Goal: Task Accomplishment & Management: Manage account settings

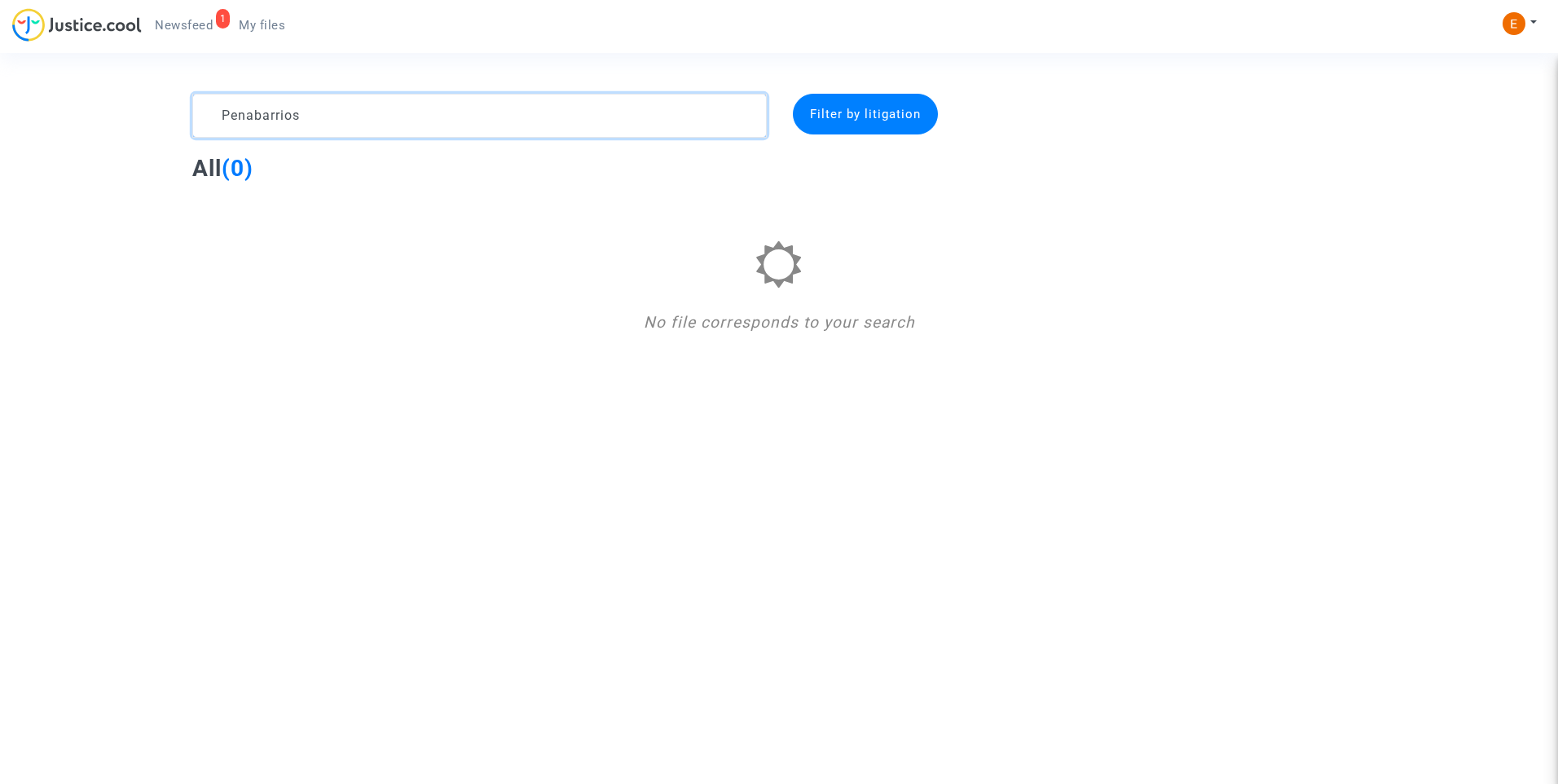
click at [278, 105] on textarea at bounding box center [479, 115] width 575 height 44
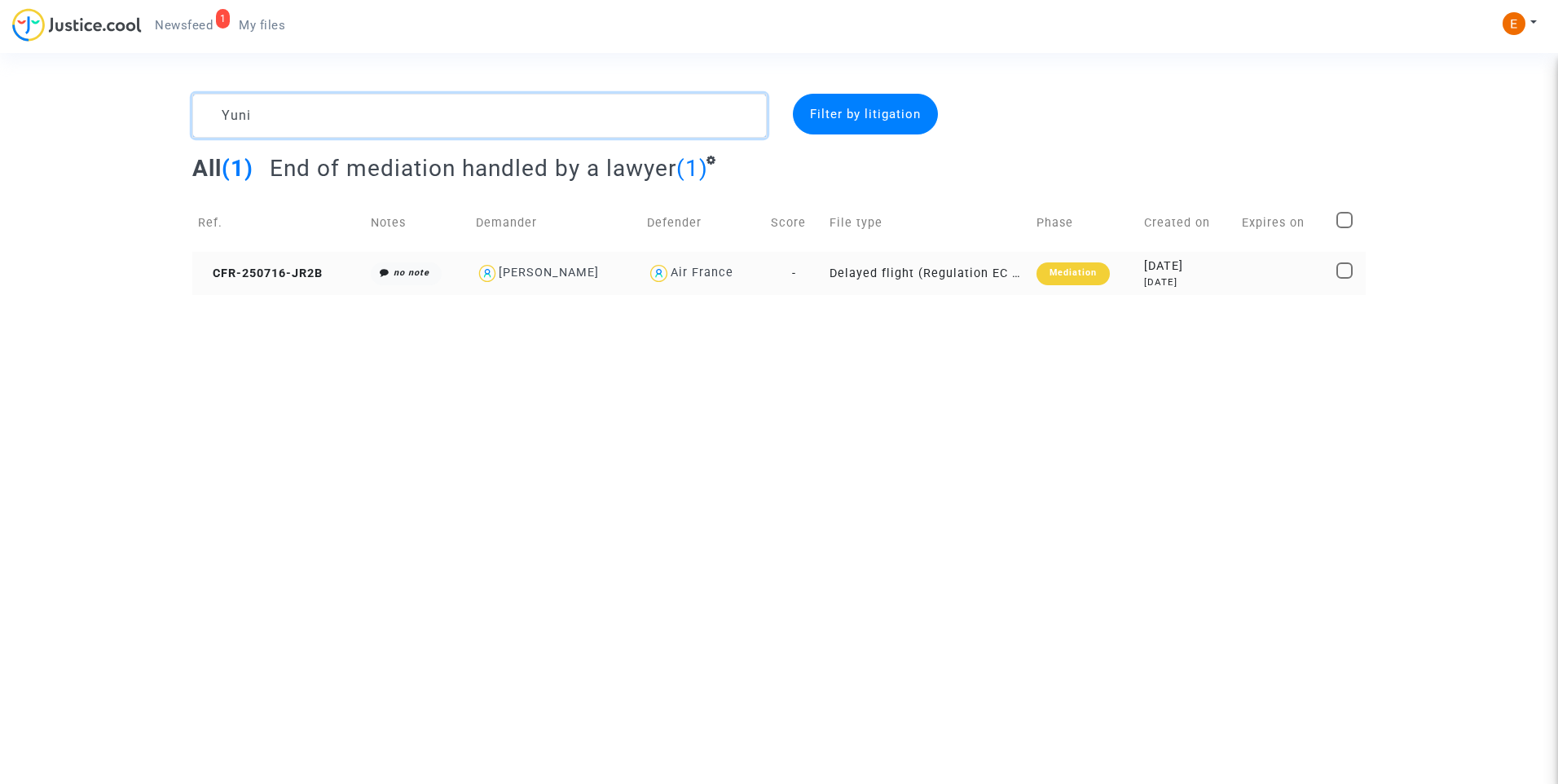
type textarea "Yuni"
click at [1089, 281] on div "Mediation" at bounding box center [1073, 273] width 73 height 23
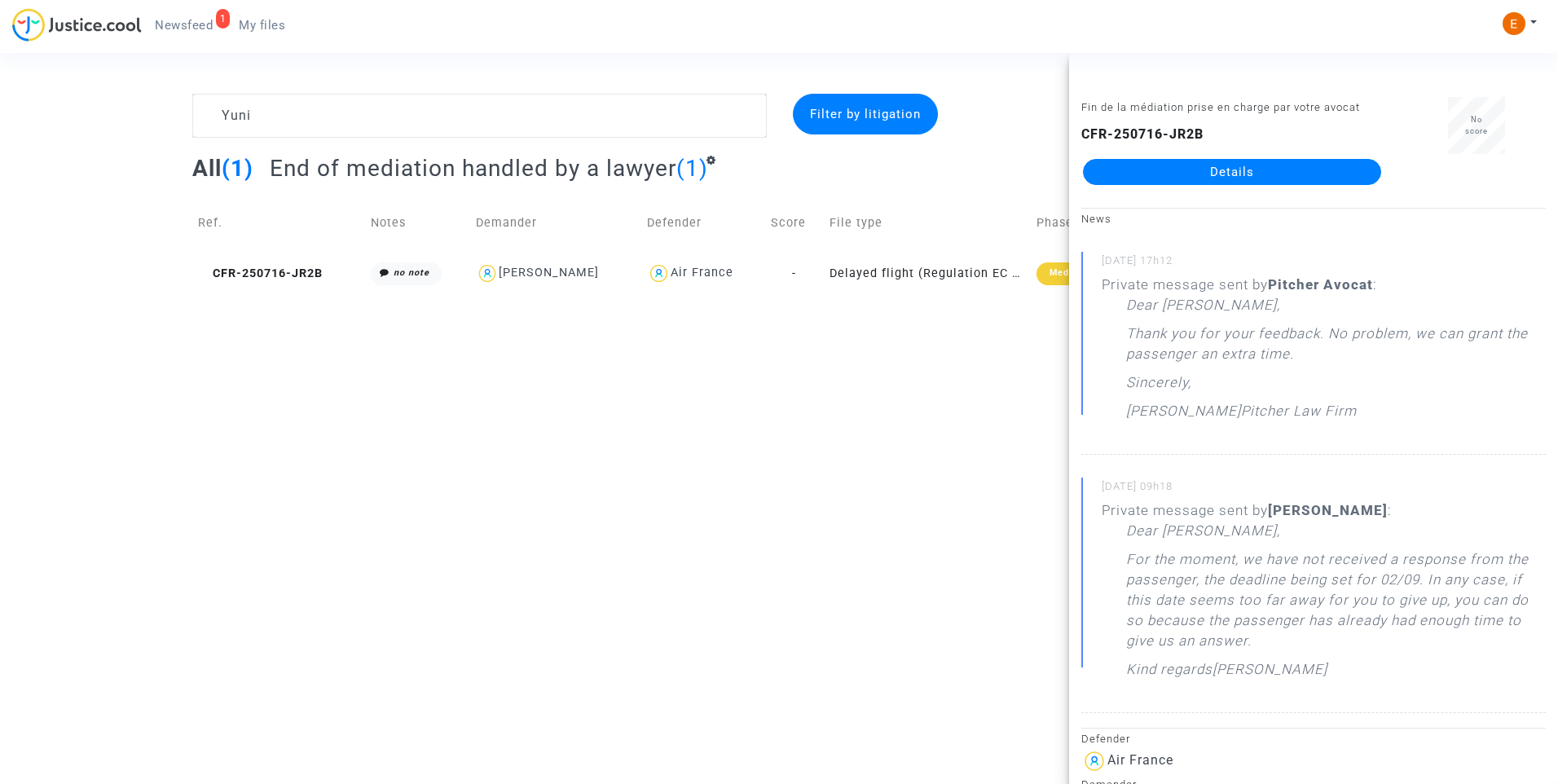
click at [1187, 178] on link "Details" at bounding box center [1232, 171] width 299 height 26
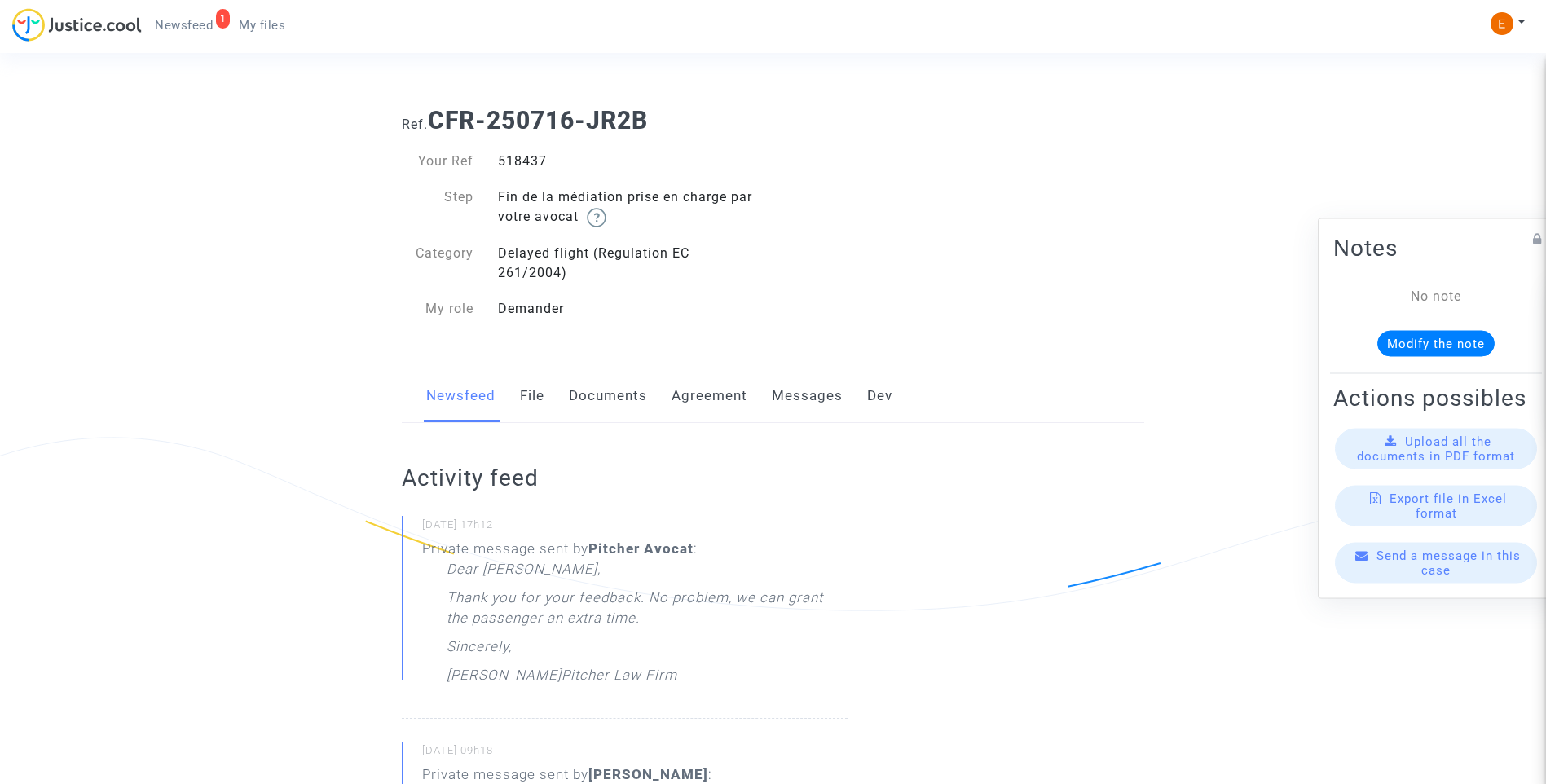
click at [811, 398] on link "Messages" at bounding box center [807, 396] width 71 height 54
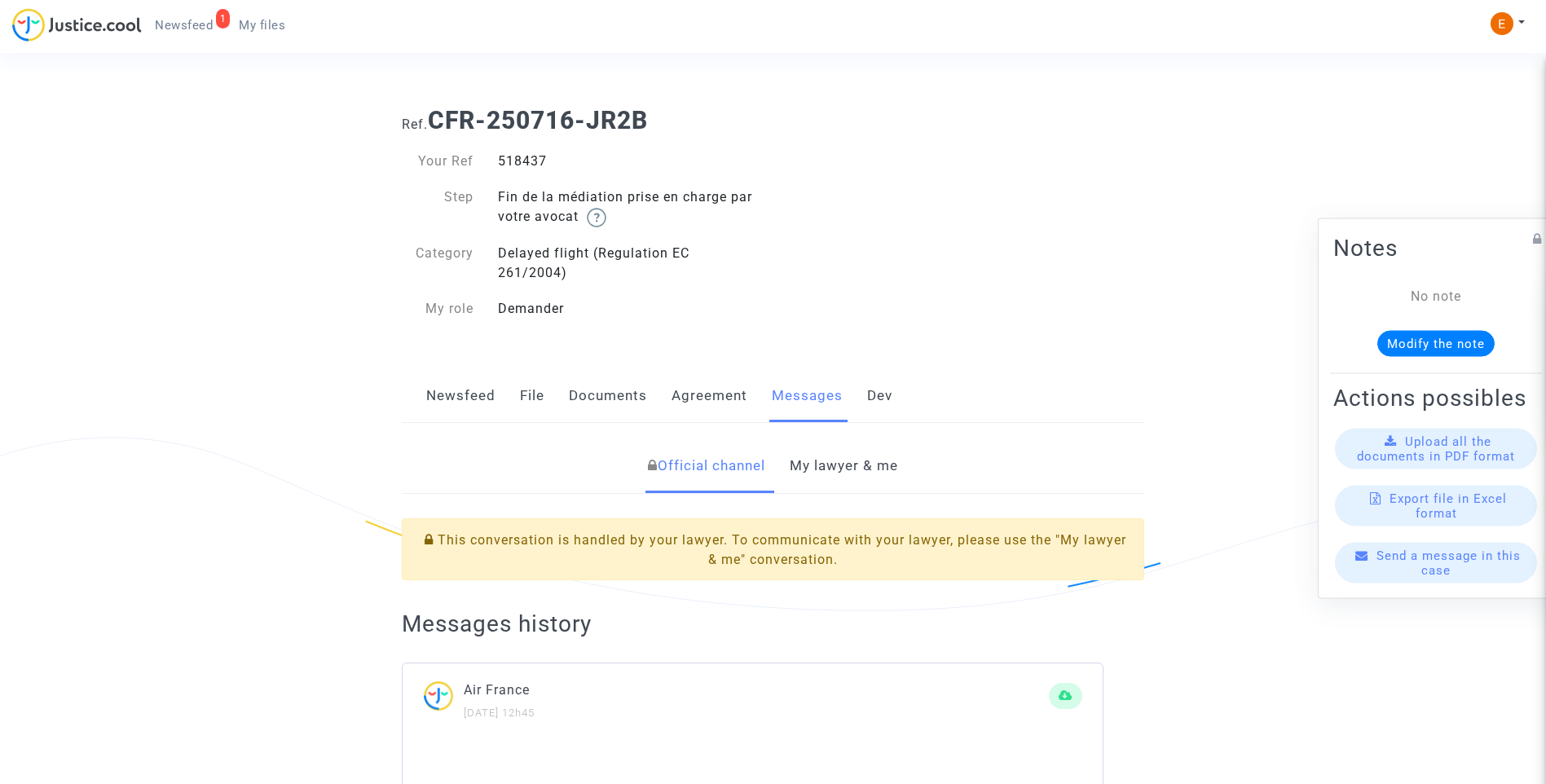
click at [855, 471] on link "My lawyer & me" at bounding box center [843, 466] width 108 height 54
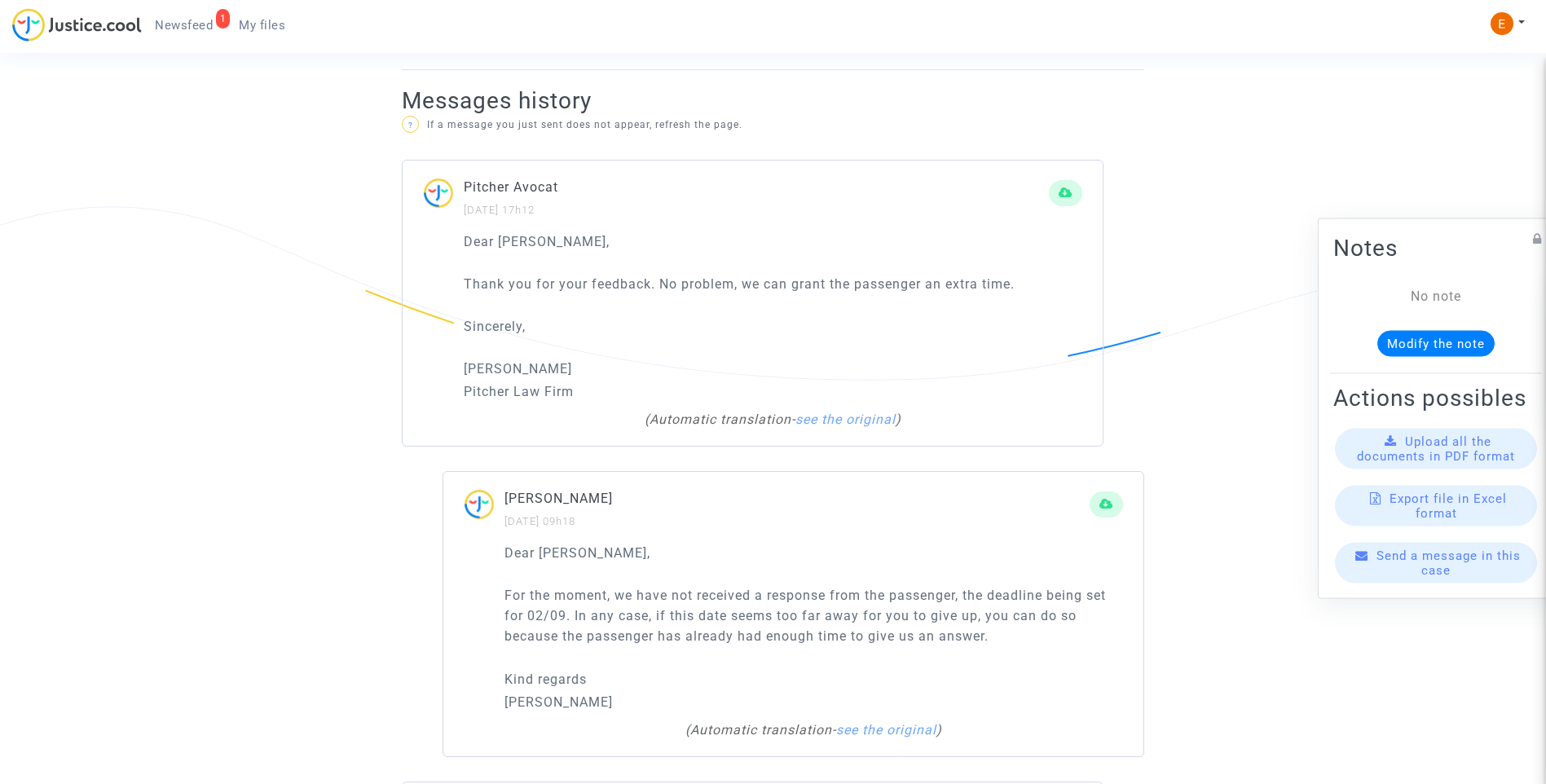
scroll to position [764, 0]
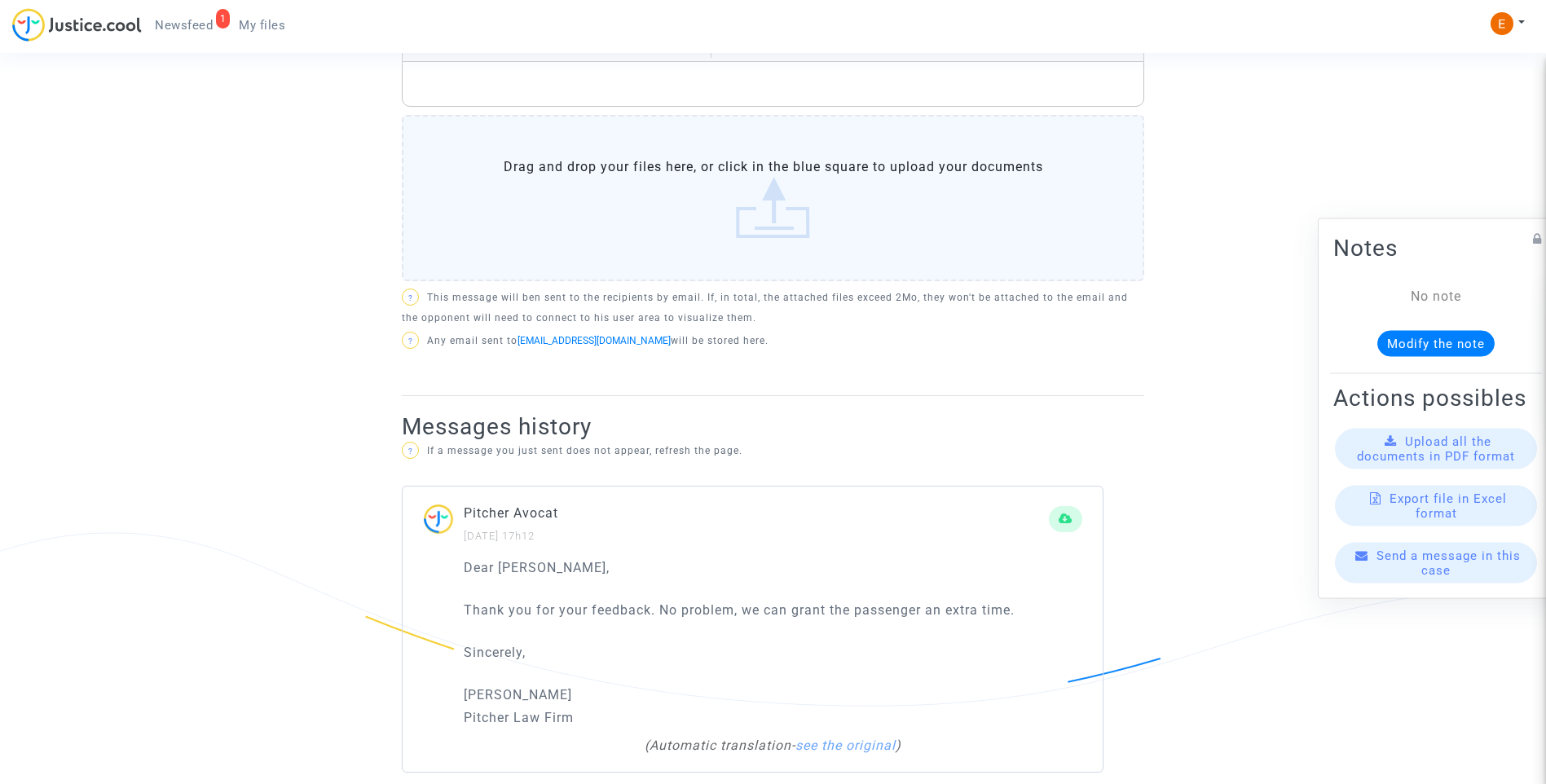
click at [547, 84] on p "Rich Text Editor, main" at bounding box center [773, 84] width 725 height 21
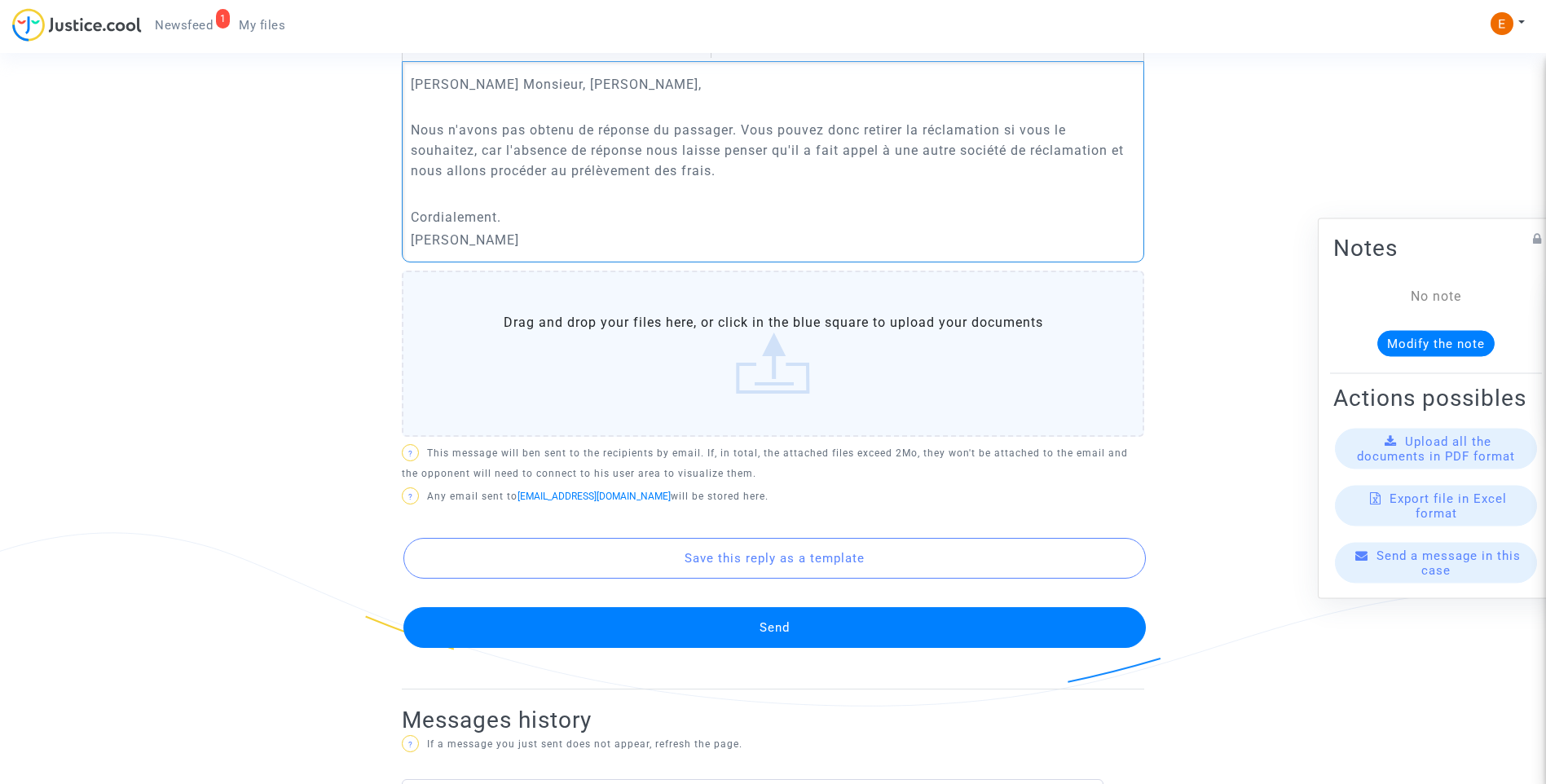
click at [732, 621] on button "Send" at bounding box center [773, 626] width 742 height 40
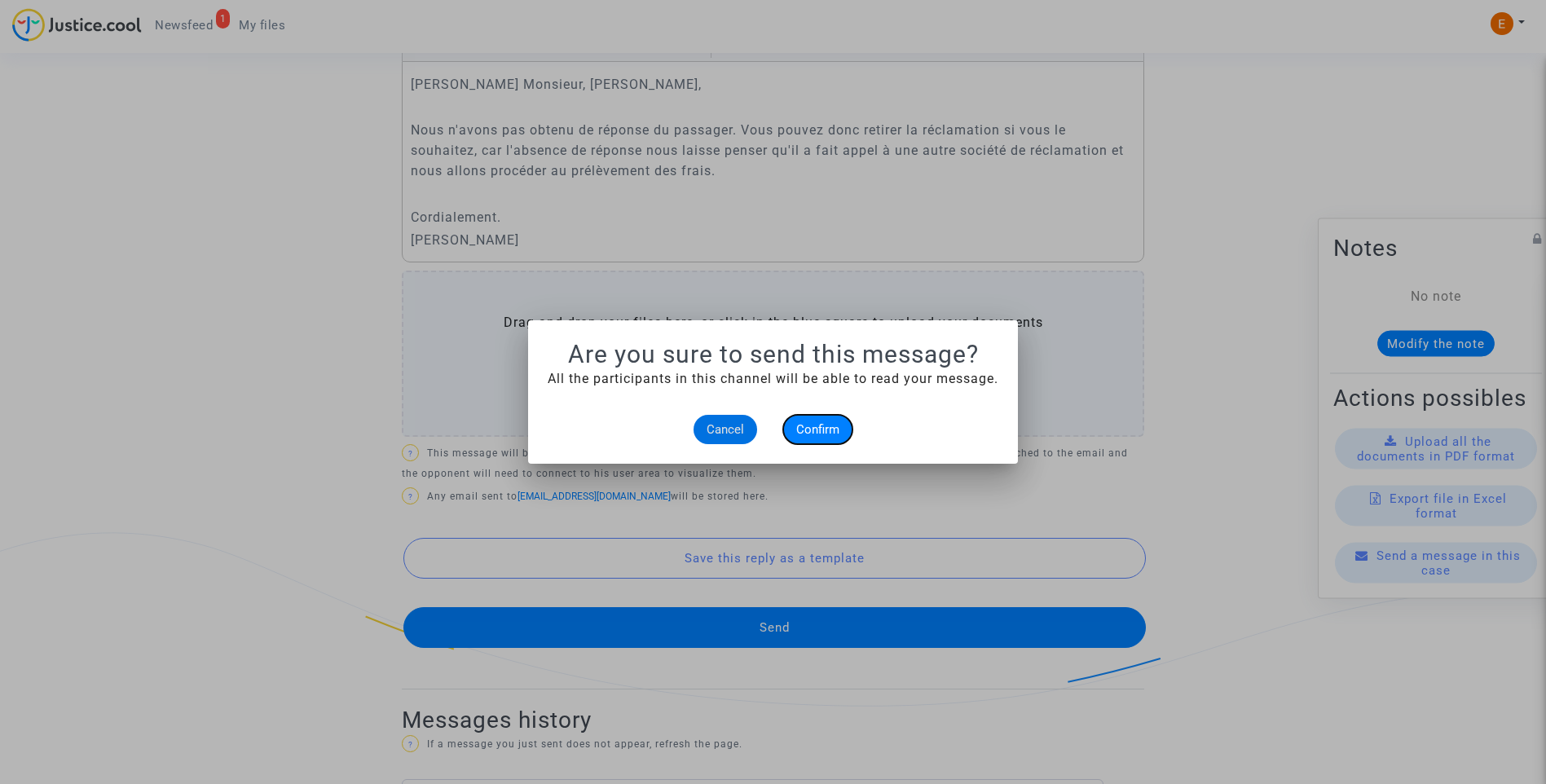
click at [826, 430] on span "Confirm" at bounding box center [818, 428] width 43 height 15
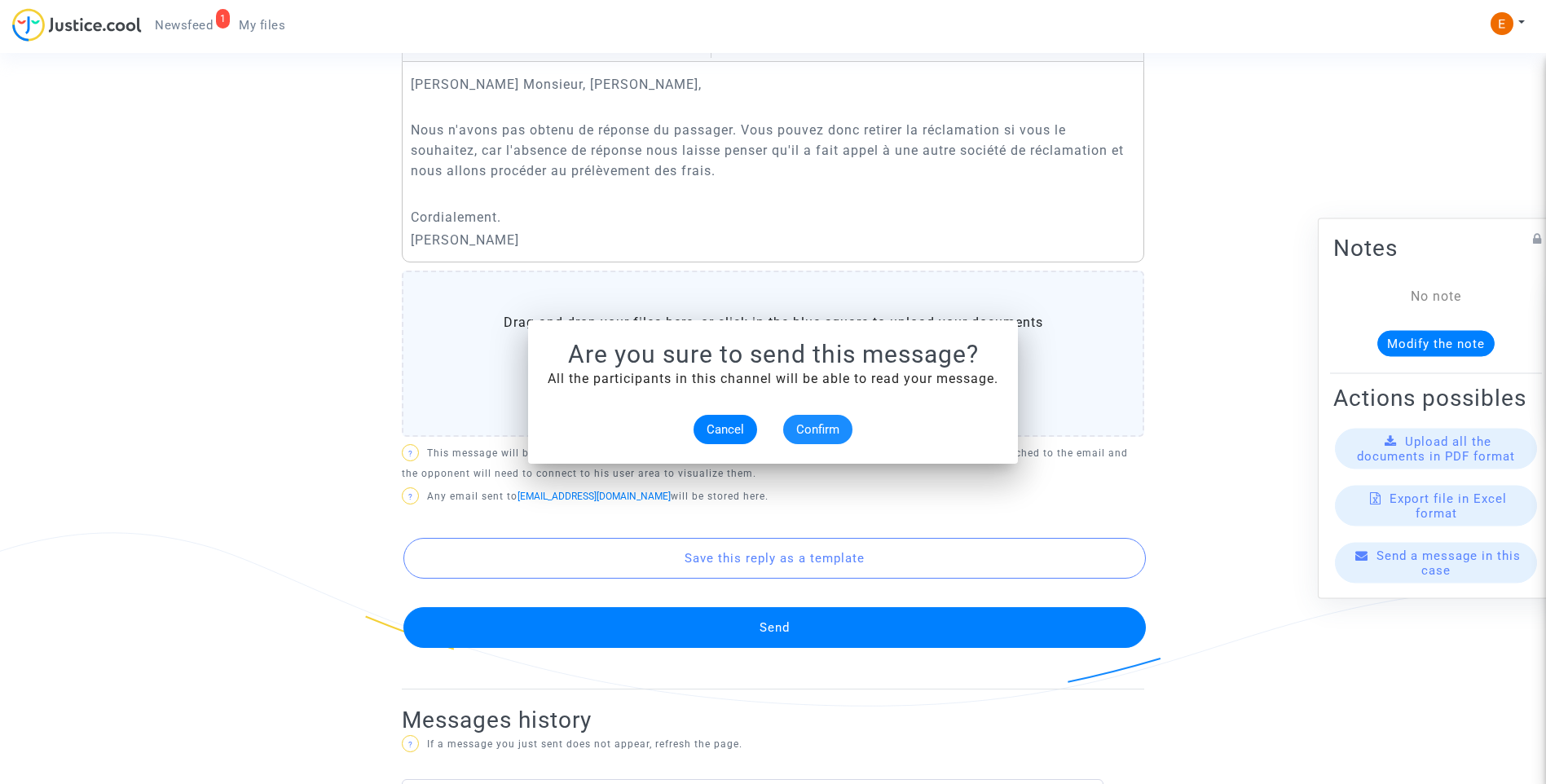
scroll to position [764, 0]
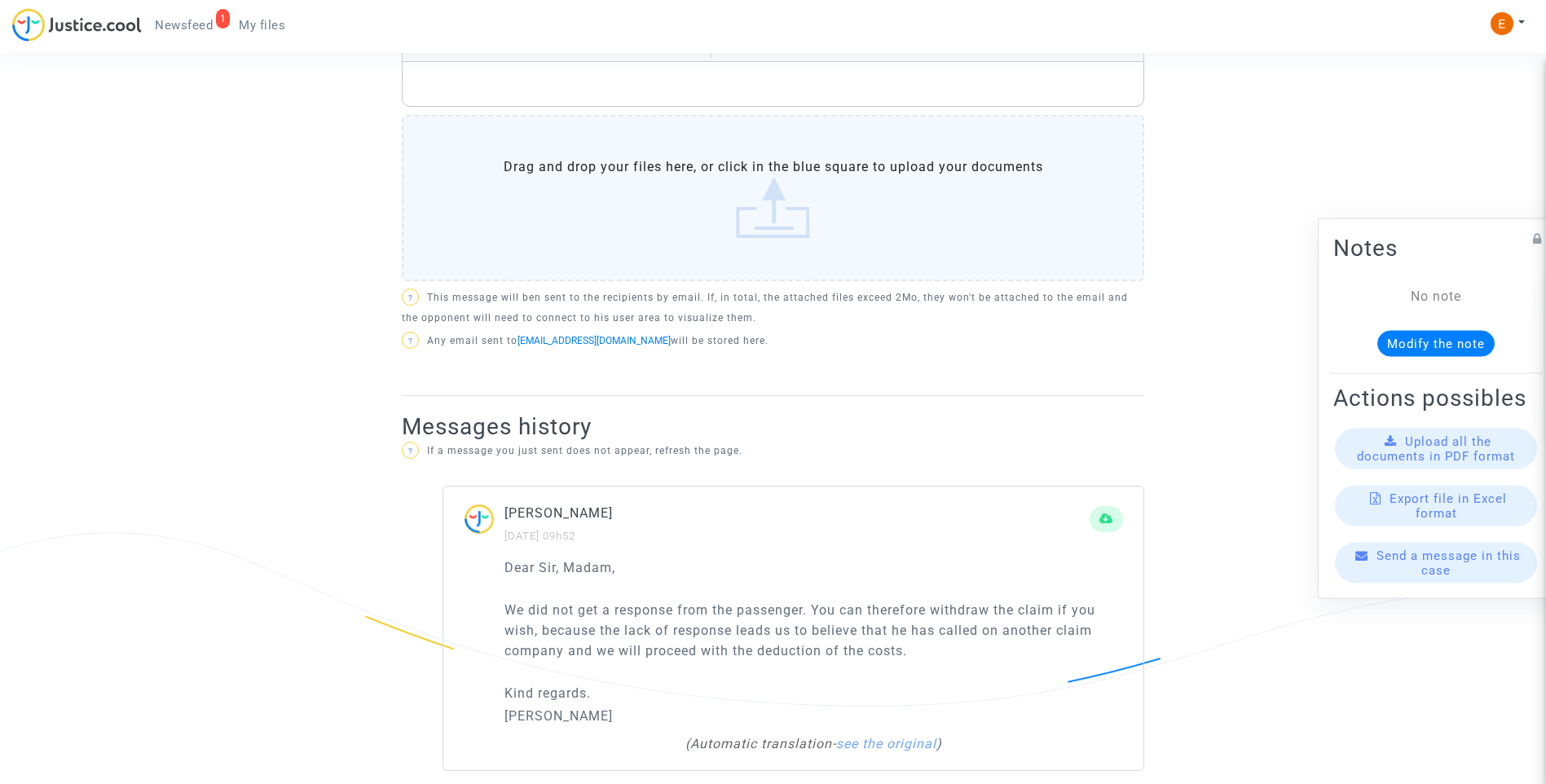
click at [177, 29] on span "Newsfeed" at bounding box center [183, 25] width 58 height 15
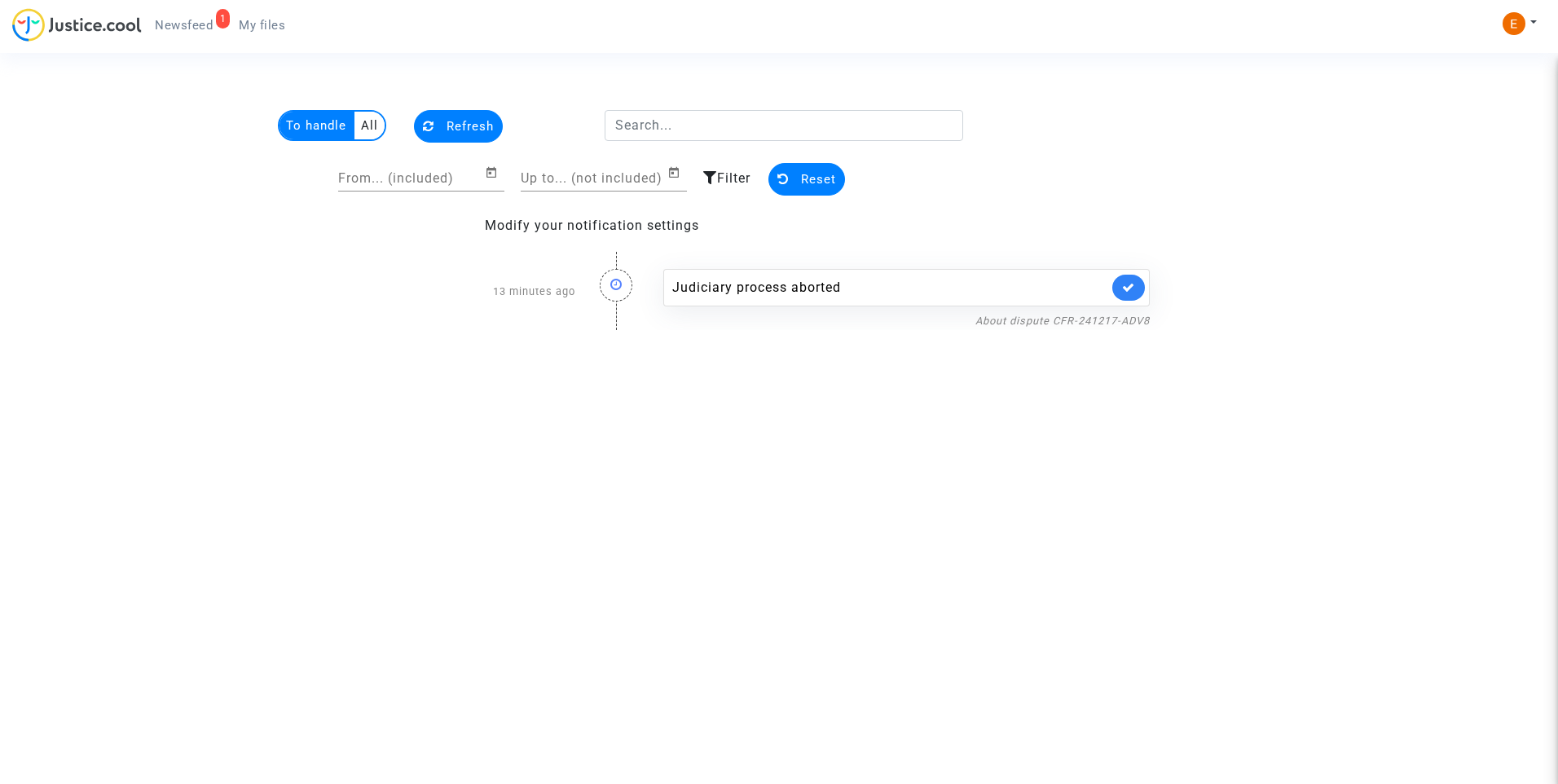
click at [1125, 285] on icon at bounding box center [1128, 287] width 13 height 12
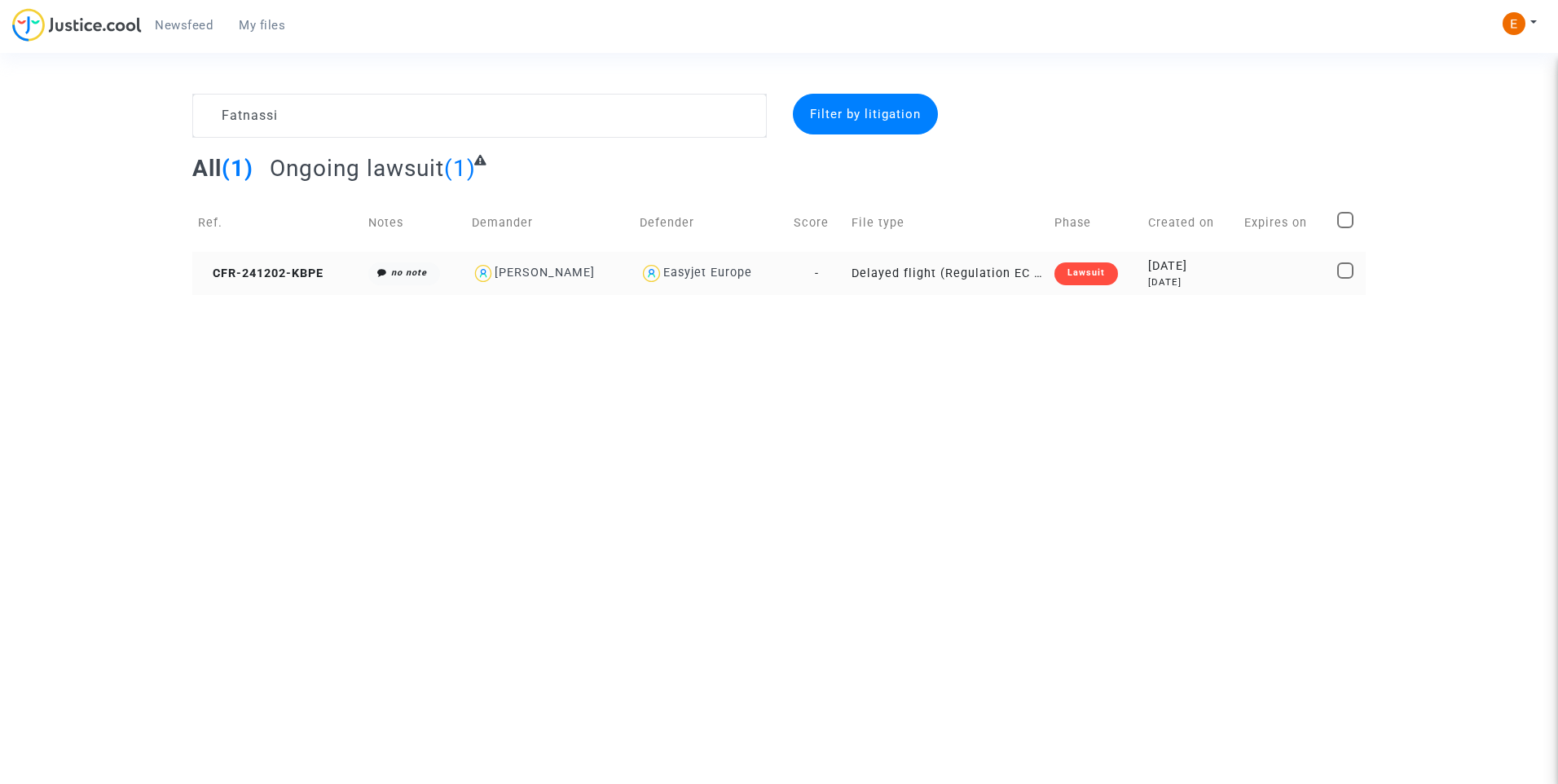
type textarea "Fatnassi"
click at [1106, 280] on div "Lawsuit" at bounding box center [1086, 273] width 64 height 23
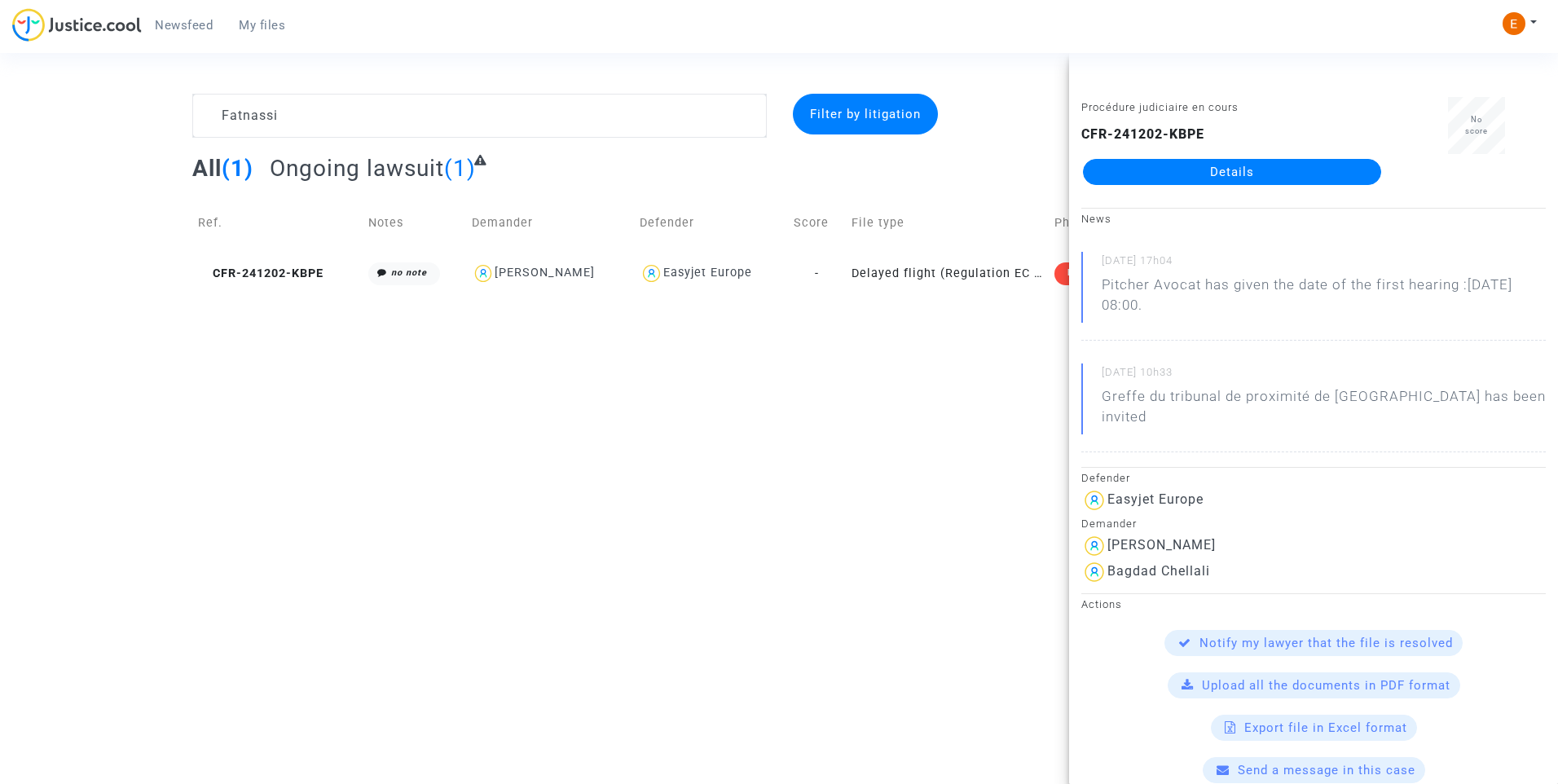
click at [245, 26] on span "My files" at bounding box center [261, 25] width 46 height 15
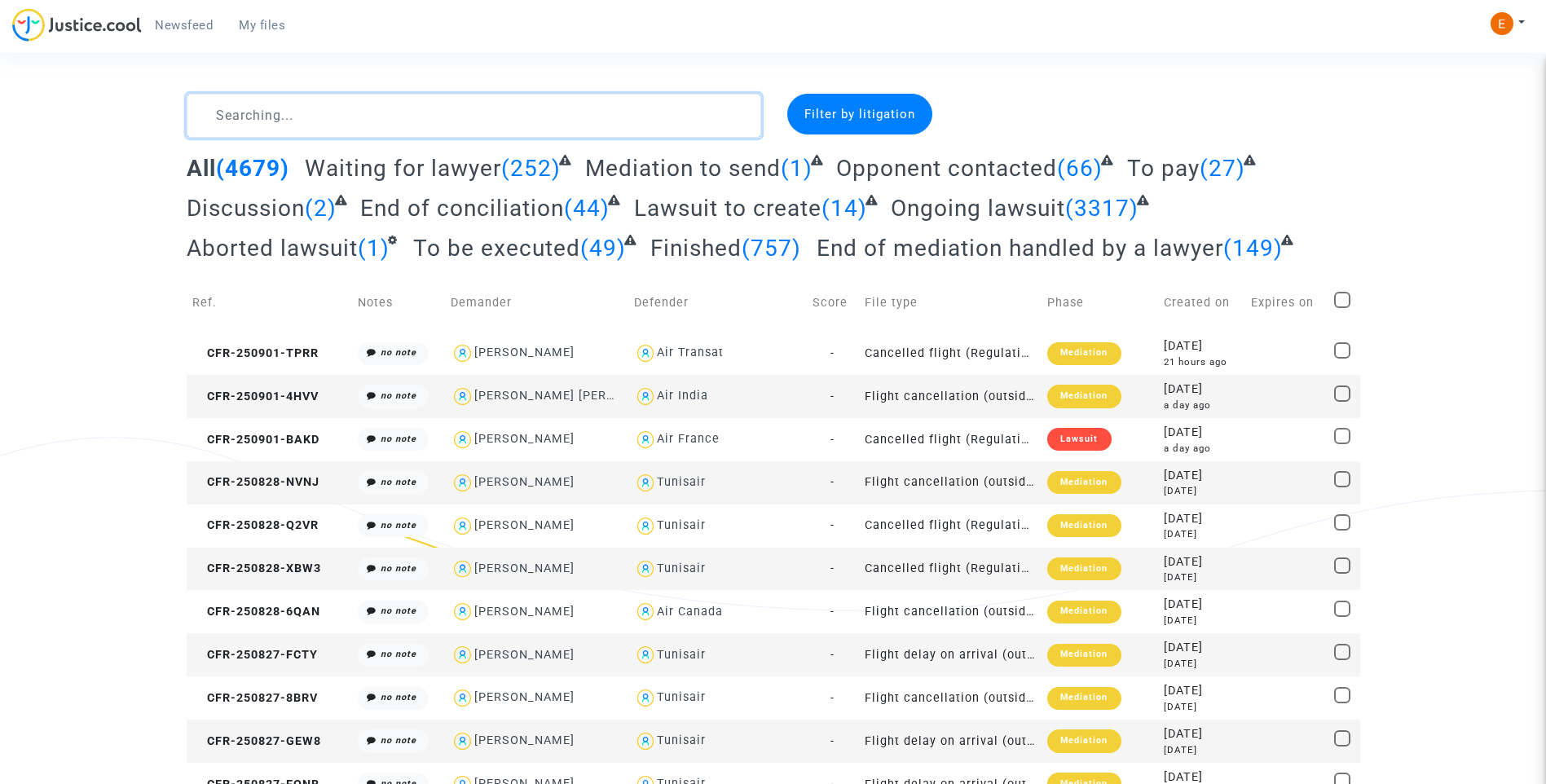
paste textarea "Ben Salah"
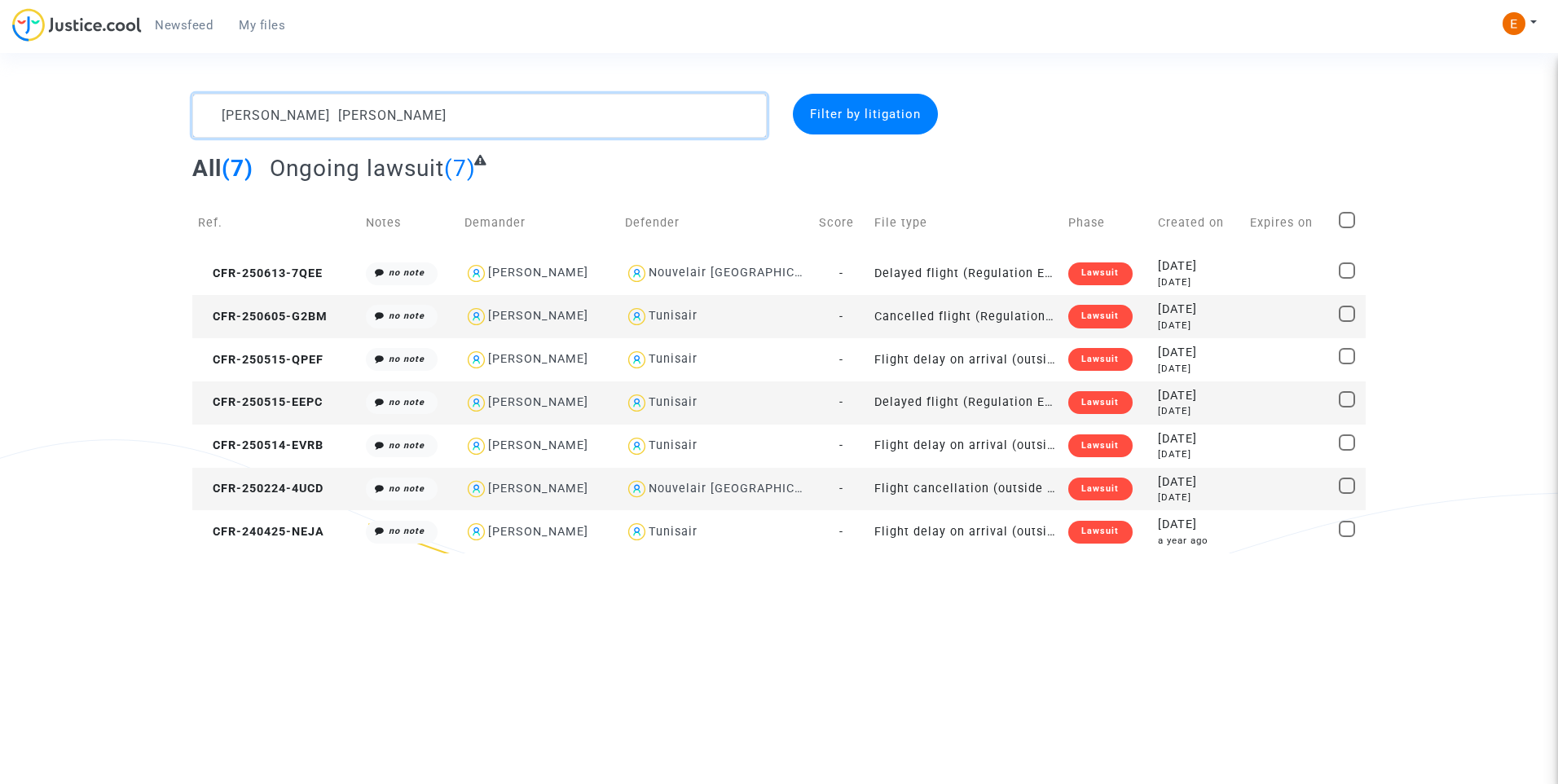
type textarea "Ben Salah"
click at [1082, 317] on div "Lawsuit" at bounding box center [1100, 315] width 64 height 23
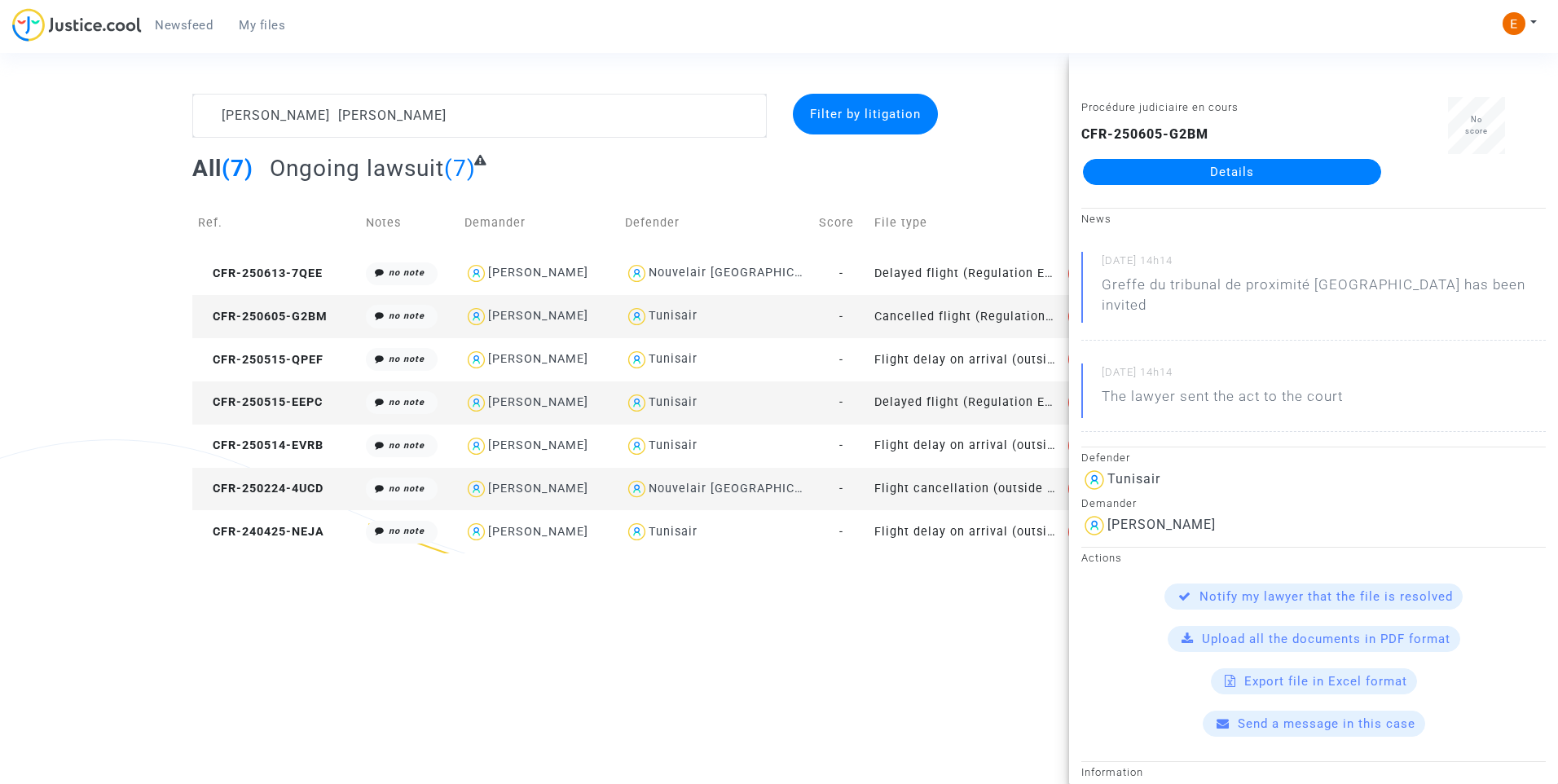
click at [1158, 173] on link "Details" at bounding box center [1232, 171] width 299 height 26
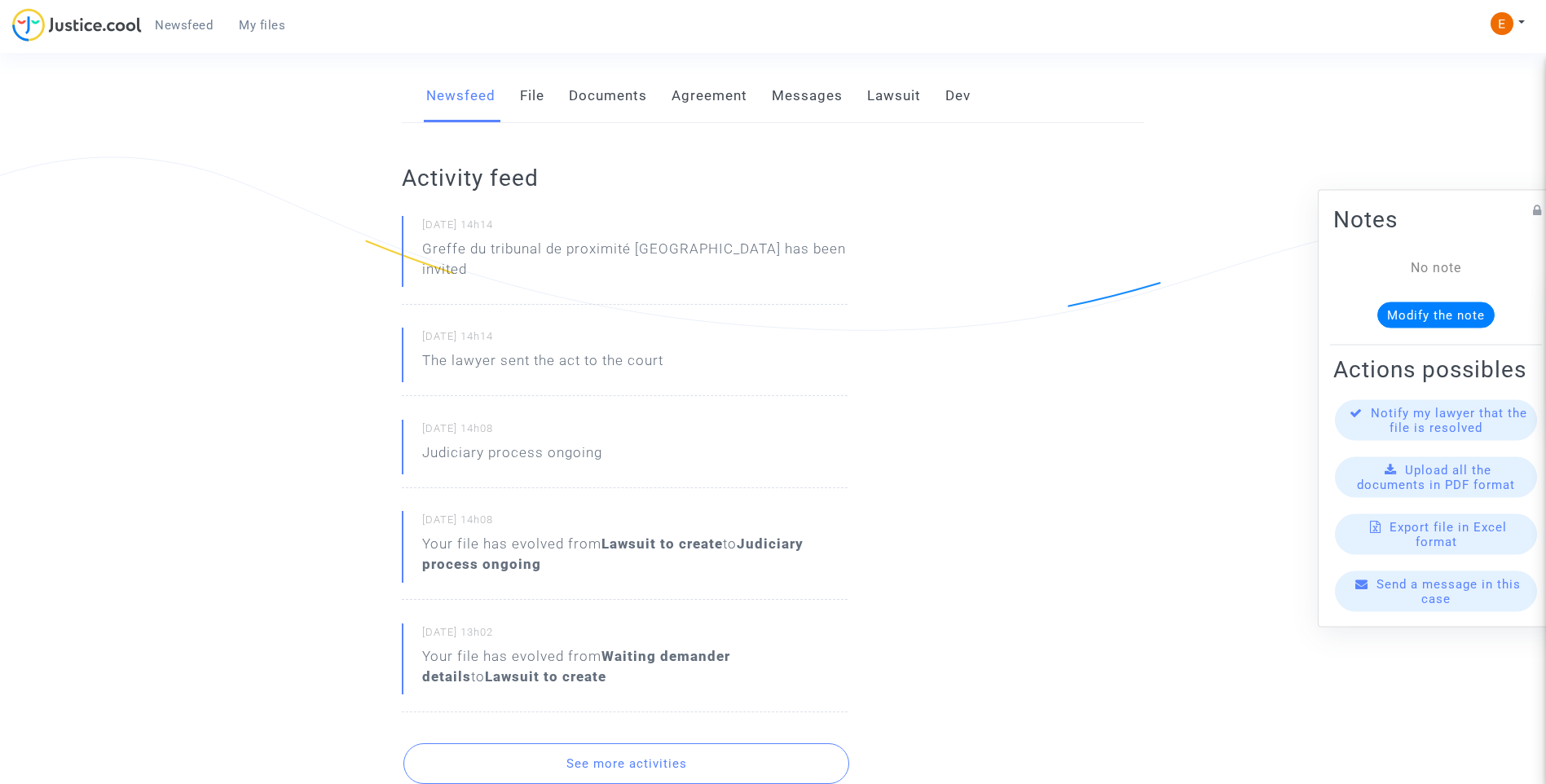
scroll to position [489, 0]
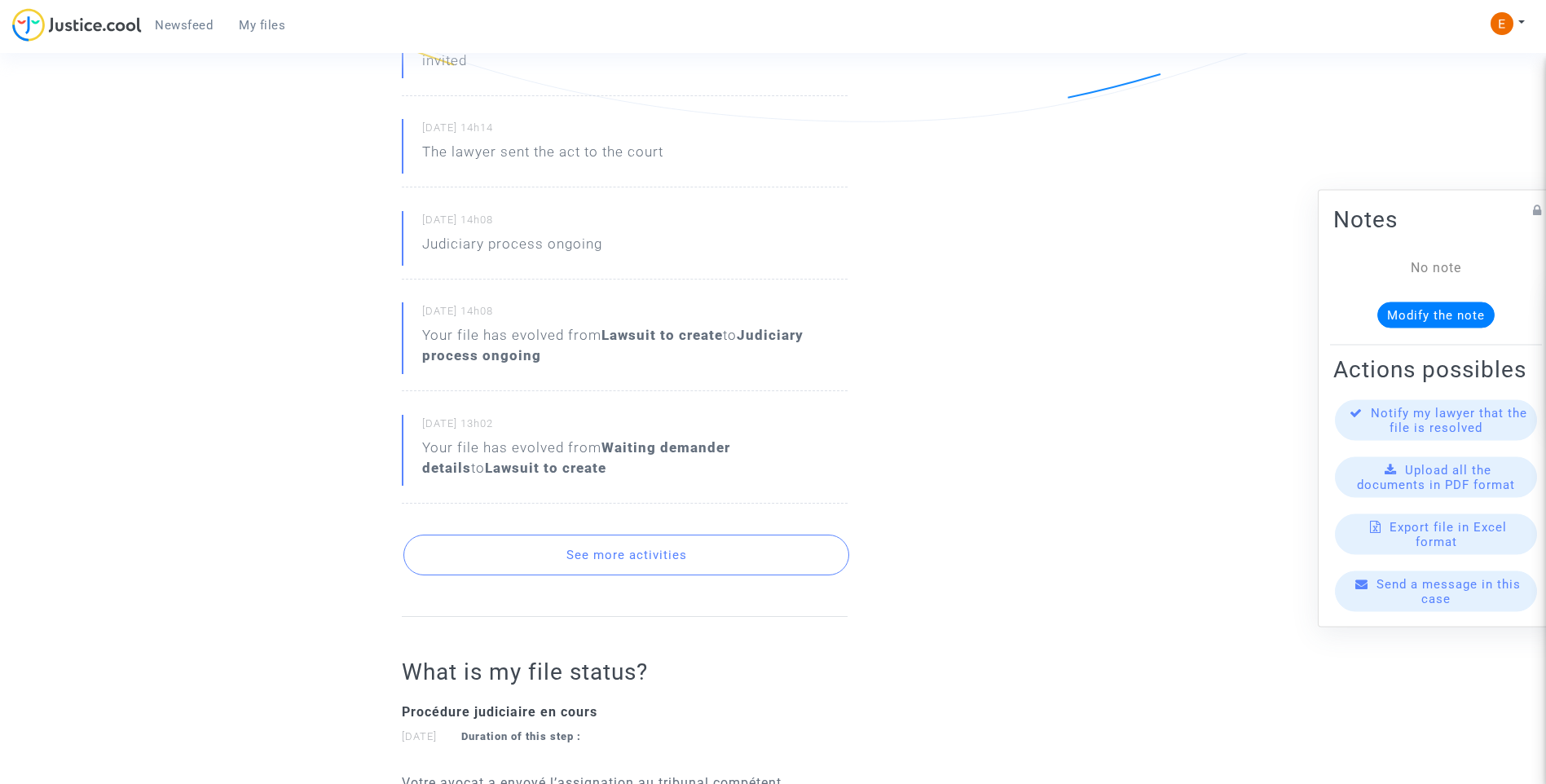
click at [681, 549] on button "See more activities" at bounding box center [626, 555] width 445 height 40
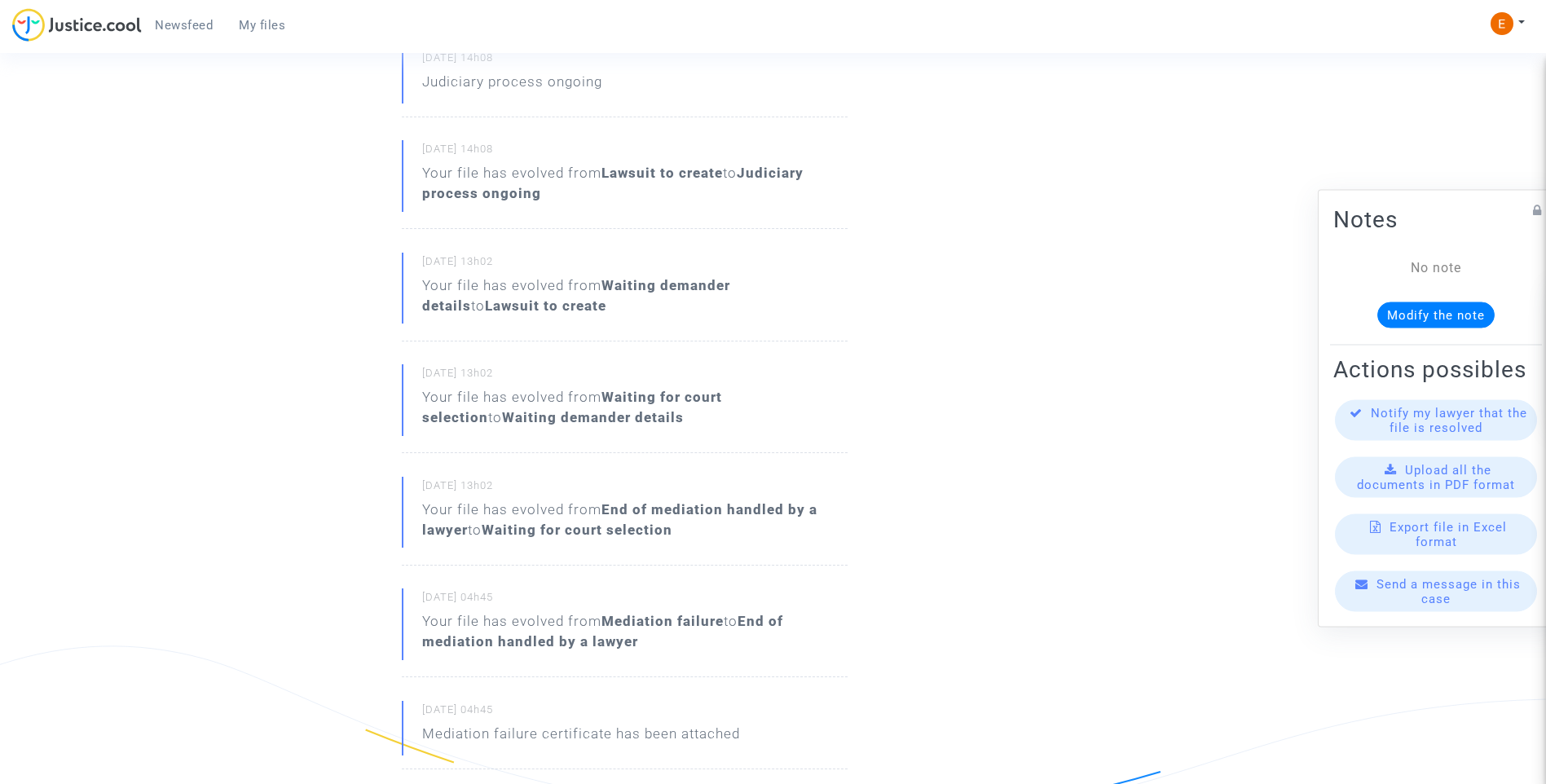
scroll to position [408, 0]
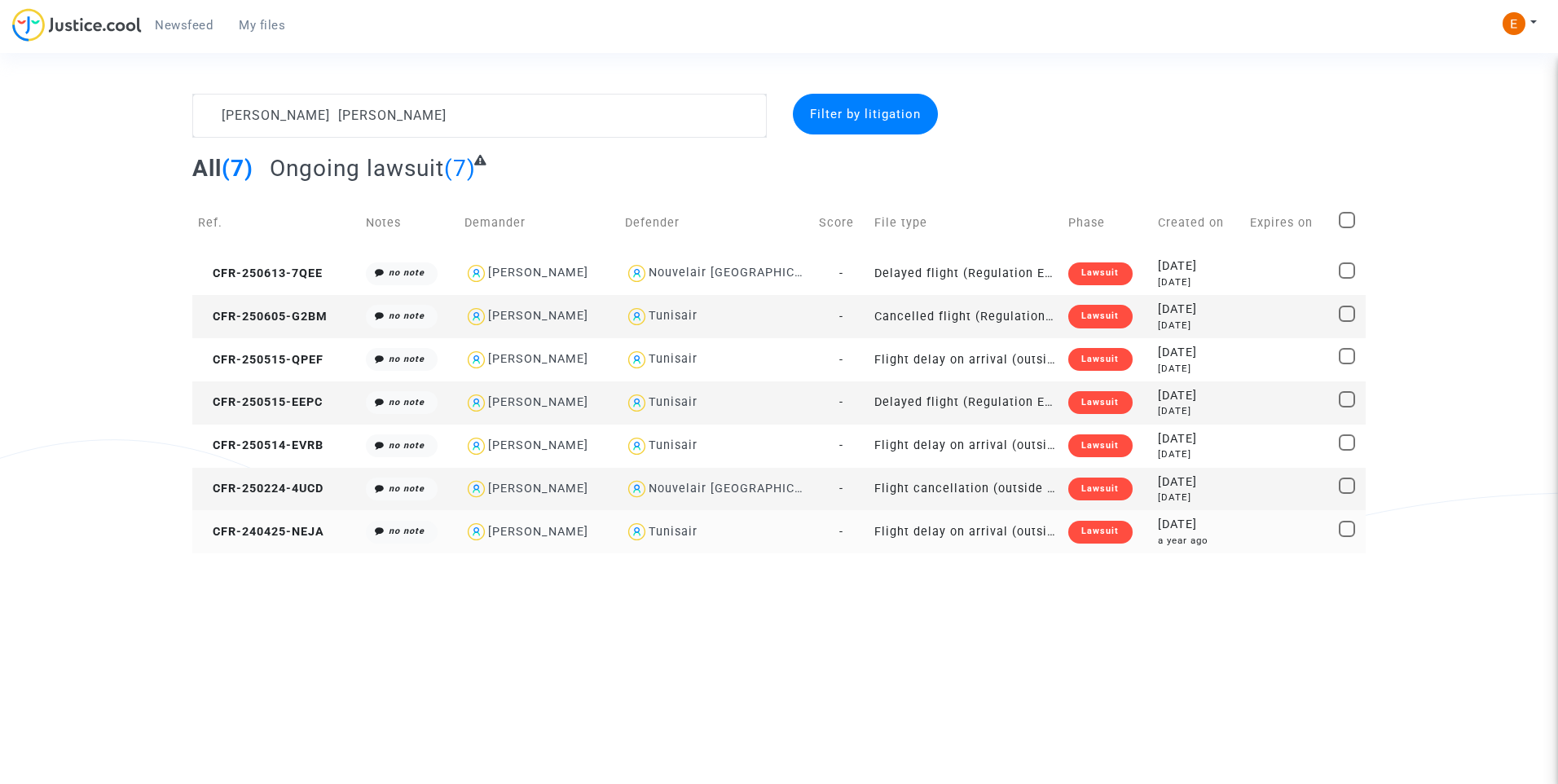
click at [1095, 533] on div "Lawsuit" at bounding box center [1100, 531] width 64 height 23
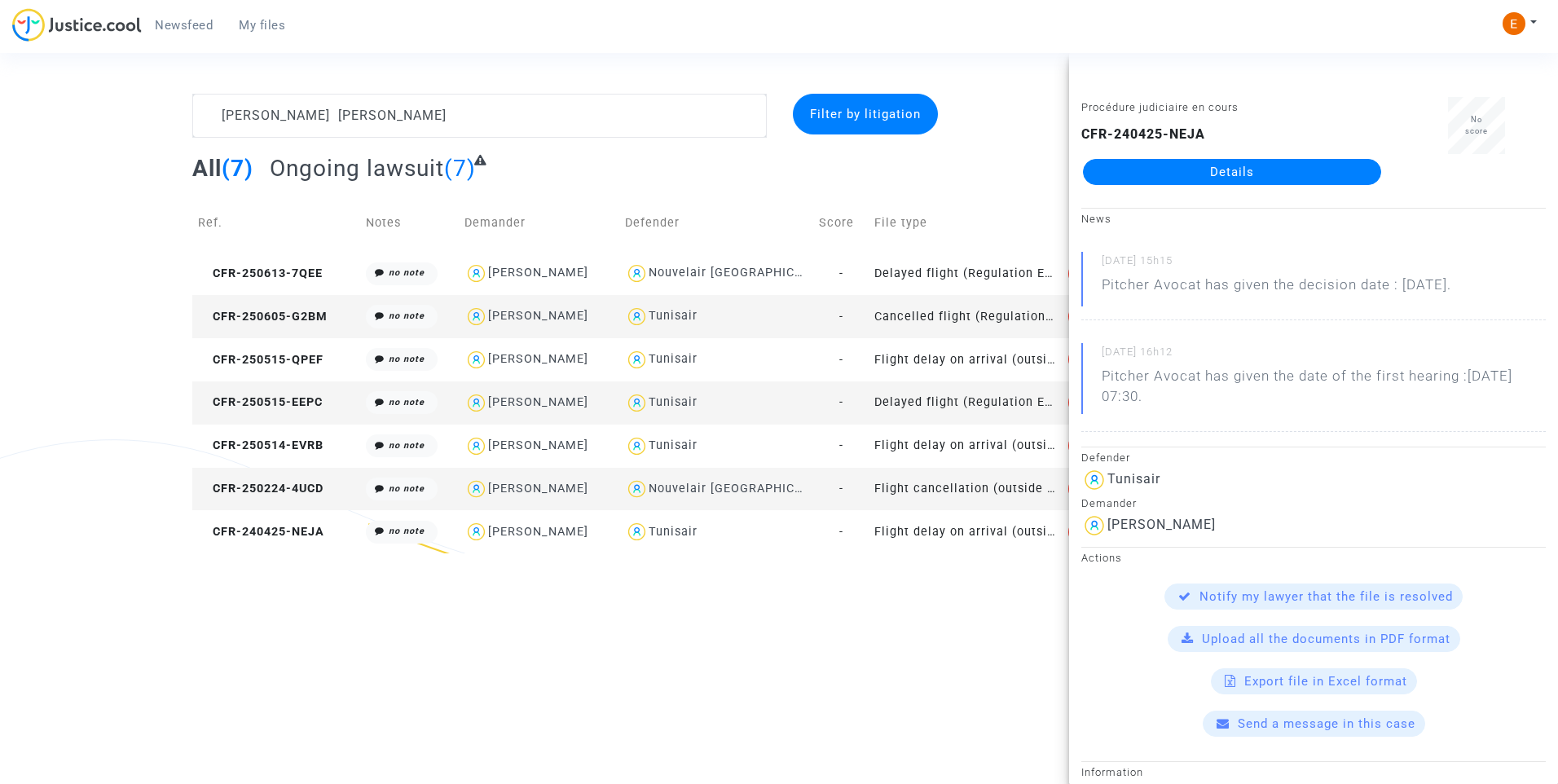
click at [1223, 182] on link "Details" at bounding box center [1232, 171] width 299 height 26
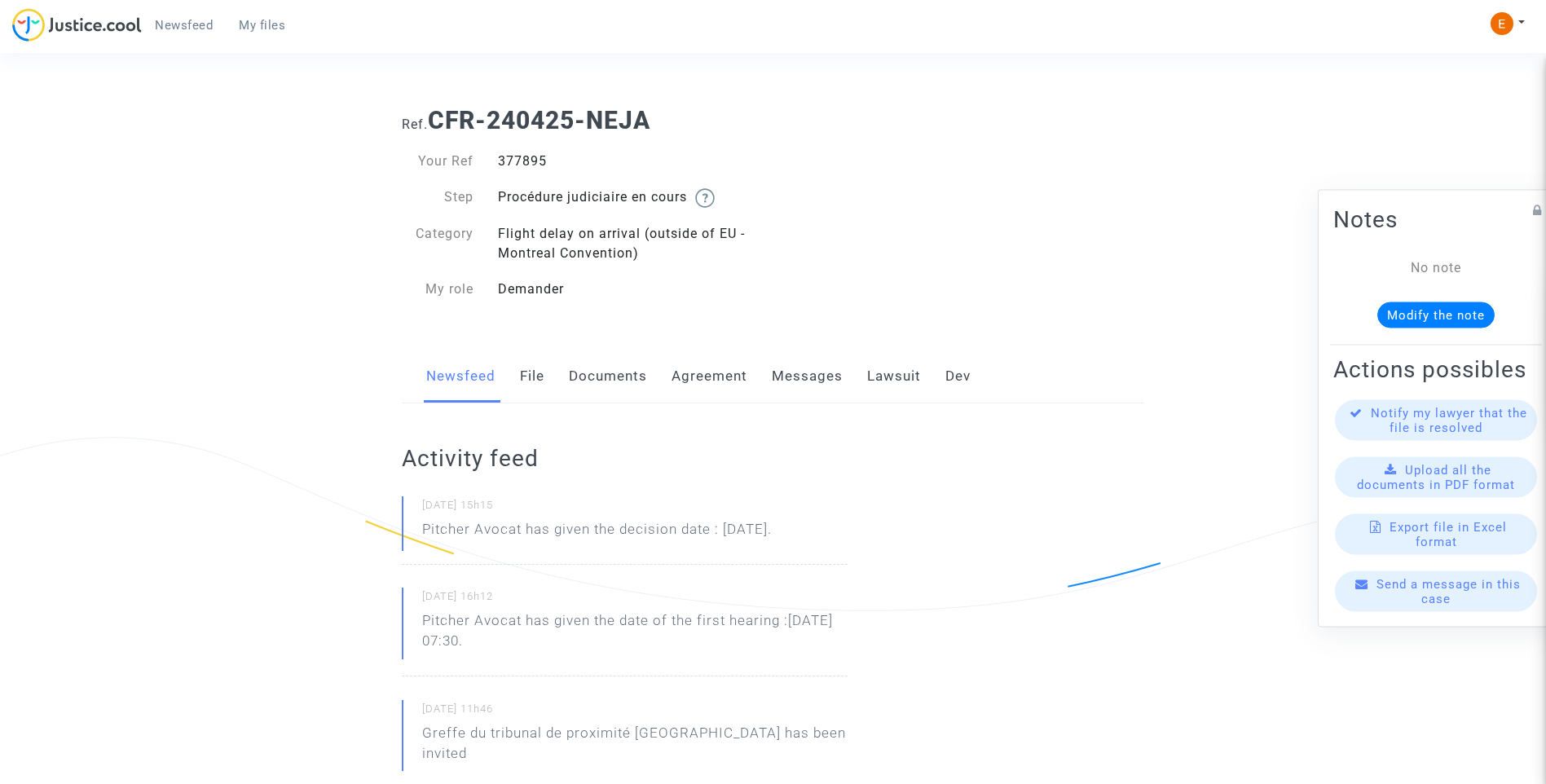
click at [827, 379] on link "Messages" at bounding box center [807, 376] width 71 height 54
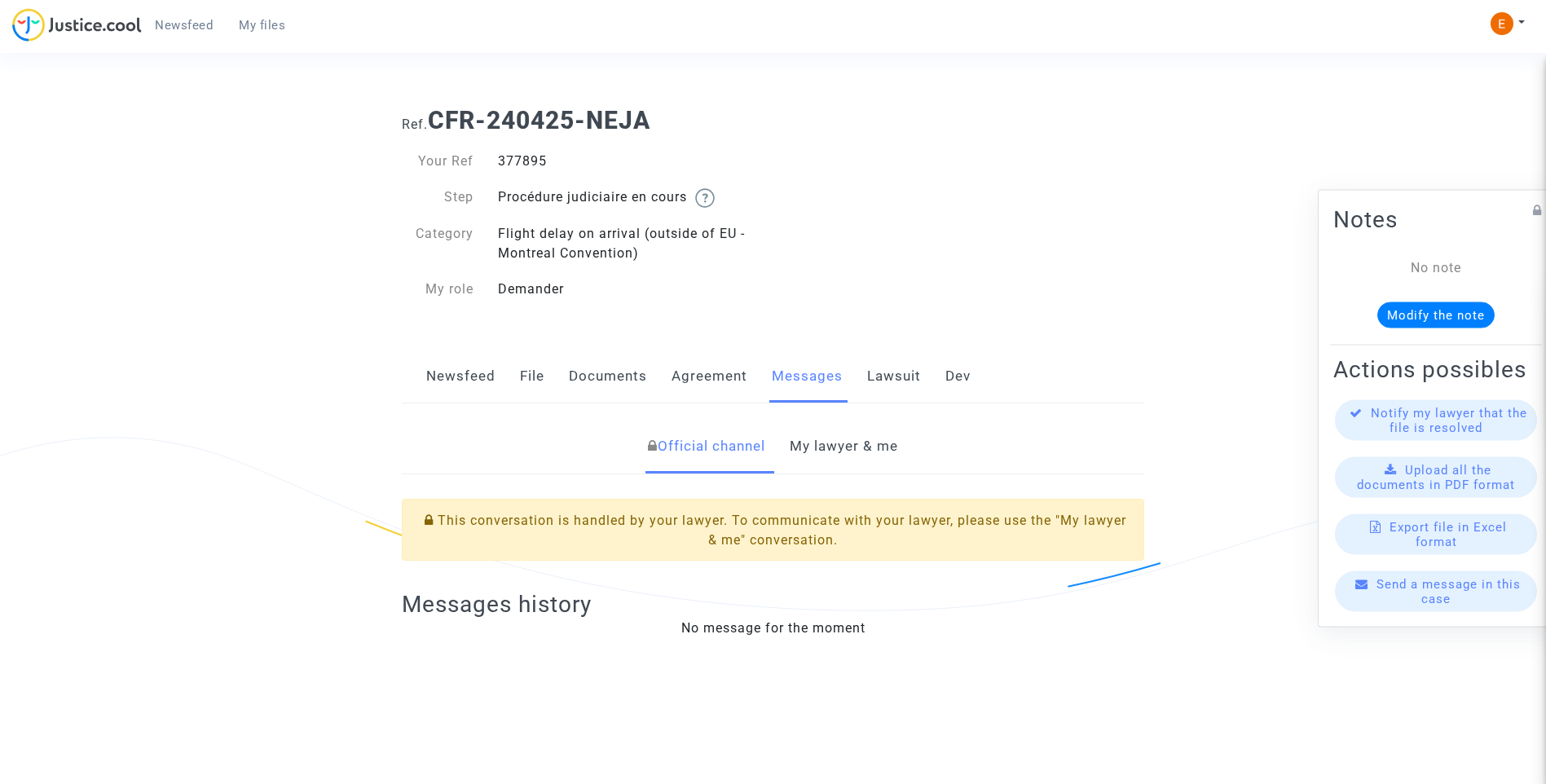
click at [834, 461] on link "My lawyer & me" at bounding box center [843, 446] width 108 height 54
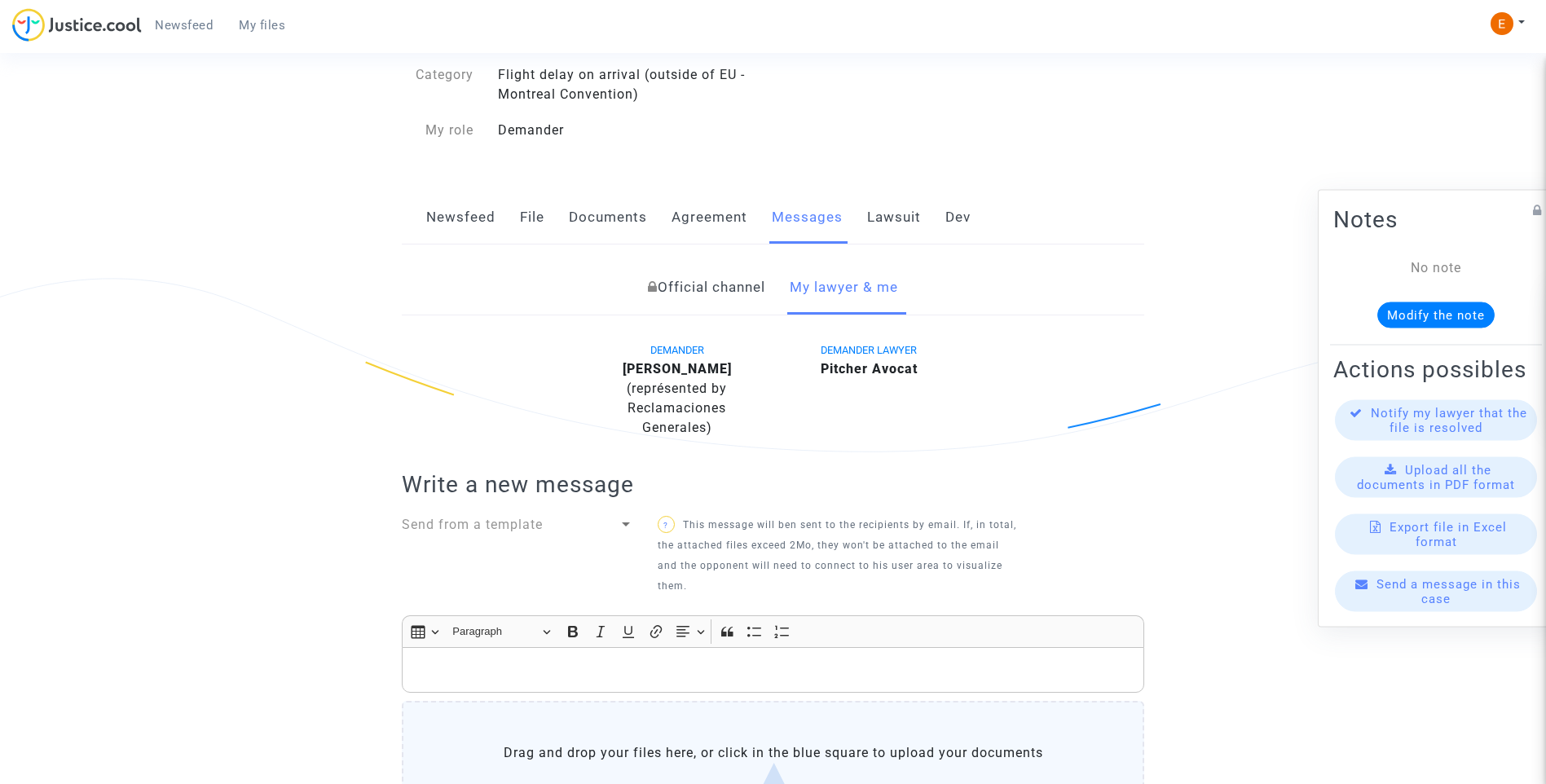
scroll to position [151, 0]
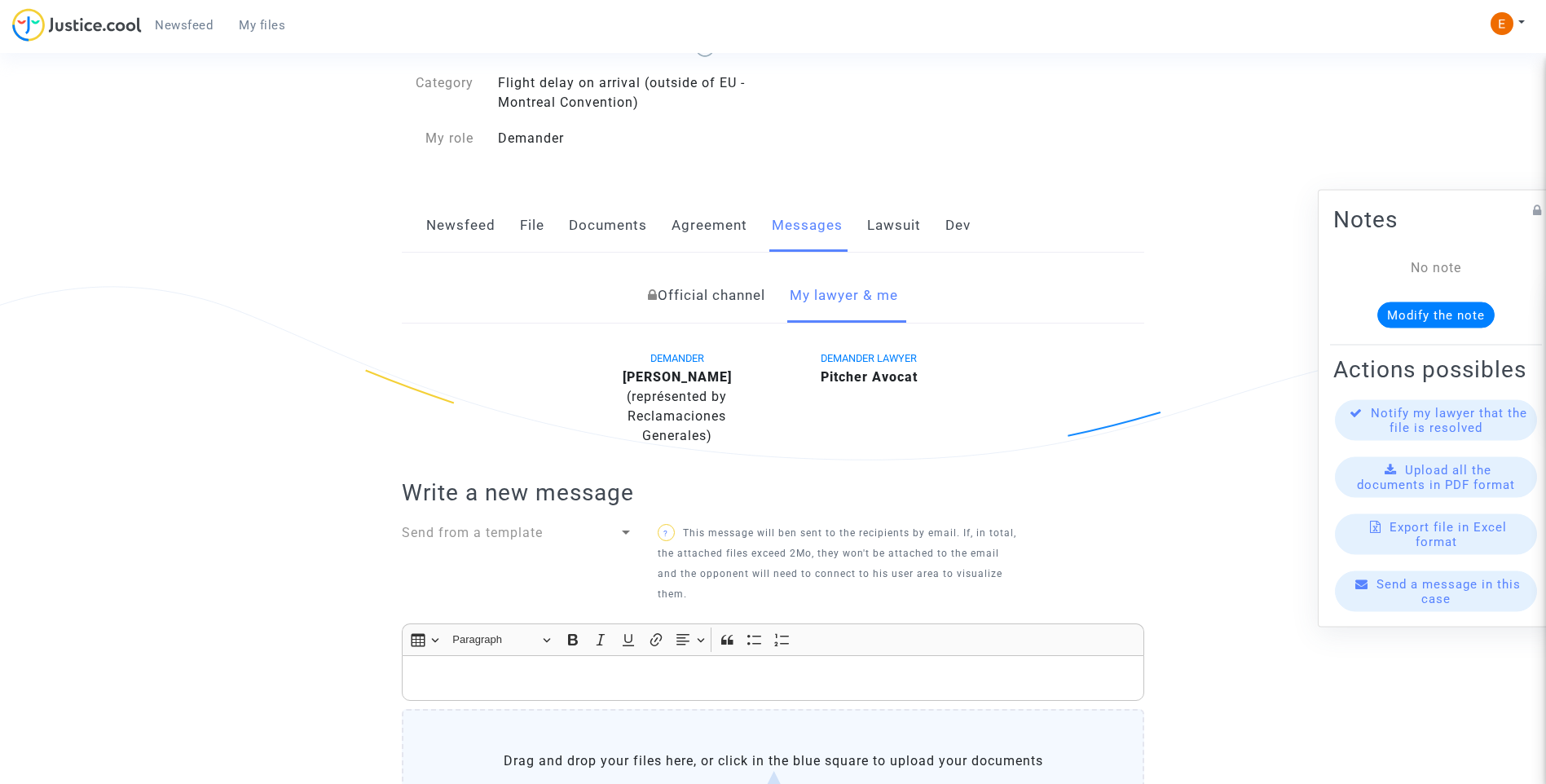
click at [893, 218] on link "Lawsuit" at bounding box center [894, 226] width 54 height 54
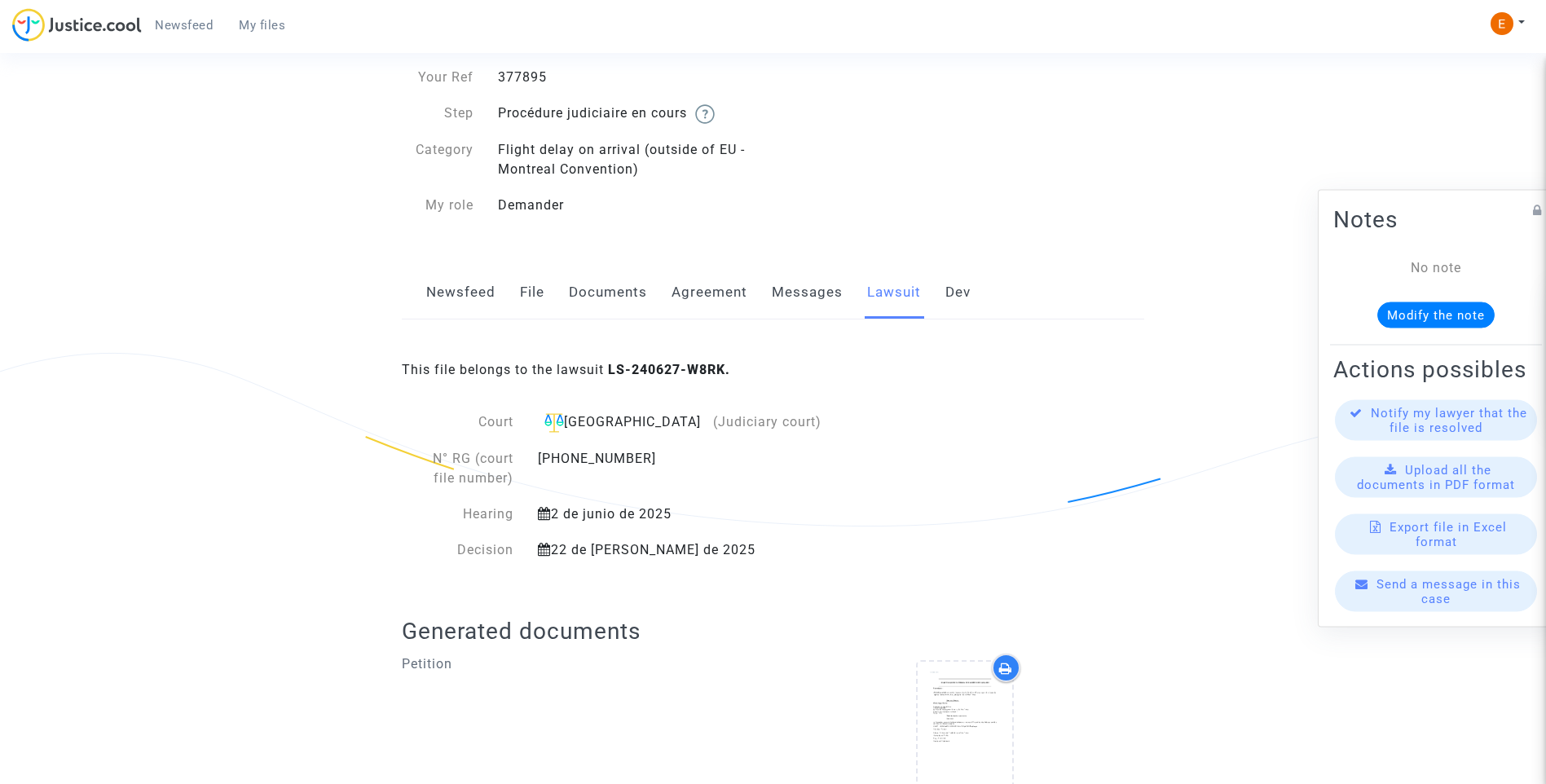
scroll to position [161, 0]
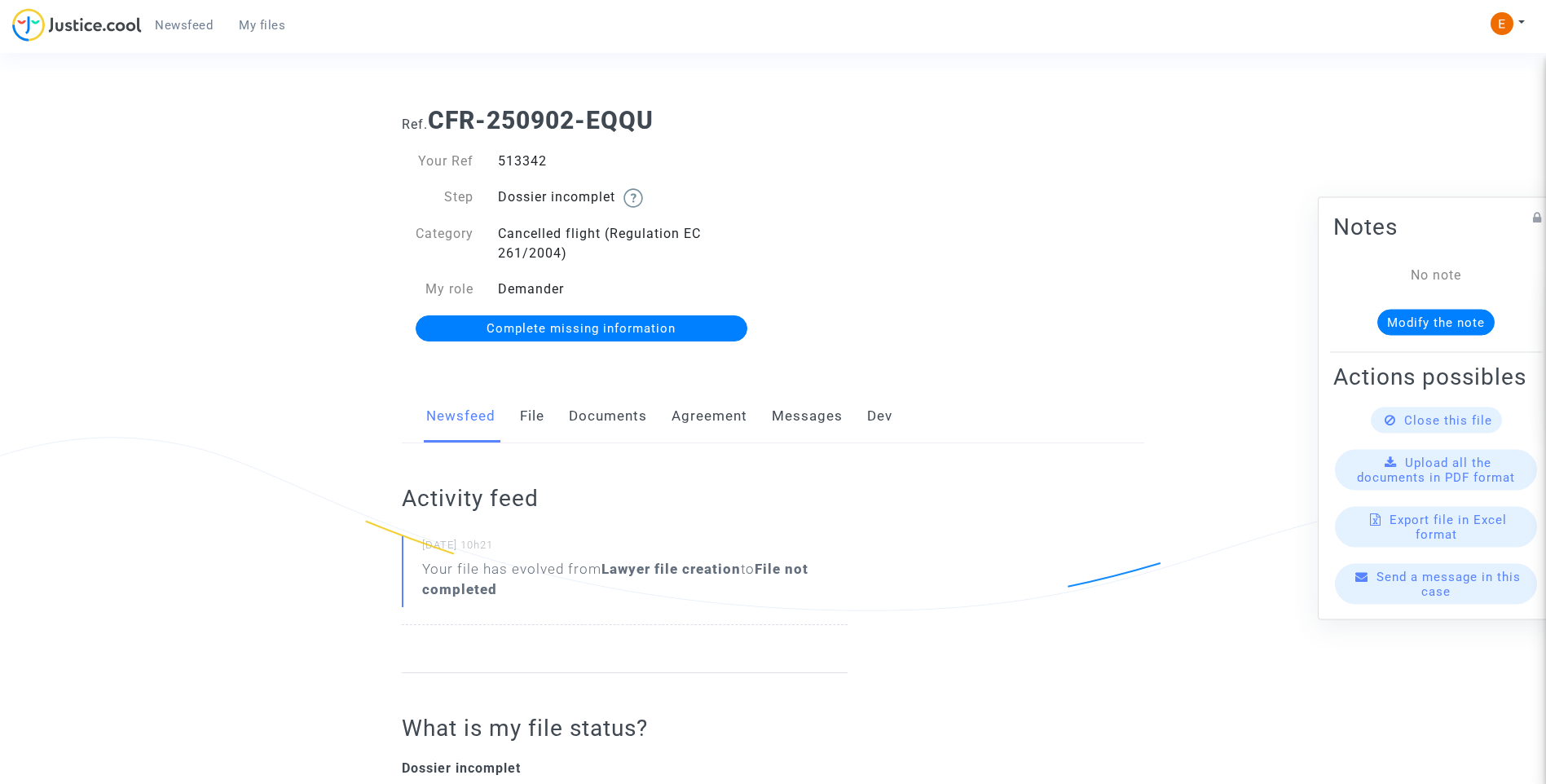
click at [628, 422] on link "Documents" at bounding box center [607, 416] width 78 height 54
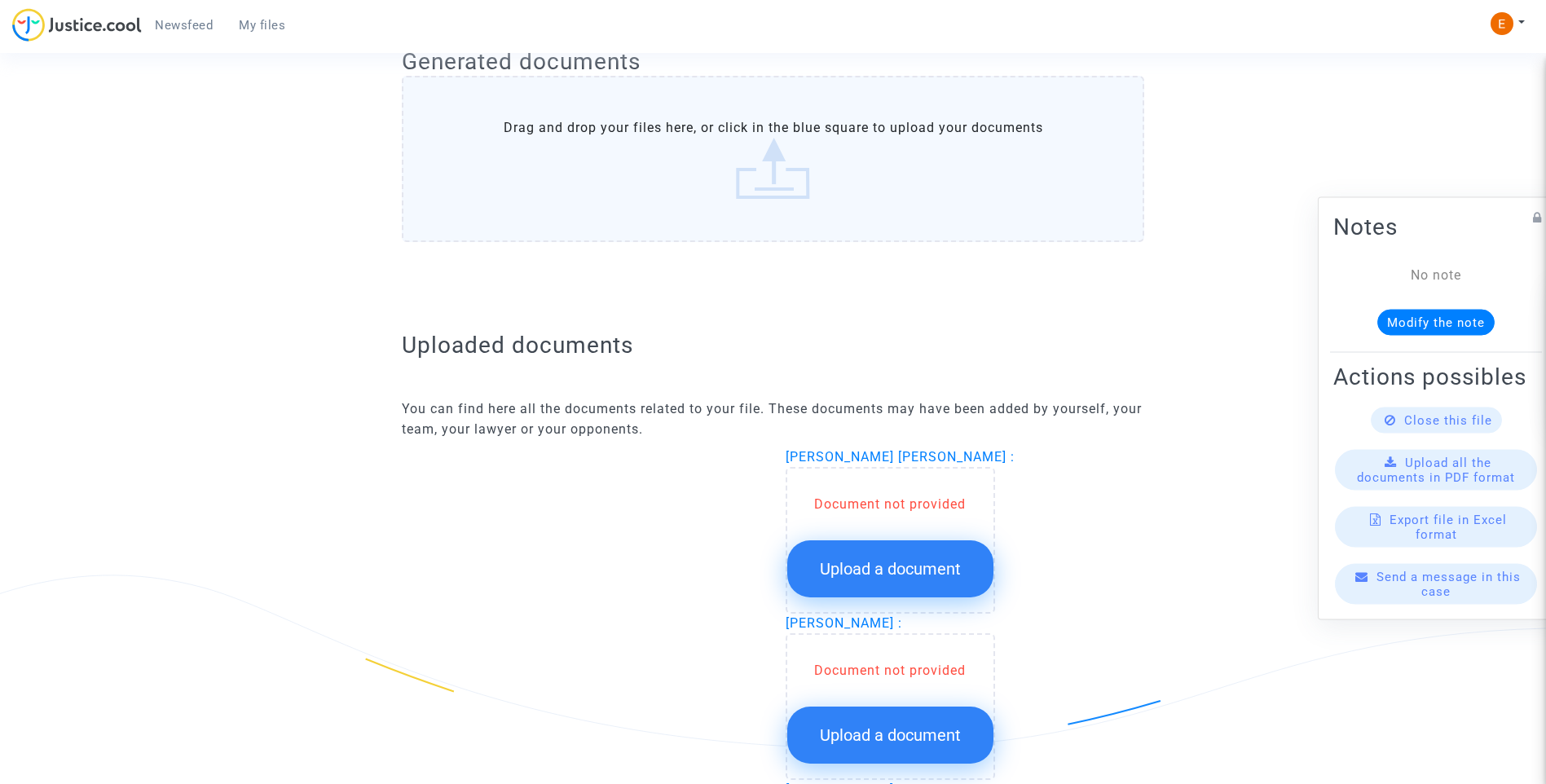
scroll to position [733, 0]
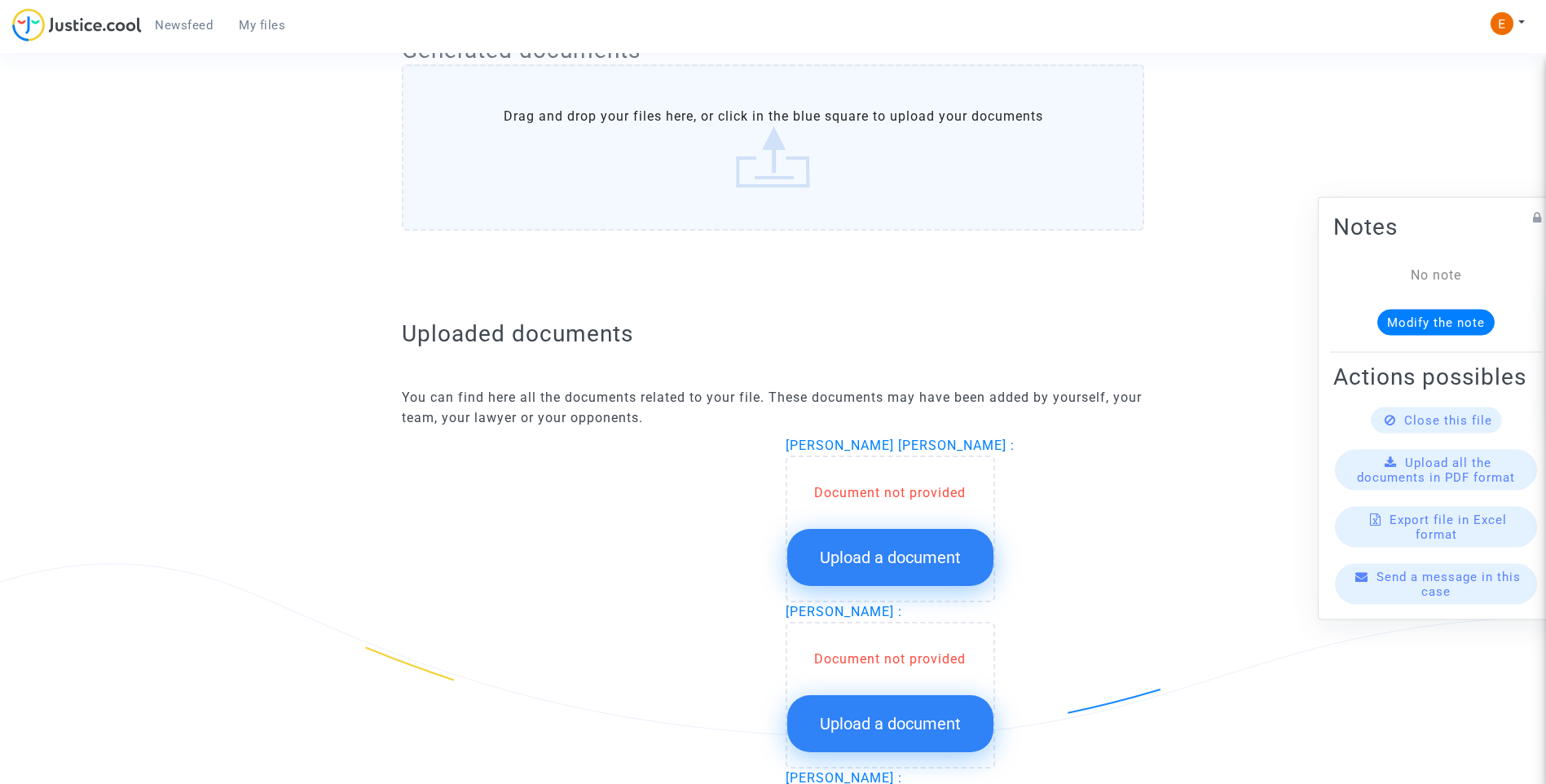
click at [895, 560] on span "Upload a document" at bounding box center [890, 557] width 141 height 20
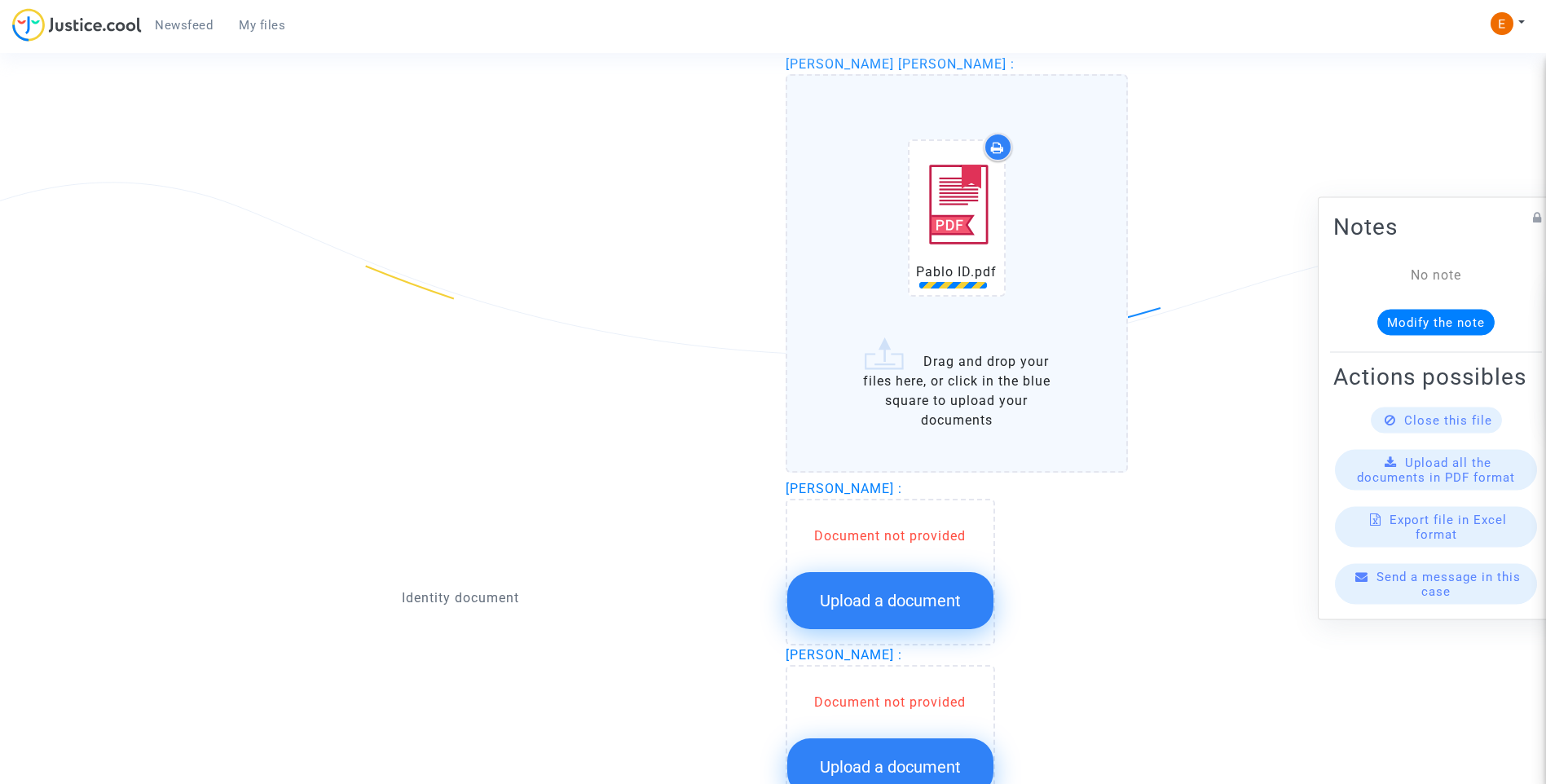
scroll to position [1222, 0]
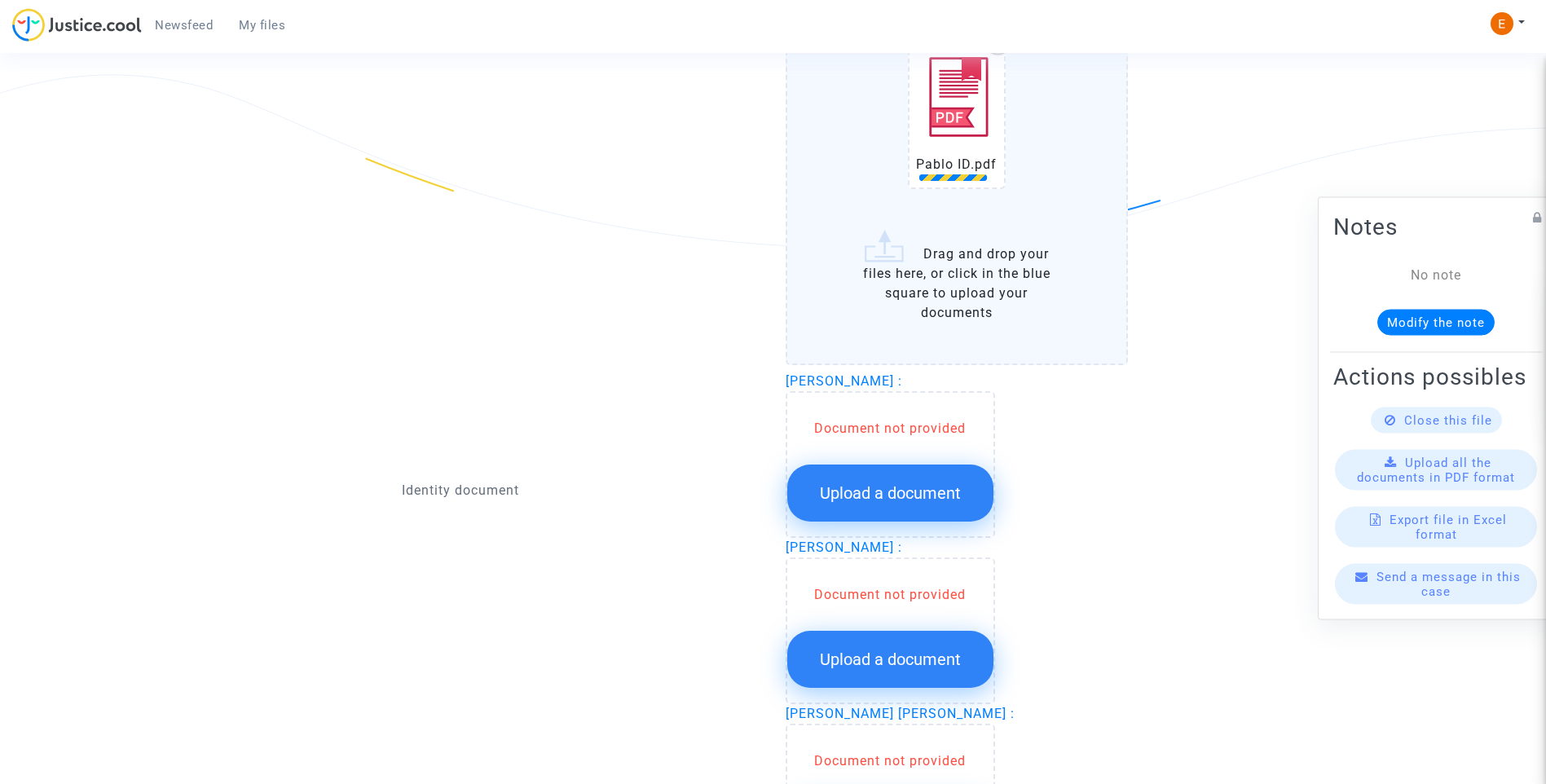
click at [941, 497] on span "Upload a document" at bounding box center [890, 492] width 141 height 20
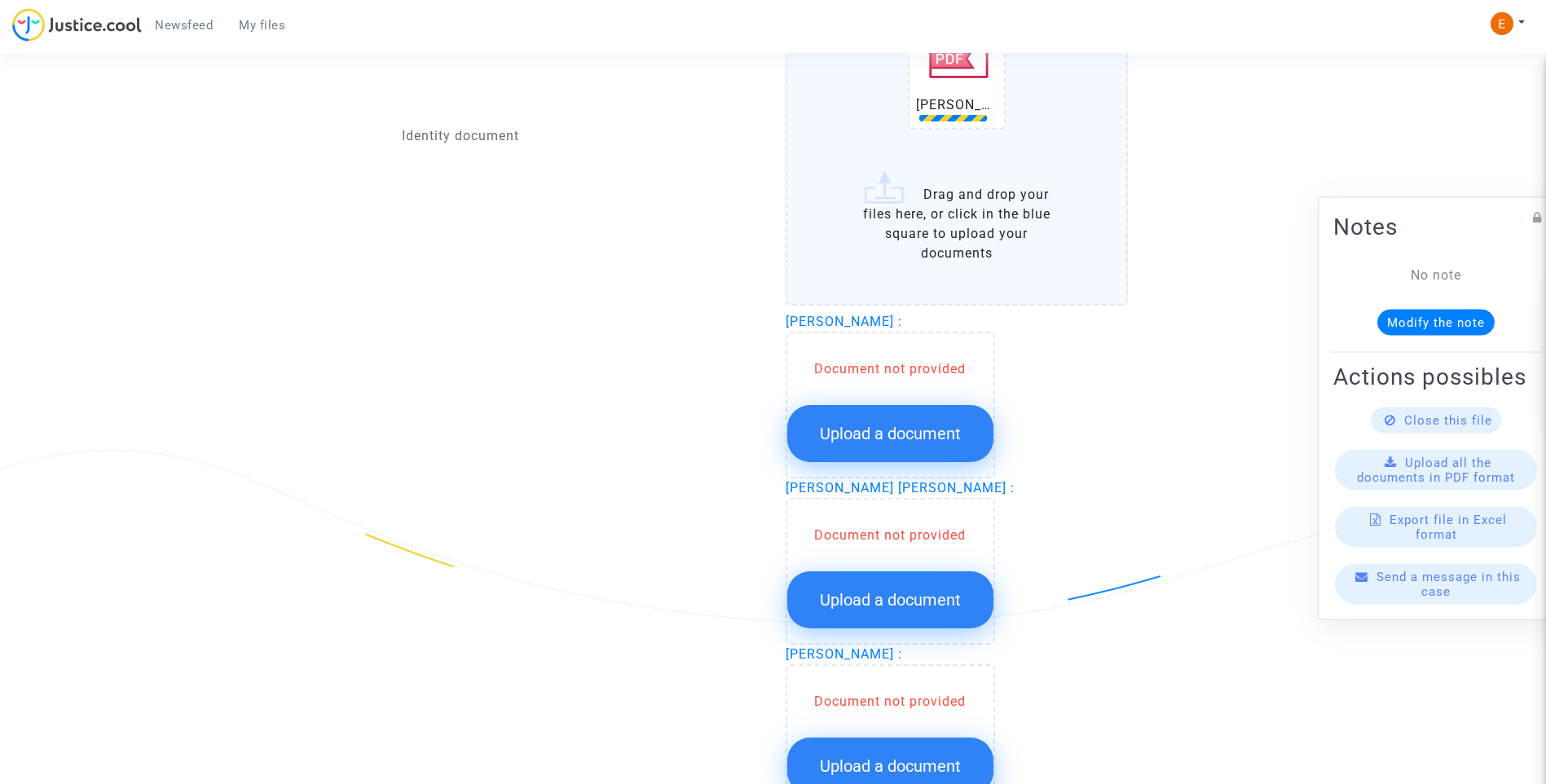
scroll to position [1711, 0]
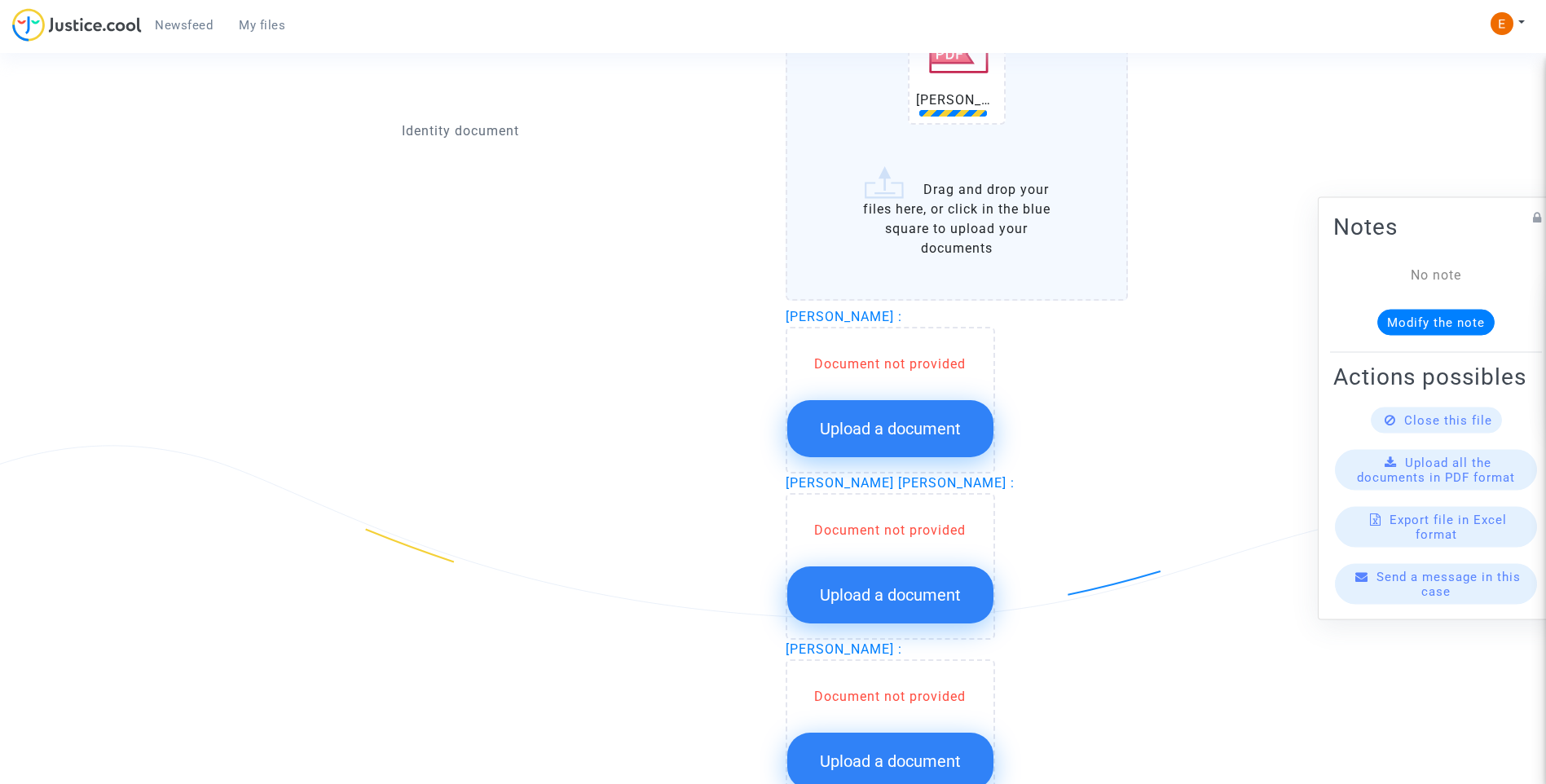
click at [954, 443] on button "Upload a document" at bounding box center [890, 428] width 206 height 57
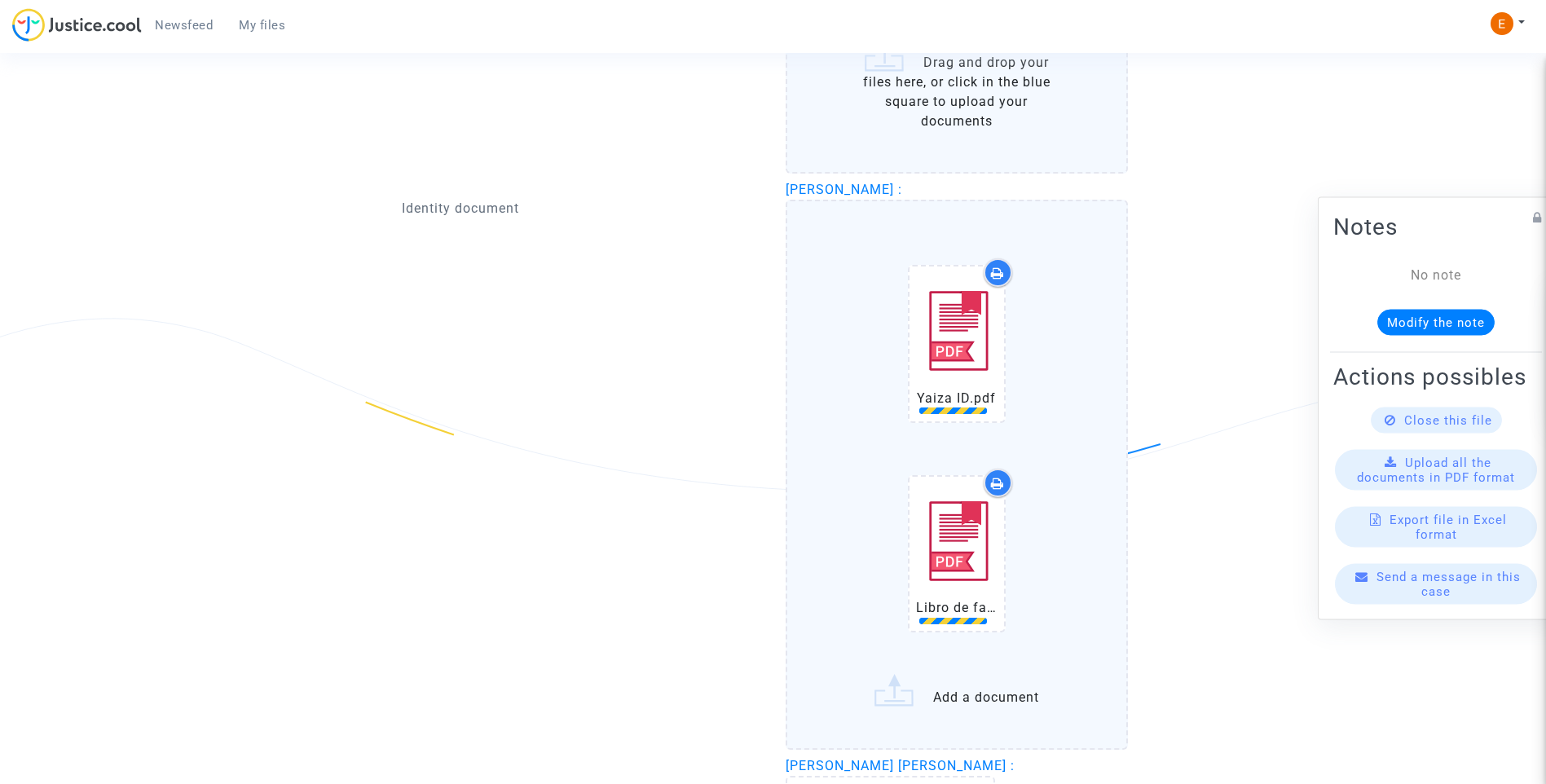
scroll to position [2118, 0]
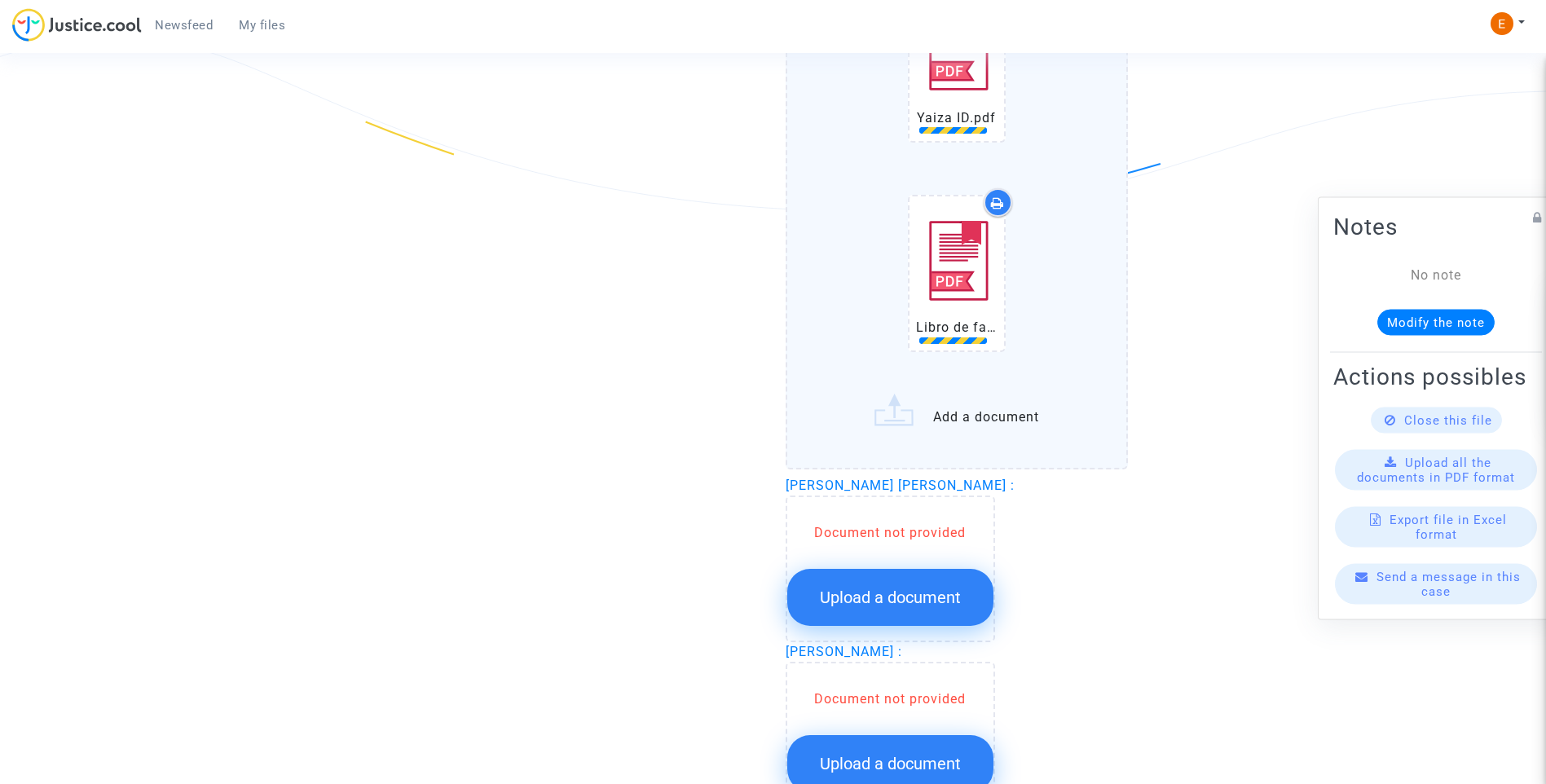
click at [902, 610] on button "Upload a document" at bounding box center [890, 597] width 206 height 57
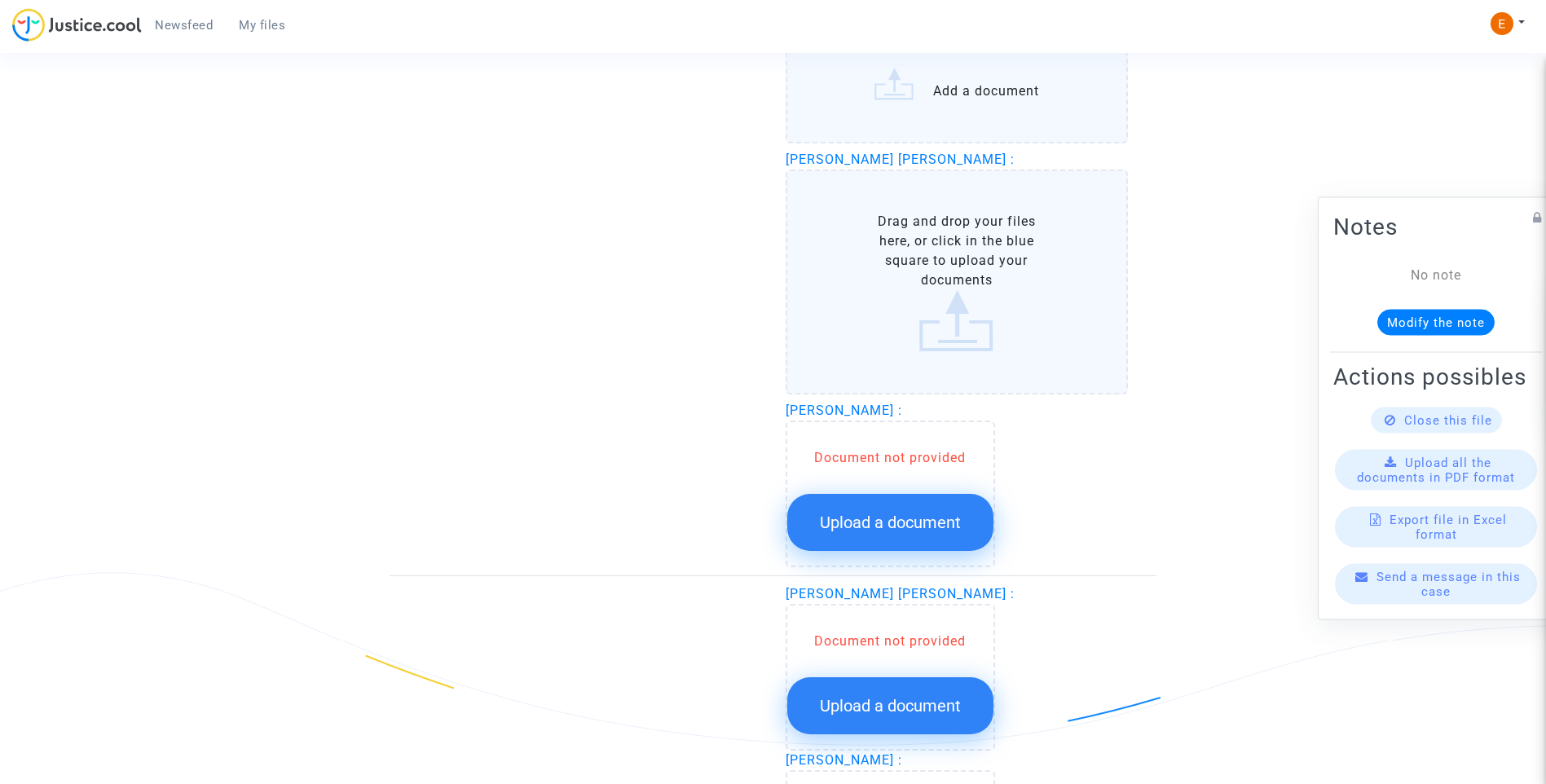
click at [954, 515] on span "Upload a document" at bounding box center [890, 522] width 141 height 20
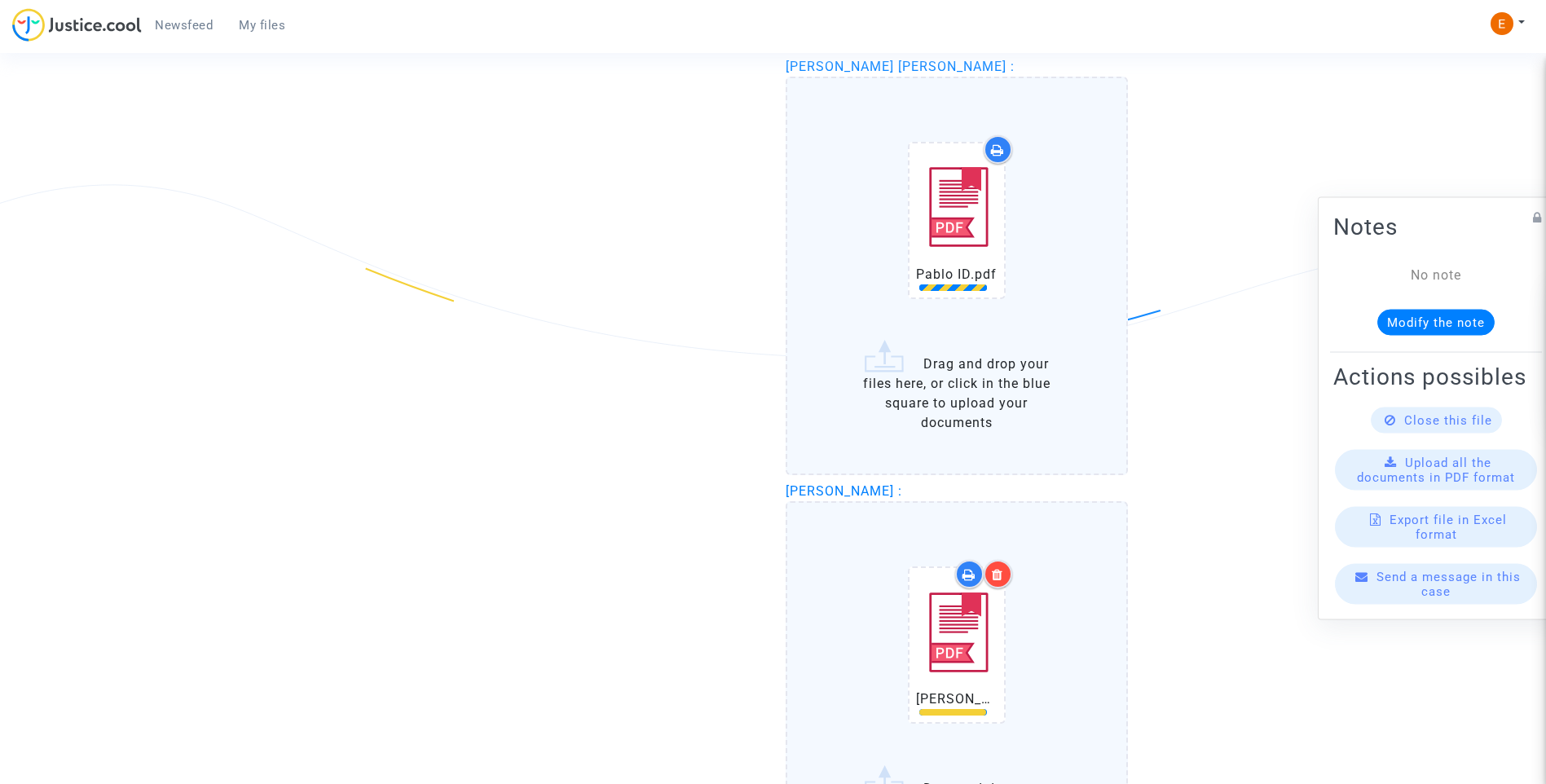
scroll to position [1141, 0]
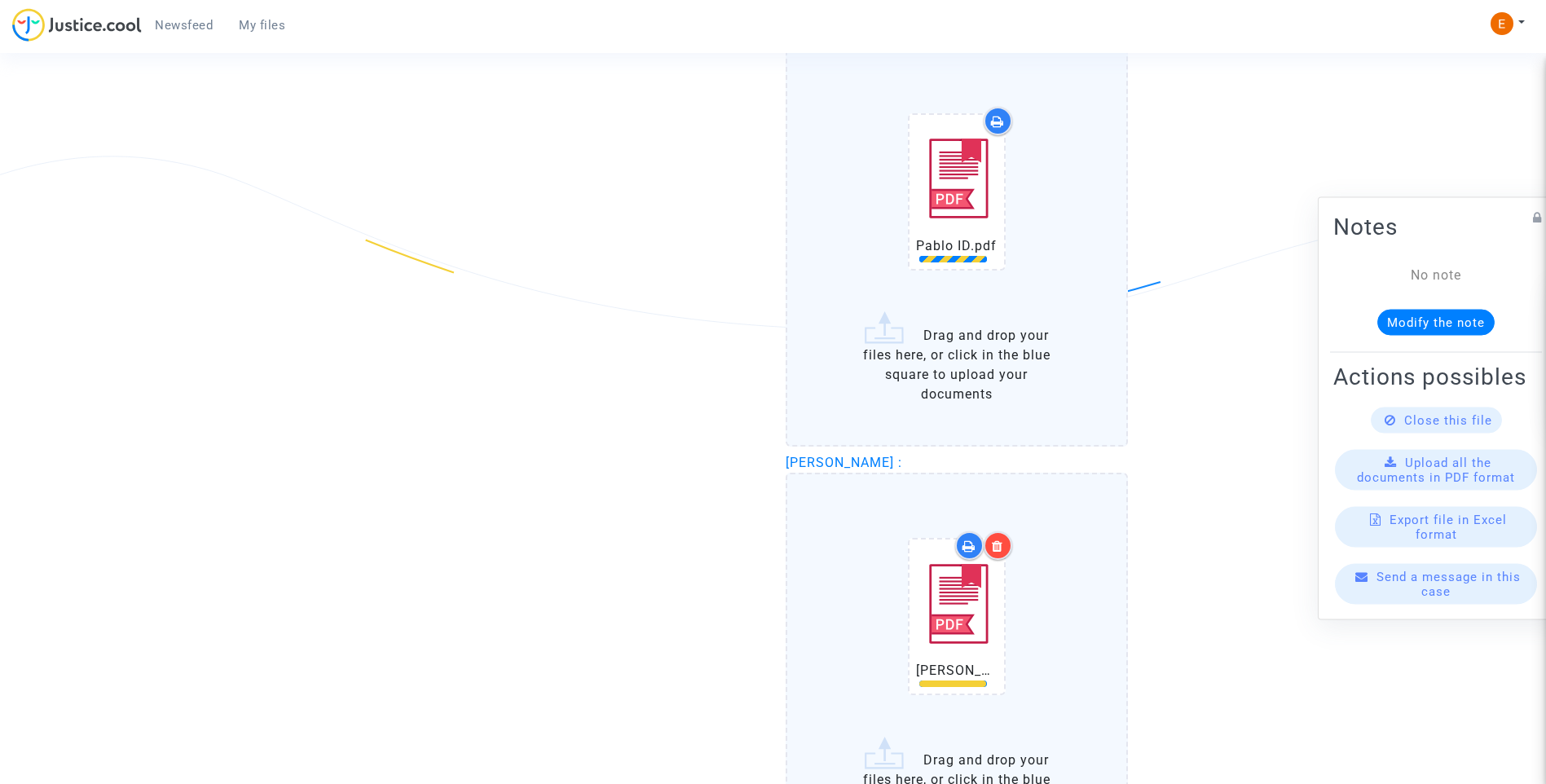
click at [999, 544] on icon at bounding box center [997, 545] width 12 height 13
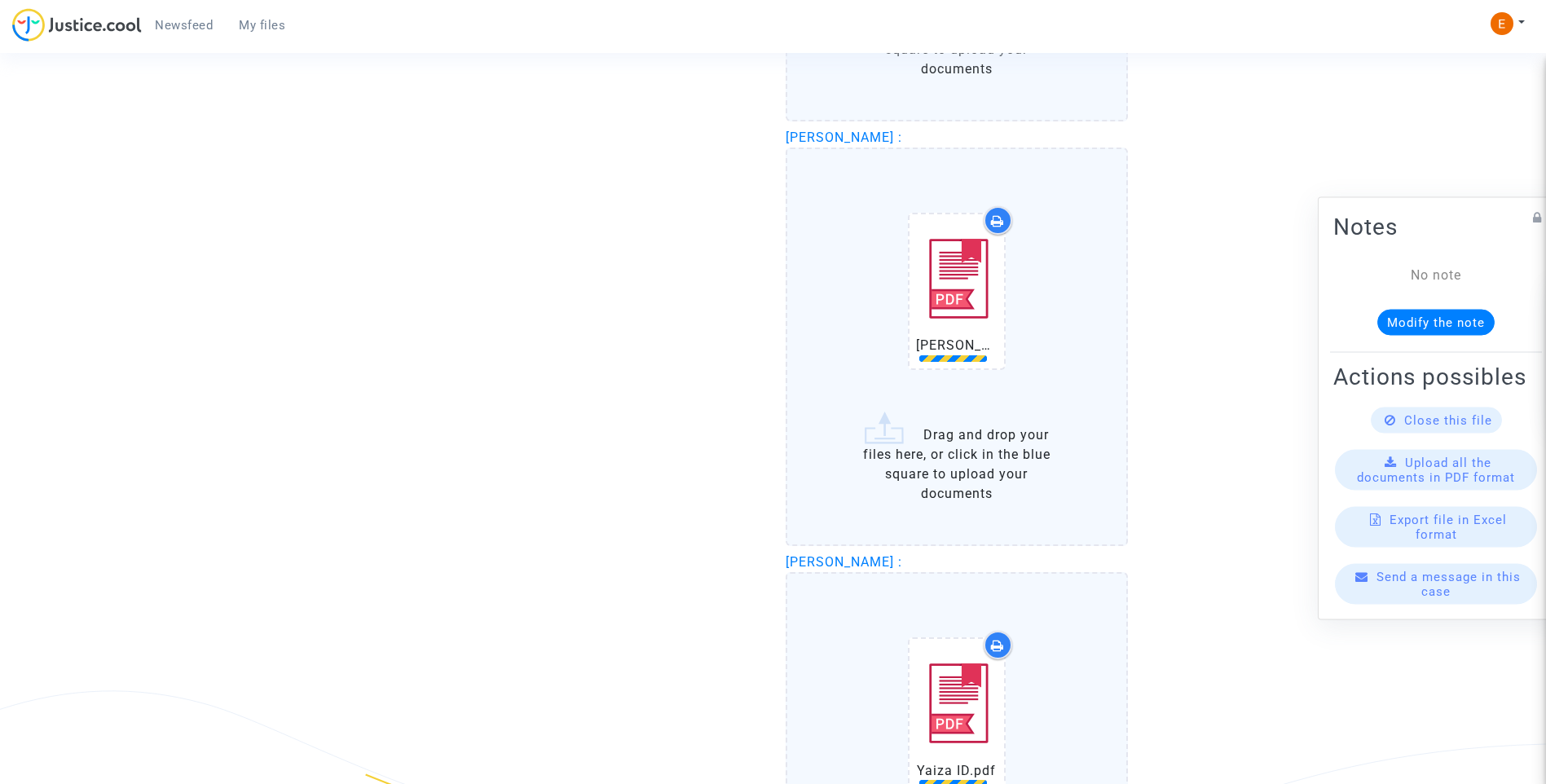
scroll to position [1467, 0]
click at [260, 26] on span "My files" at bounding box center [261, 25] width 46 height 15
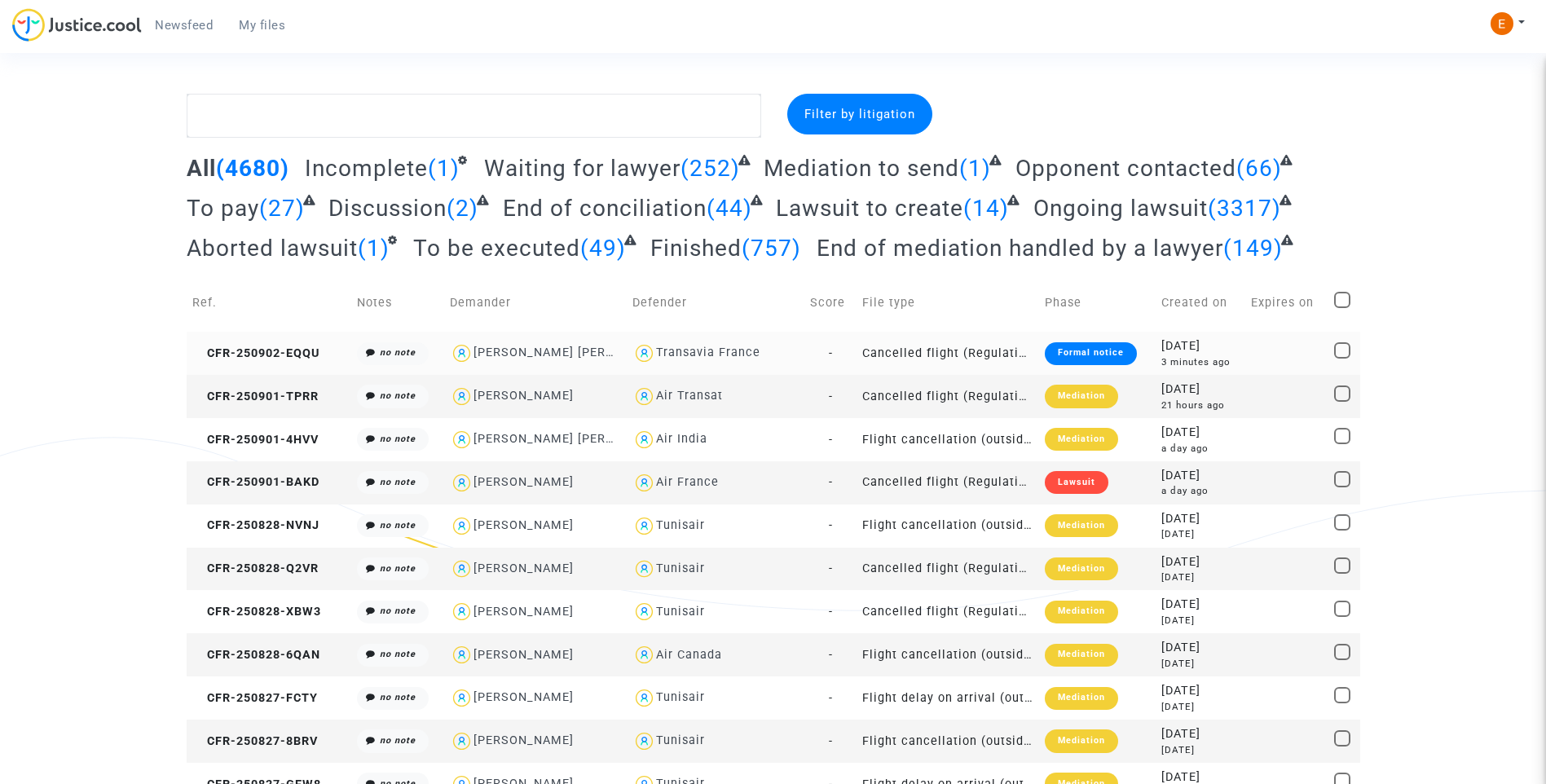
click at [1099, 351] on div "Formal notice" at bounding box center [1090, 353] width 92 height 23
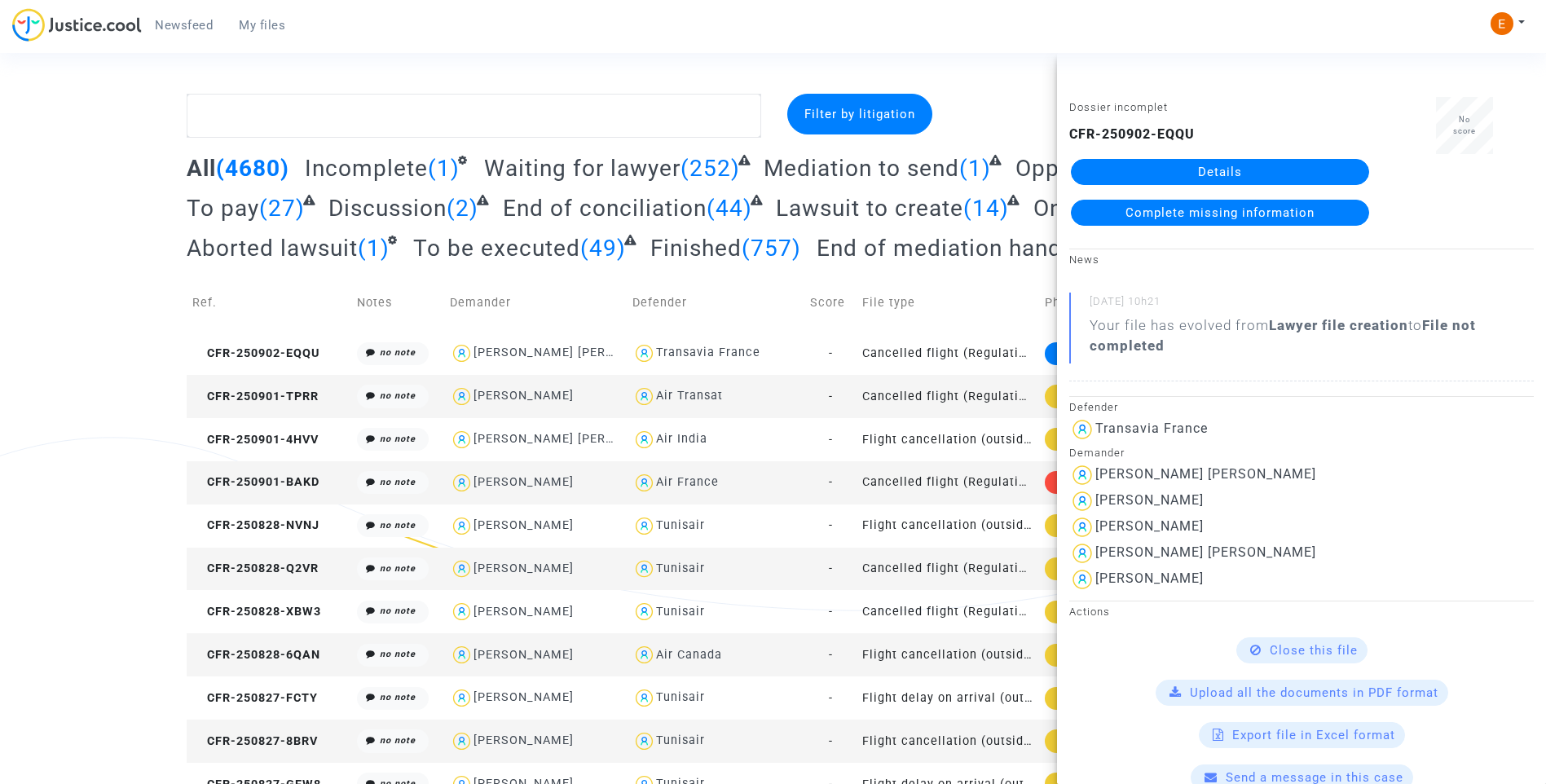
click at [1223, 174] on link "Details" at bounding box center [1220, 171] width 299 height 26
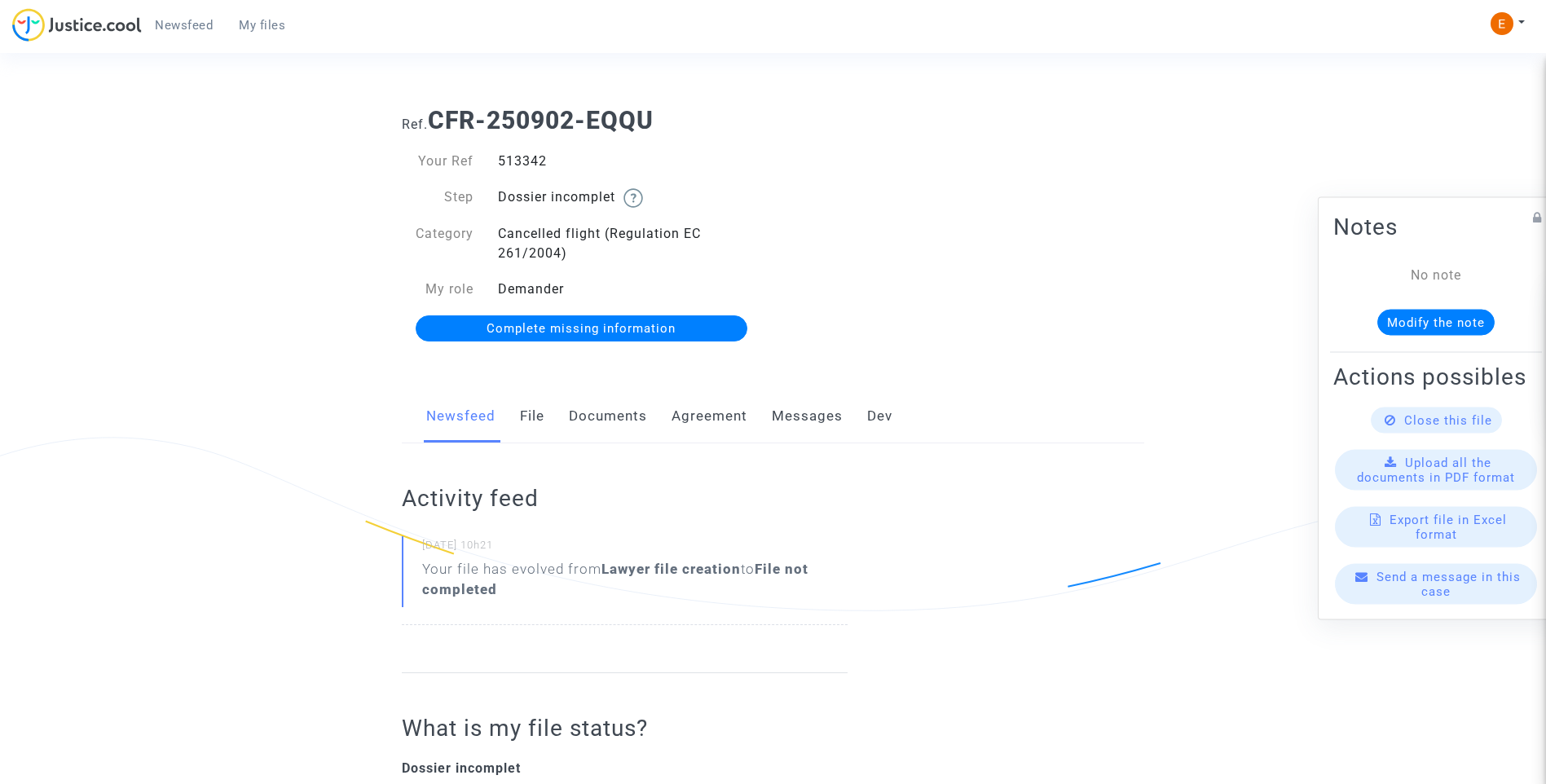
click at [609, 415] on link "Documents" at bounding box center [607, 416] width 78 height 54
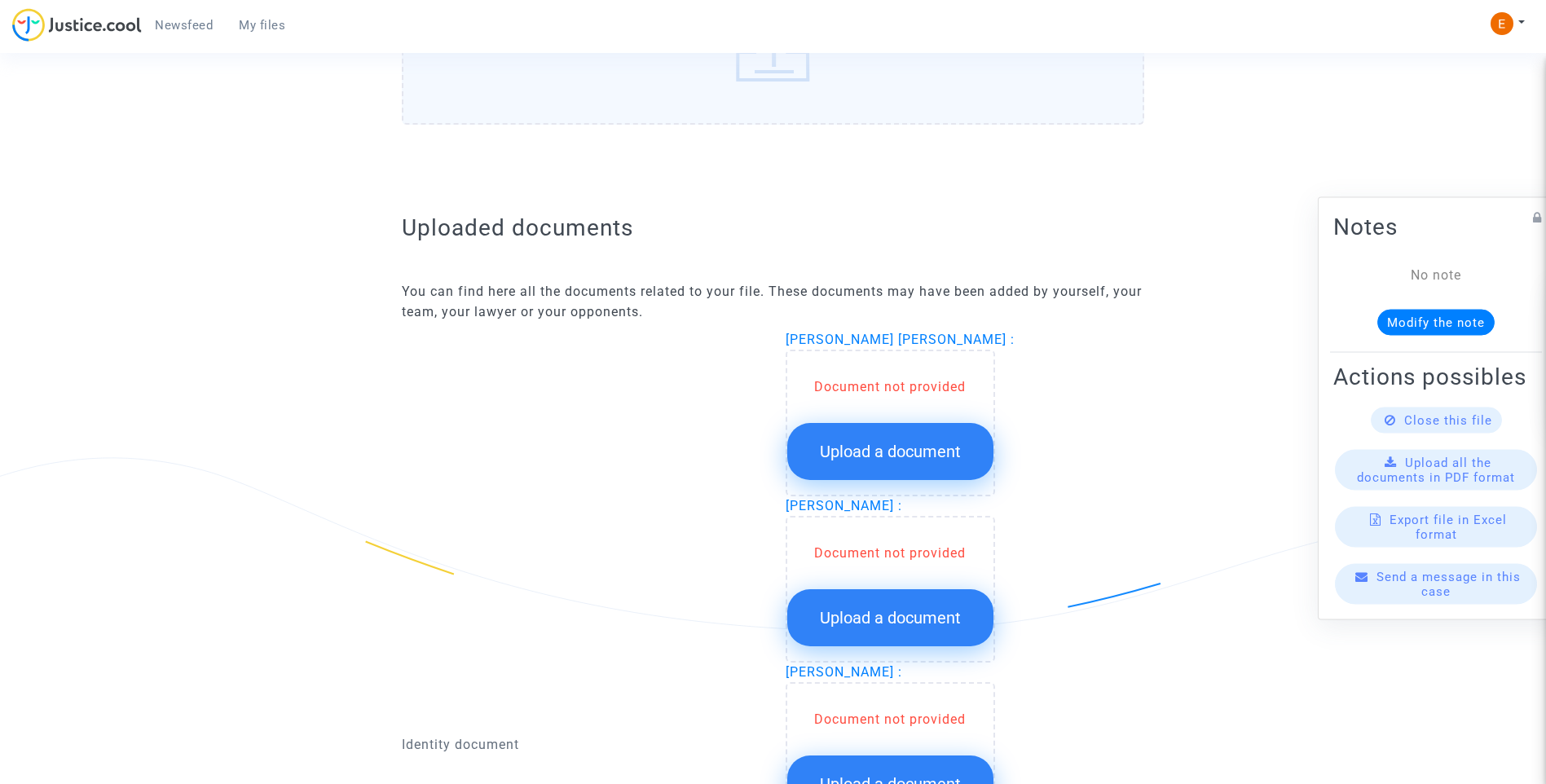
scroll to position [1059, 0]
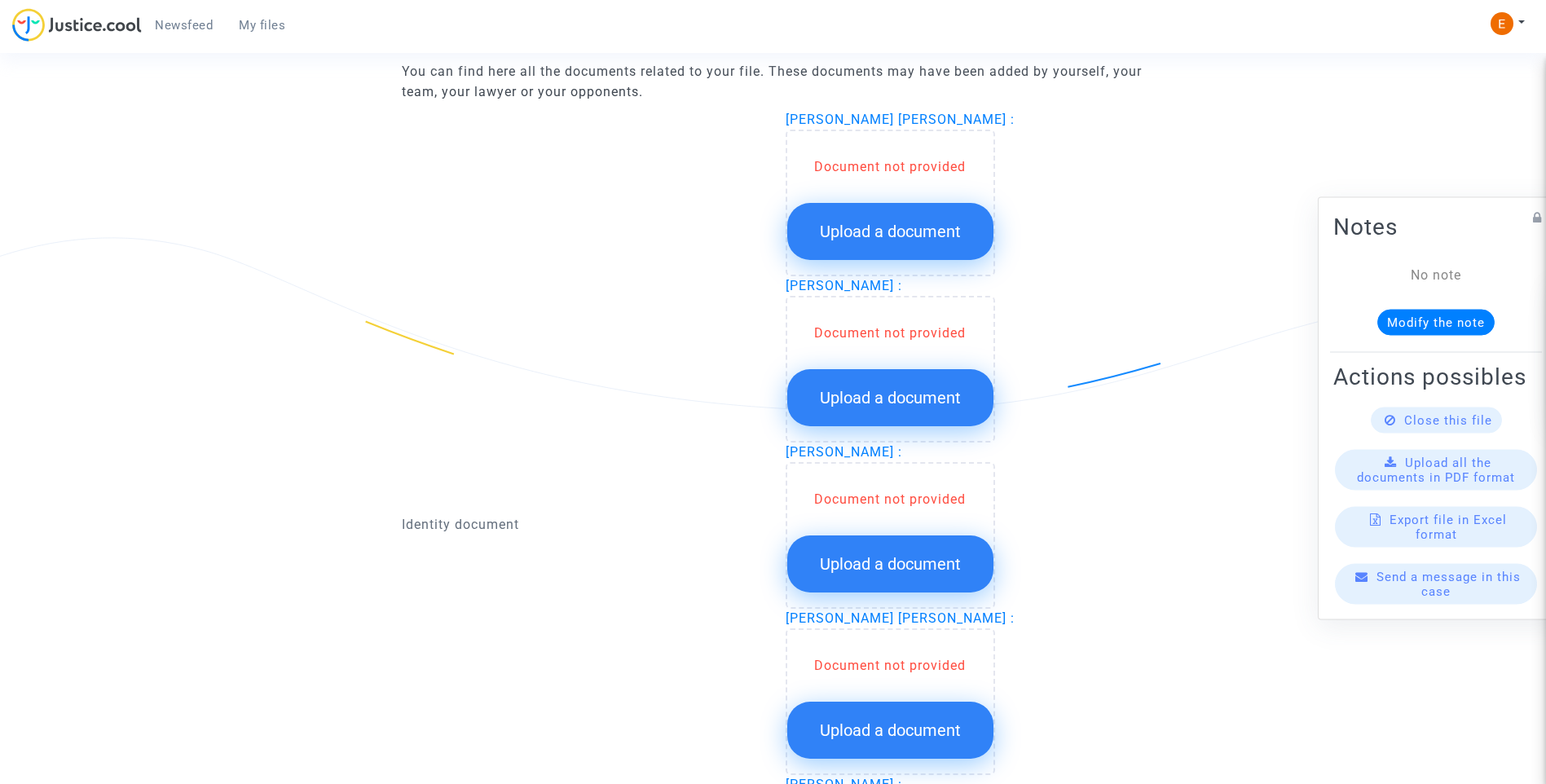
click at [945, 233] on span "Upload a document" at bounding box center [890, 231] width 141 height 20
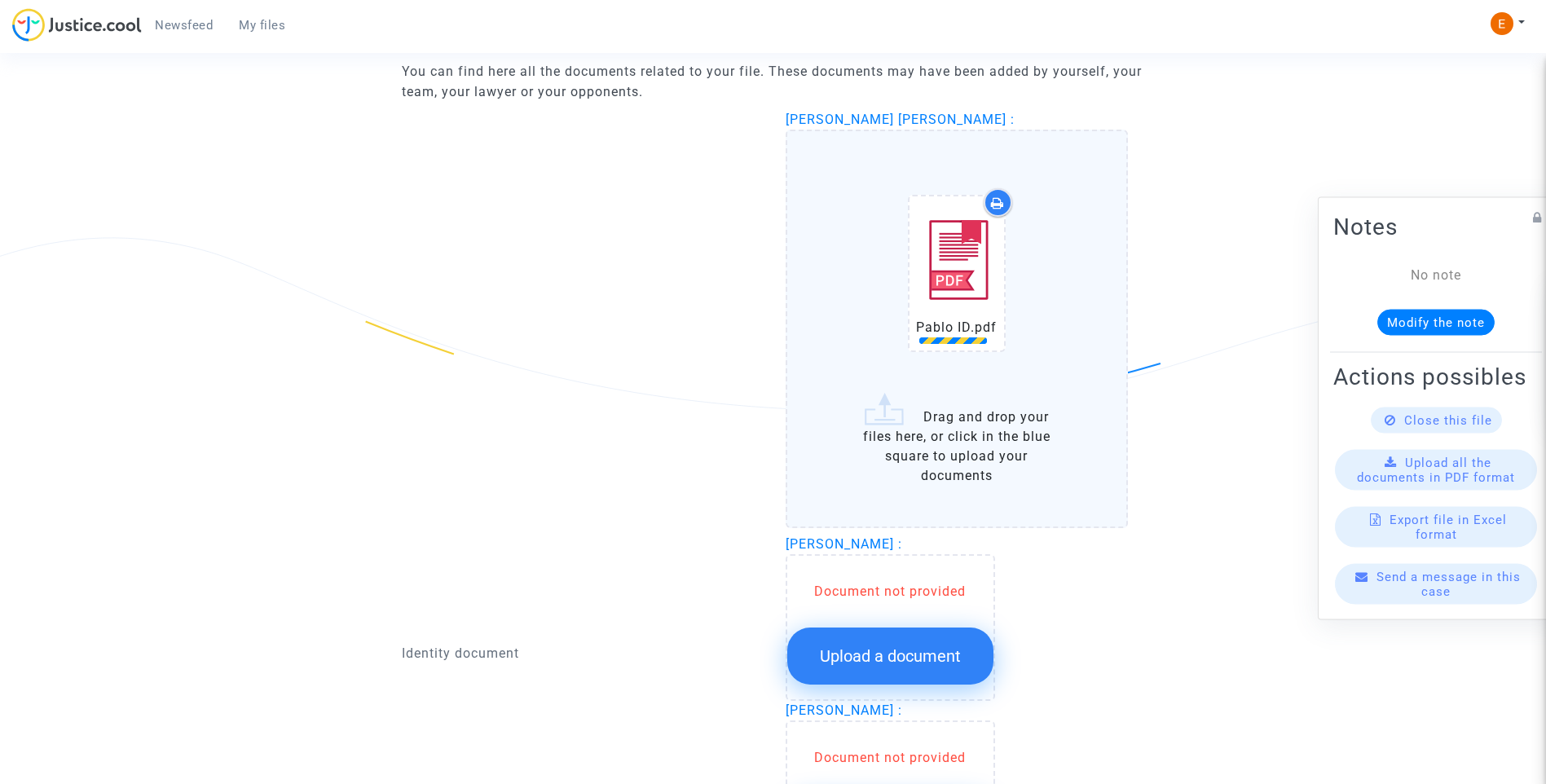
scroll to position [1222, 0]
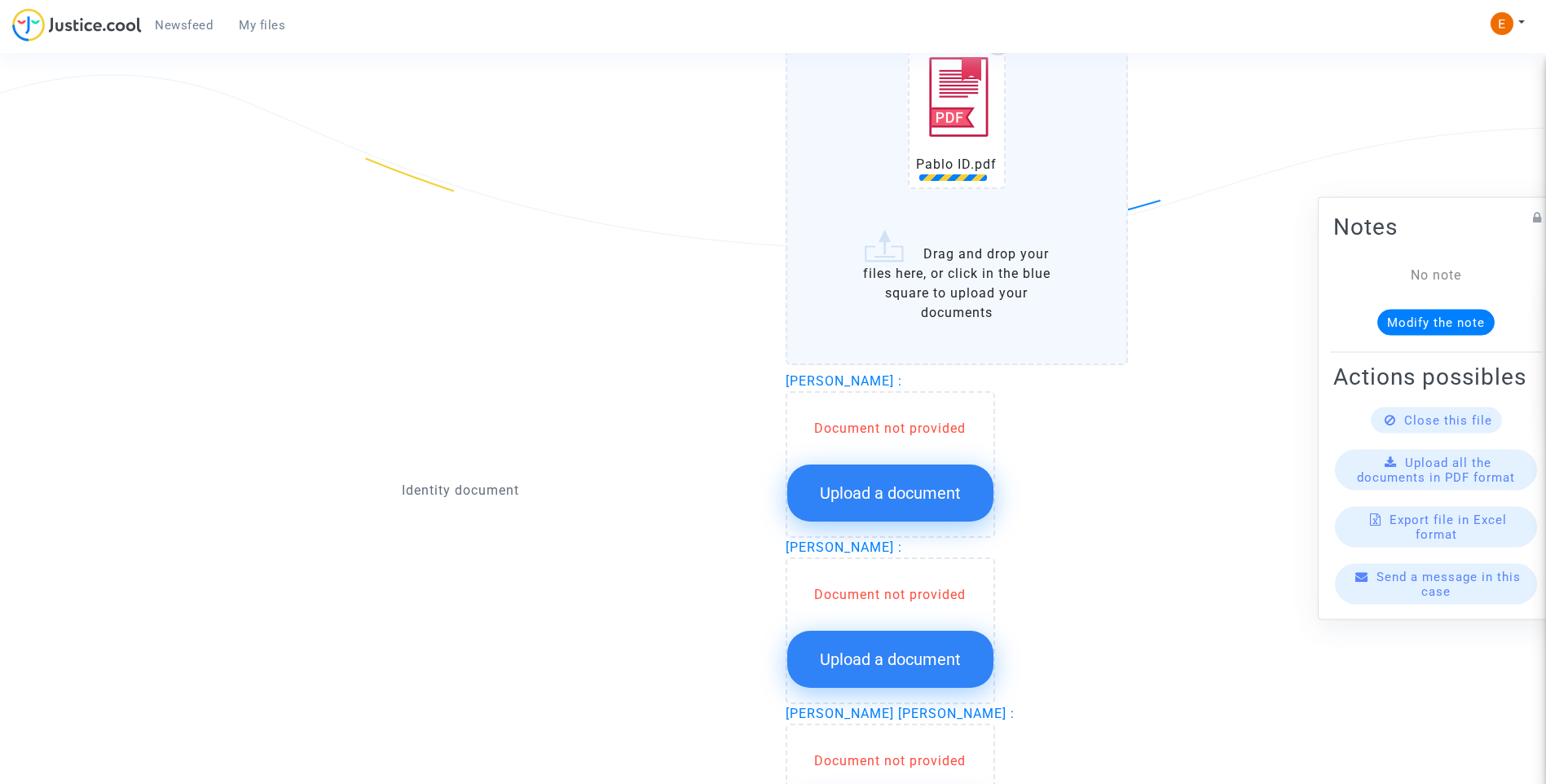
click at [955, 488] on span "Upload a document" at bounding box center [890, 492] width 141 height 20
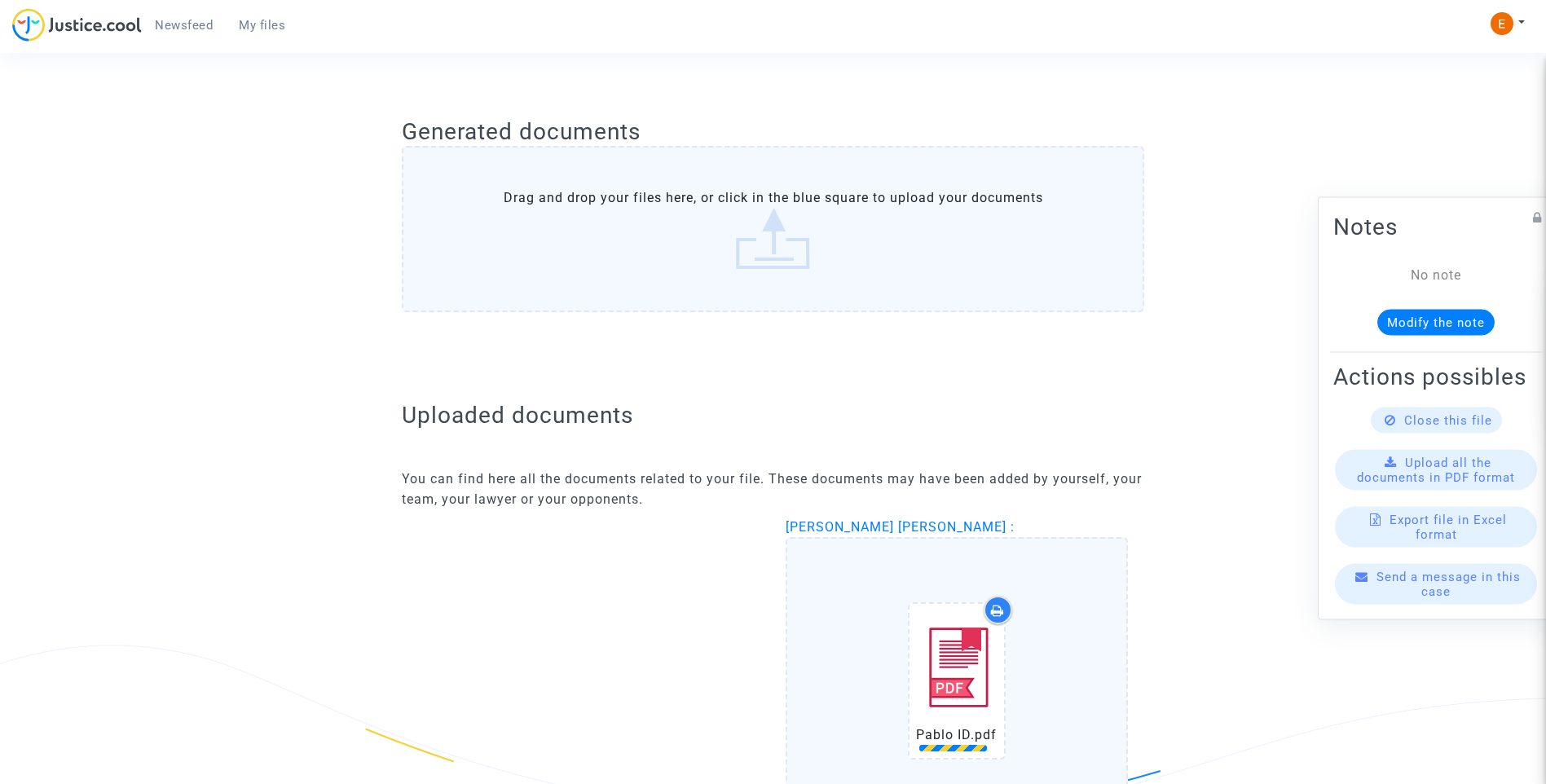
scroll to position [326, 0]
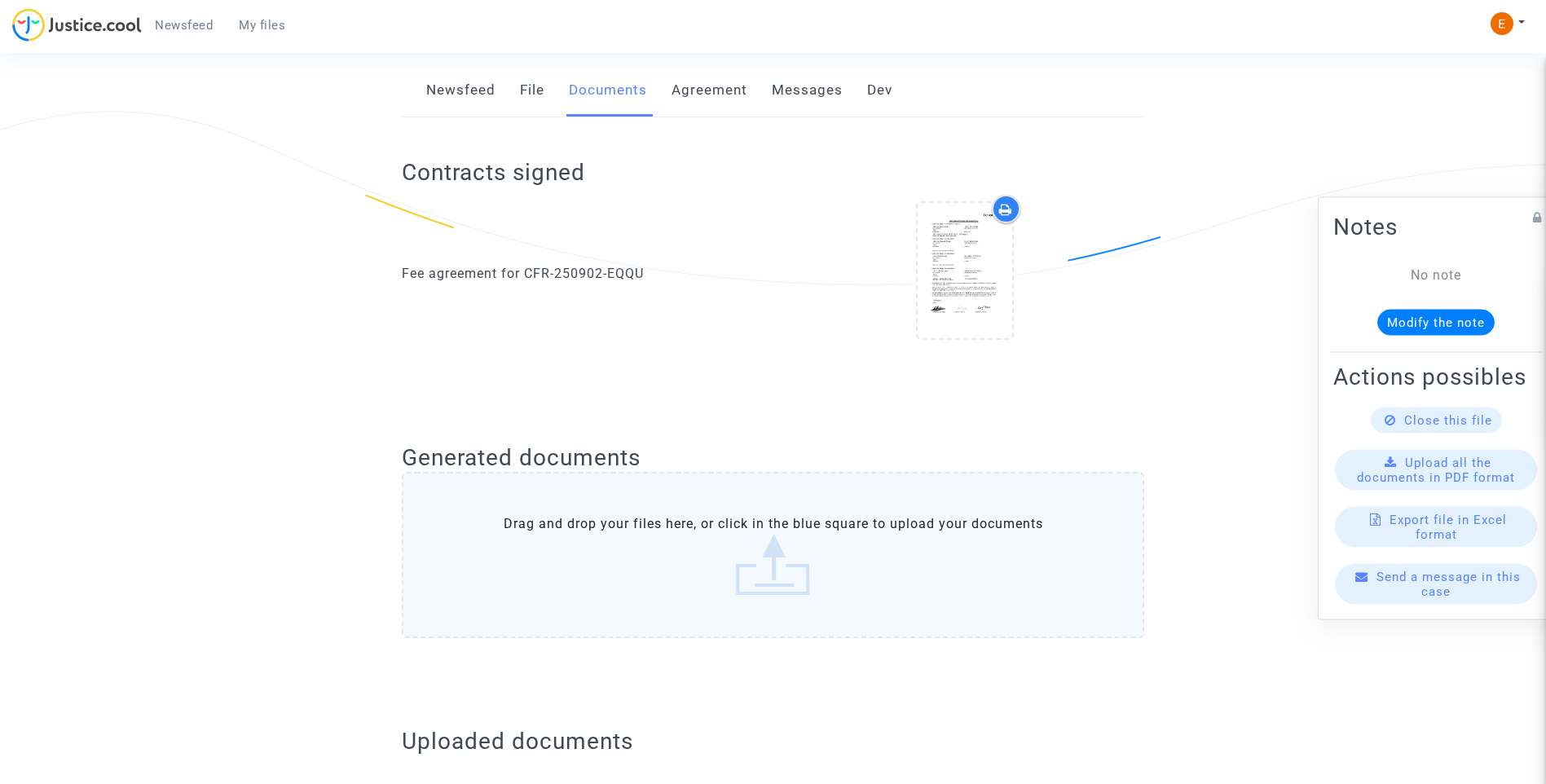
click at [537, 87] on link "File" at bounding box center [532, 91] width 25 height 54
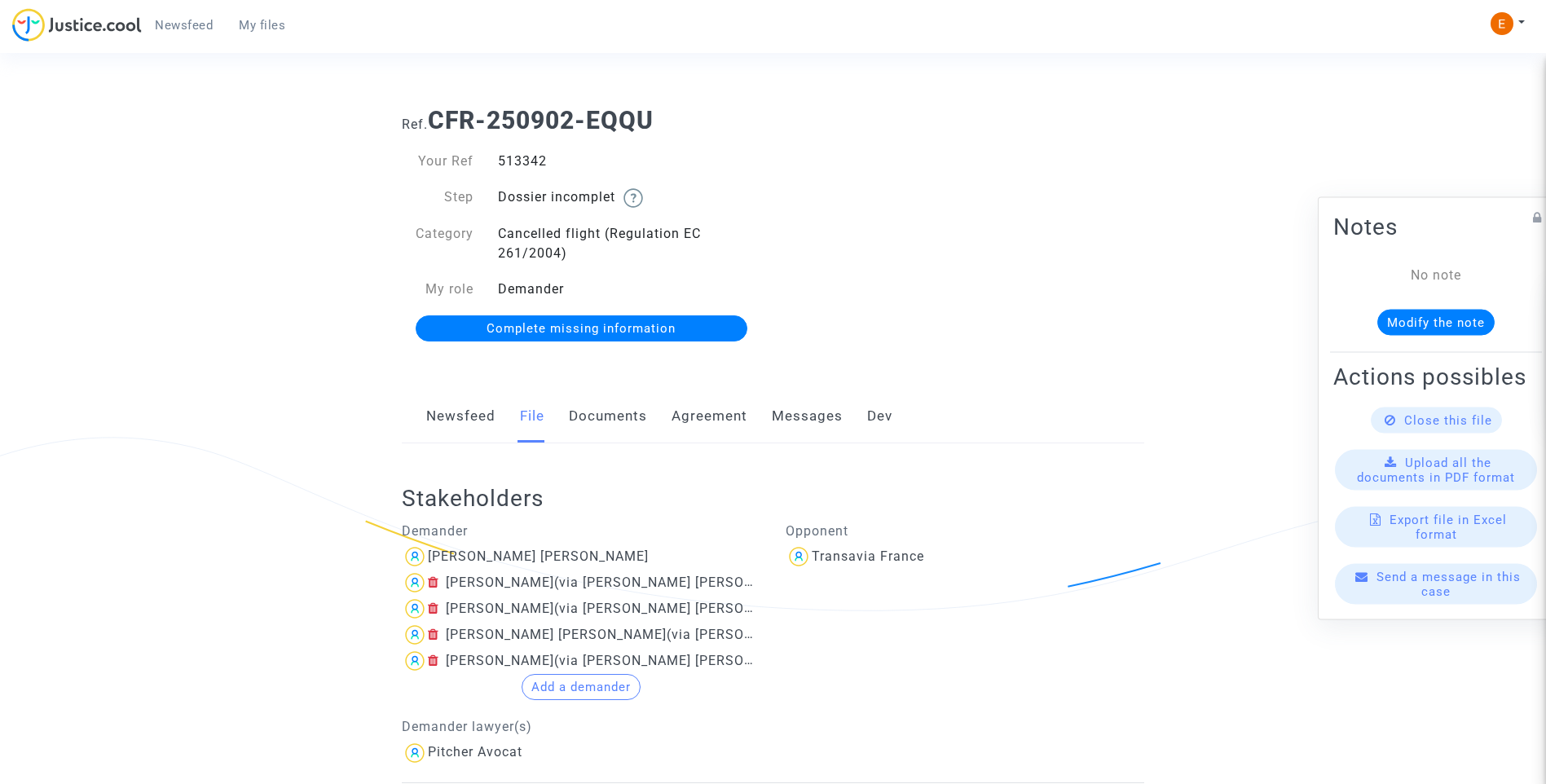
click at [637, 406] on link "Documents" at bounding box center [607, 416] width 78 height 54
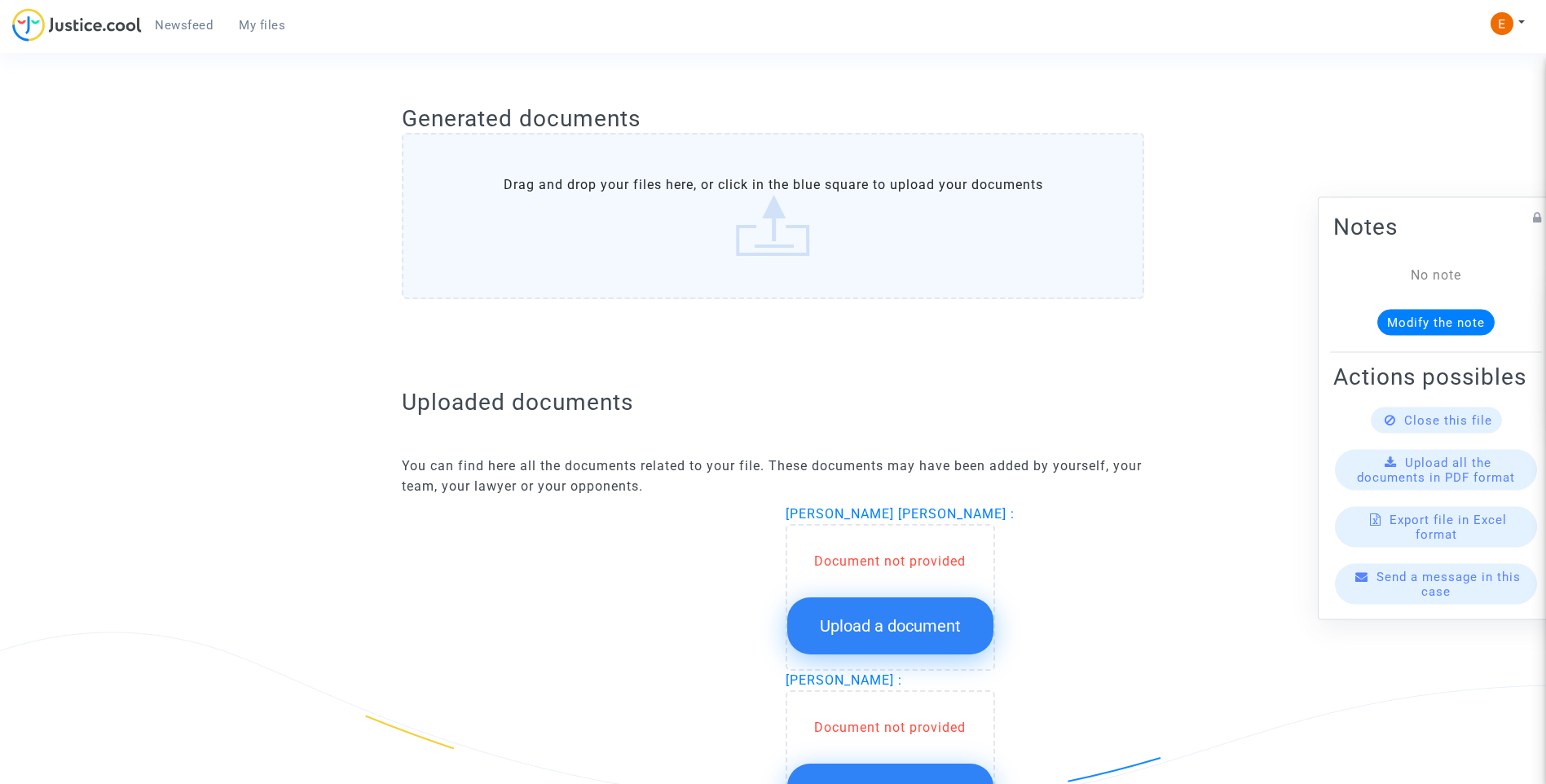
scroll to position [815, 0]
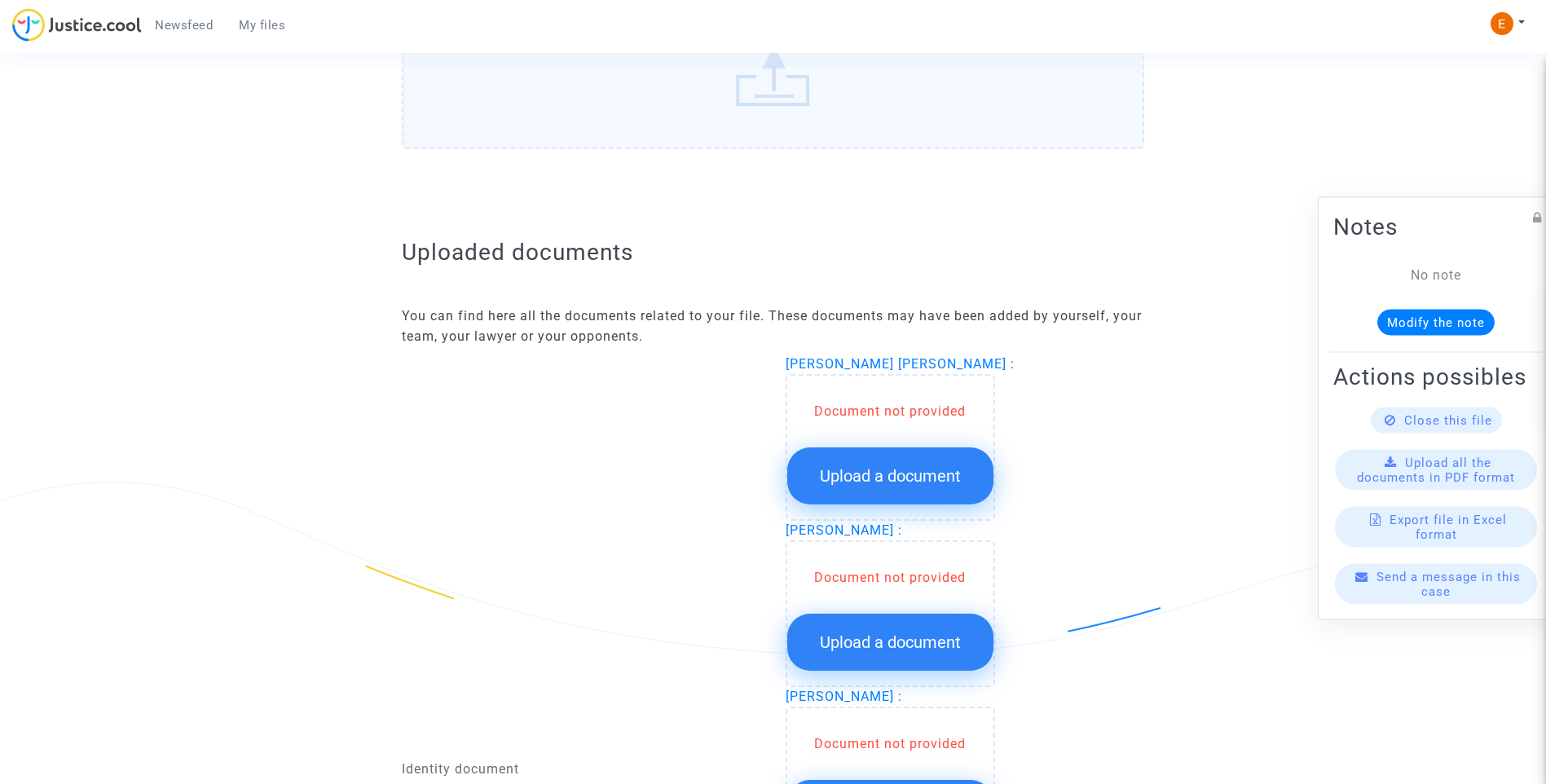
click at [901, 505] on div "Document not provided Upload a document" at bounding box center [890, 447] width 210 height 147
click at [911, 466] on span "Upload a document" at bounding box center [890, 476] width 141 height 20
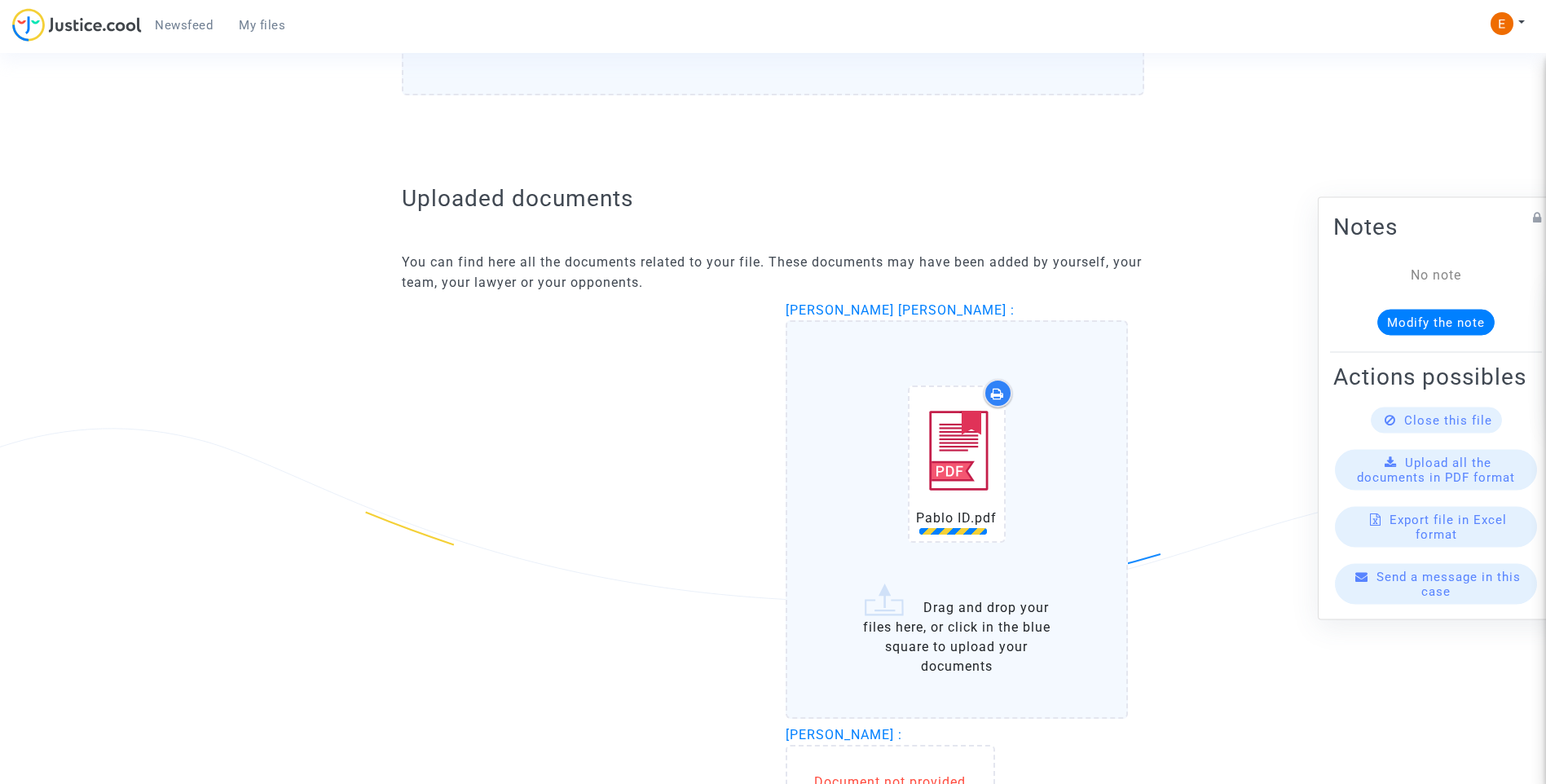
scroll to position [896, 0]
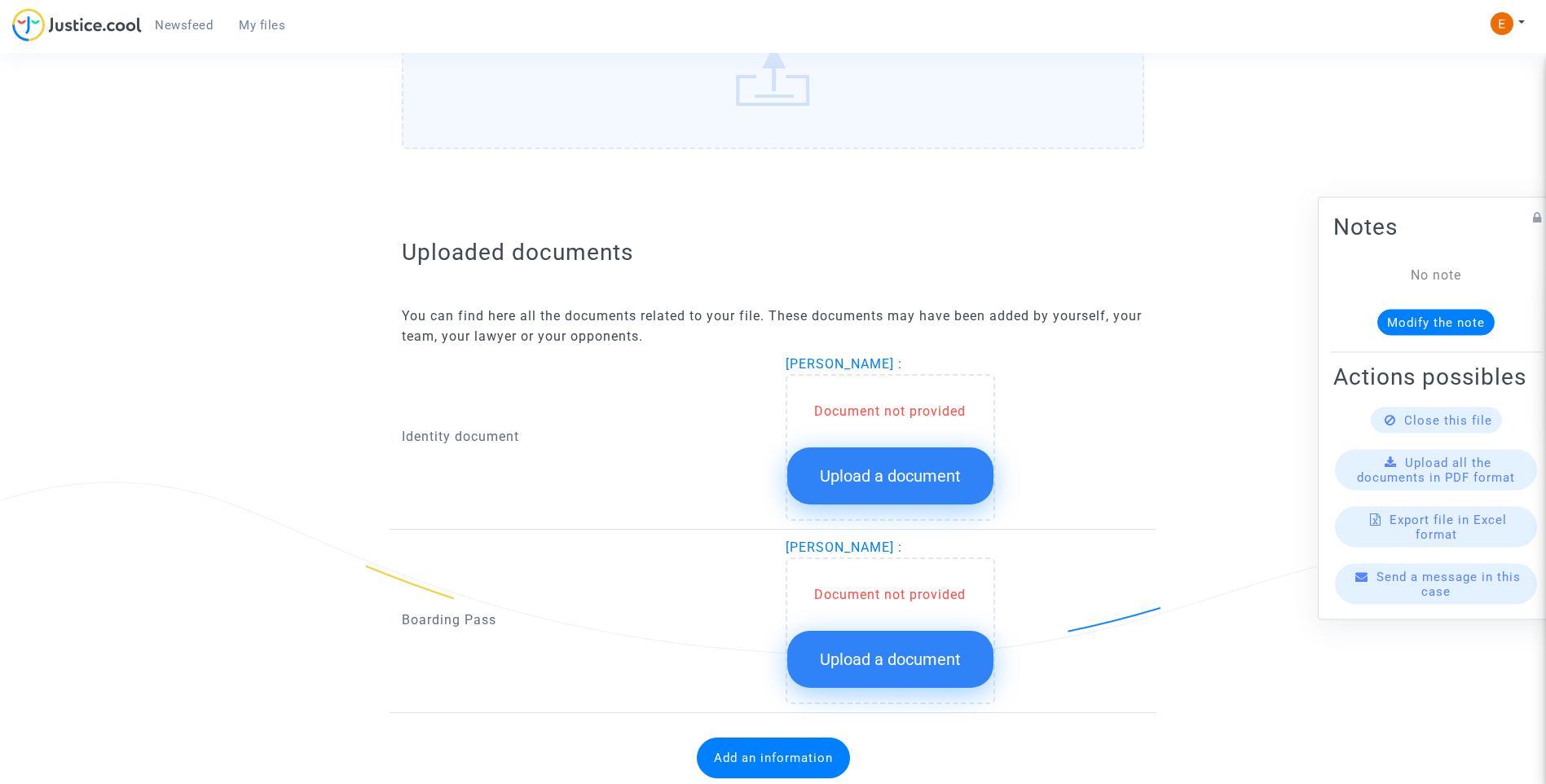
click at [907, 462] on button "Upload a document" at bounding box center [890, 476] width 206 height 57
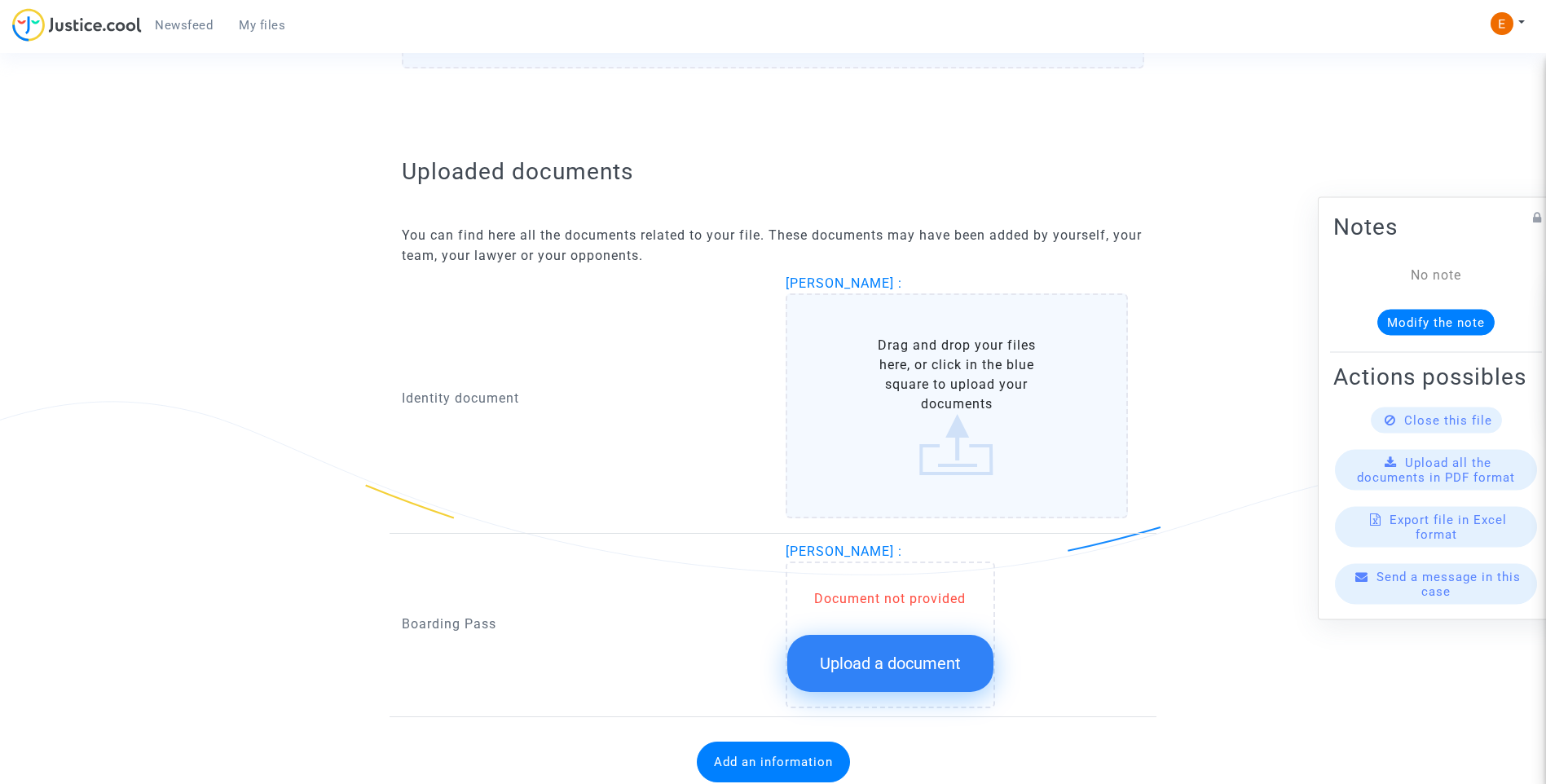
scroll to position [896, 0]
click at [920, 666] on span "Upload a document" at bounding box center [890, 662] width 141 height 20
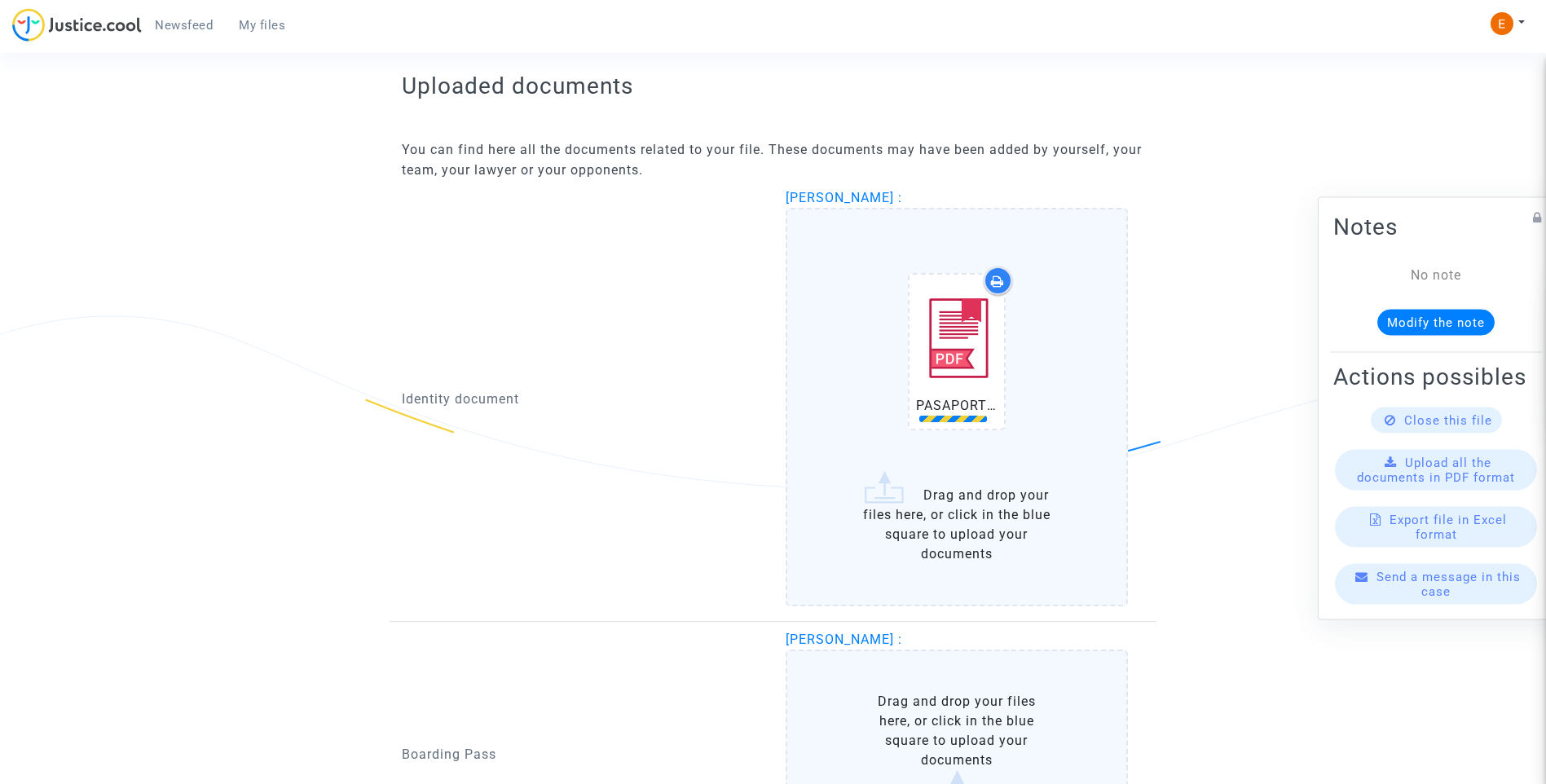
scroll to position [1059, 0]
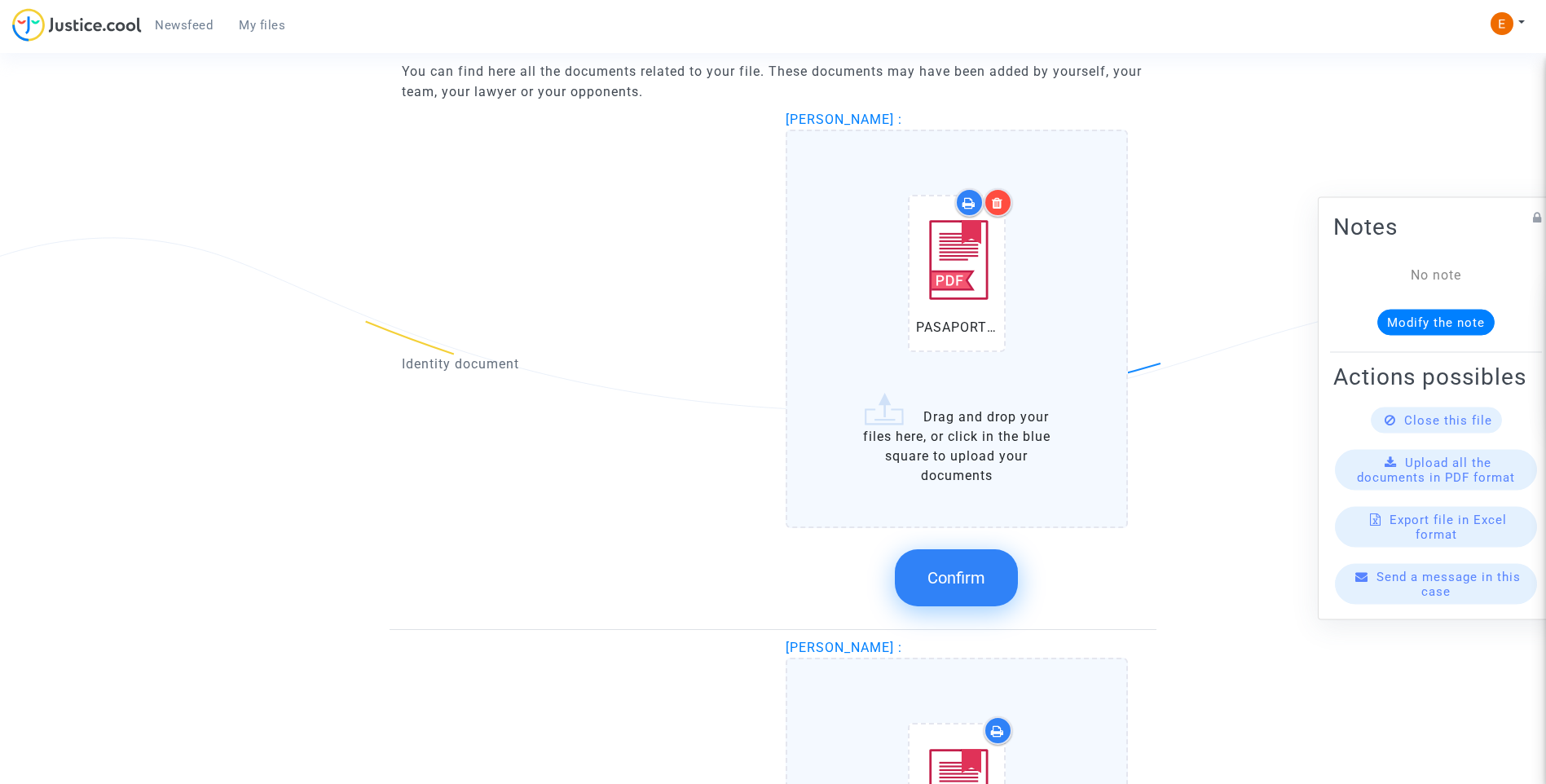
click at [1001, 571] on button "Confirm" at bounding box center [956, 577] width 123 height 57
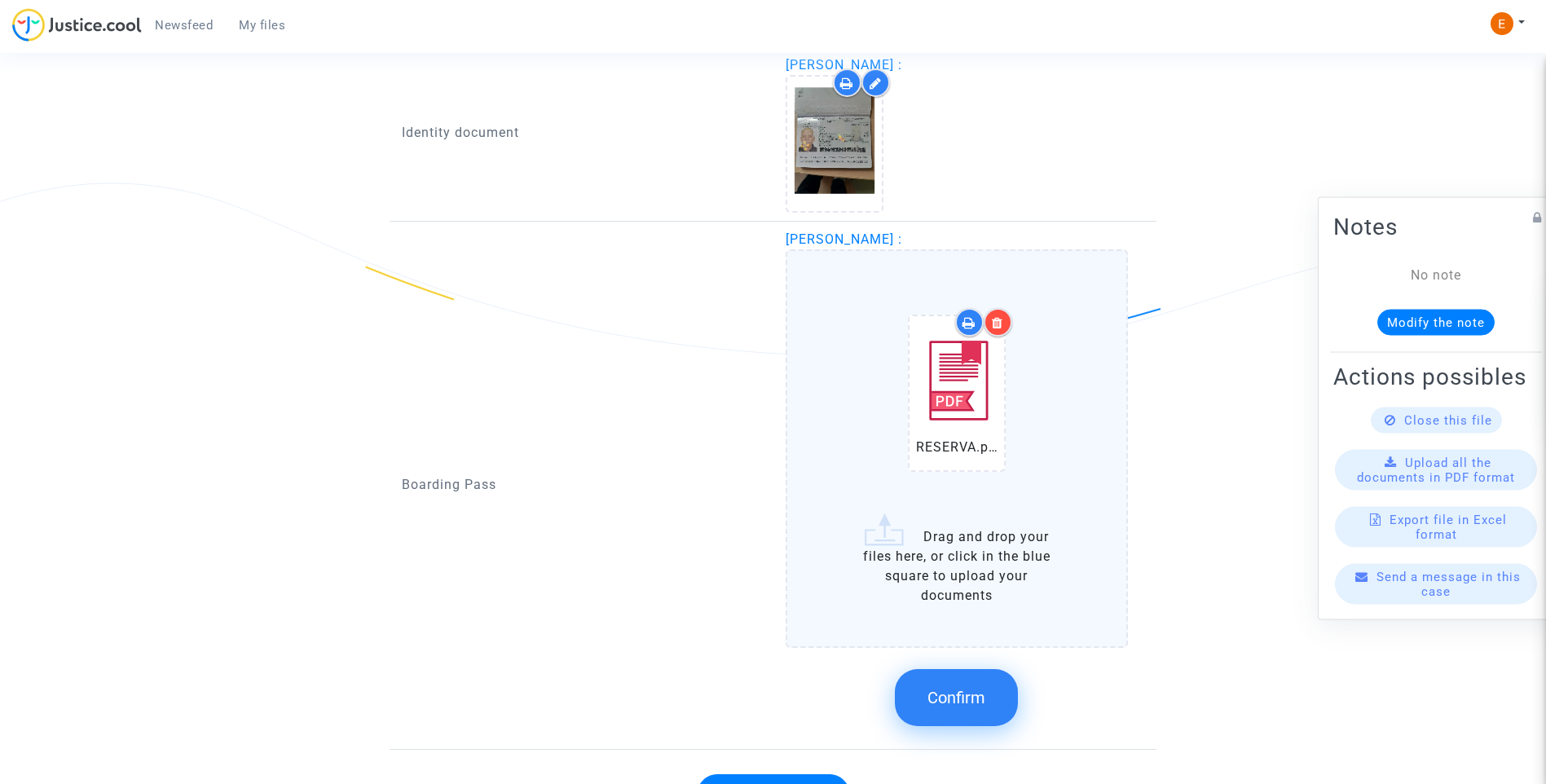
scroll to position [1141, 0]
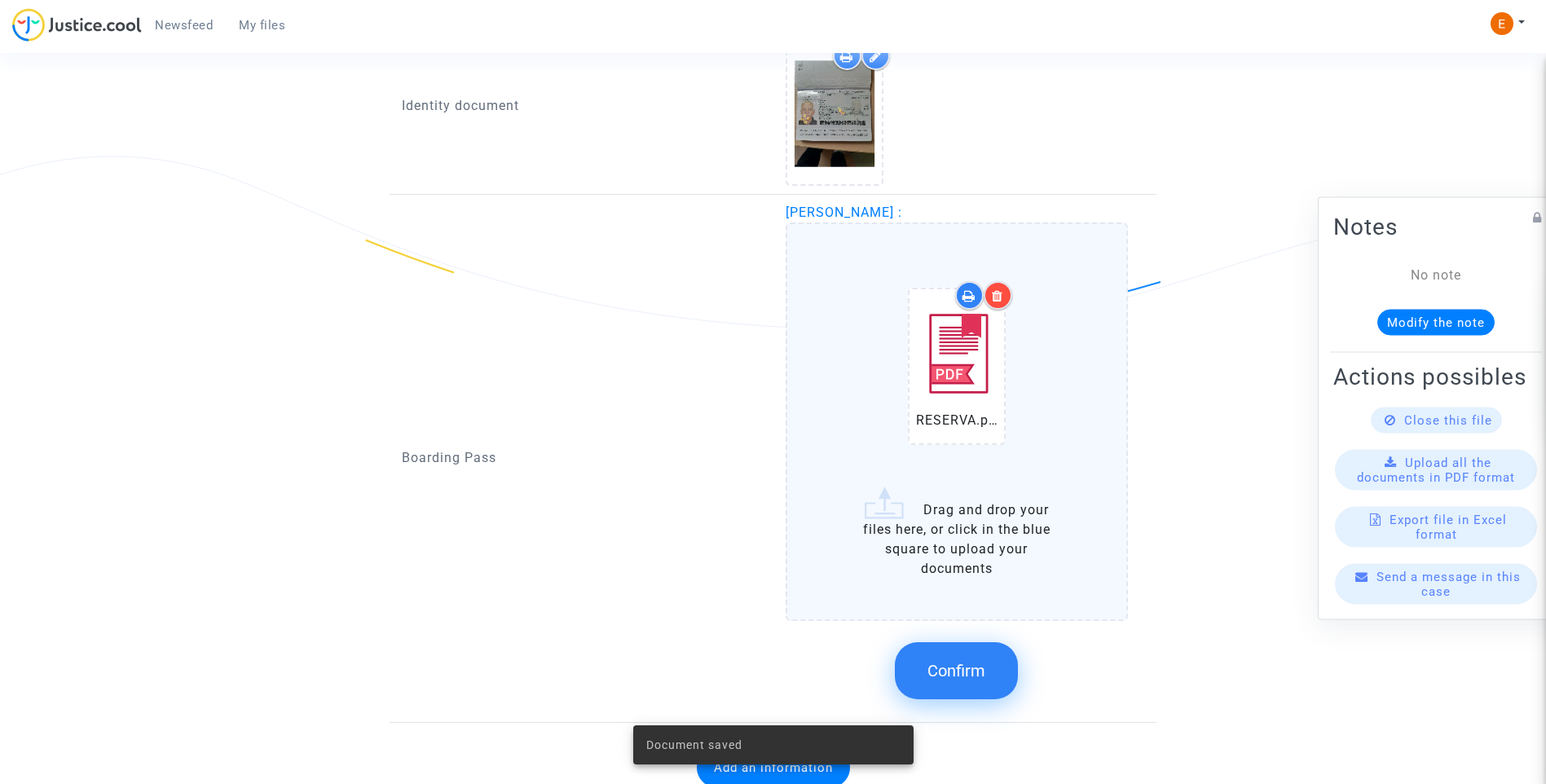
click at [969, 666] on span "Confirm" at bounding box center [956, 671] width 58 height 20
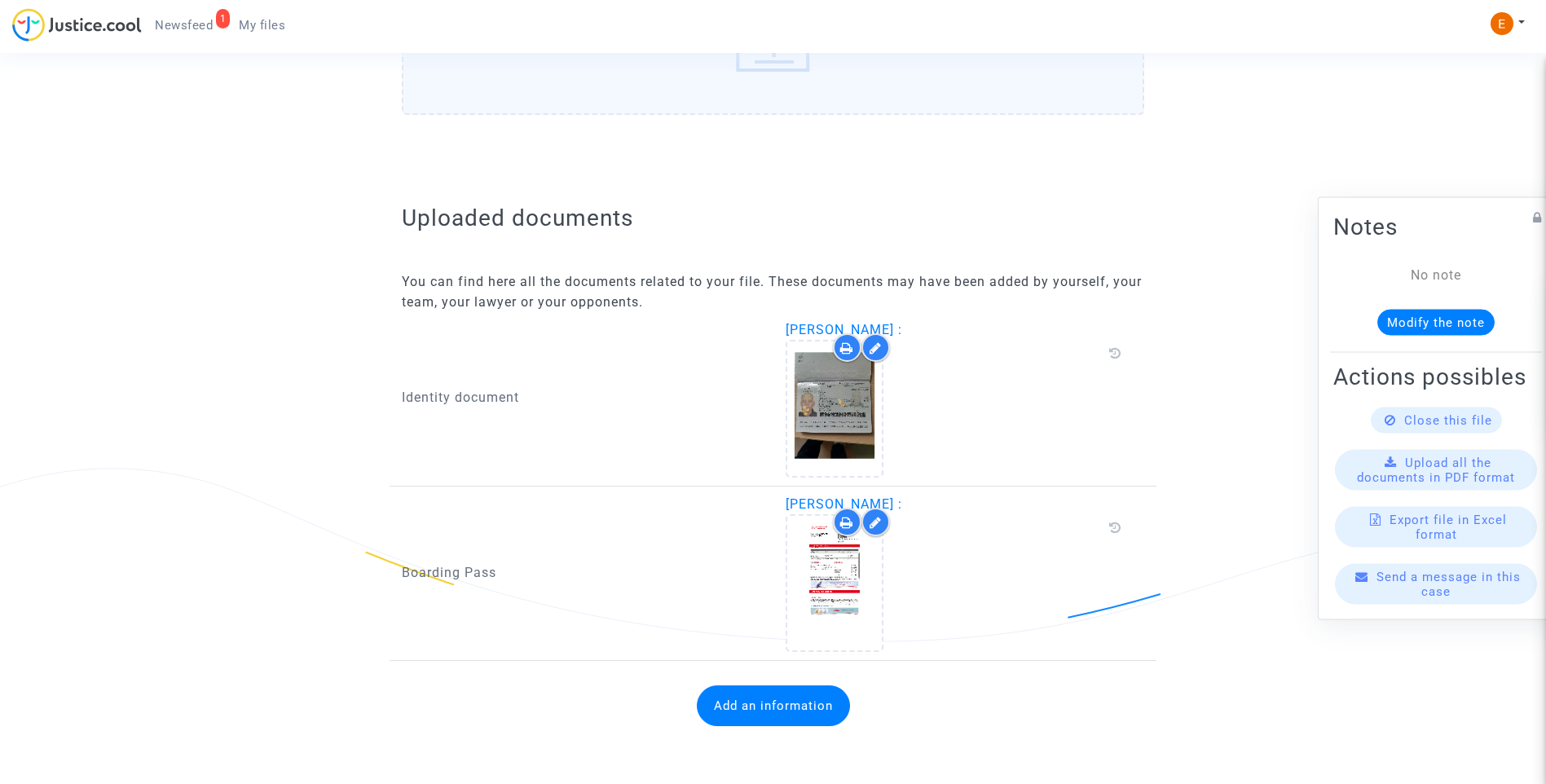
click at [811, 711] on button "Add an information" at bounding box center [773, 705] width 153 height 40
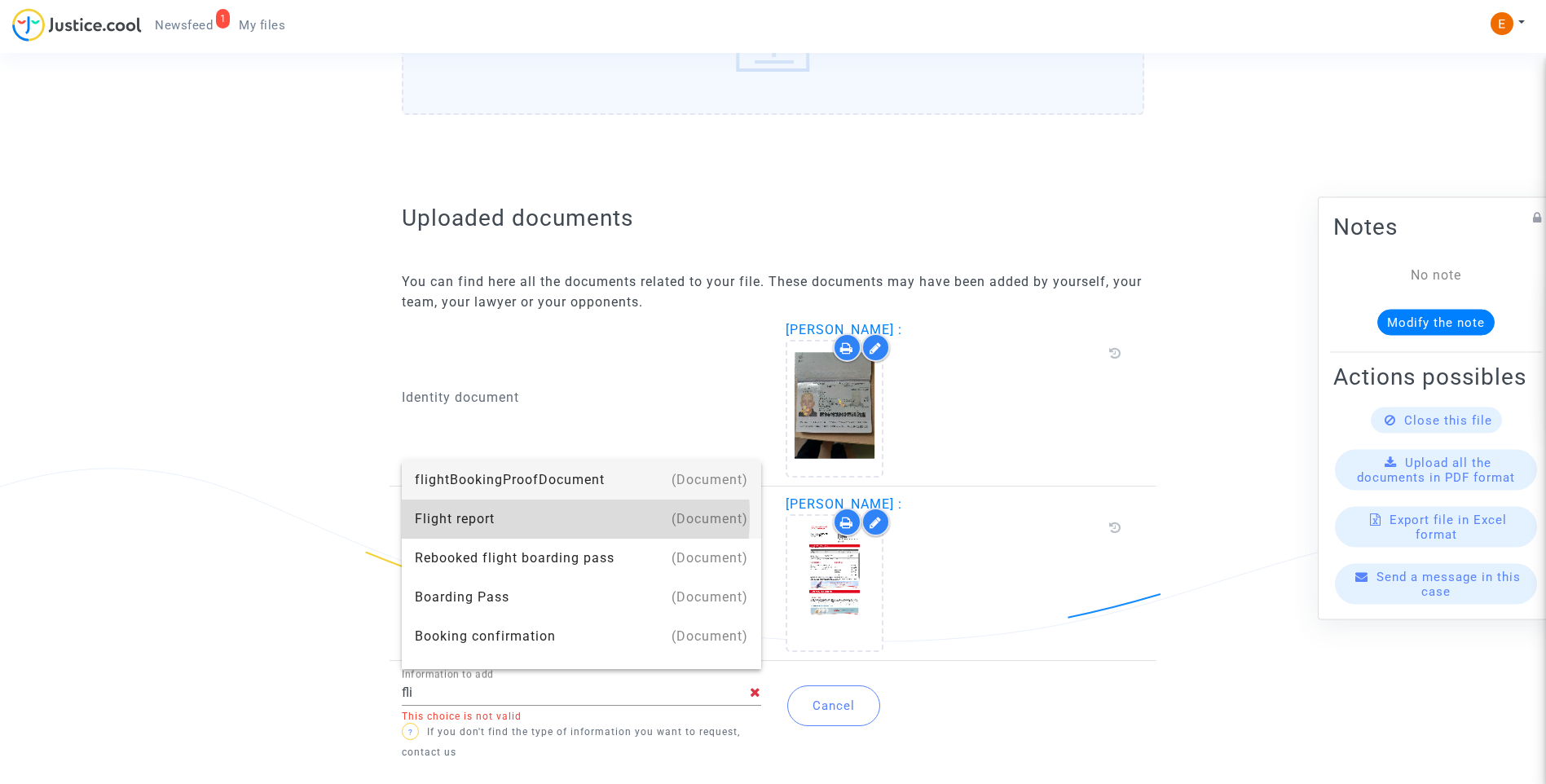
click at [483, 516] on div "Flight report" at bounding box center [581, 519] width 333 height 39
type input "Flight report"
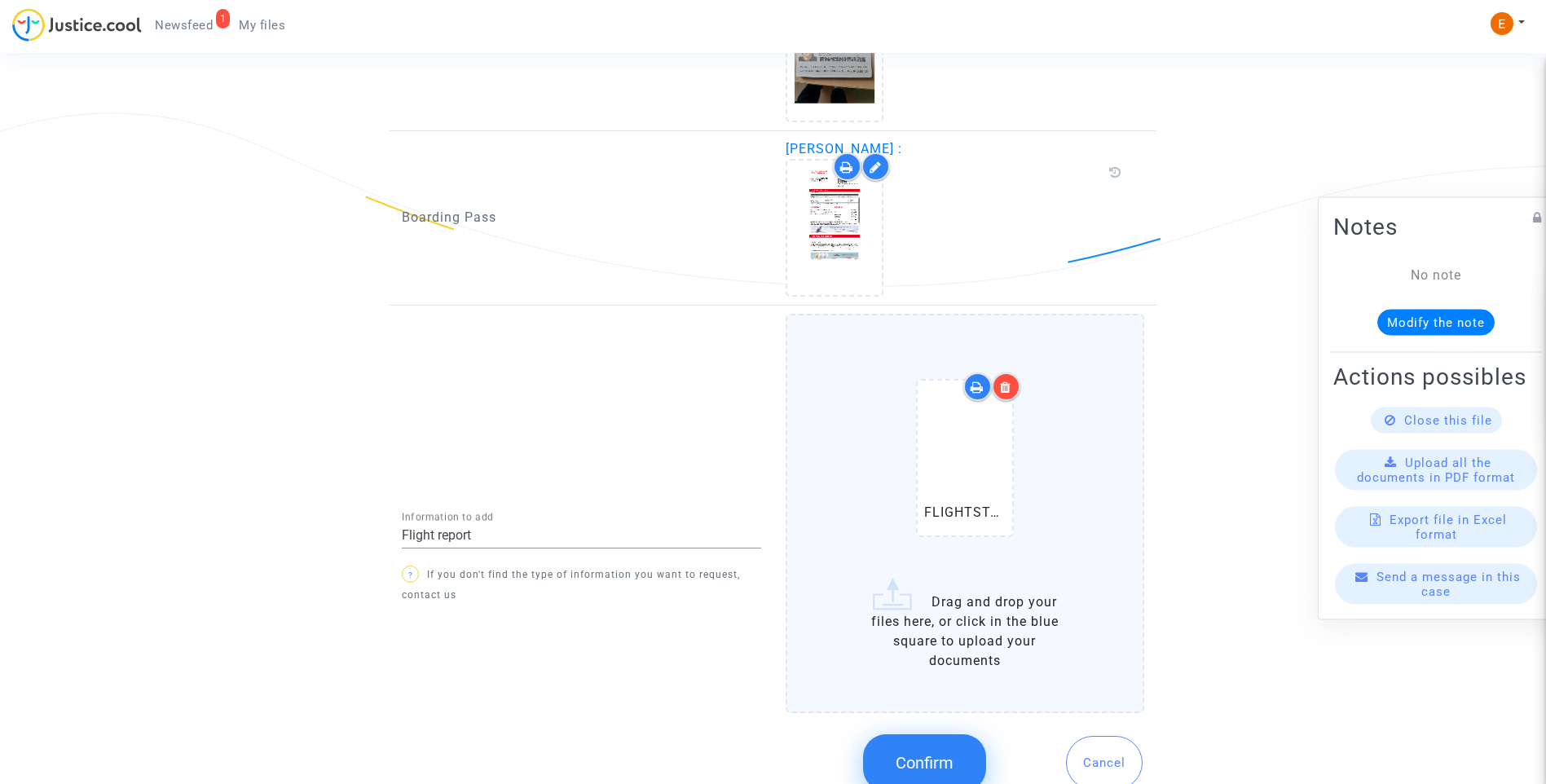
scroll to position [1236, 0]
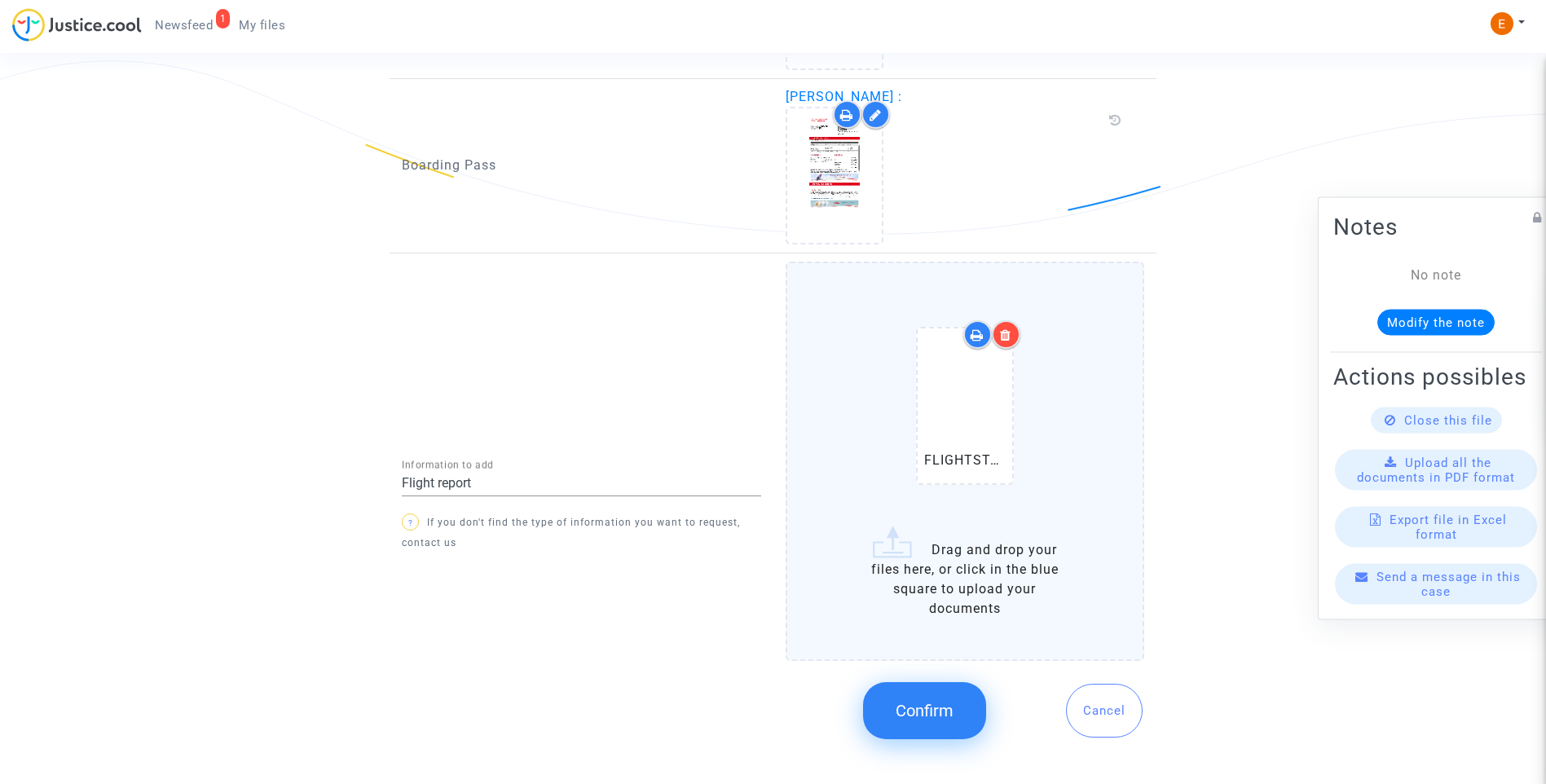
click at [953, 705] on span "Confirm" at bounding box center [924, 710] width 58 height 20
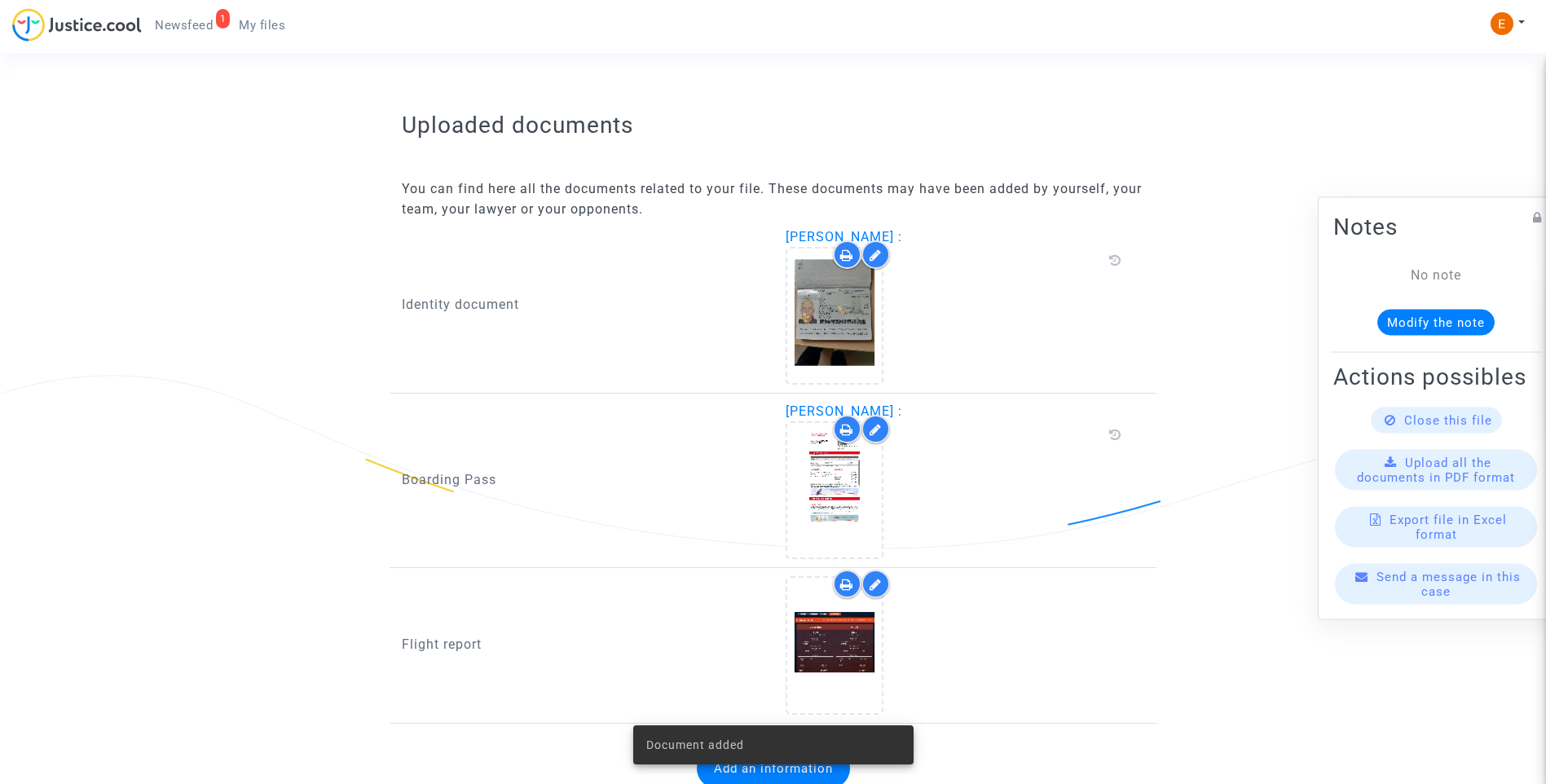
scroll to position [984, 0]
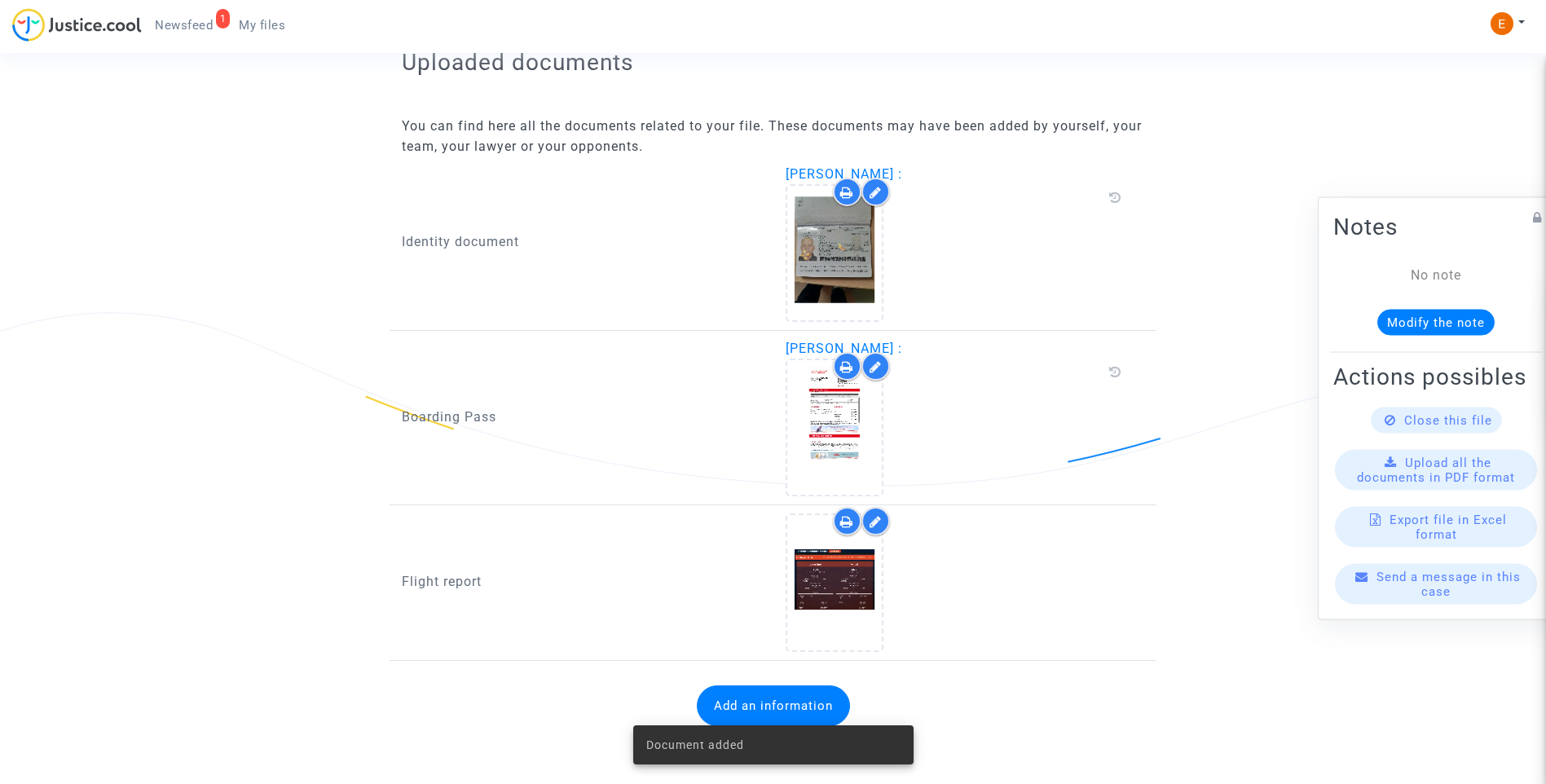
click at [194, 20] on span "Newsfeed" at bounding box center [183, 25] width 58 height 15
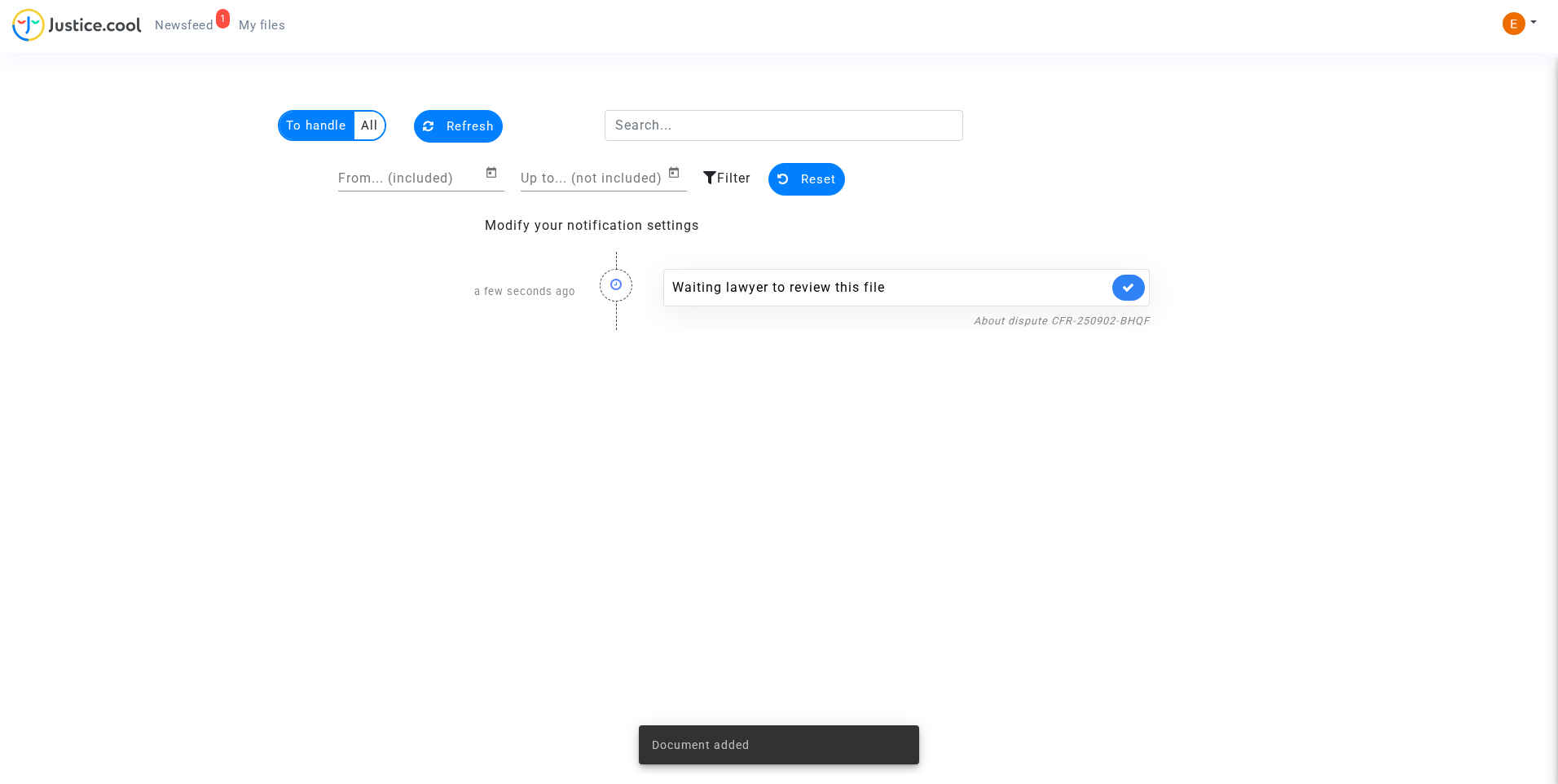
click at [1124, 292] on icon at bounding box center [1128, 287] width 13 height 12
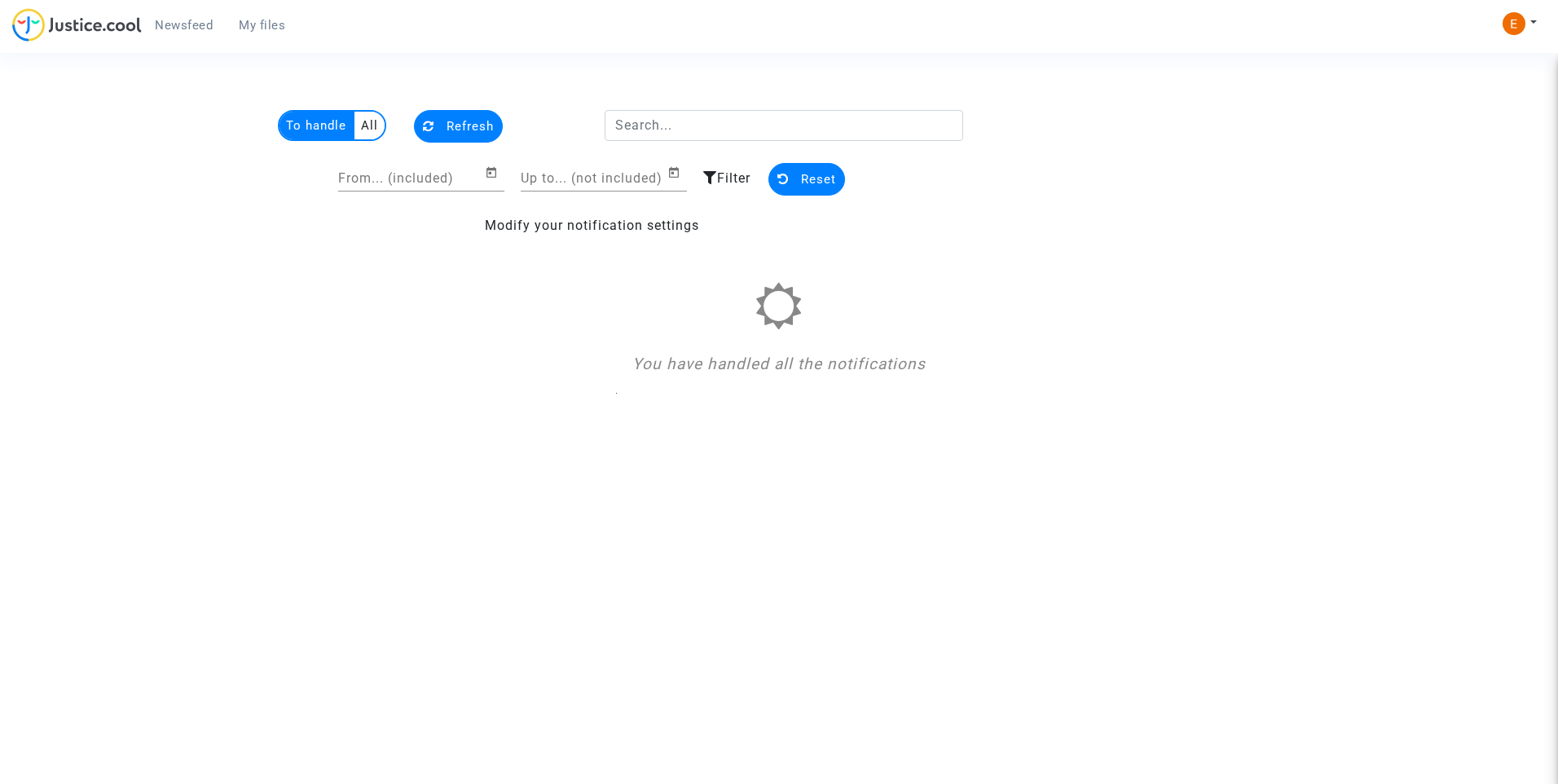
click at [274, 28] on span "My files" at bounding box center [261, 25] width 46 height 15
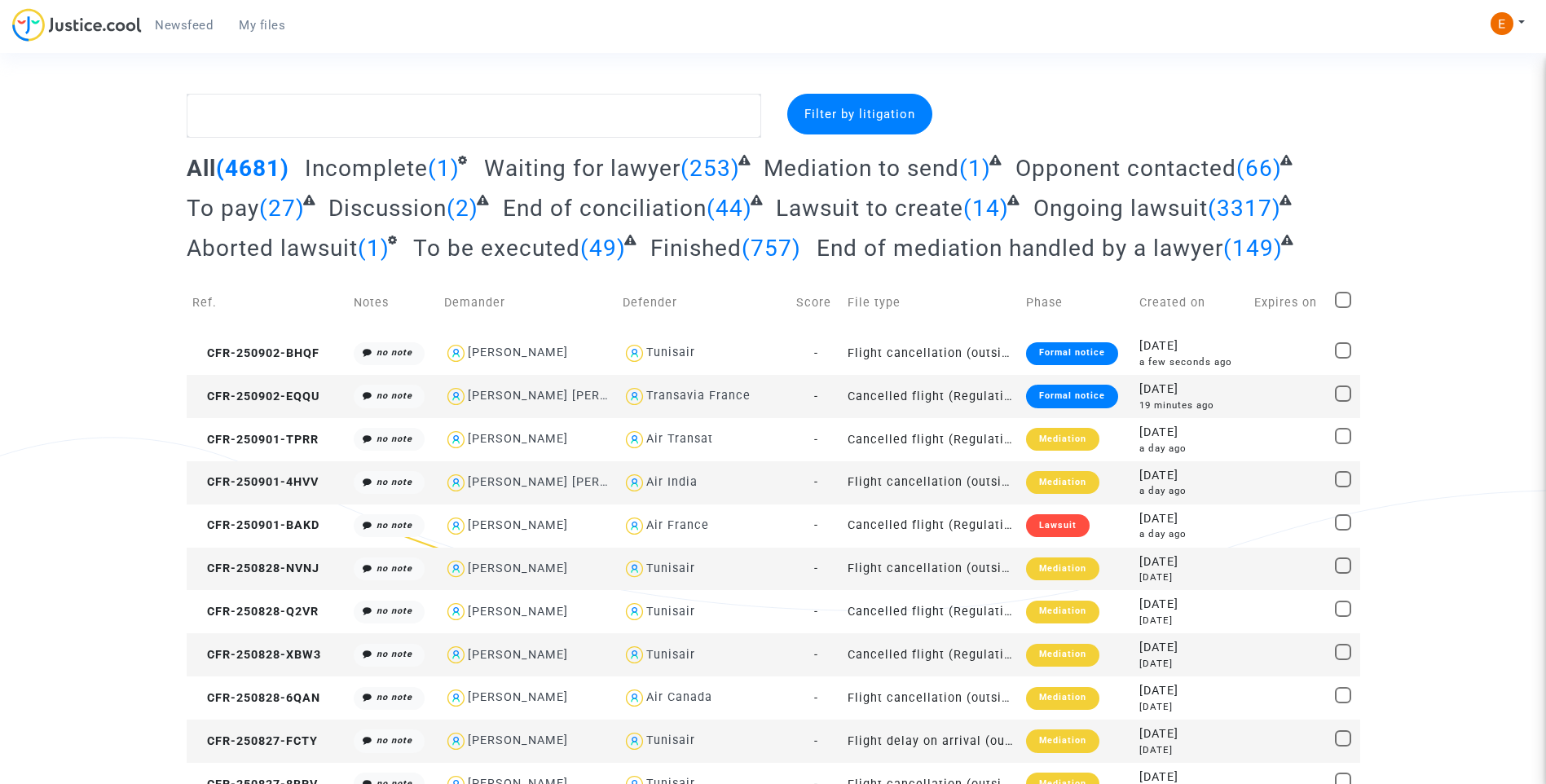
click at [1070, 393] on div "Formal notice" at bounding box center [1071, 395] width 92 height 23
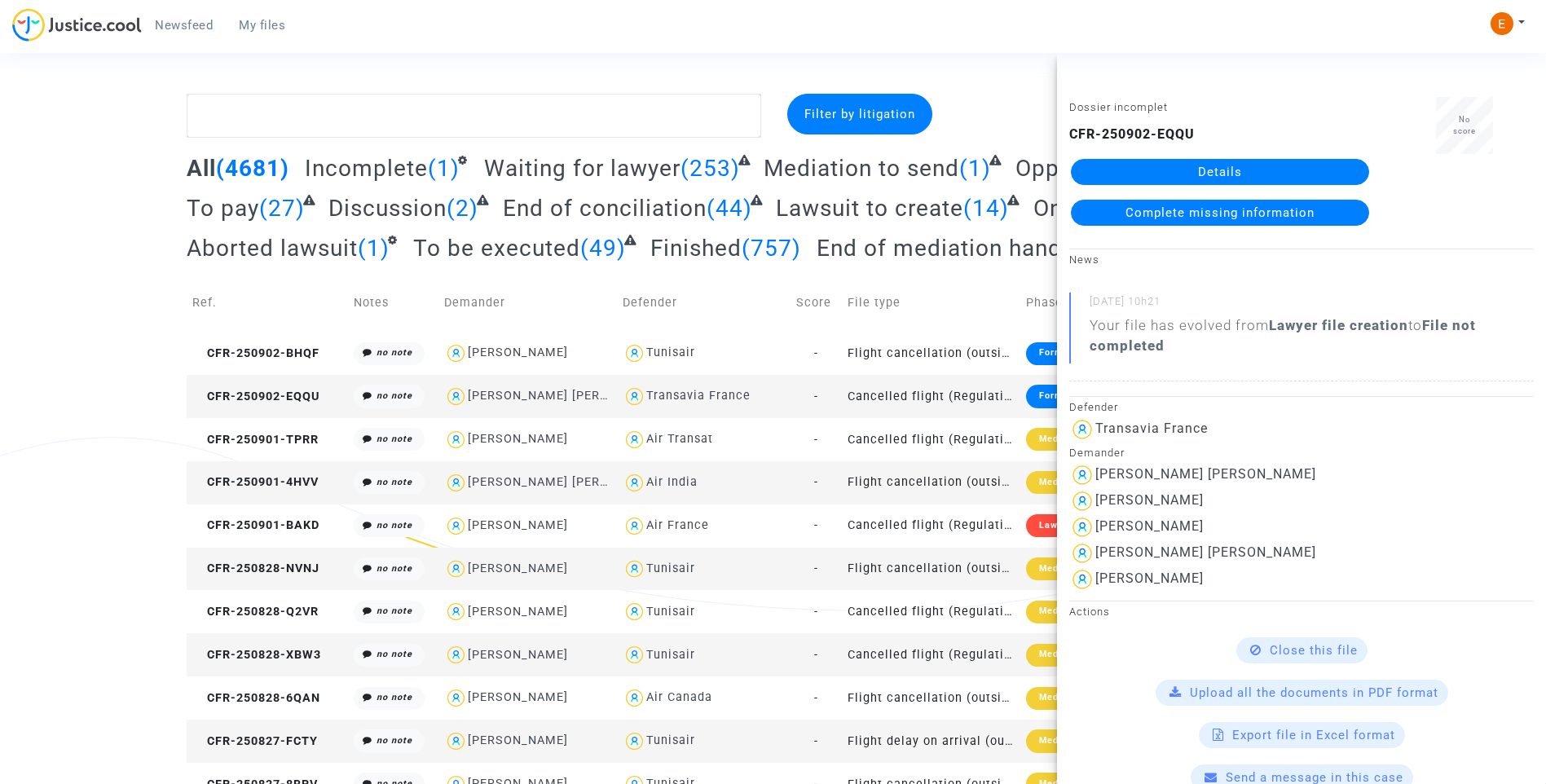
drag, startPoint x: 1185, startPoint y: 326, endPoint x: 1195, endPoint y: 178, distance: 148.3
click at [1191, 181] on link "Details" at bounding box center [1220, 171] width 299 height 26
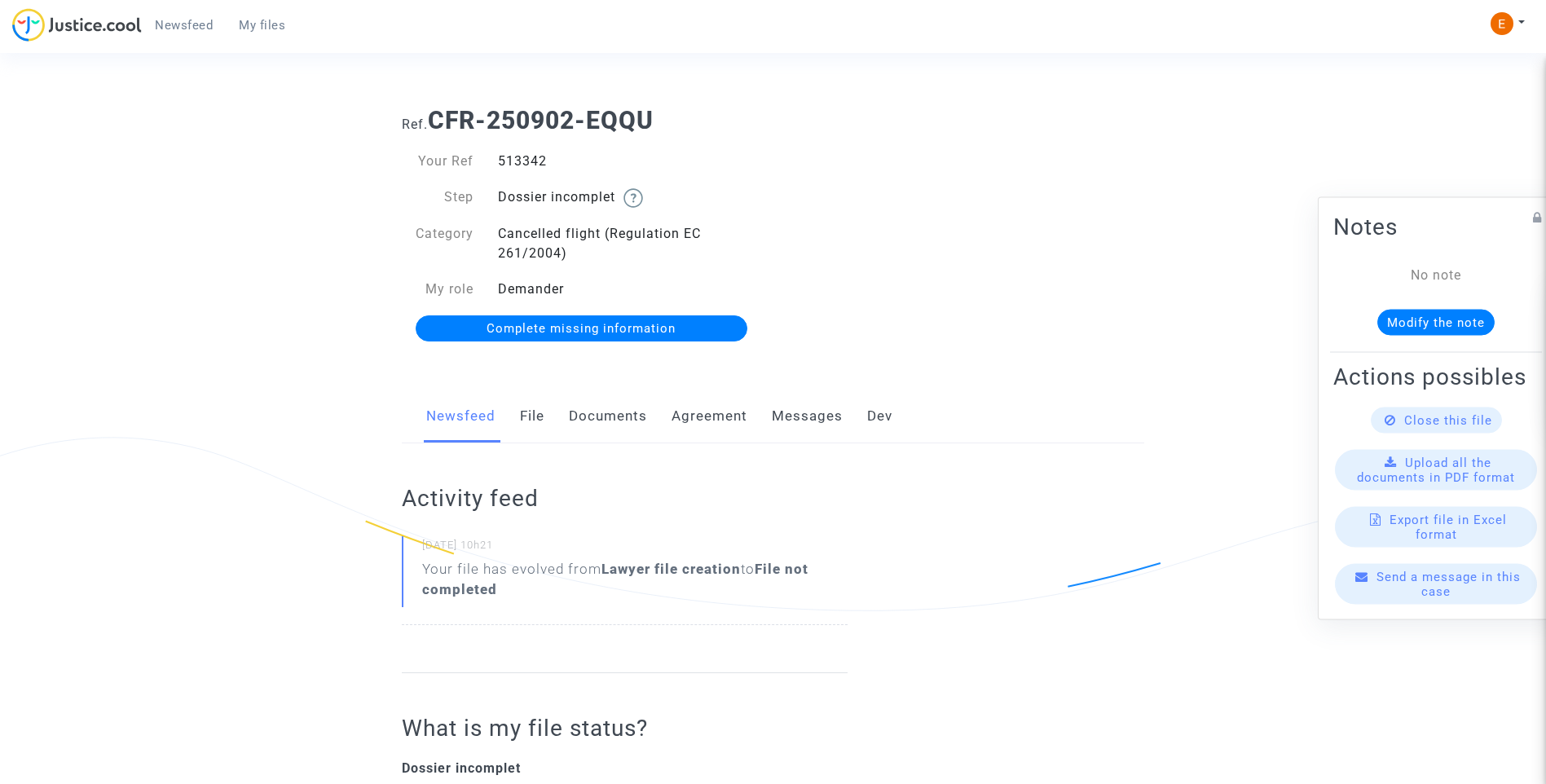
click at [629, 422] on link "Documents" at bounding box center [607, 416] width 78 height 54
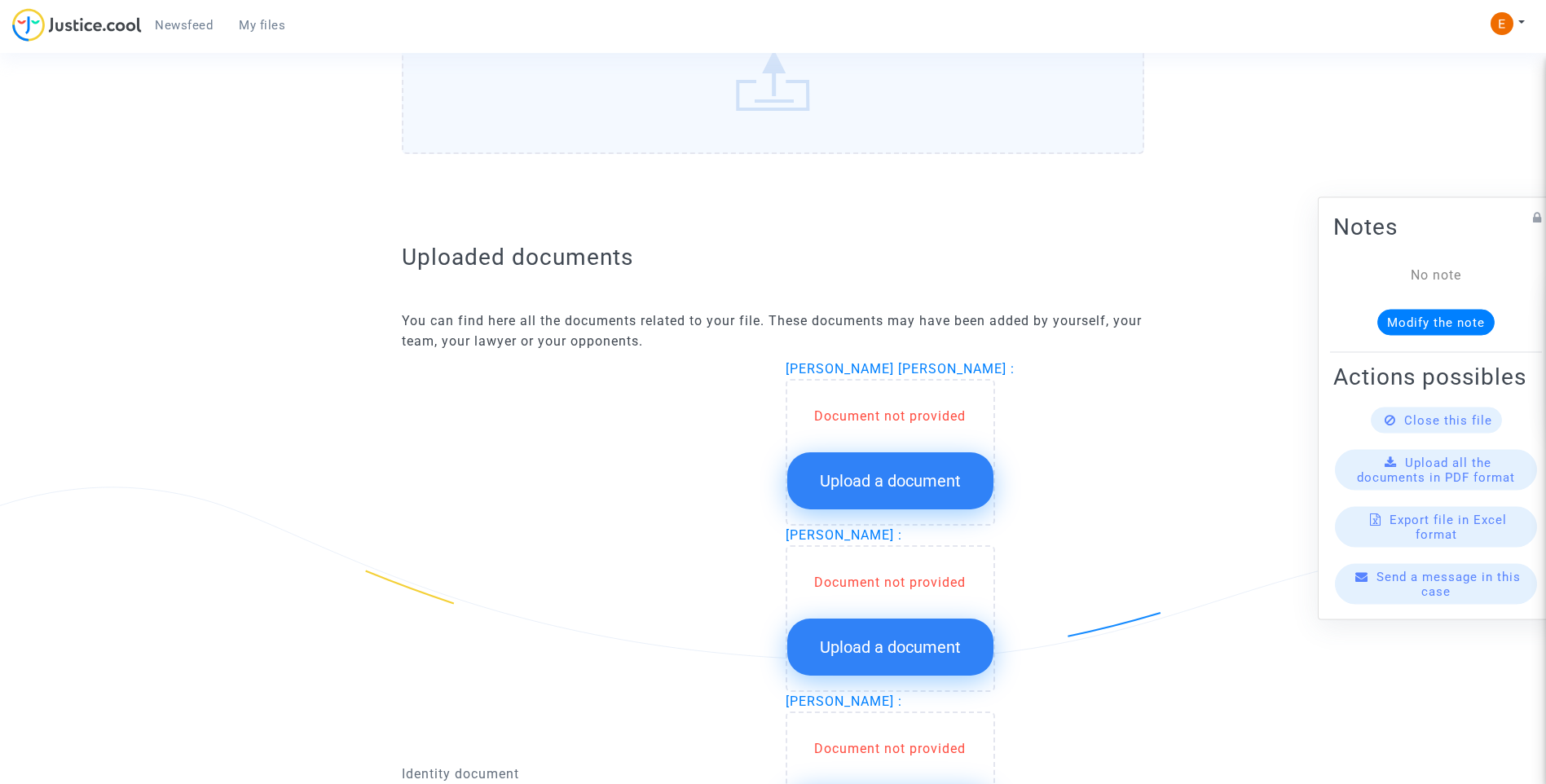
scroll to position [815, 0]
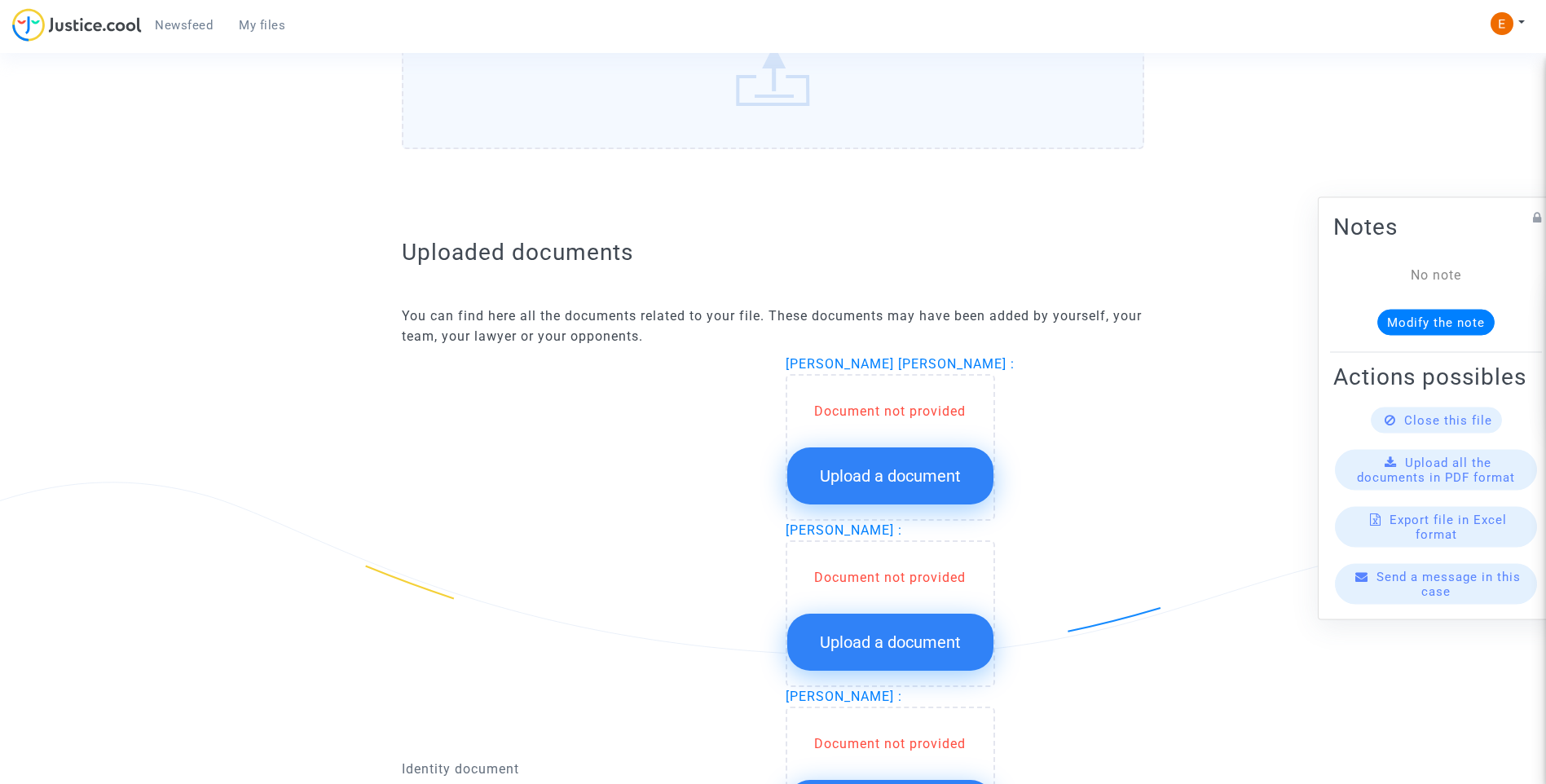
click at [928, 459] on button "Upload a document" at bounding box center [890, 476] width 206 height 57
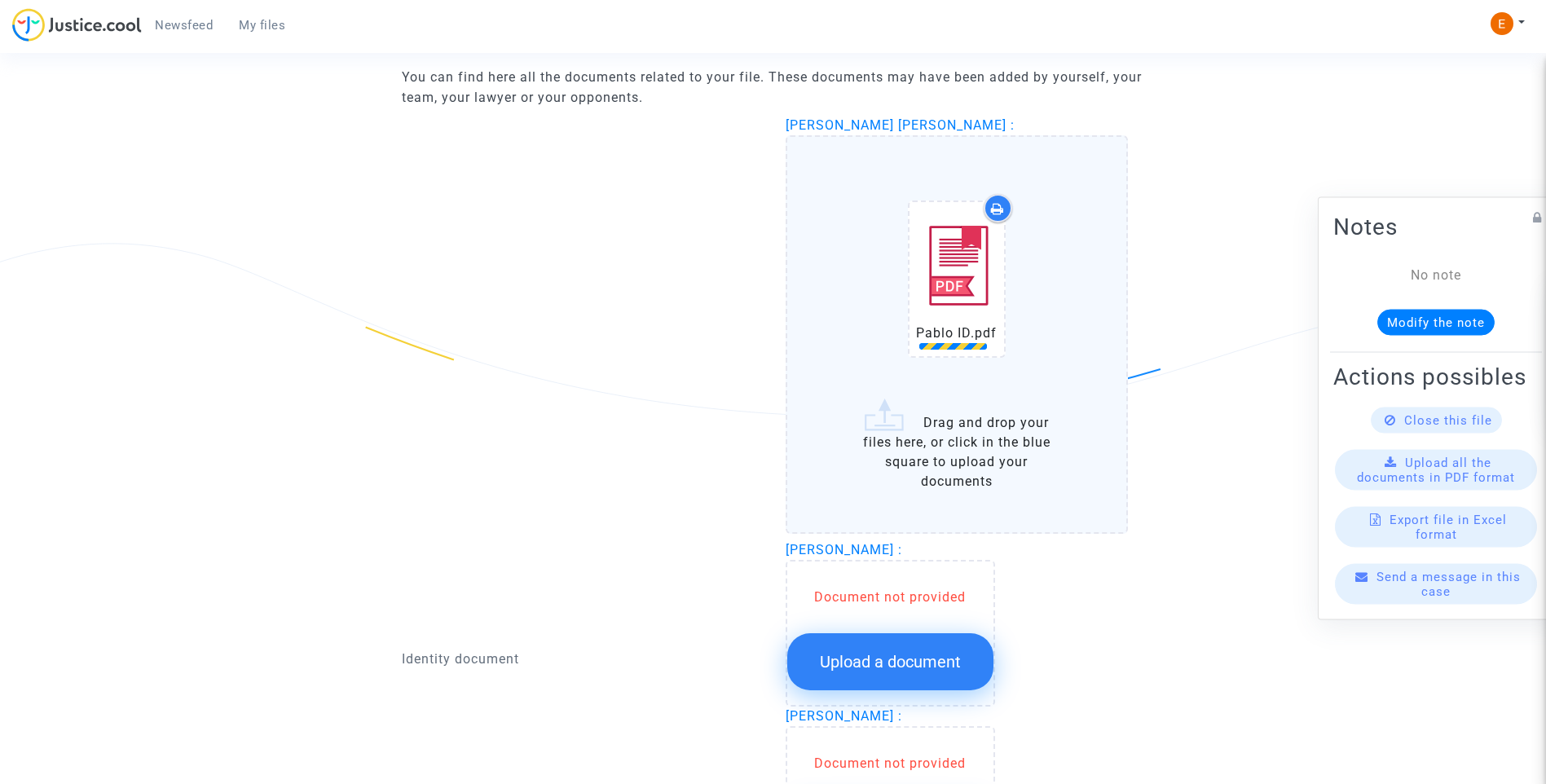
scroll to position [1059, 0]
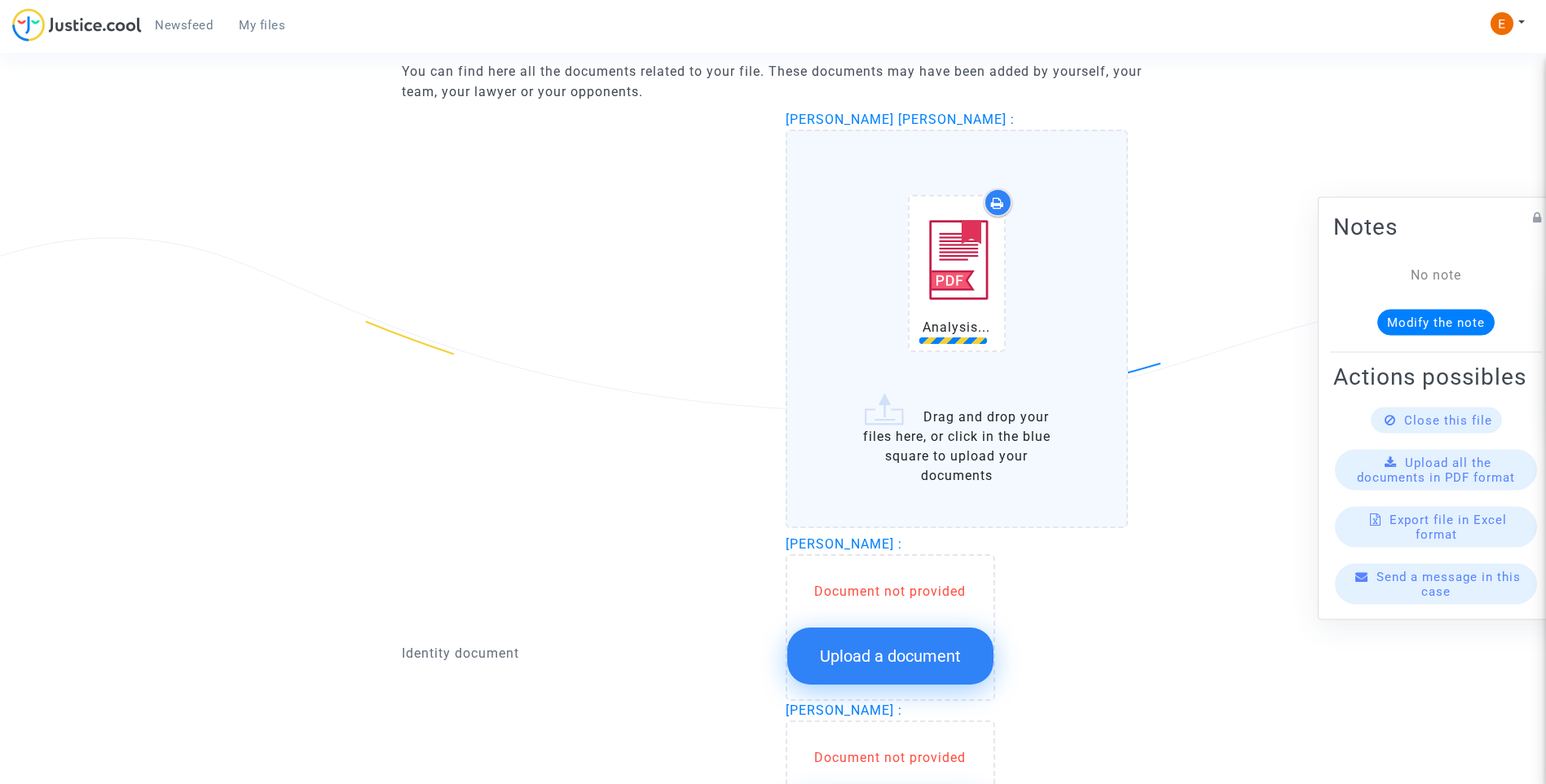
click at [919, 648] on span "Upload a document" at bounding box center [890, 656] width 141 height 20
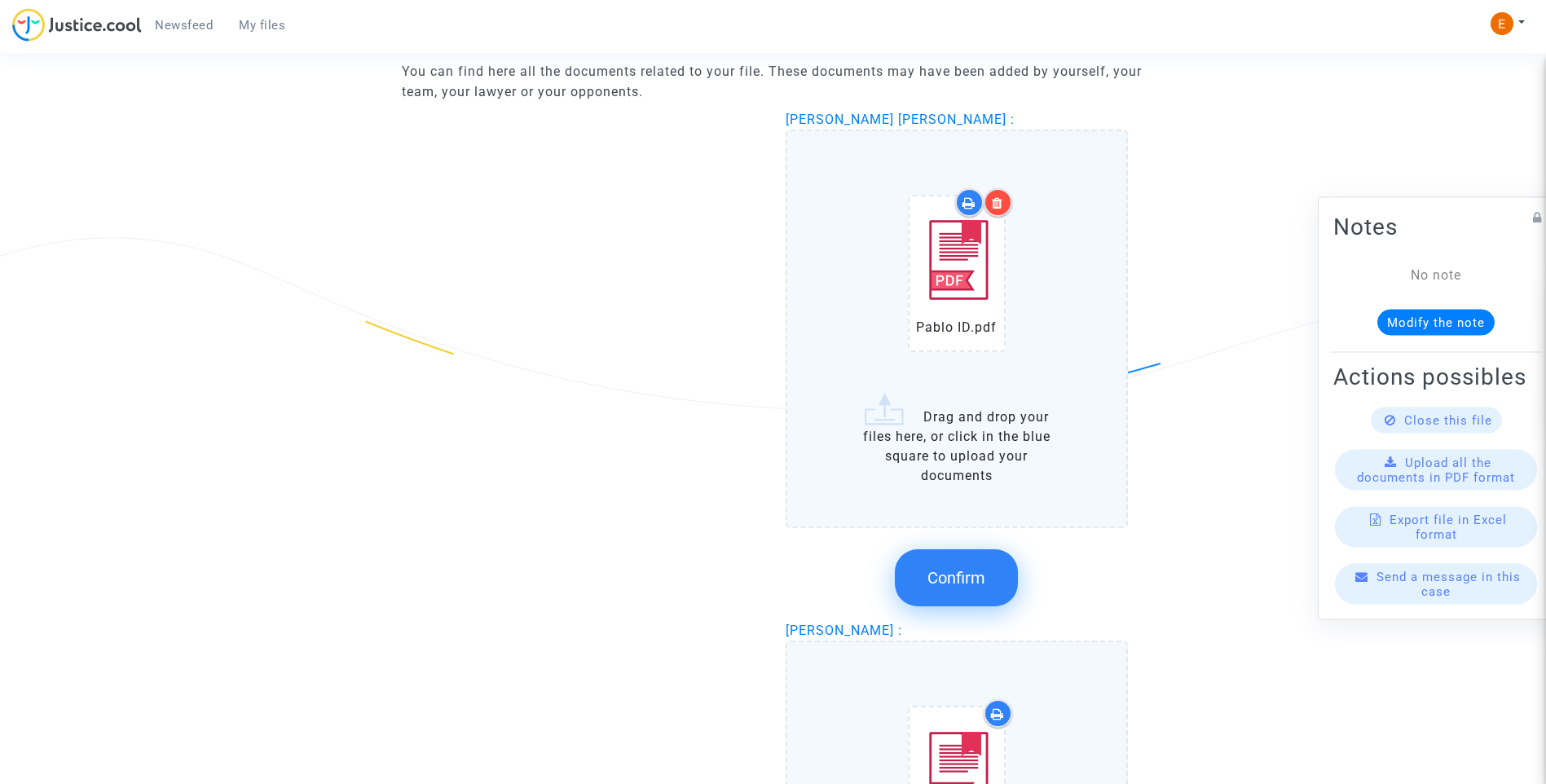
click at [990, 588] on button "Confirm" at bounding box center [956, 577] width 123 height 57
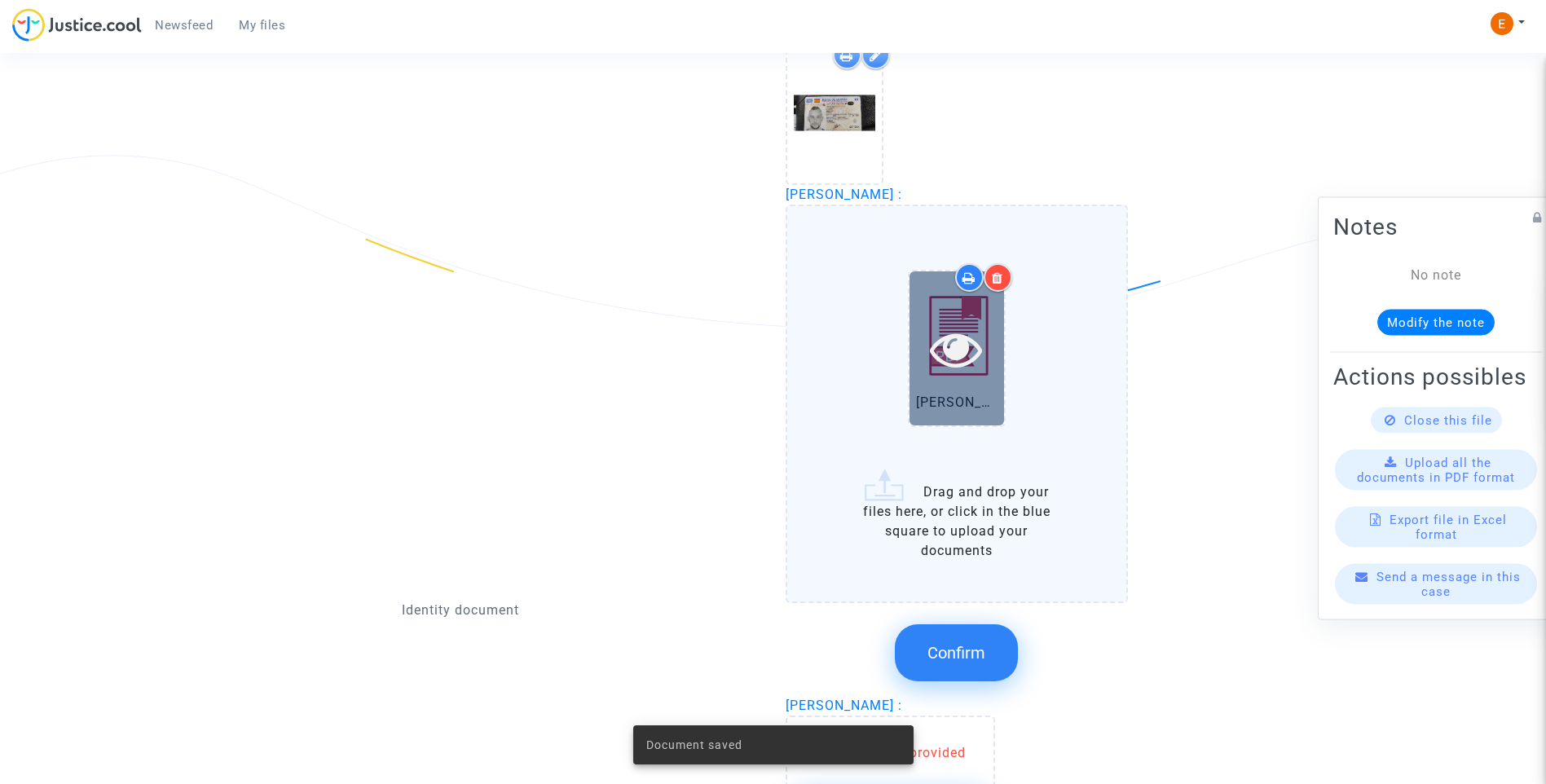
scroll to position [1141, 0]
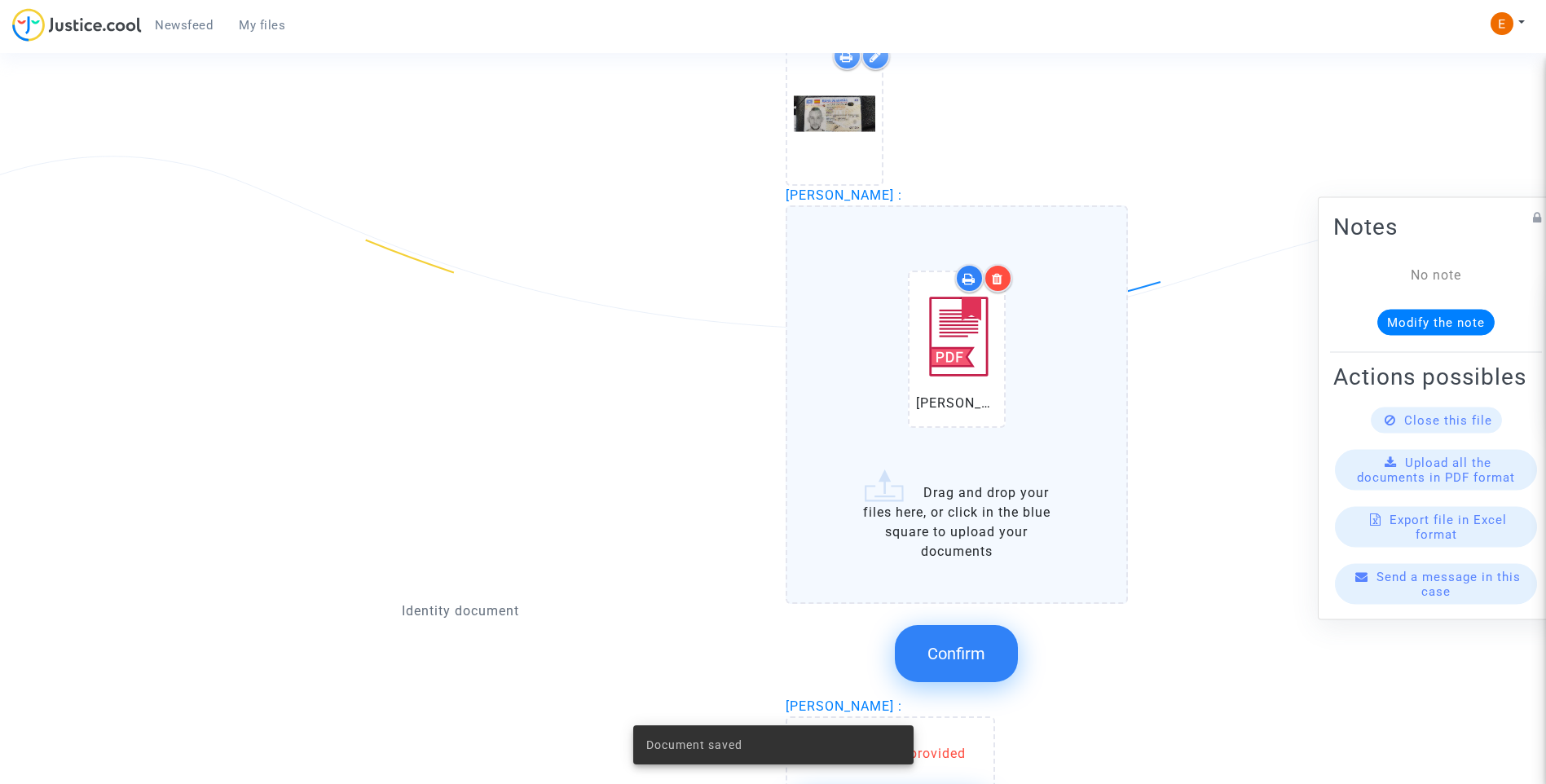
click at [1001, 283] on icon at bounding box center [997, 278] width 12 height 13
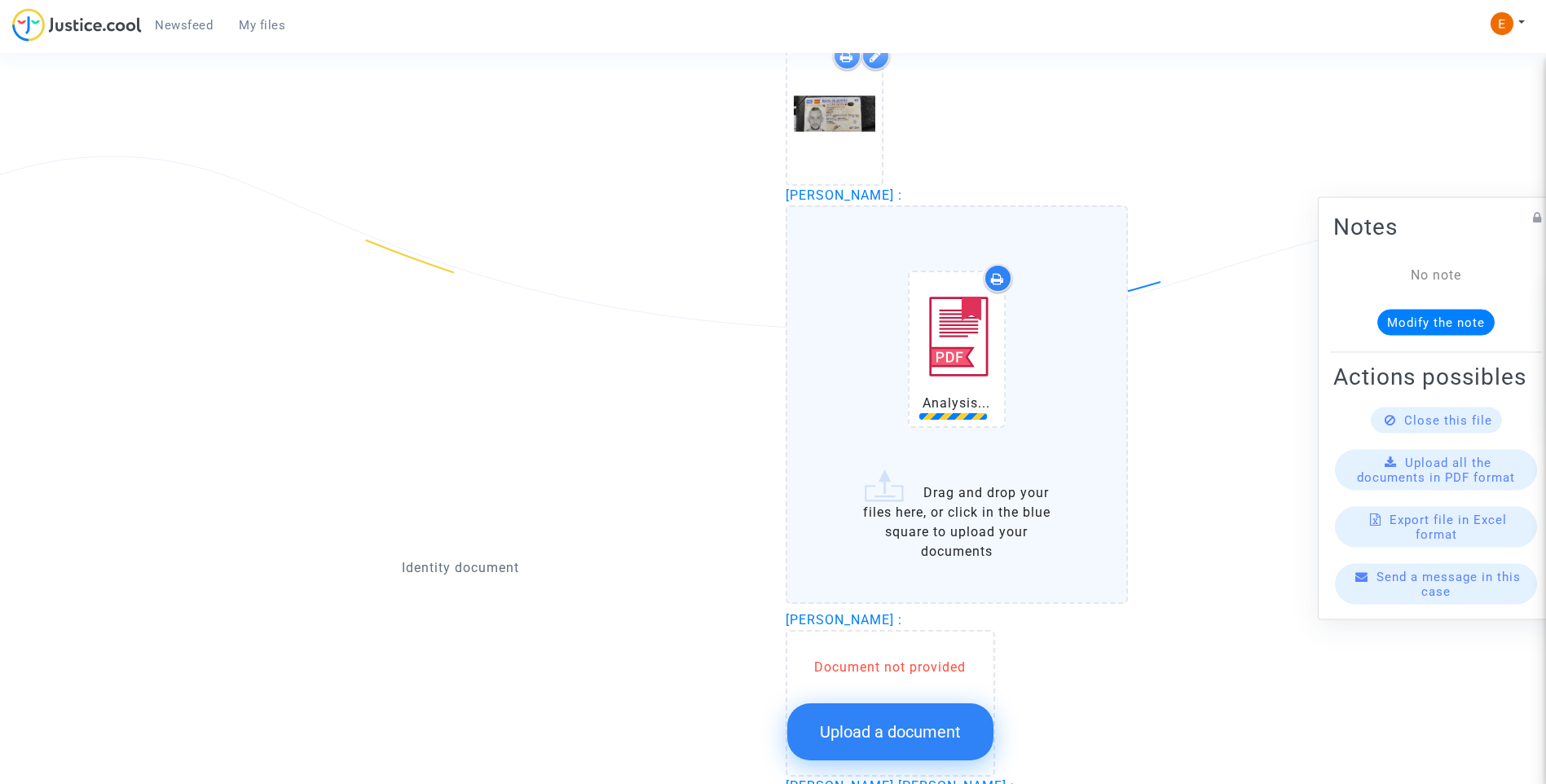
scroll to position [1467, 0]
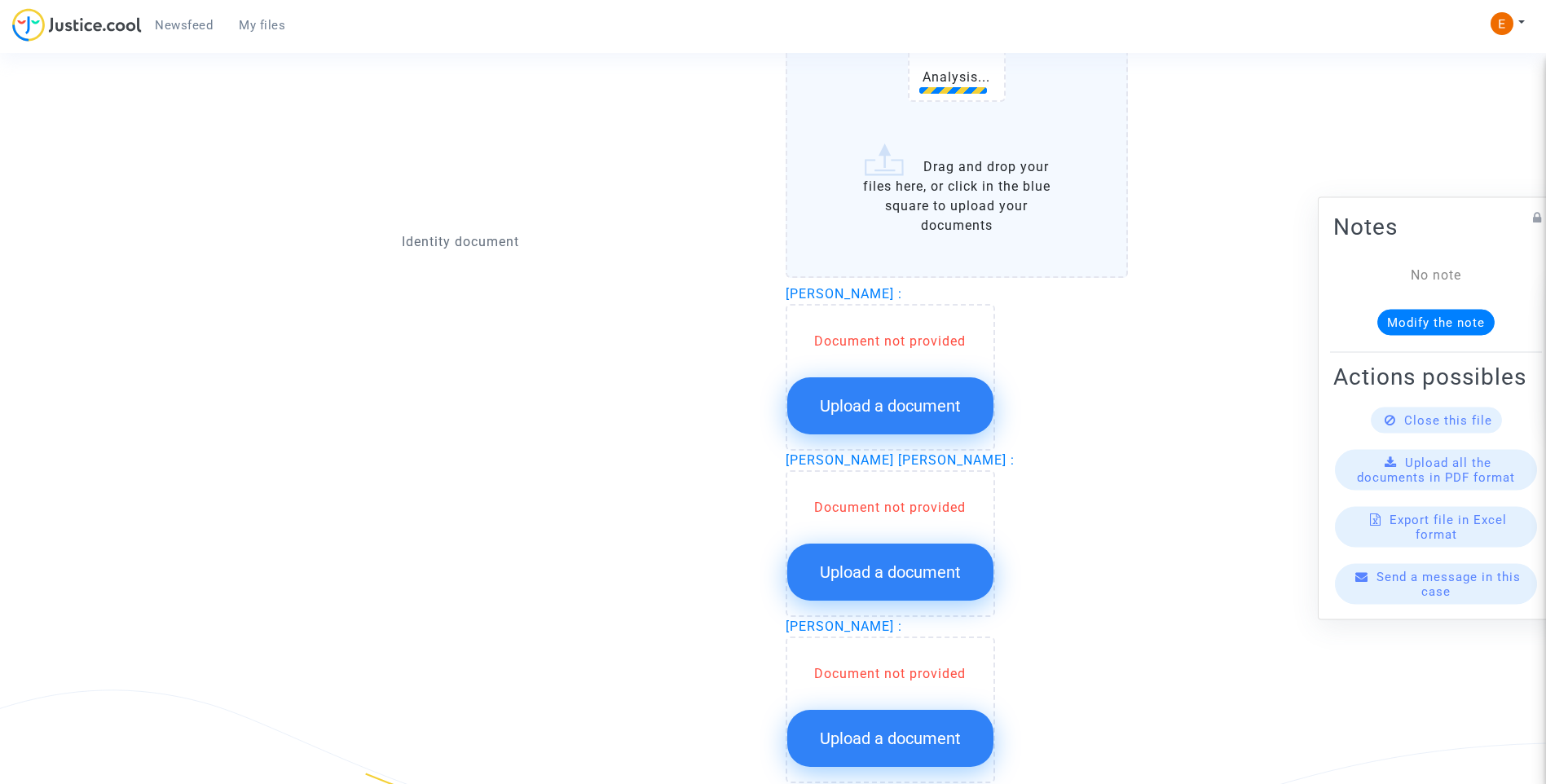
click at [912, 382] on button "Upload a document" at bounding box center [890, 406] width 206 height 57
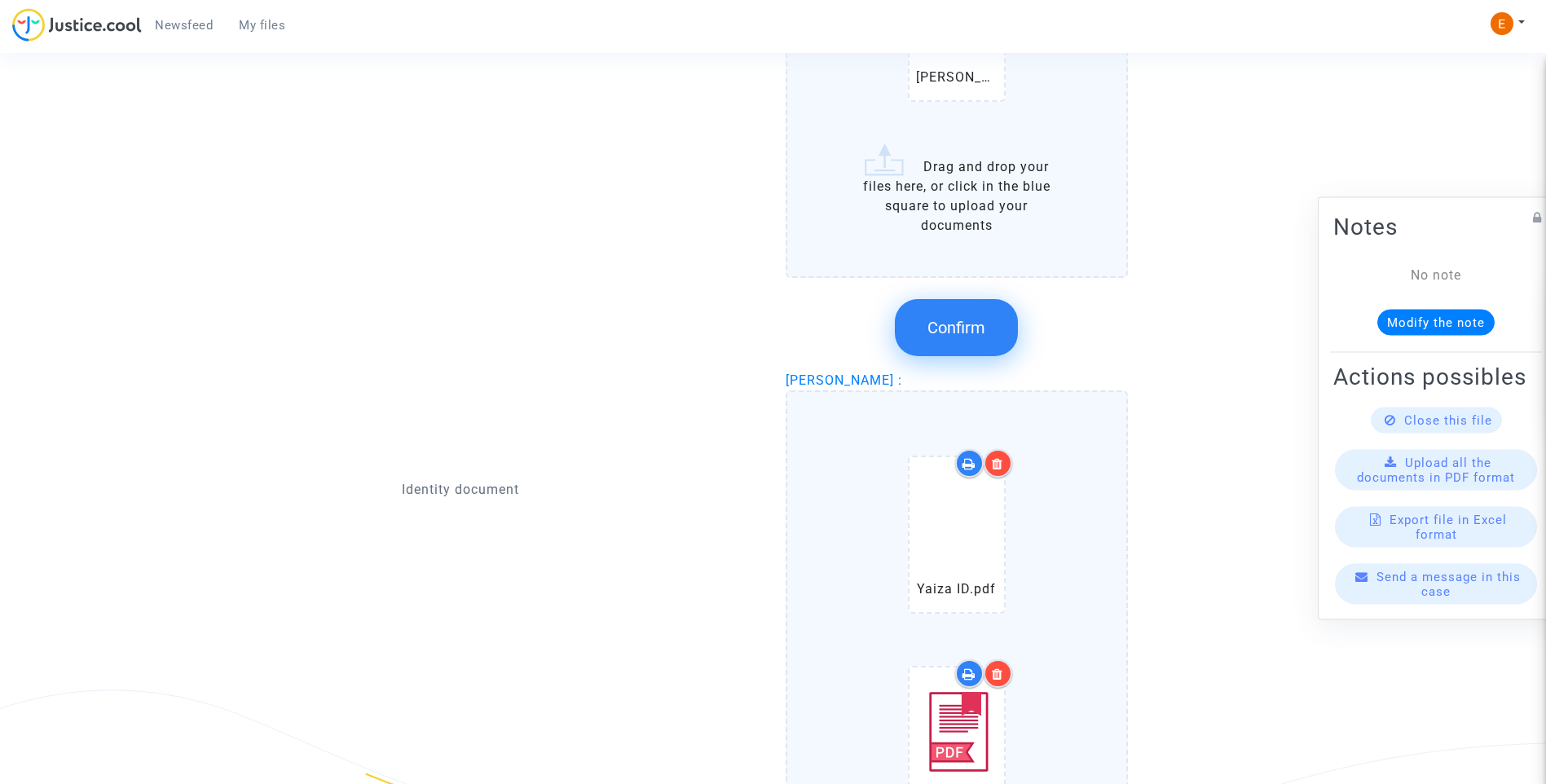
scroll to position [1141, 0]
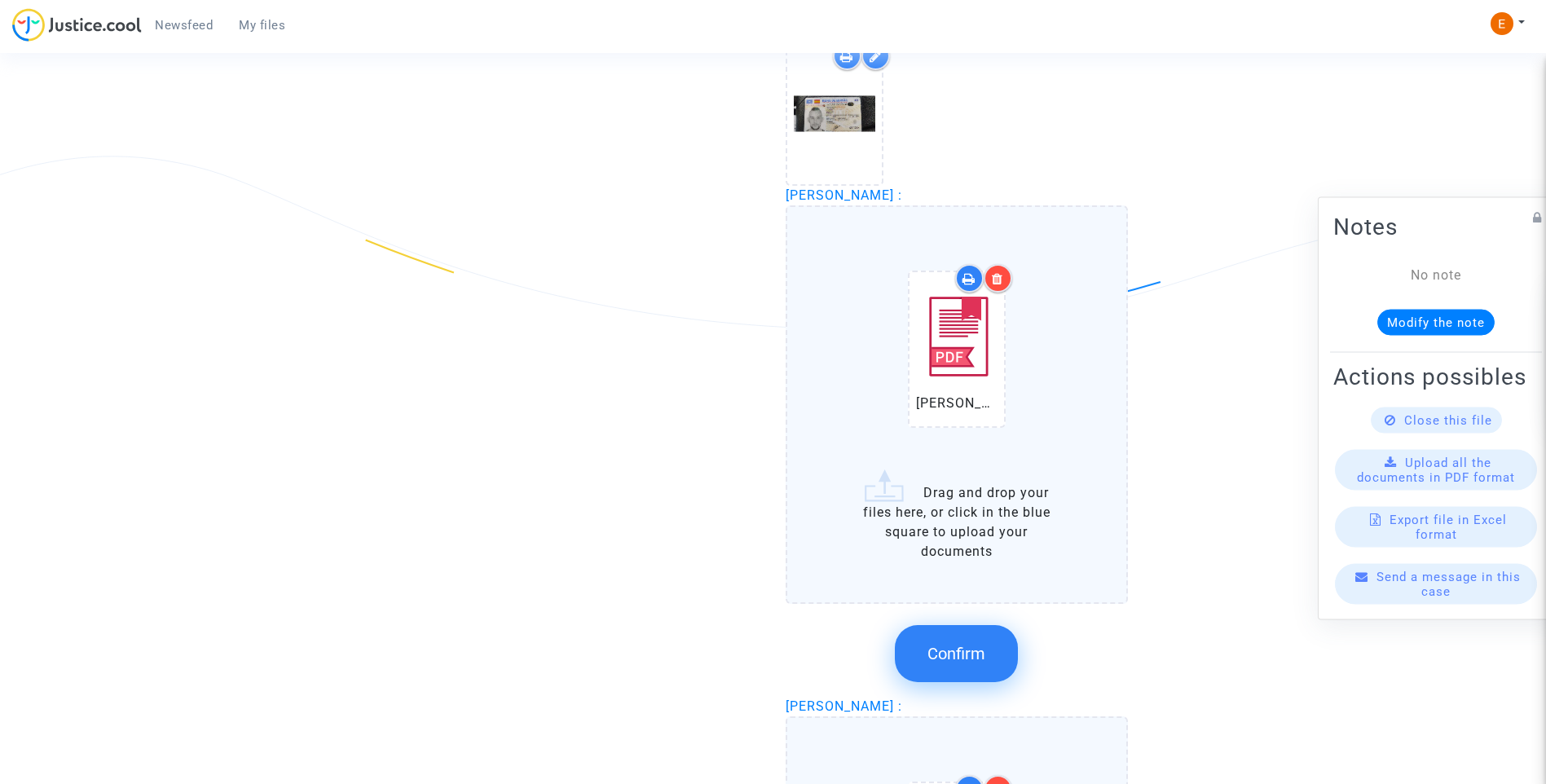
click at [984, 671] on button "Confirm" at bounding box center [956, 653] width 123 height 57
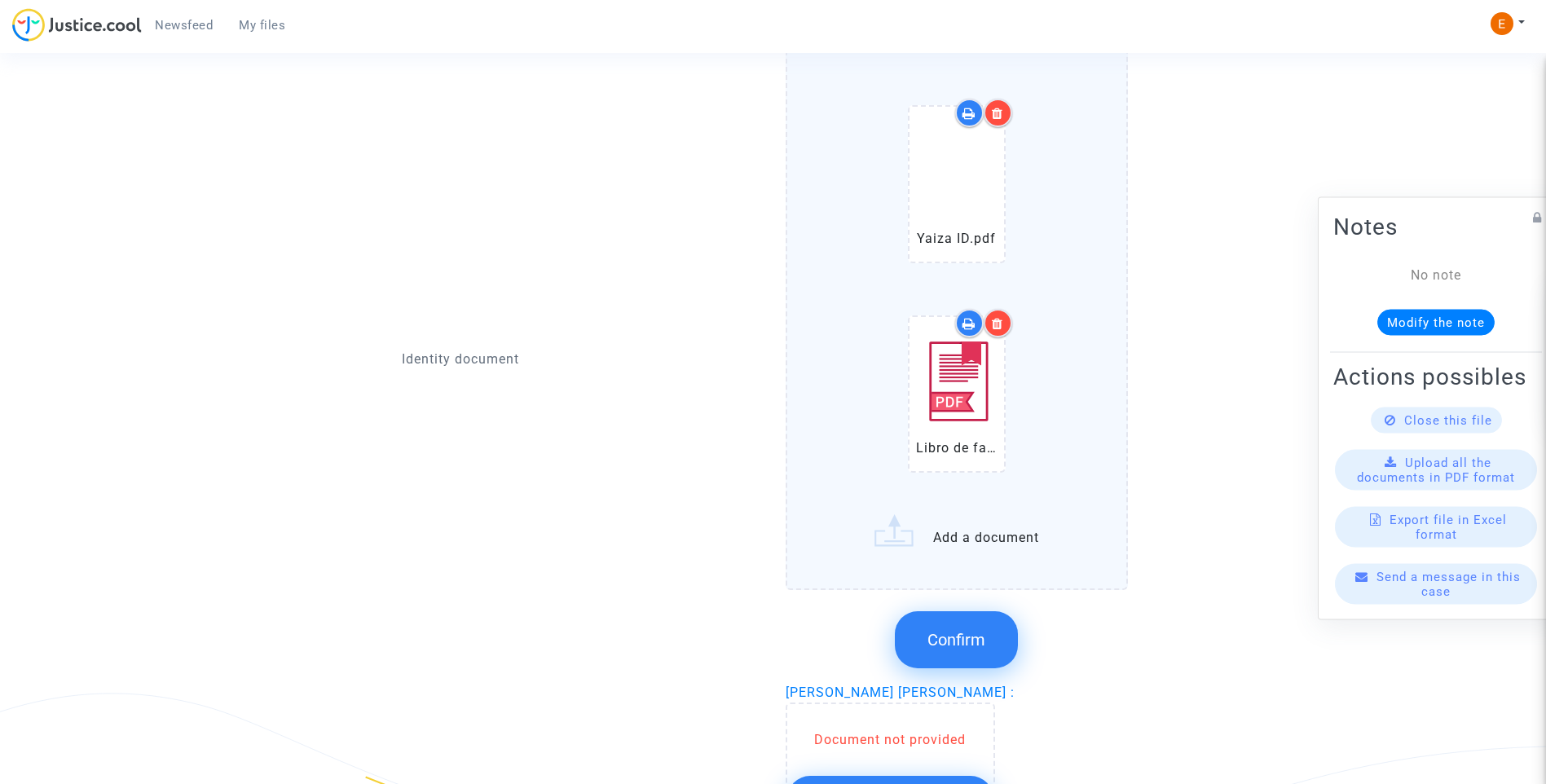
scroll to position [1467, 0]
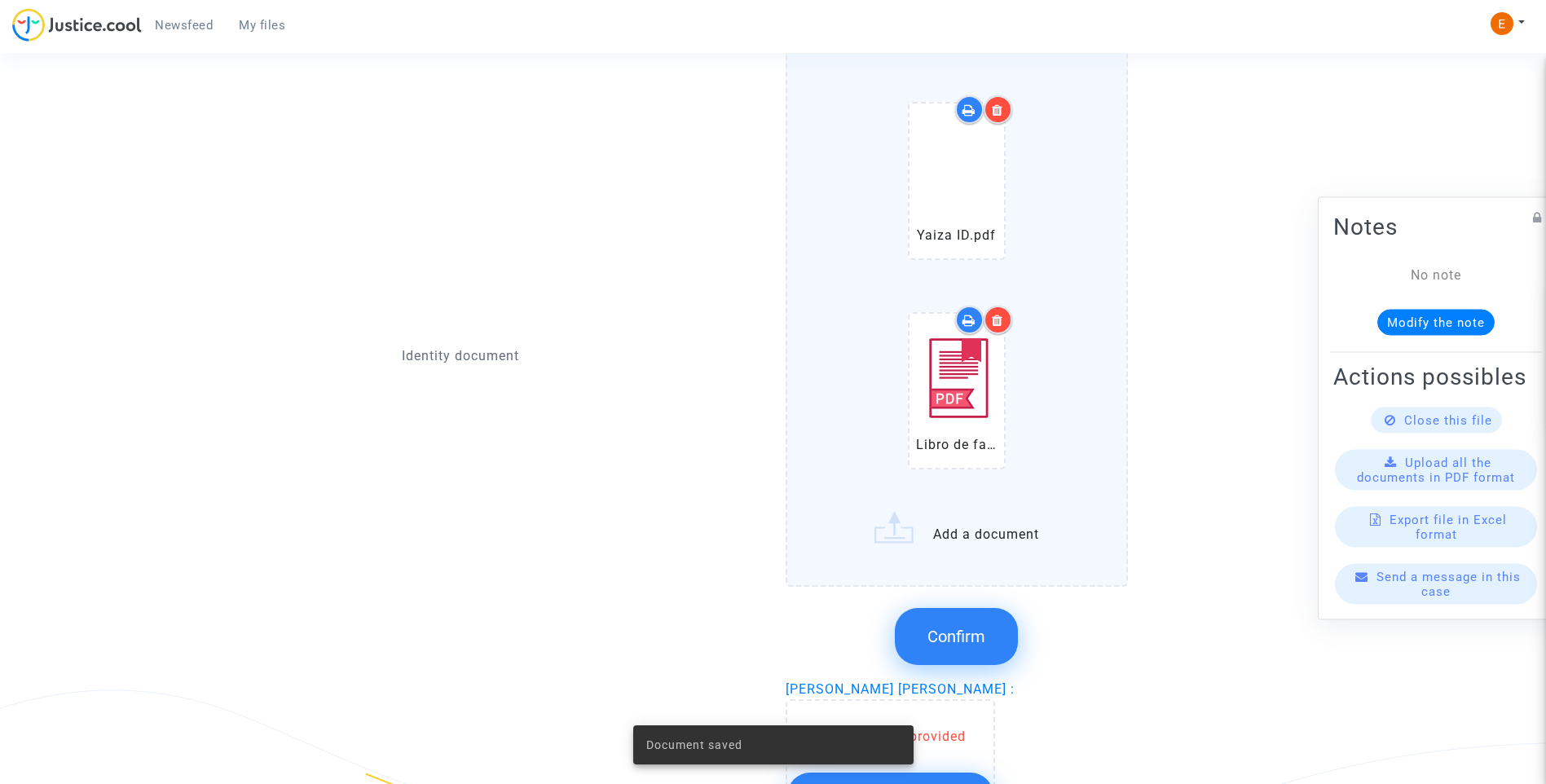
click at [959, 625] on button "Confirm" at bounding box center [956, 636] width 123 height 57
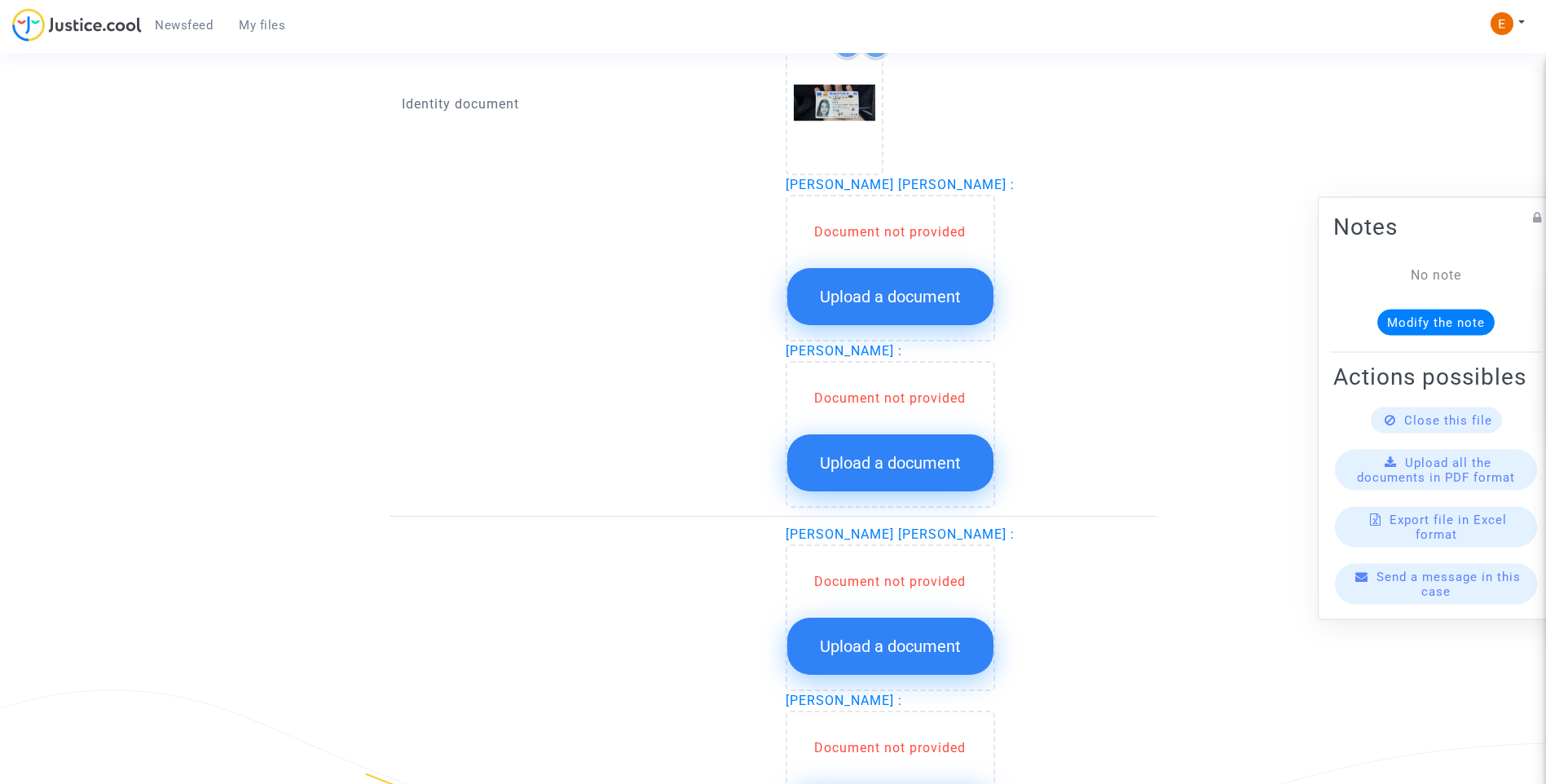
click at [890, 294] on span "Upload a document" at bounding box center [890, 296] width 141 height 20
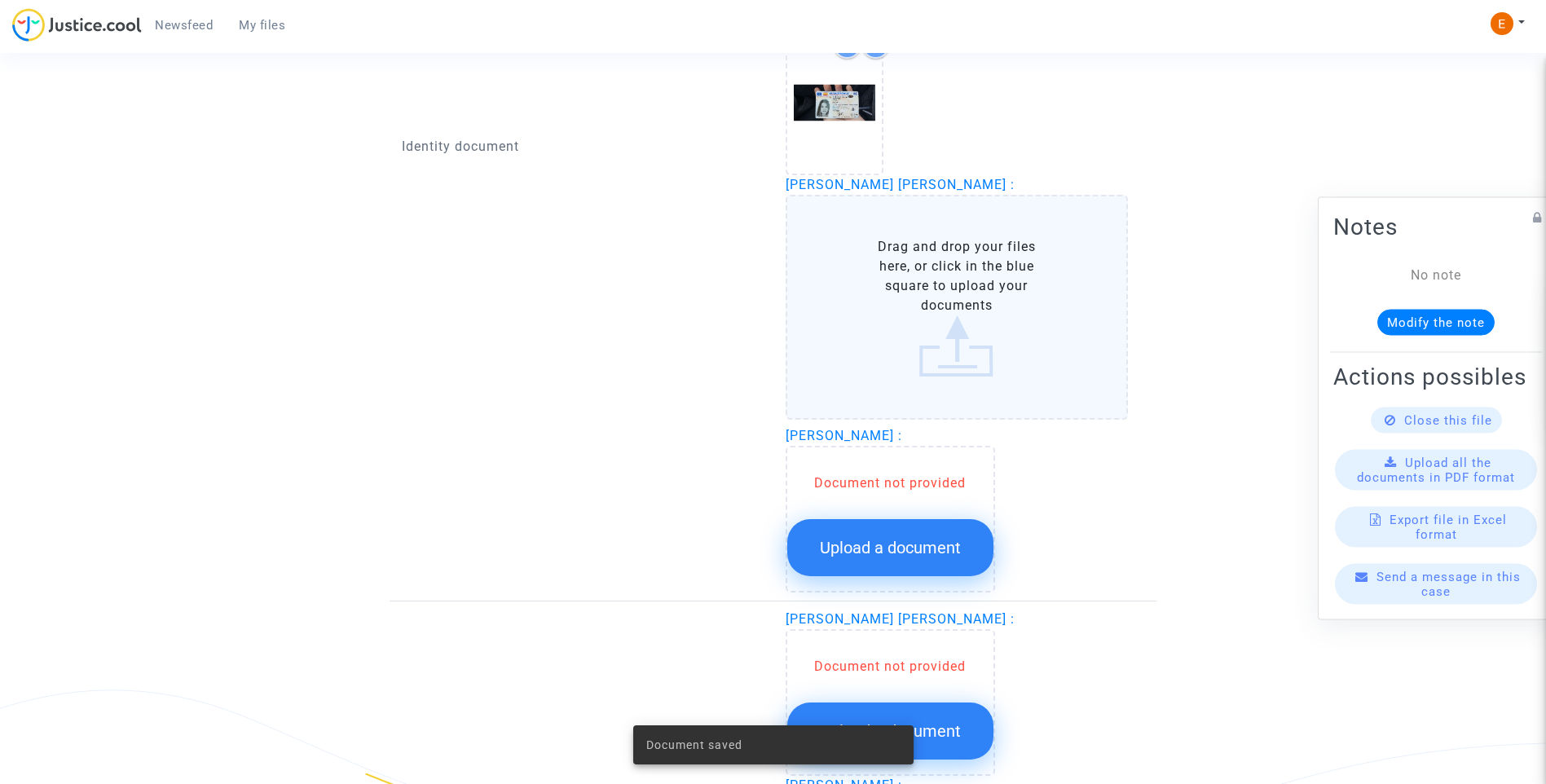
click at [920, 553] on span "Upload a document" at bounding box center [890, 548] width 141 height 20
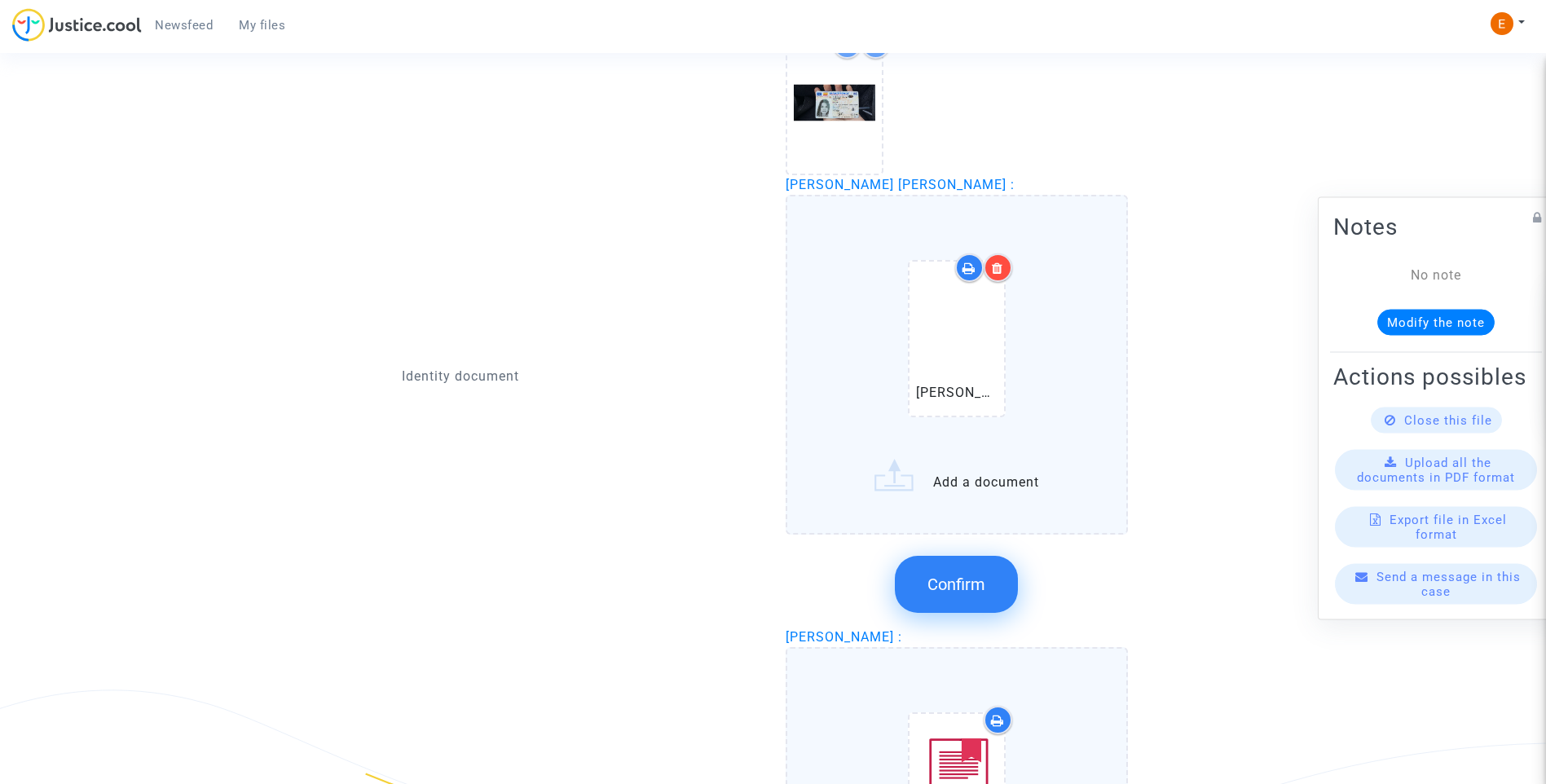
click at [982, 599] on button "Confirm" at bounding box center [956, 584] width 123 height 57
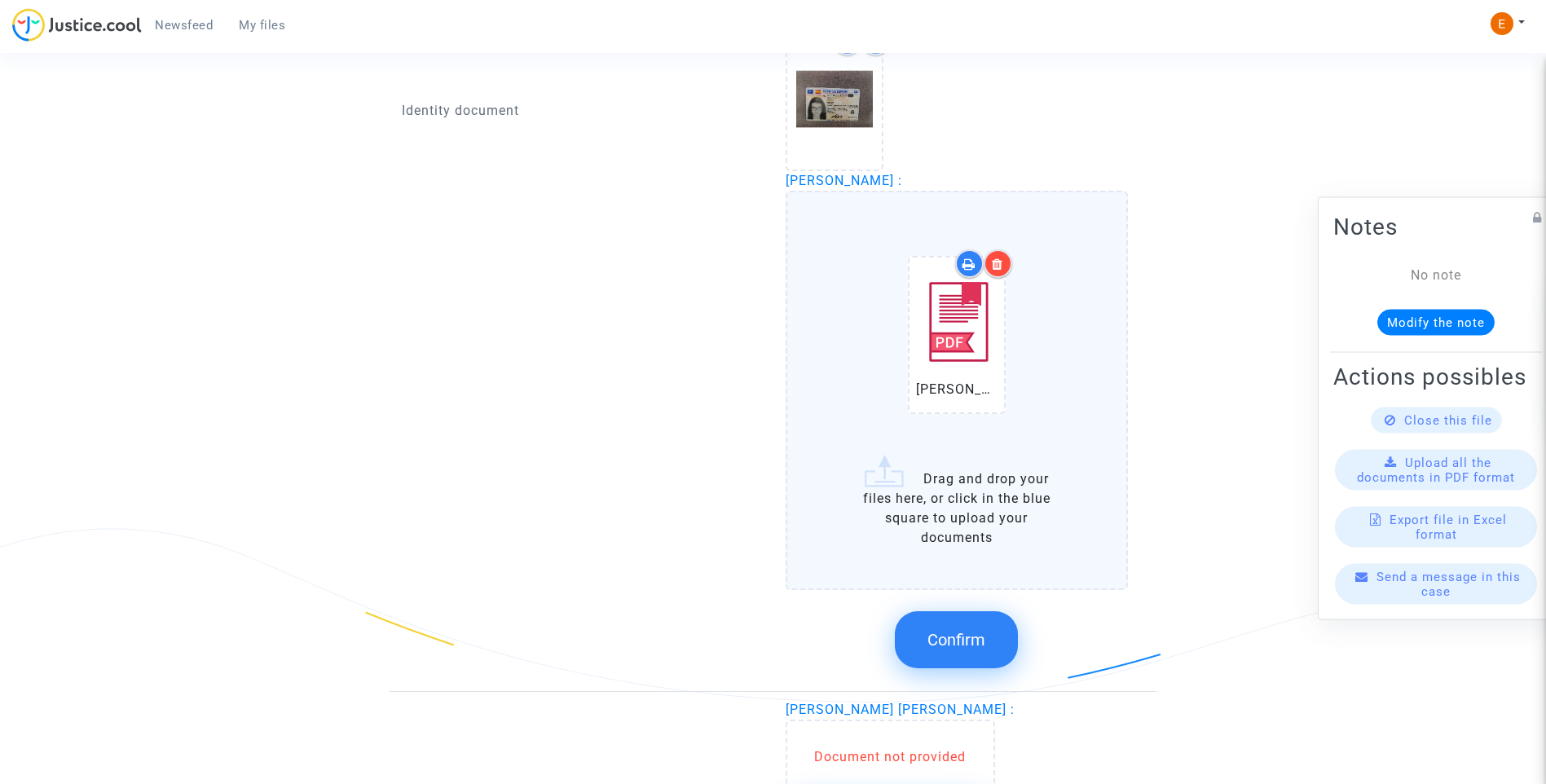
scroll to position [1629, 0]
click at [984, 630] on span "Confirm" at bounding box center [956, 638] width 58 height 20
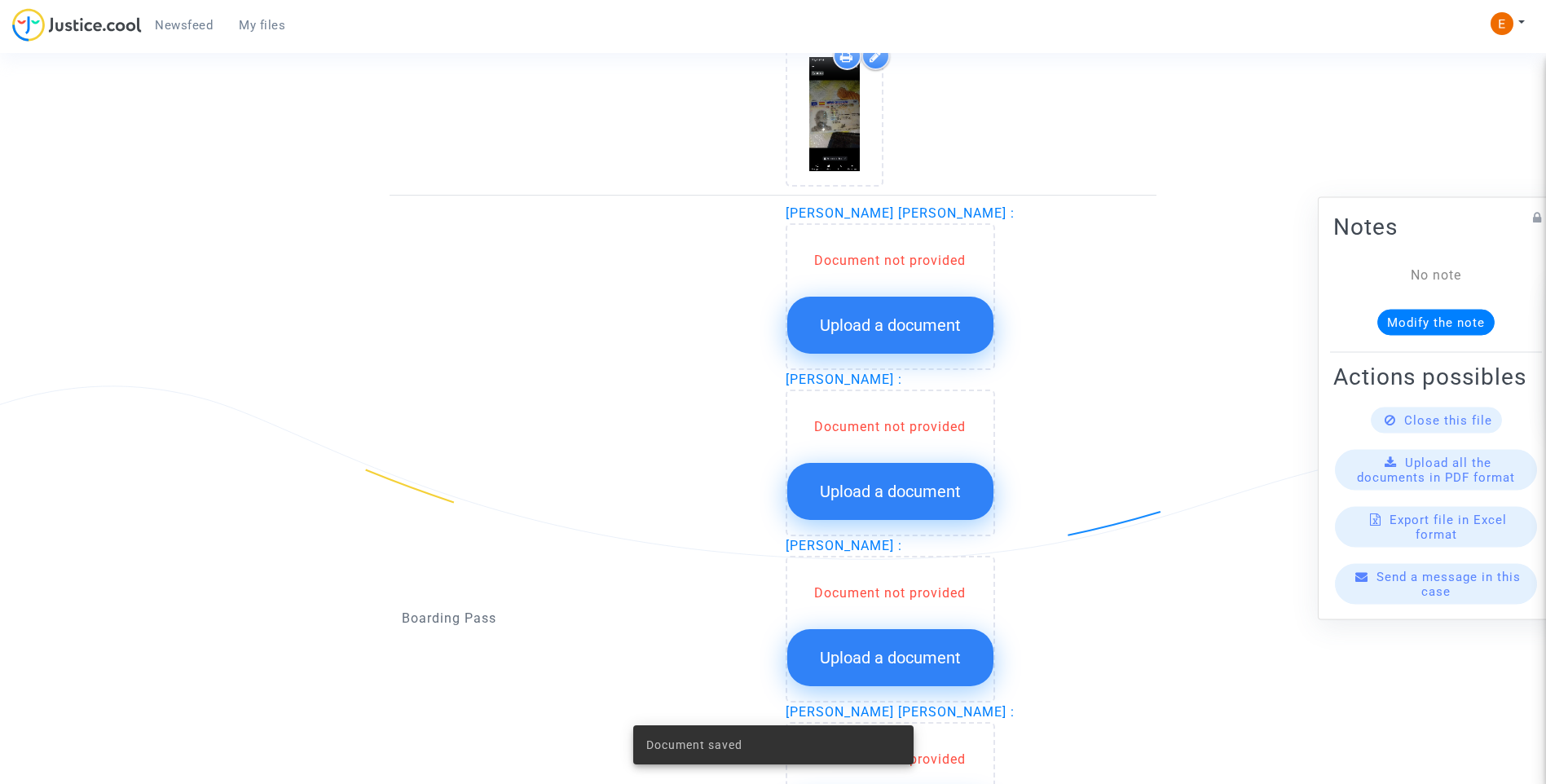
scroll to position [1792, 0]
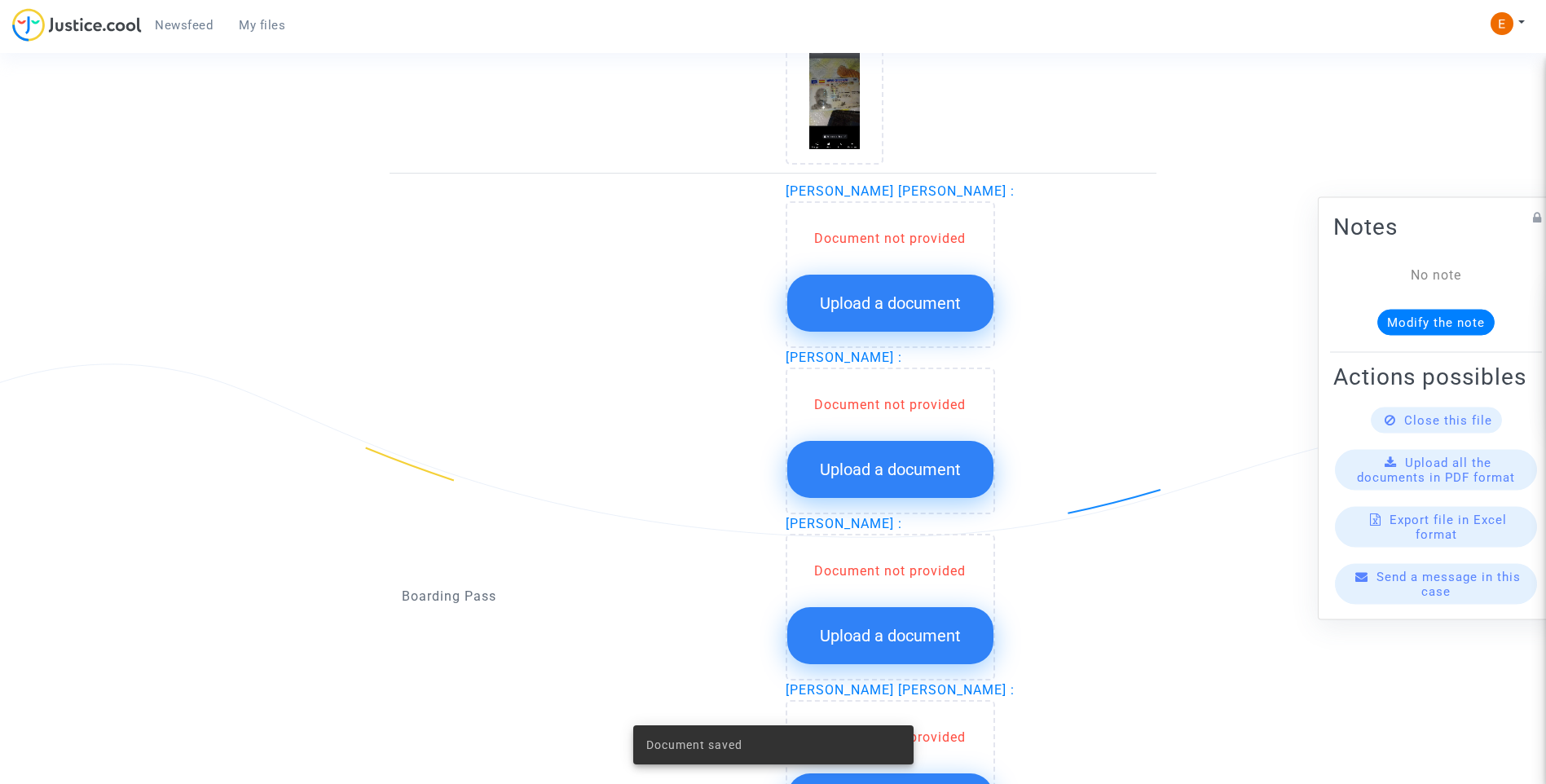
click at [924, 308] on span "Upload a document" at bounding box center [890, 303] width 141 height 20
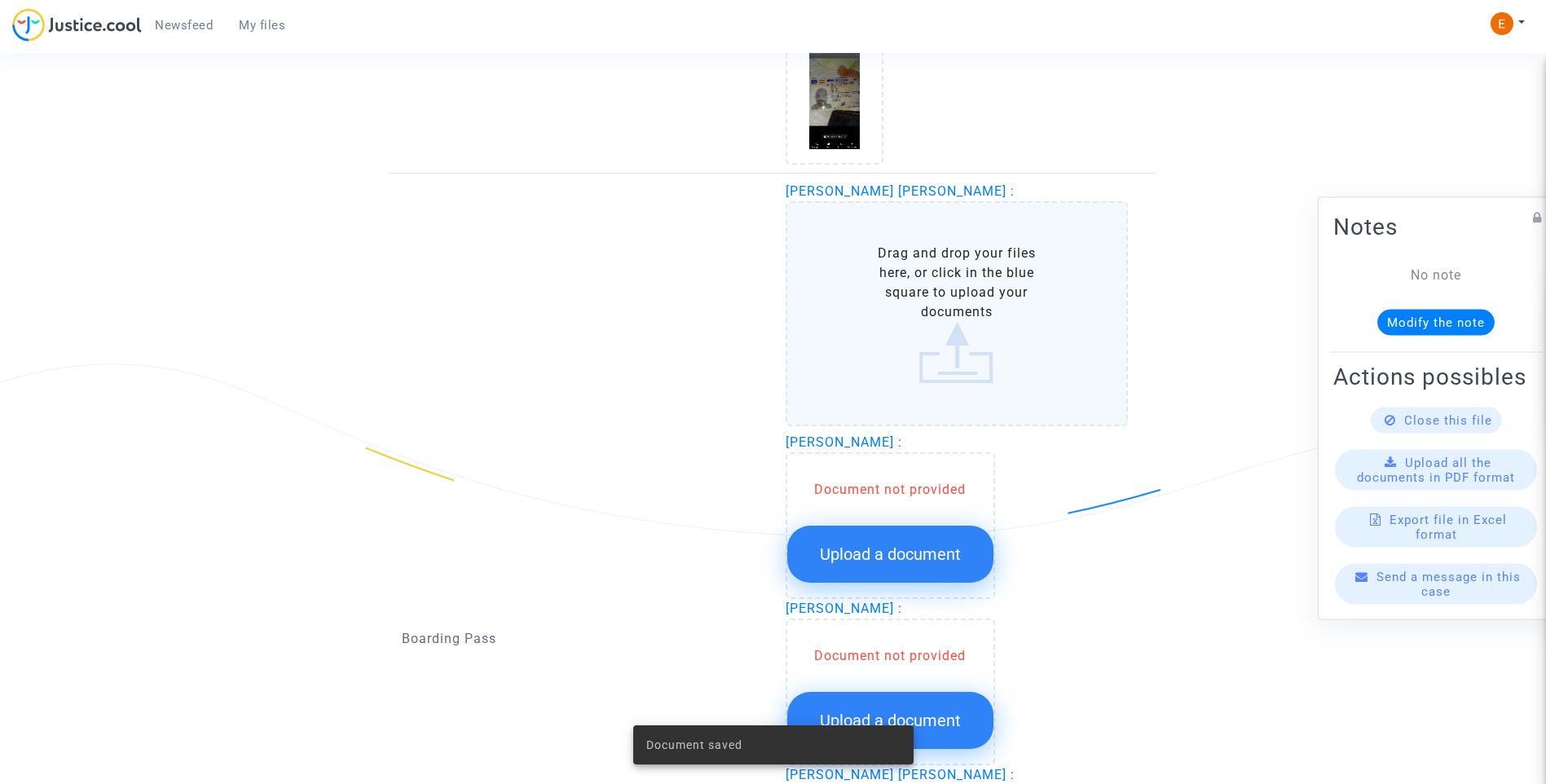
click at [944, 555] on span "Upload a document" at bounding box center [890, 554] width 141 height 20
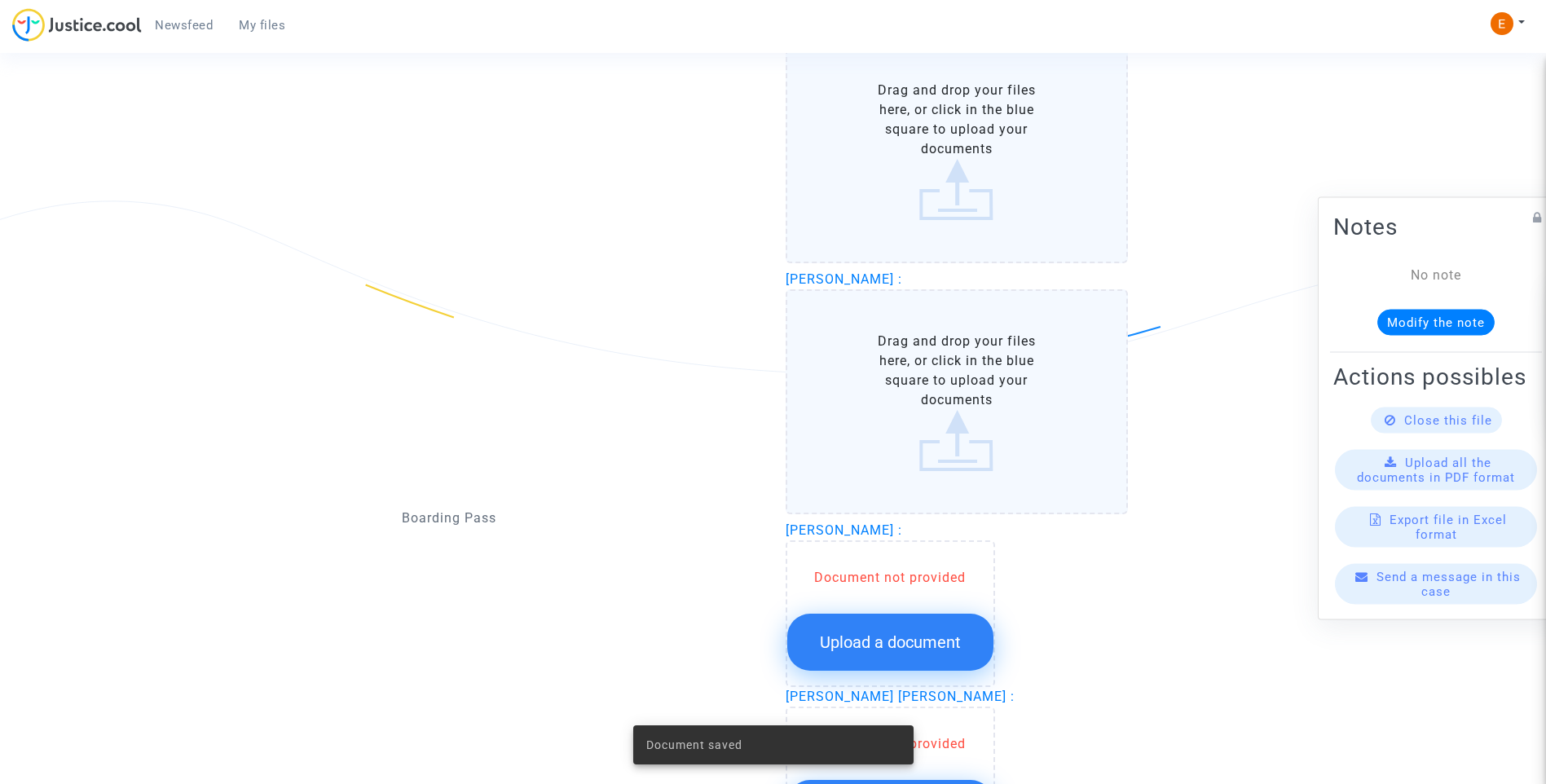
click at [941, 623] on button "Upload a document" at bounding box center [890, 642] width 206 height 57
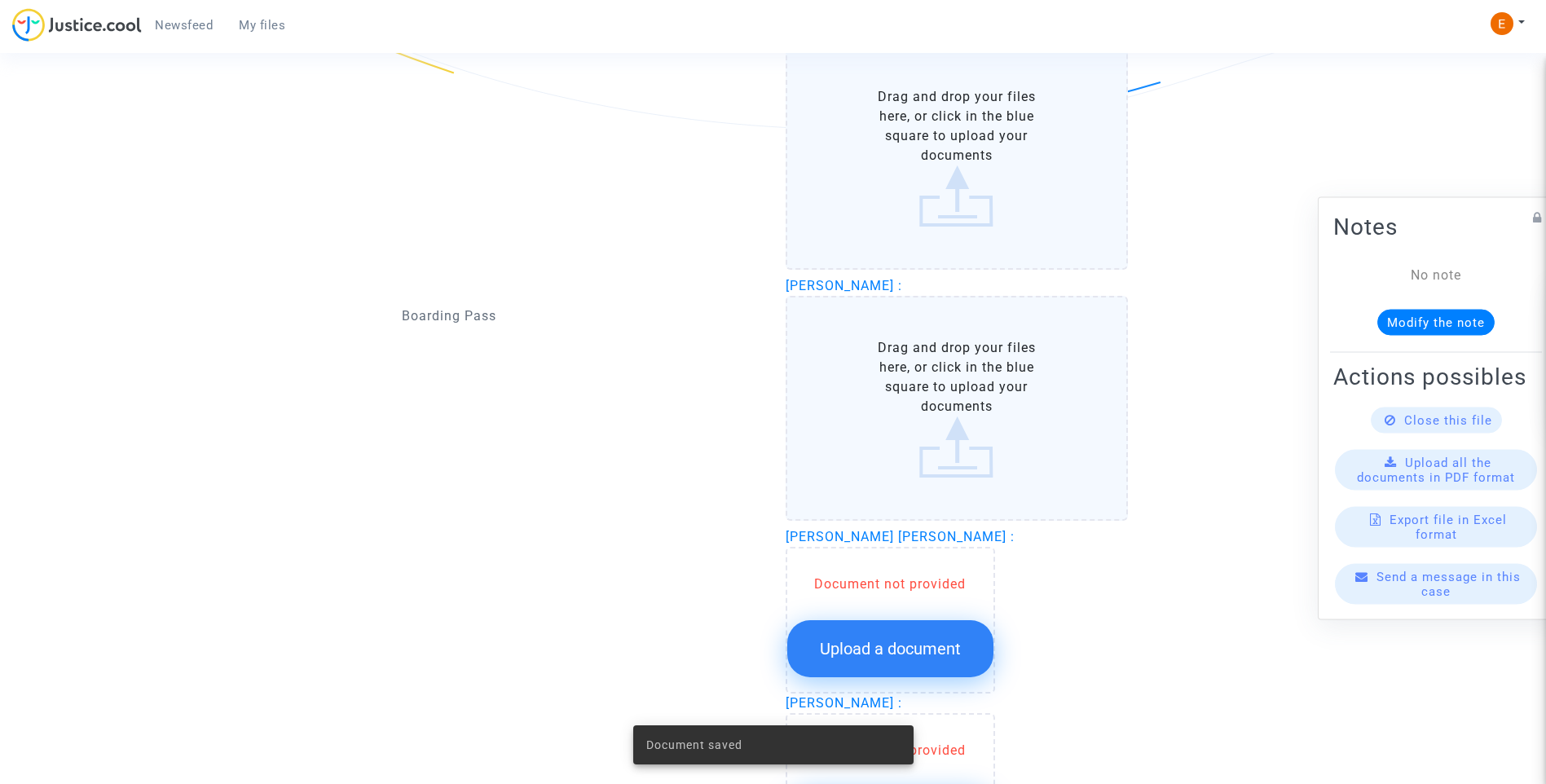
click at [948, 628] on button "Upload a document" at bounding box center [890, 648] width 206 height 57
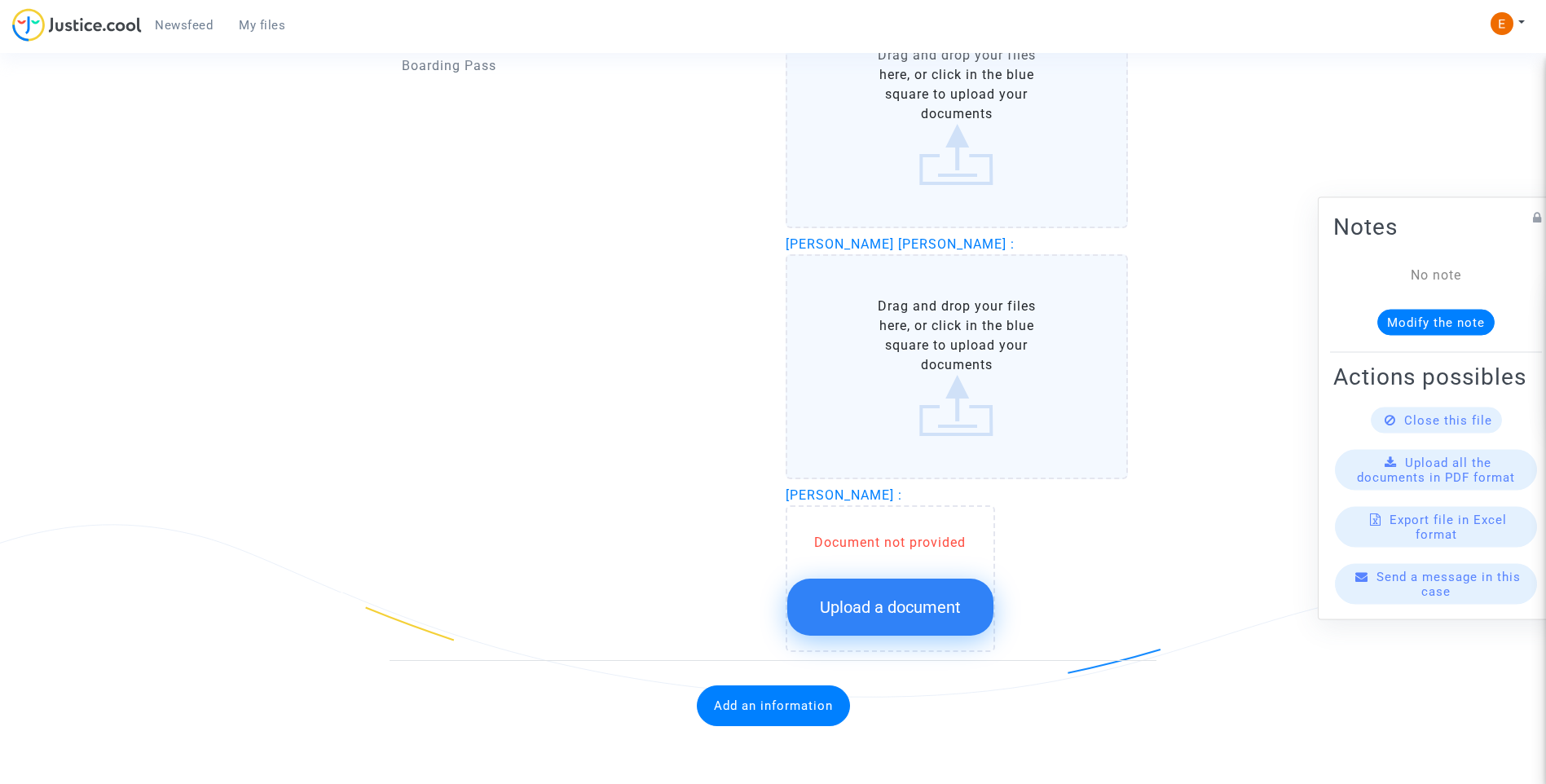
click at [941, 603] on span "Upload a document" at bounding box center [890, 607] width 141 height 20
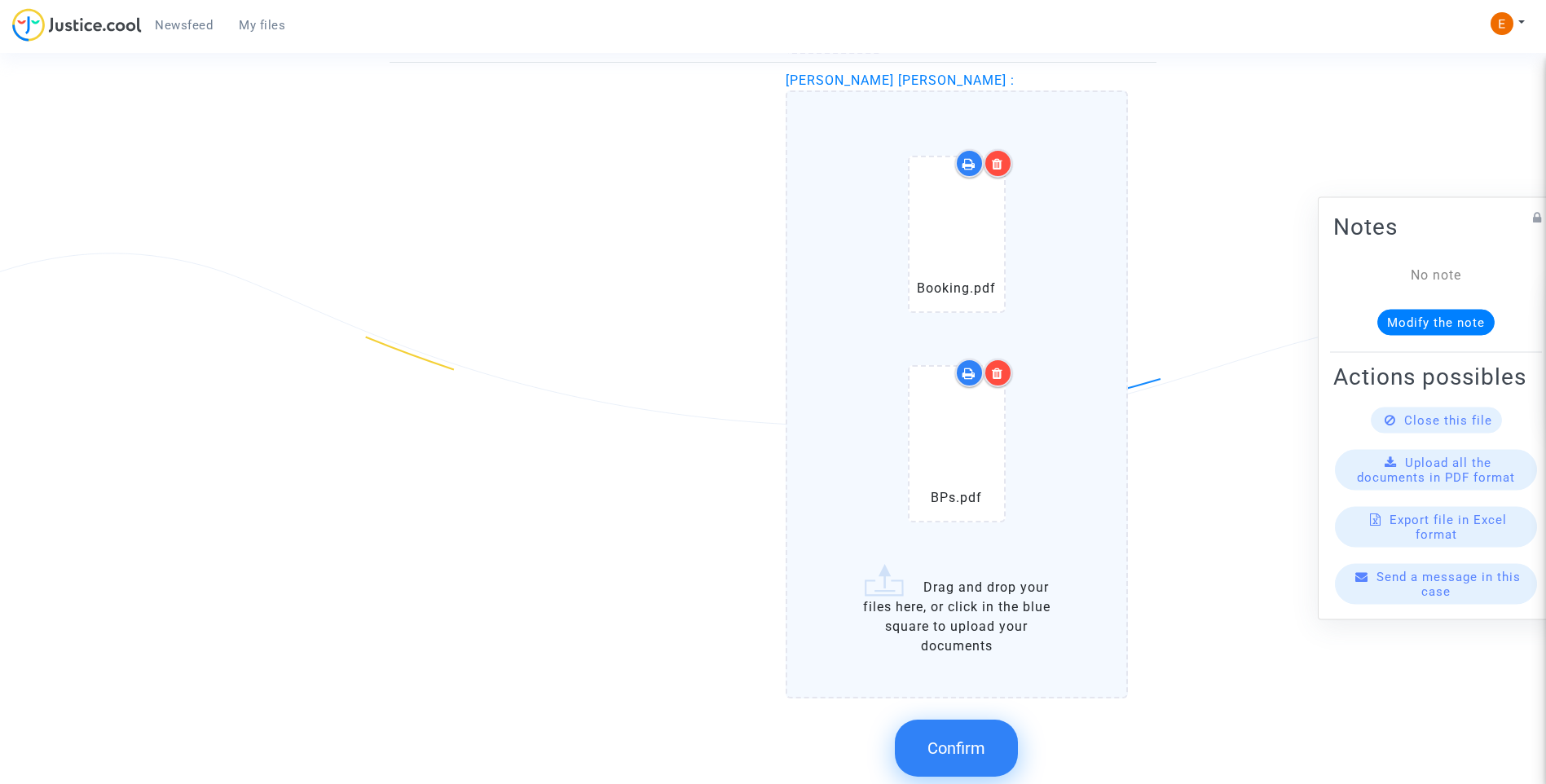
scroll to position [1946, 0]
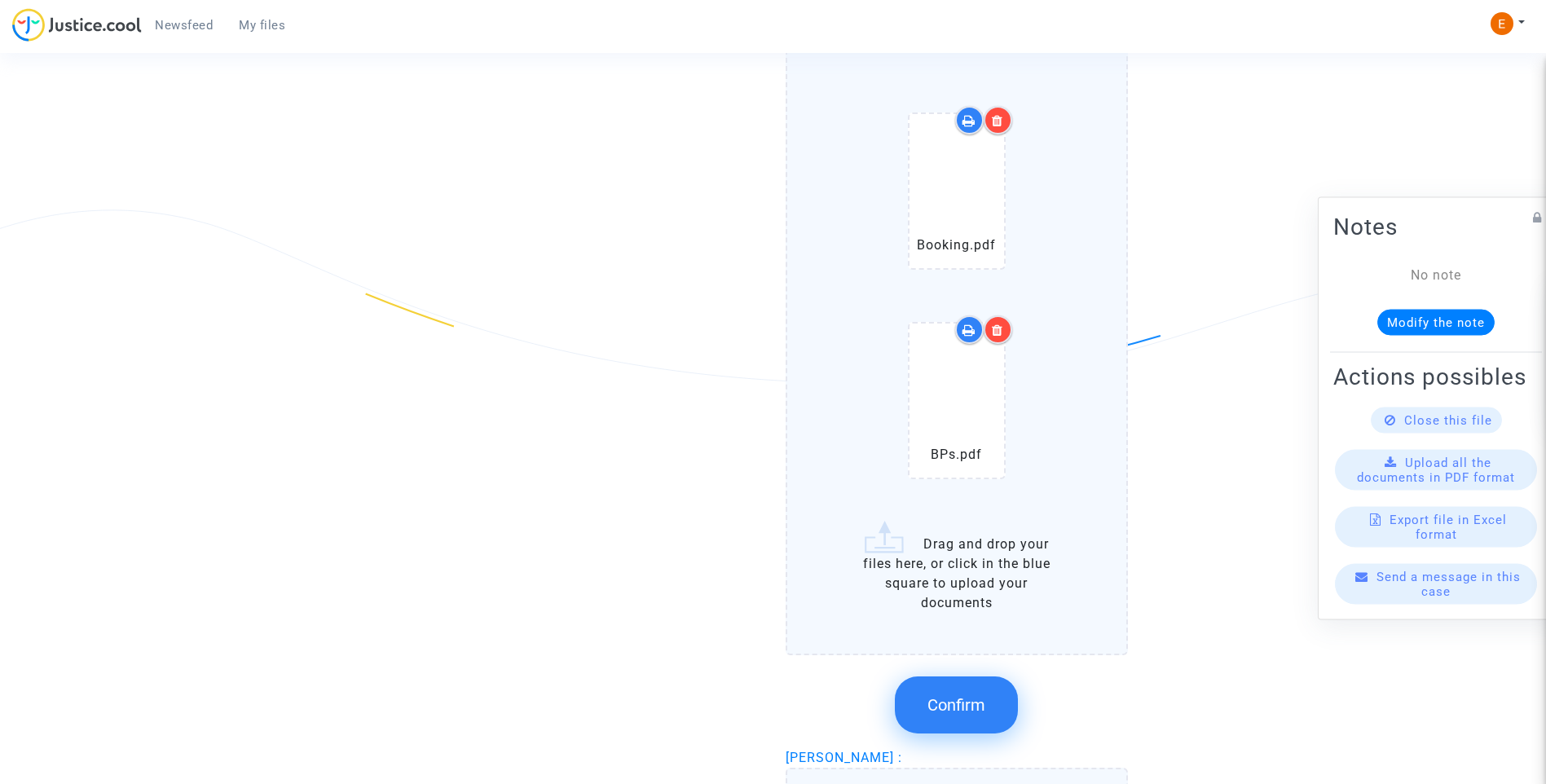
click at [968, 712] on span "Confirm" at bounding box center [956, 704] width 58 height 20
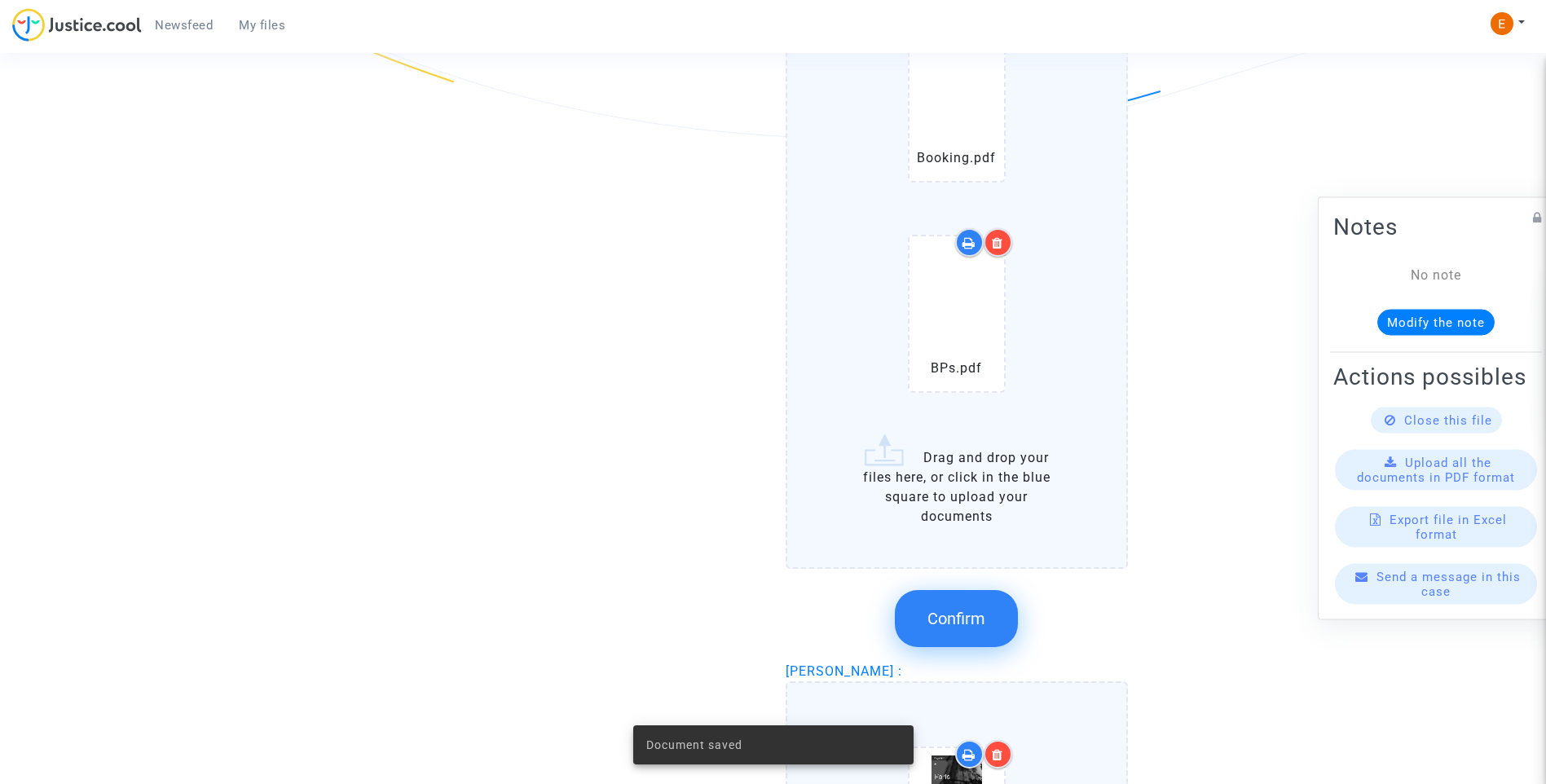
click at [985, 610] on span "Confirm" at bounding box center [956, 619] width 58 height 20
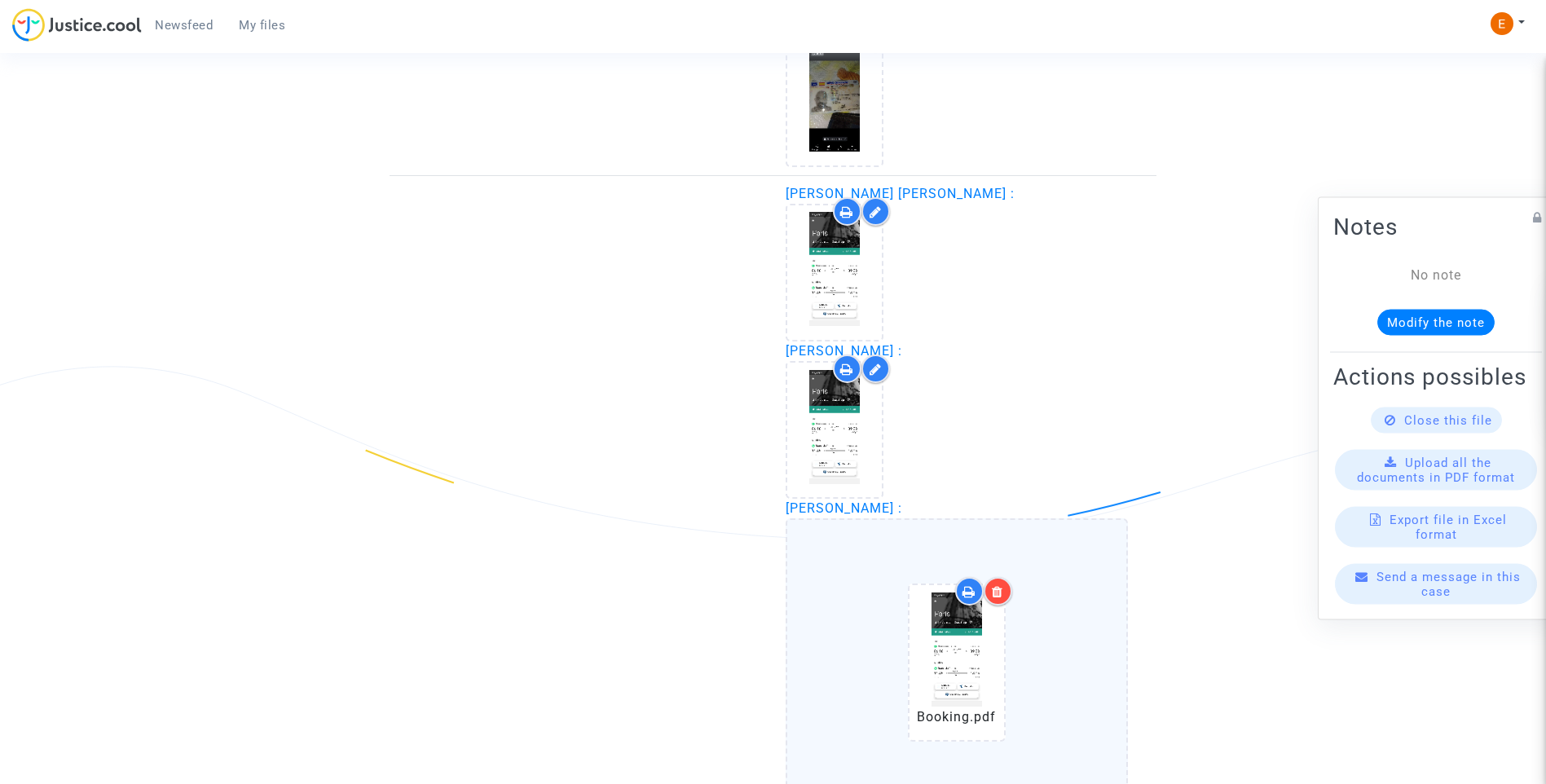
scroll to position [1783, 0]
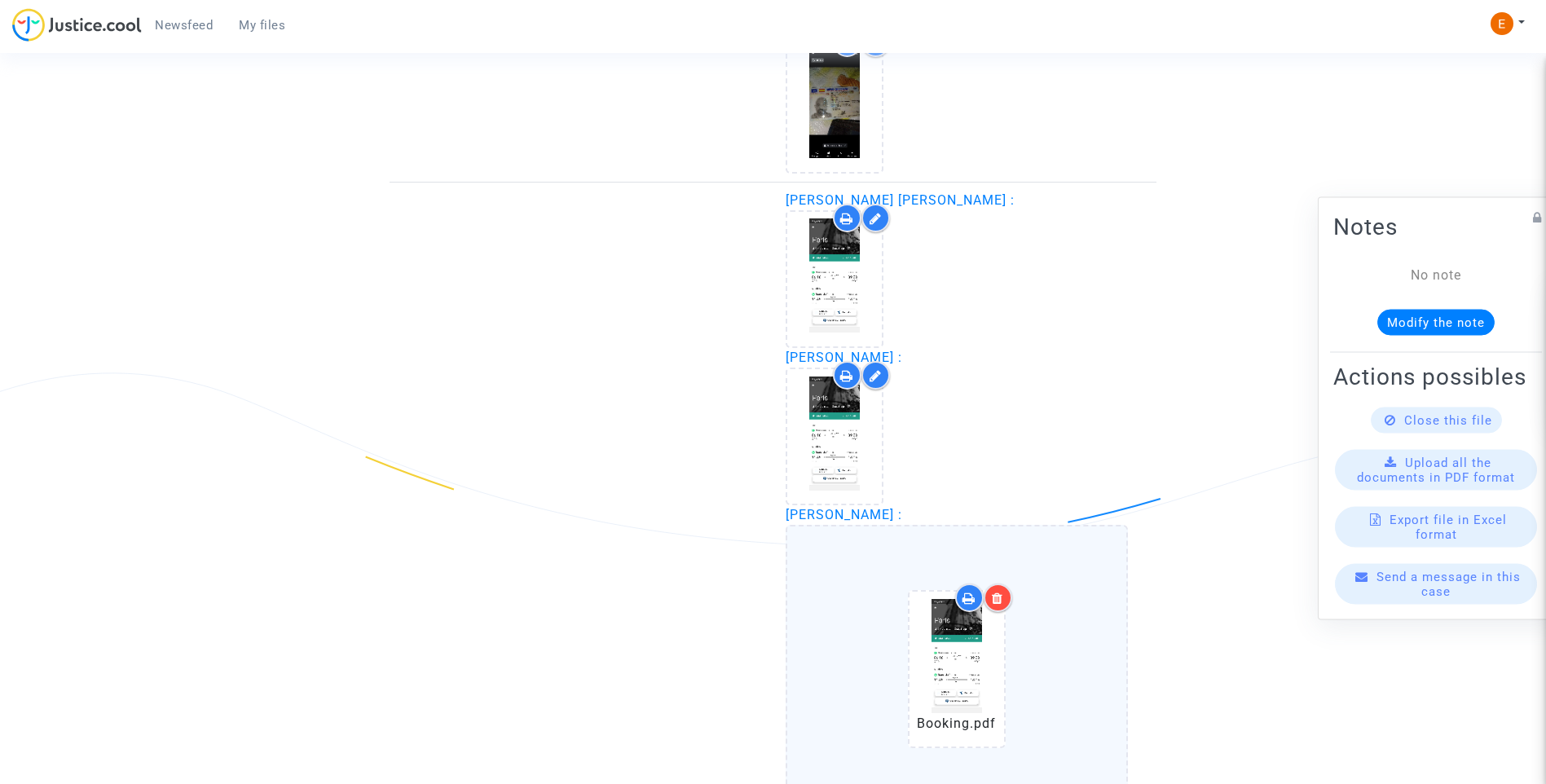
click at [254, 34] on link "My files" at bounding box center [262, 25] width 73 height 25
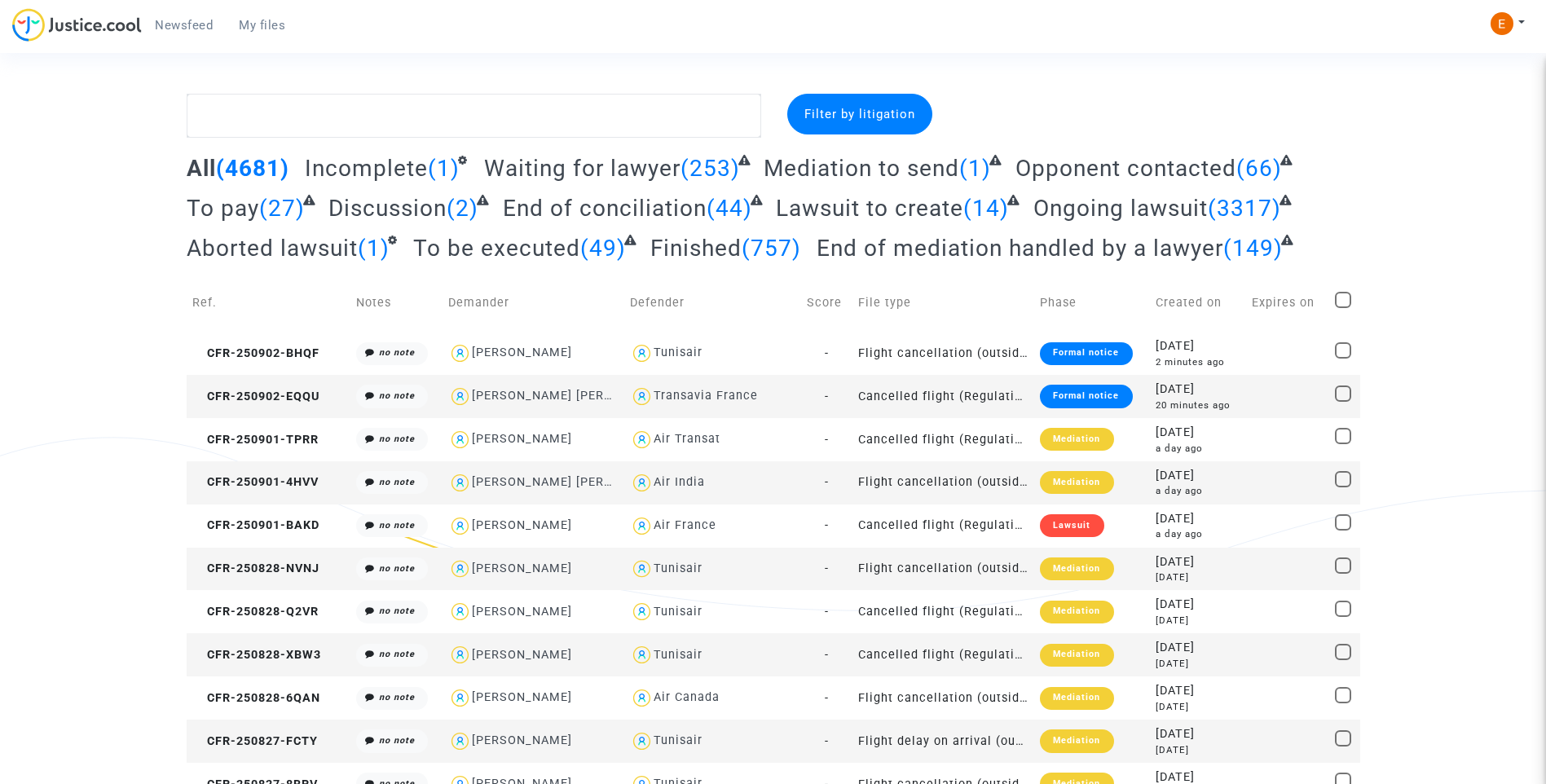
click at [1077, 393] on div "Formal notice" at bounding box center [1085, 395] width 92 height 23
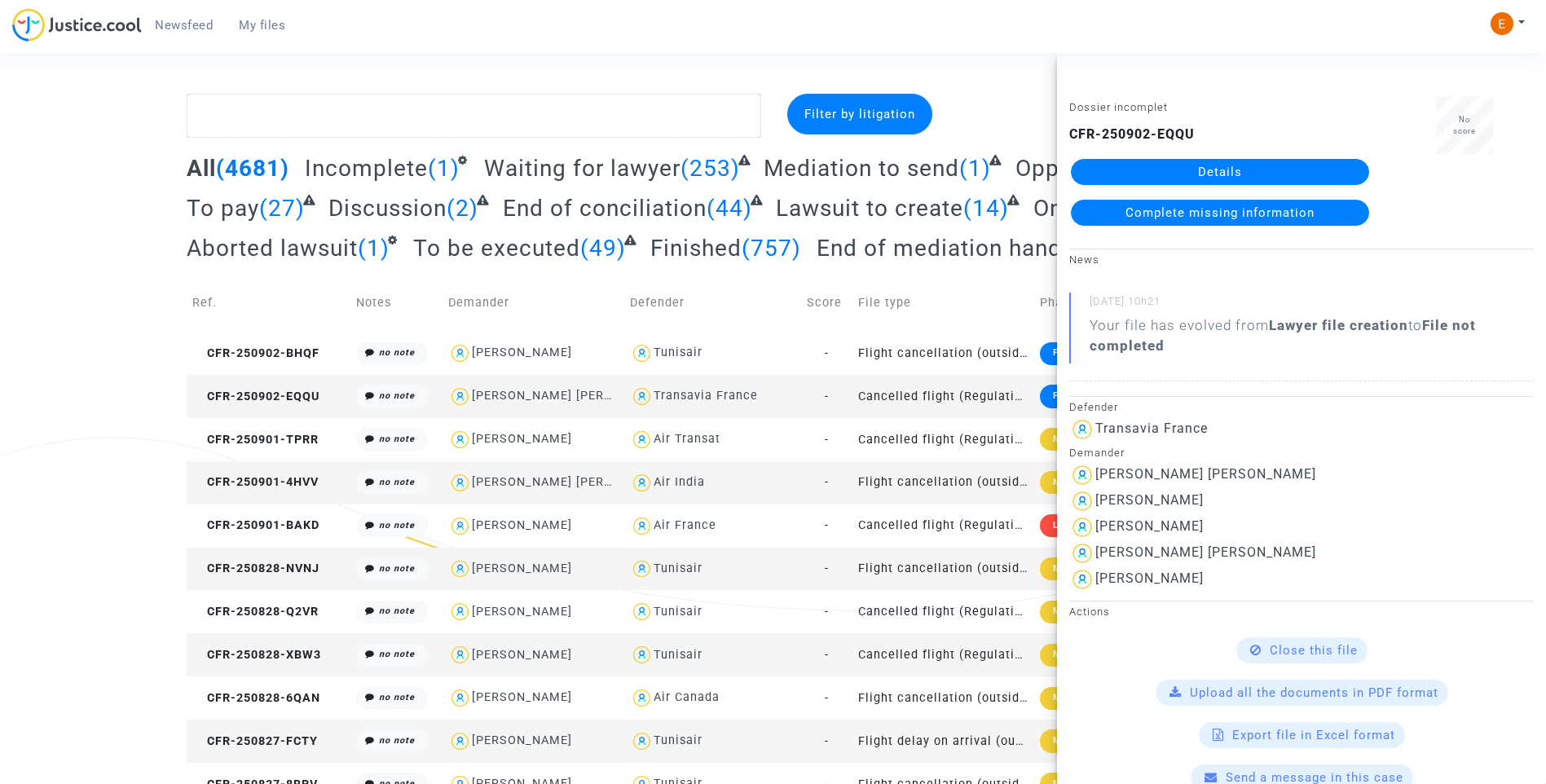
click at [1250, 172] on link "Details" at bounding box center [1220, 171] width 299 height 26
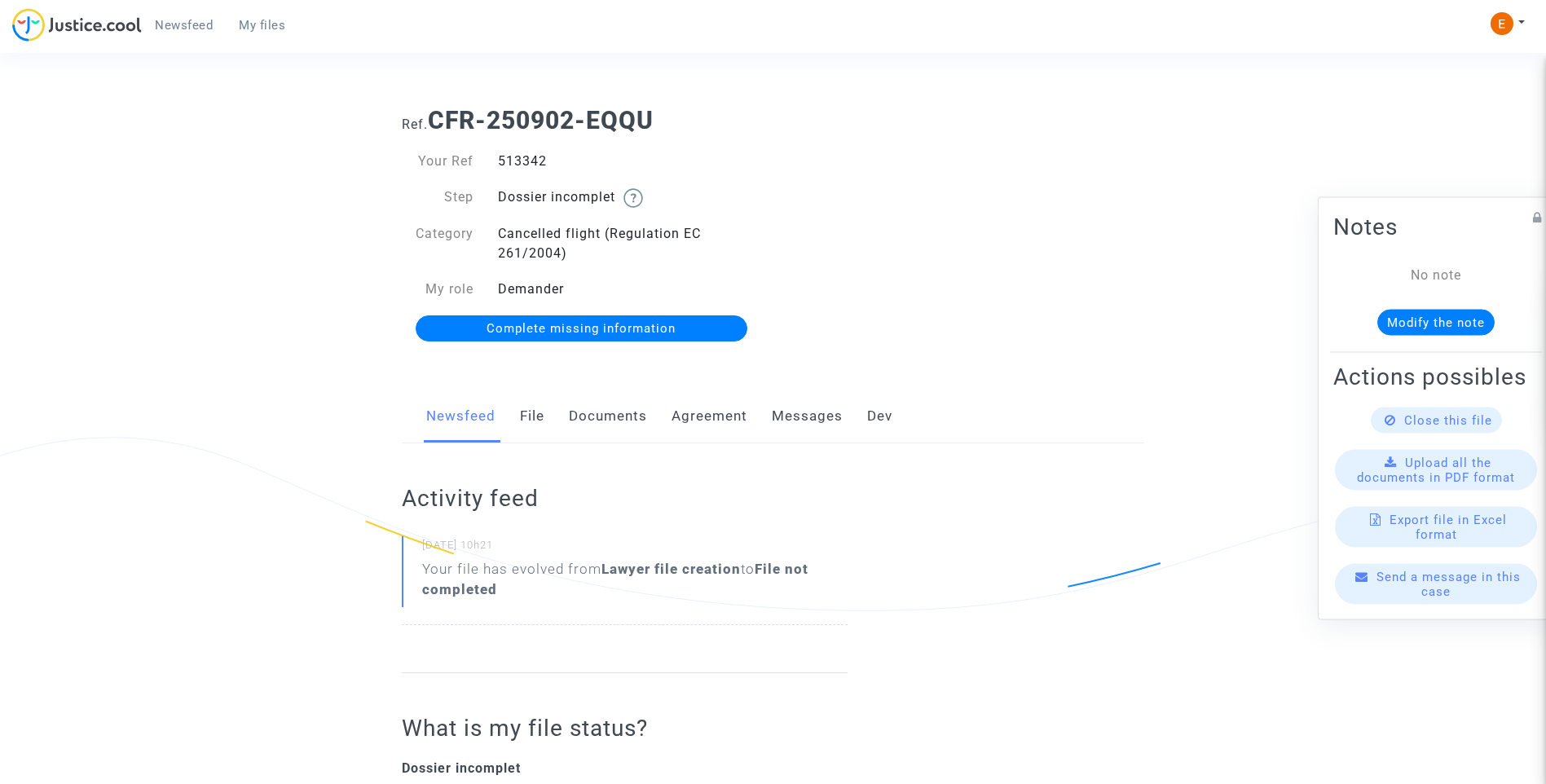
drag, startPoint x: 595, startPoint y: 417, endPoint x: 647, endPoint y: 426, distance: 52.8
click at [594, 418] on link "Documents" at bounding box center [607, 416] width 78 height 54
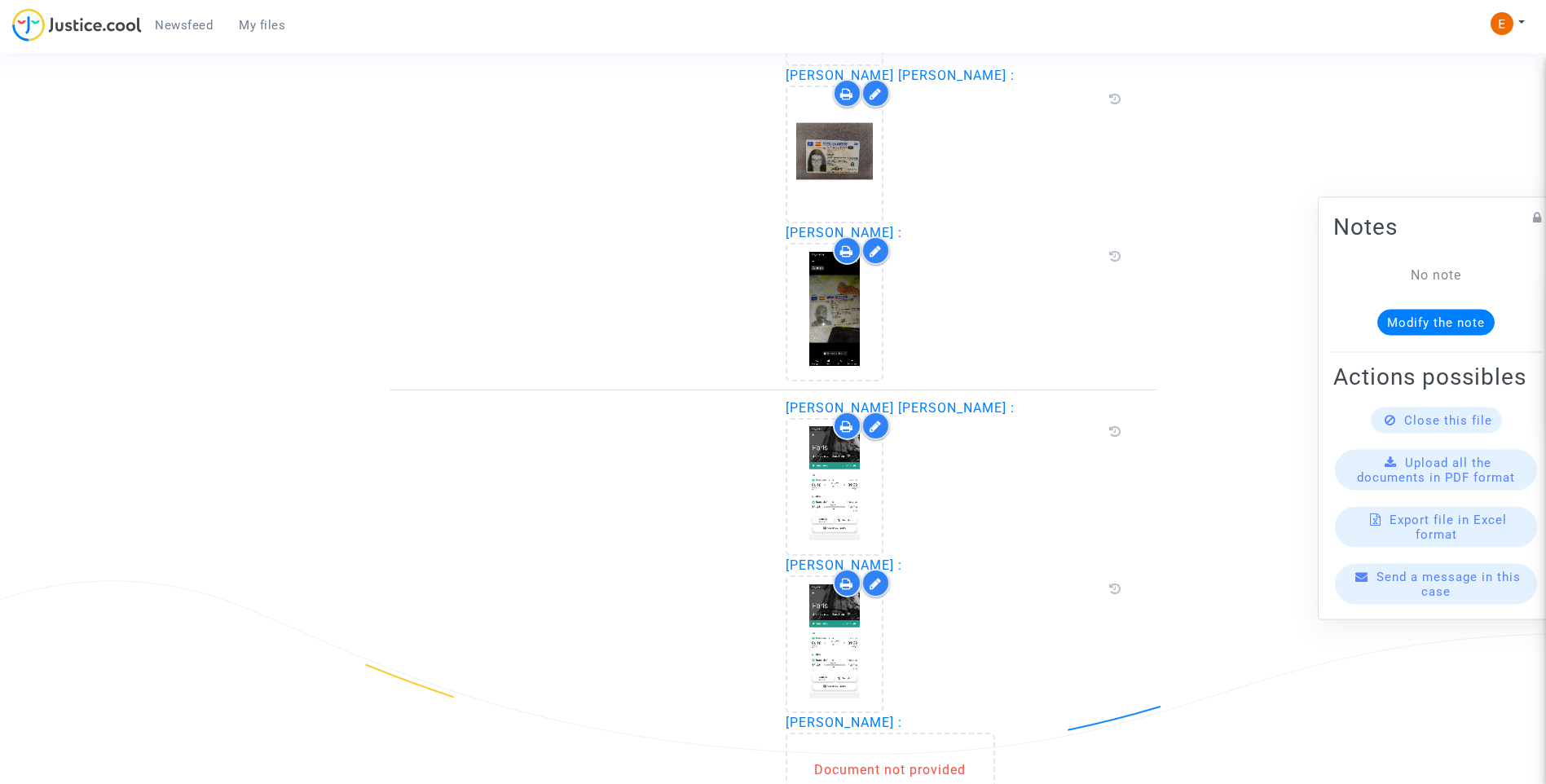
scroll to position [1873, 0]
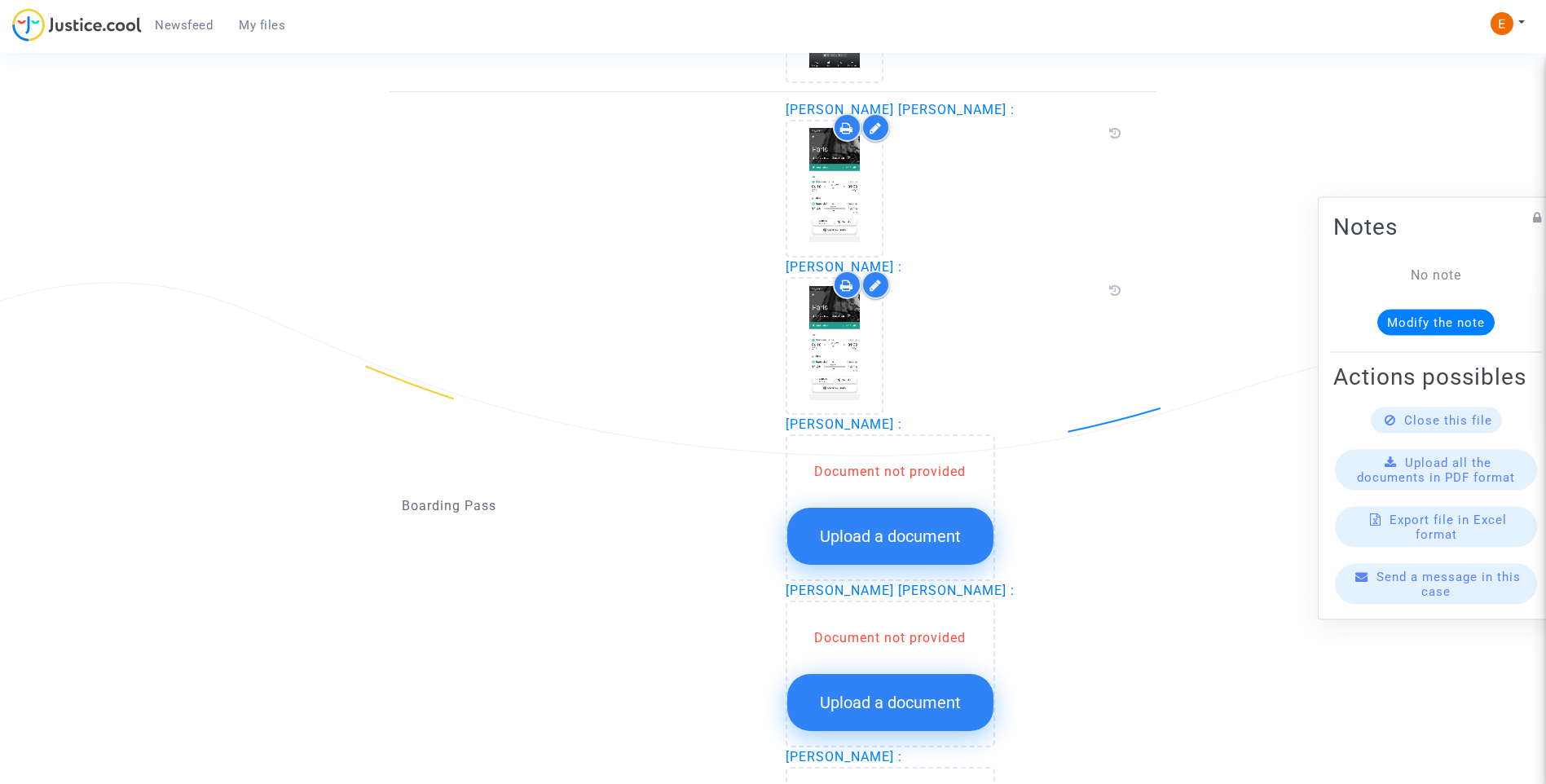
click at [878, 284] on icon at bounding box center [875, 285] width 12 height 13
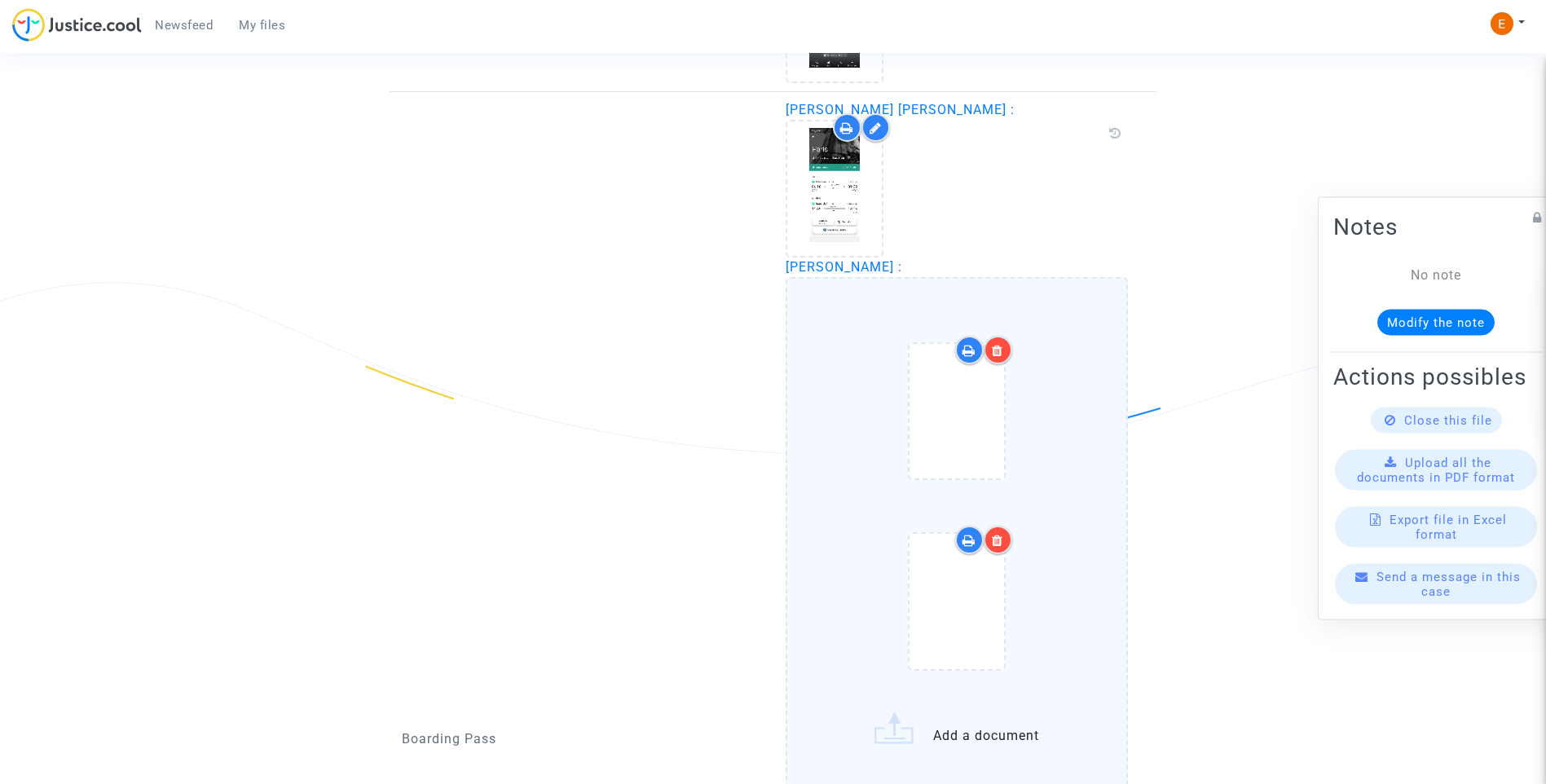
click at [877, 132] on icon at bounding box center [875, 127] width 12 height 13
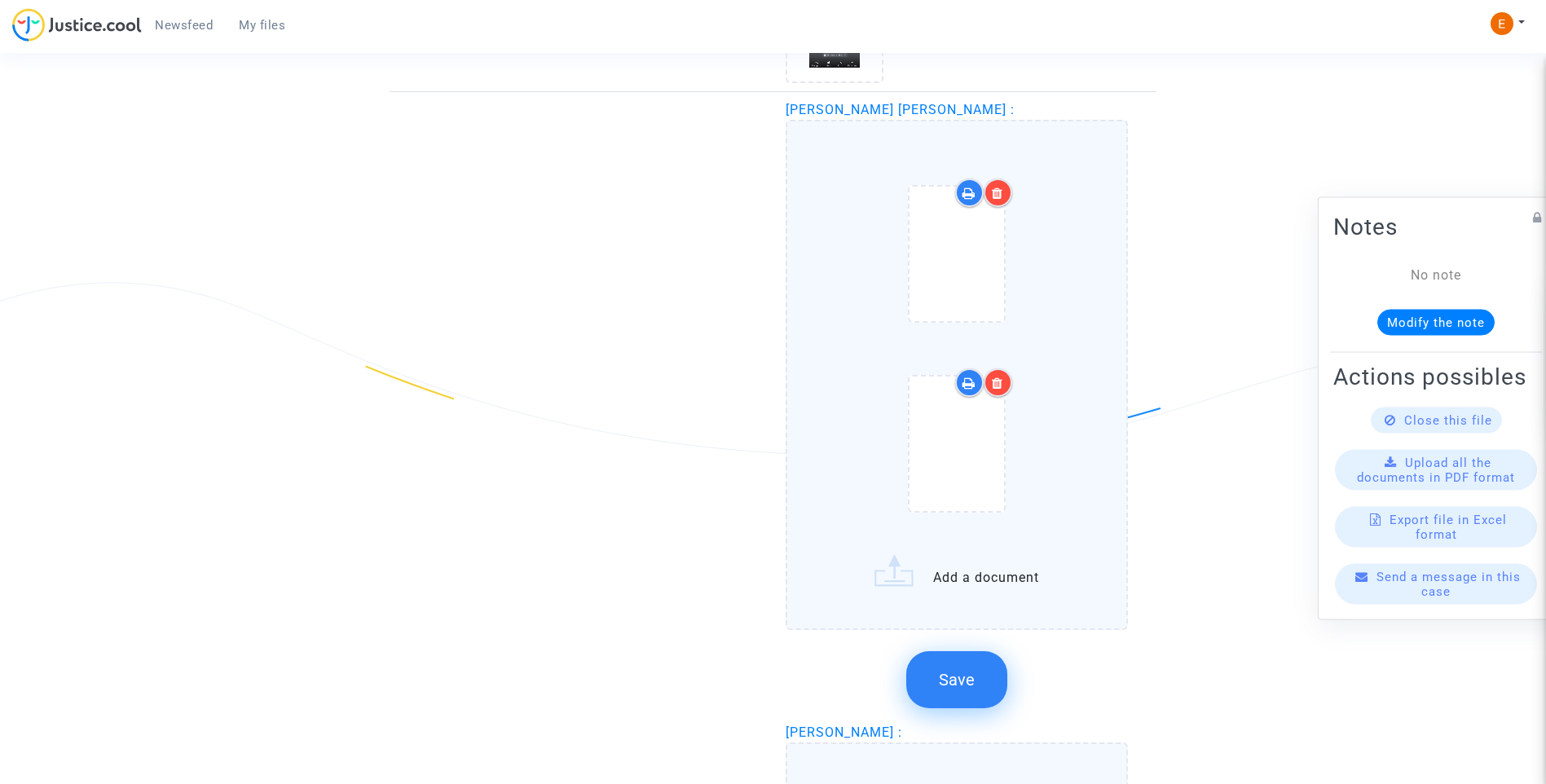
click at [998, 379] on icon at bounding box center [997, 382] width 12 height 13
click at [1002, 195] on icon at bounding box center [997, 192] width 12 height 13
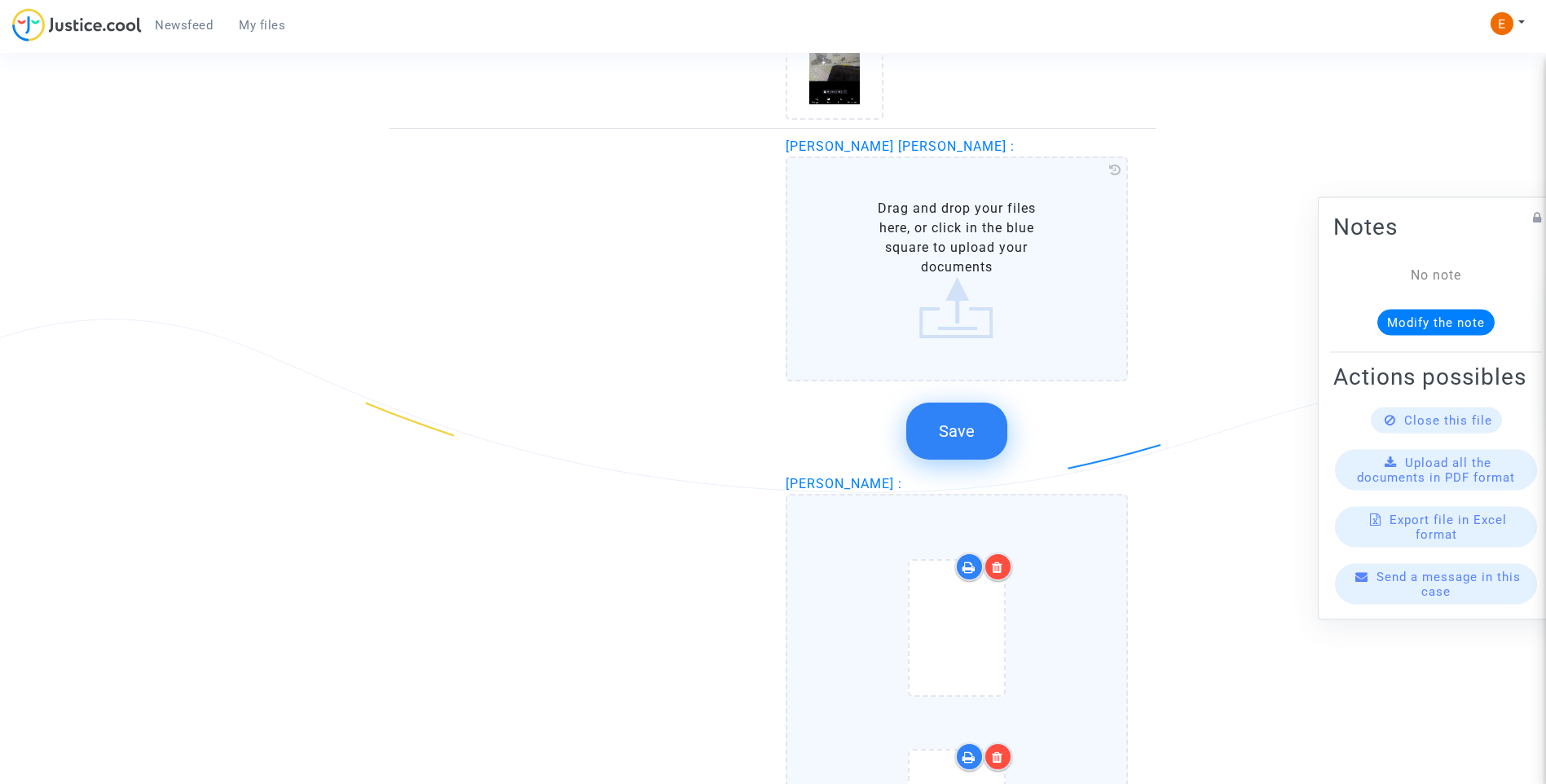
scroll to position [2037, 0]
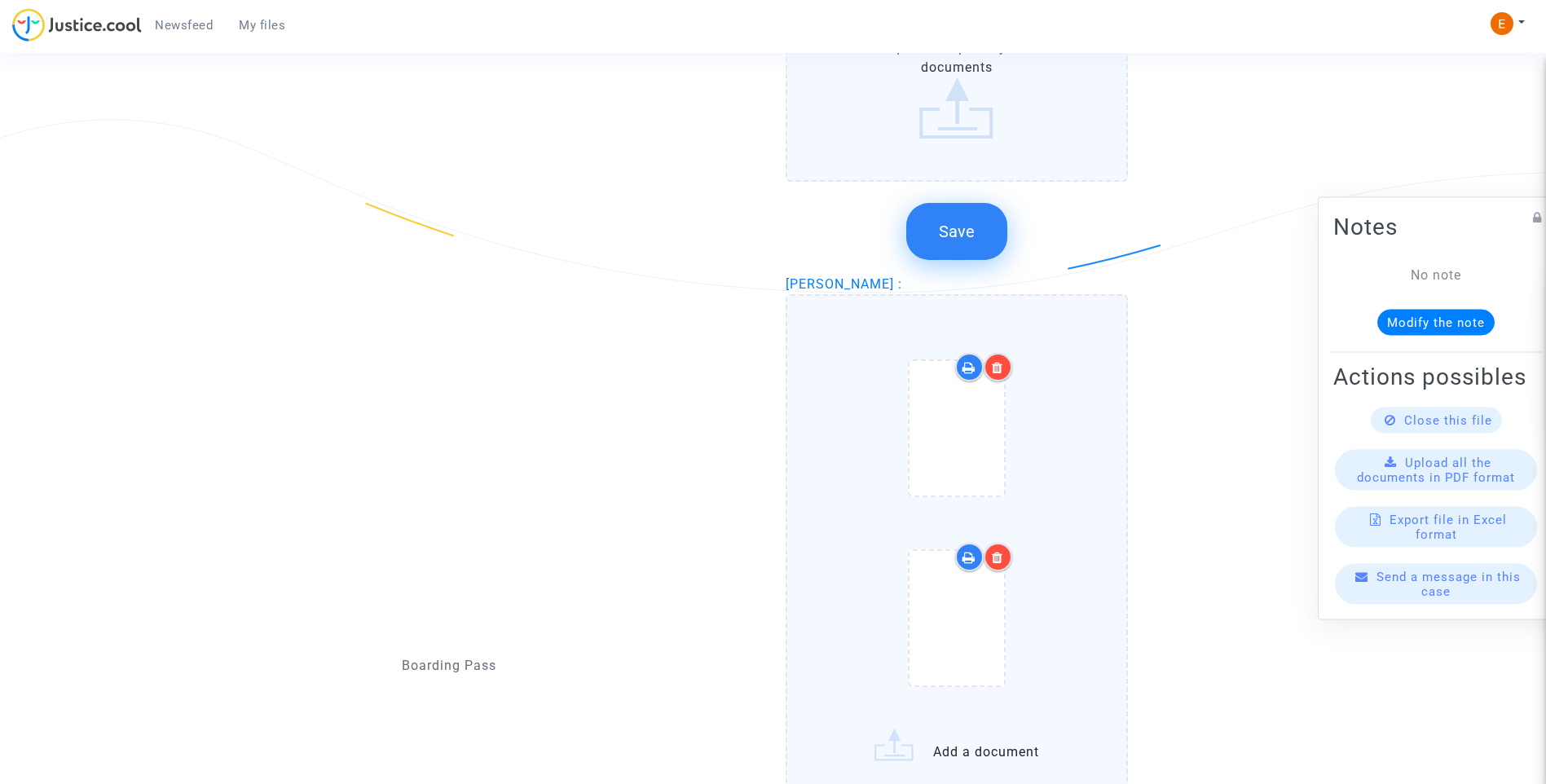
click at [1006, 369] on div at bounding box center [997, 366] width 29 height 29
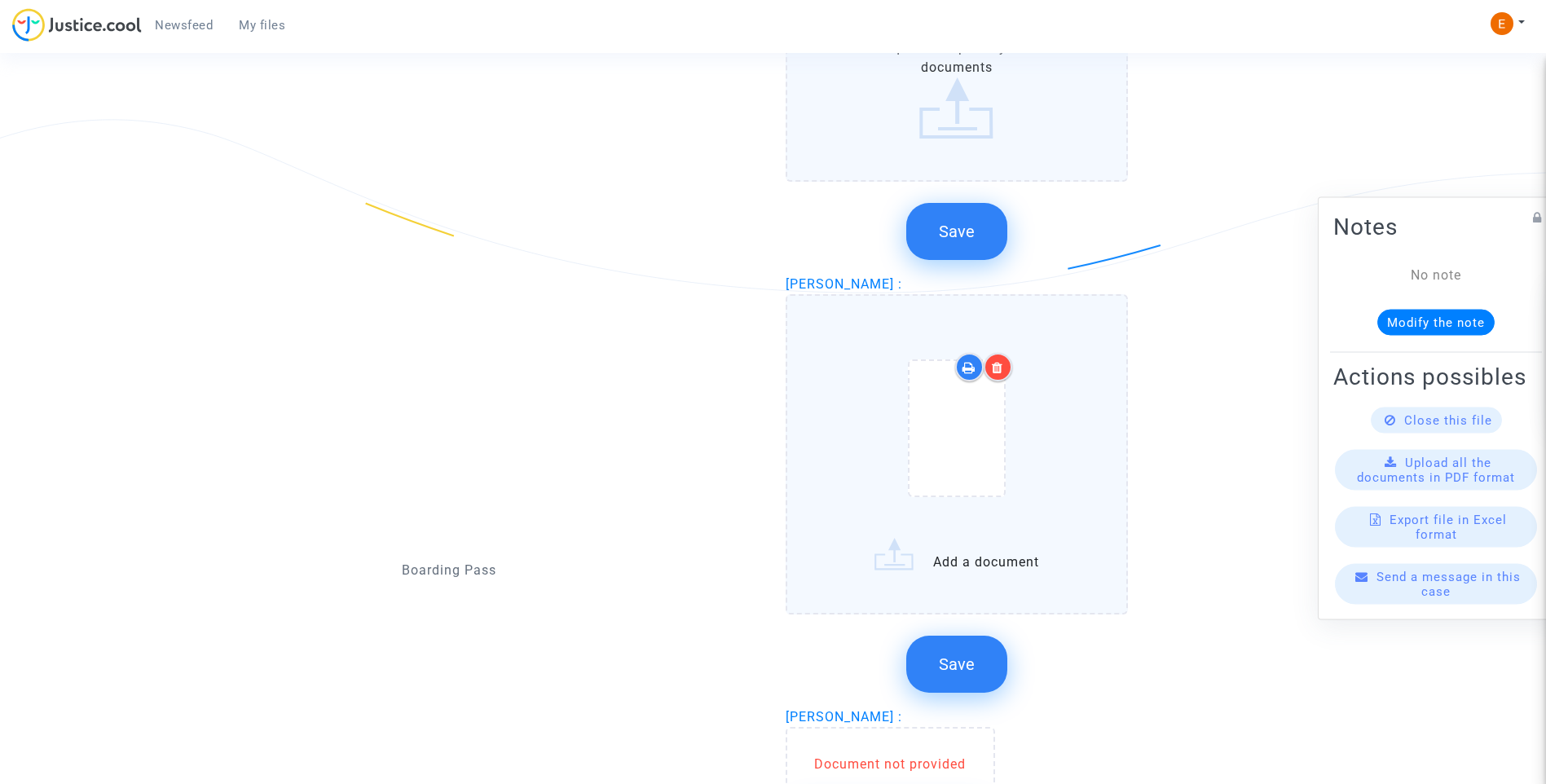
click at [1005, 376] on div at bounding box center [997, 366] width 29 height 29
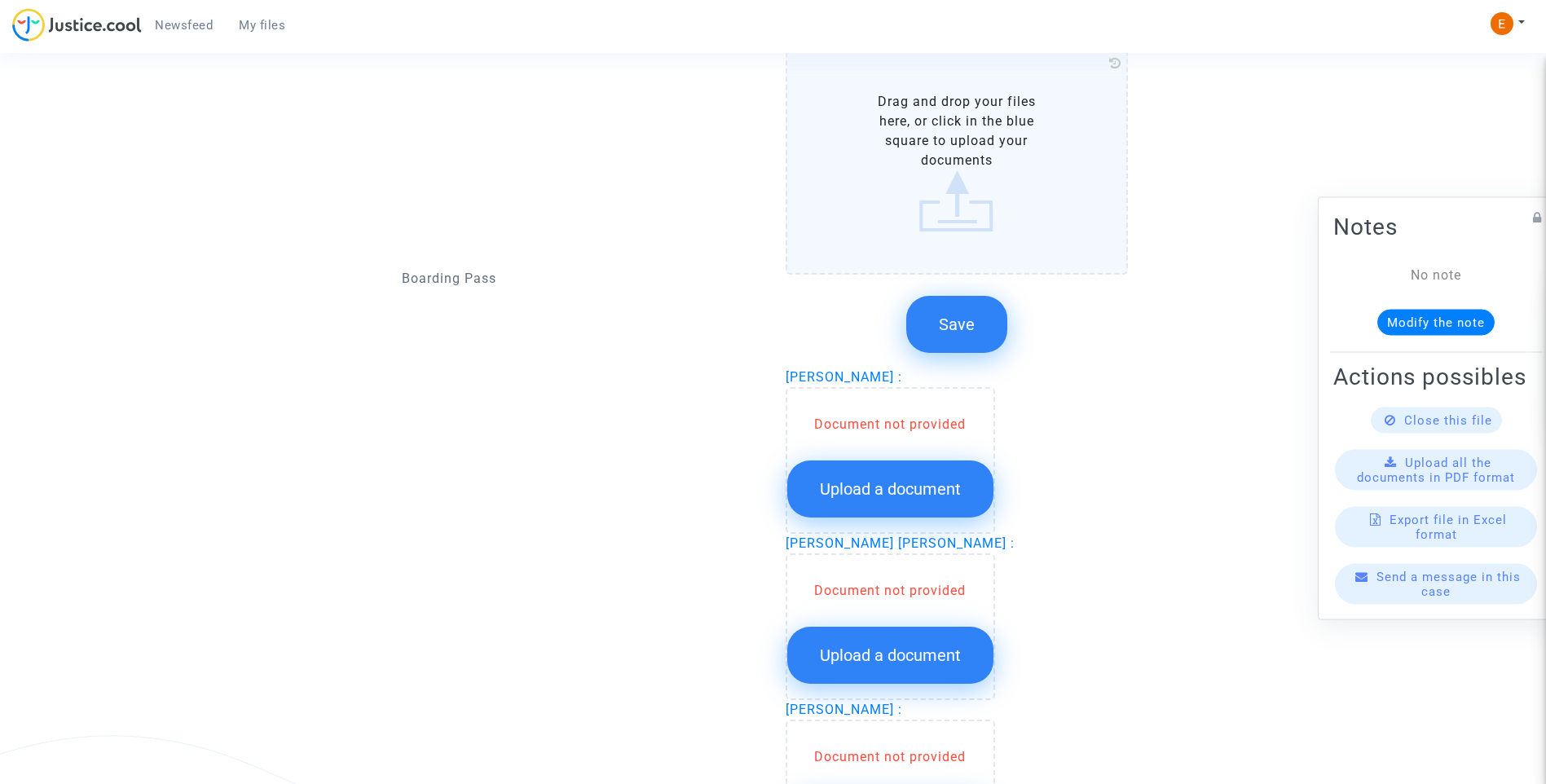
click at [952, 475] on button "Upload a document" at bounding box center [890, 489] width 206 height 57
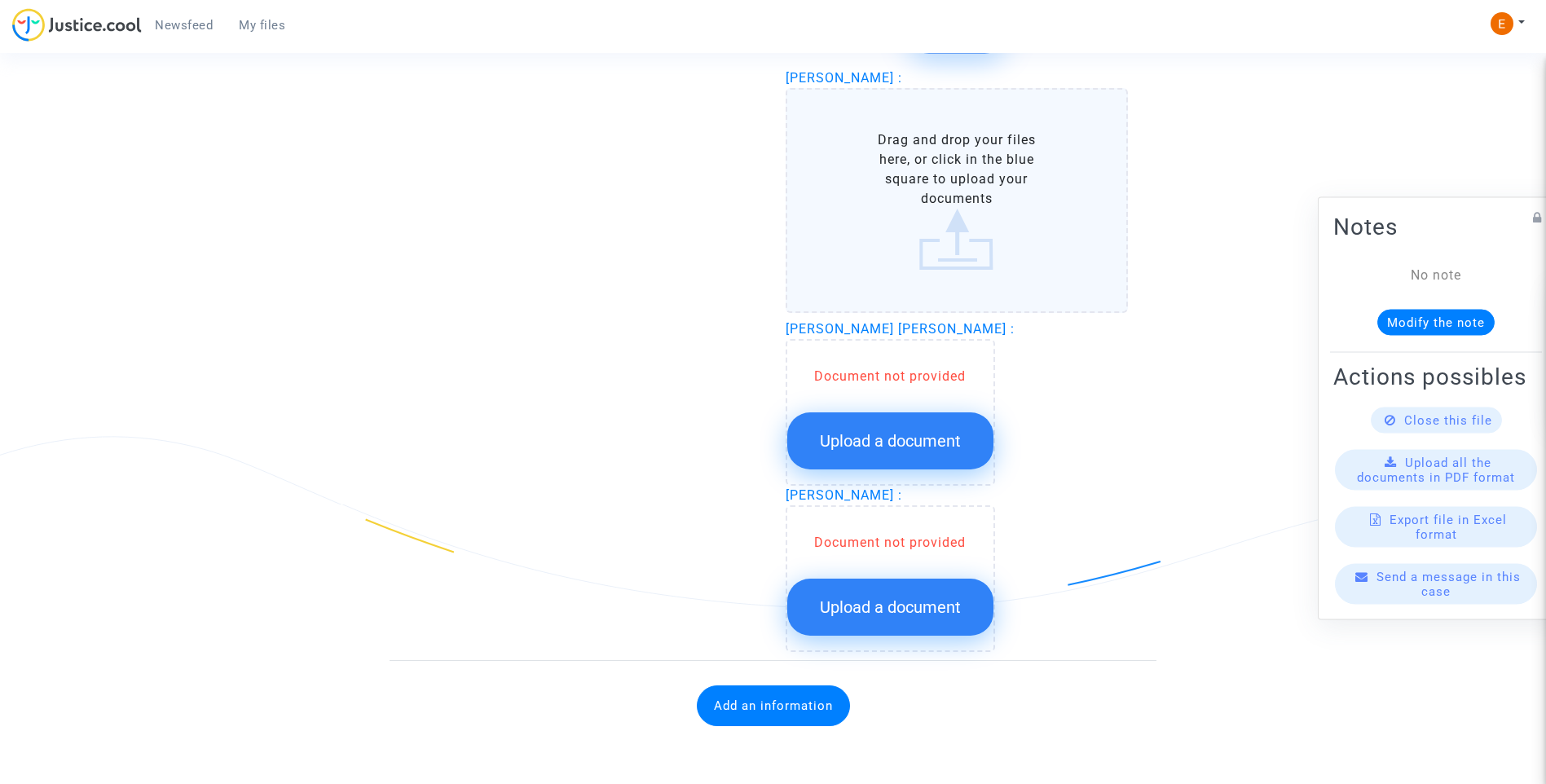
click at [937, 431] on span "Upload a document" at bounding box center [890, 440] width 141 height 20
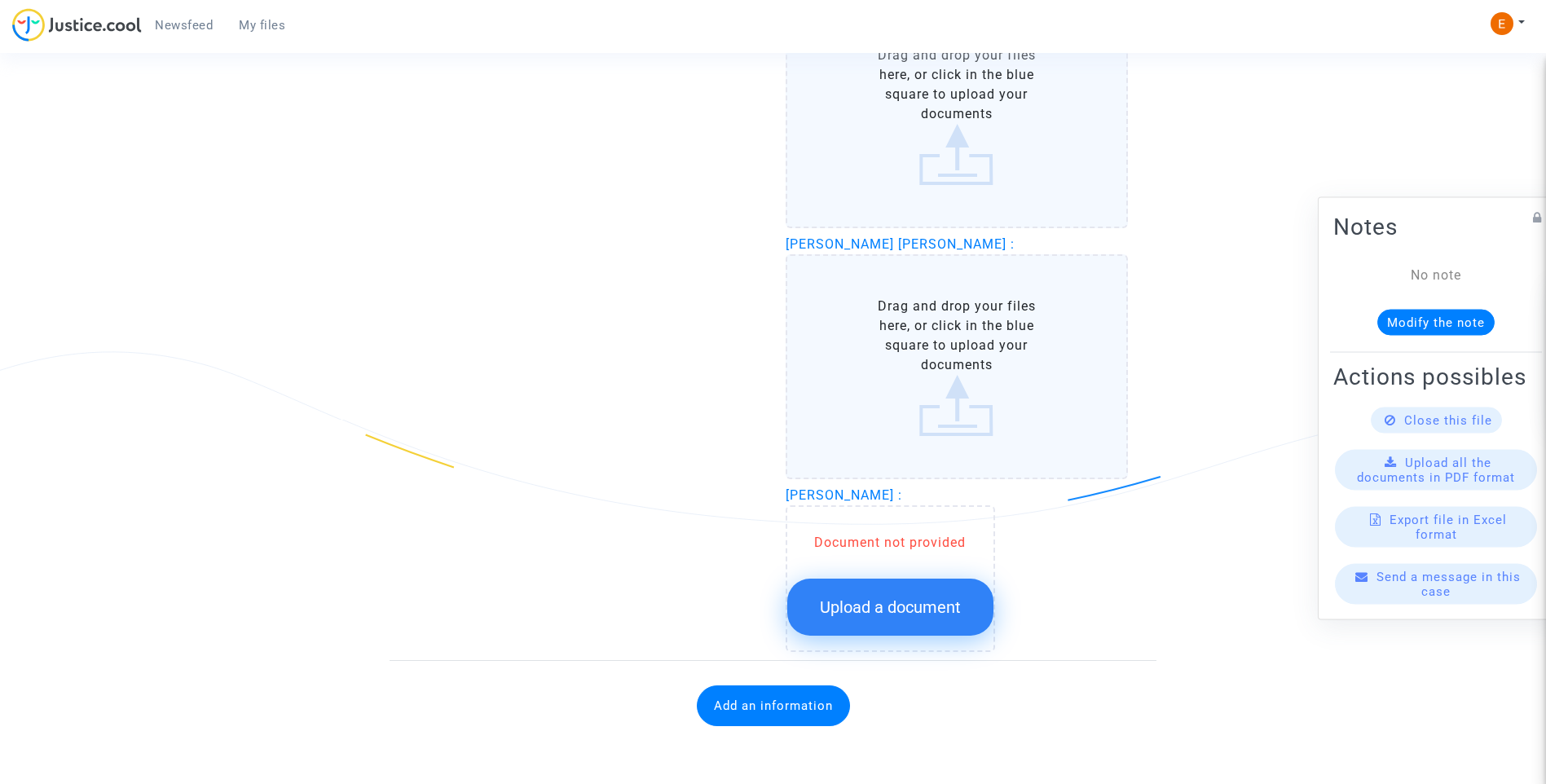
click at [940, 628] on button "Upload a document" at bounding box center [890, 607] width 206 height 57
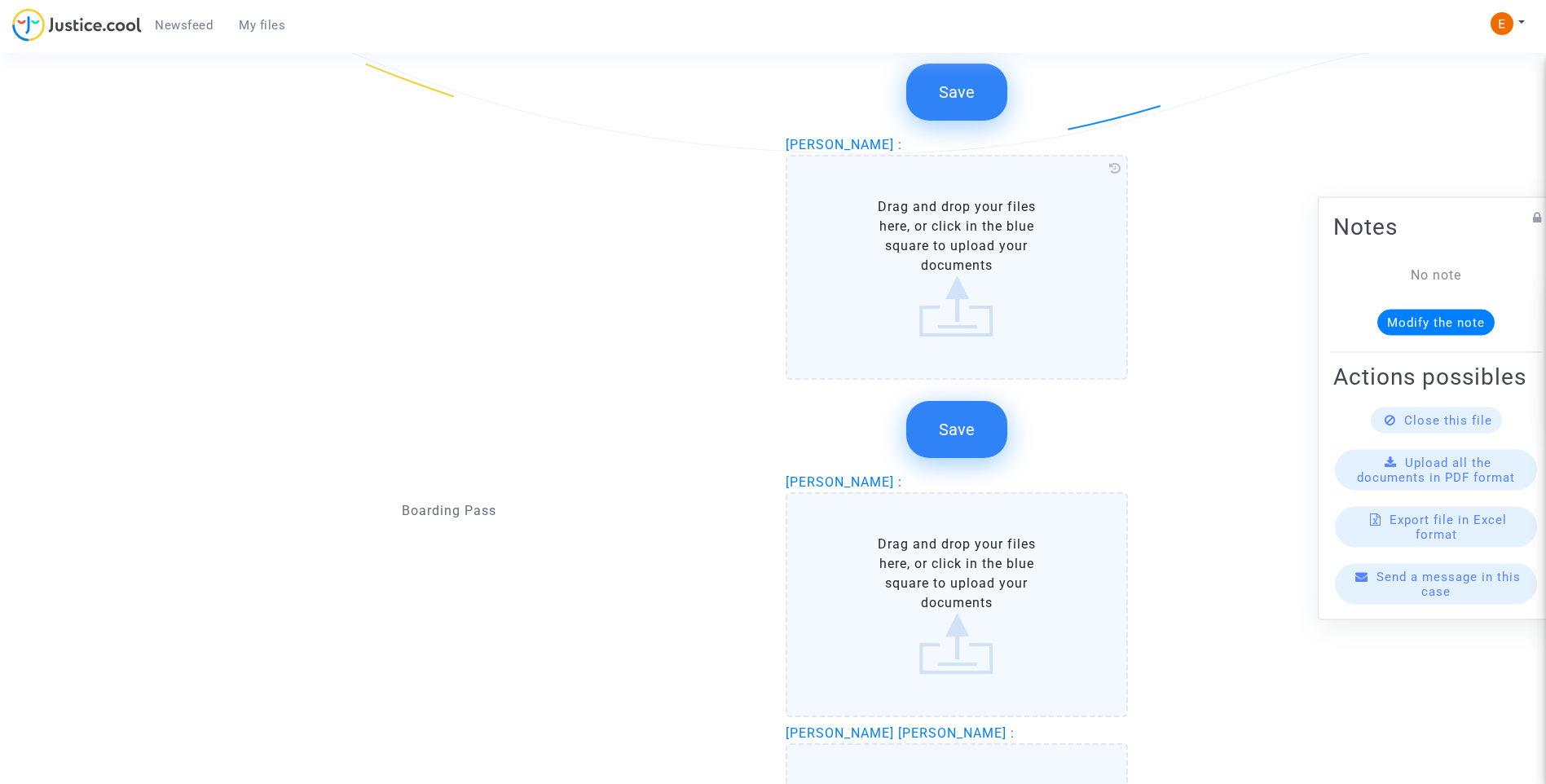
scroll to position [1768, 0]
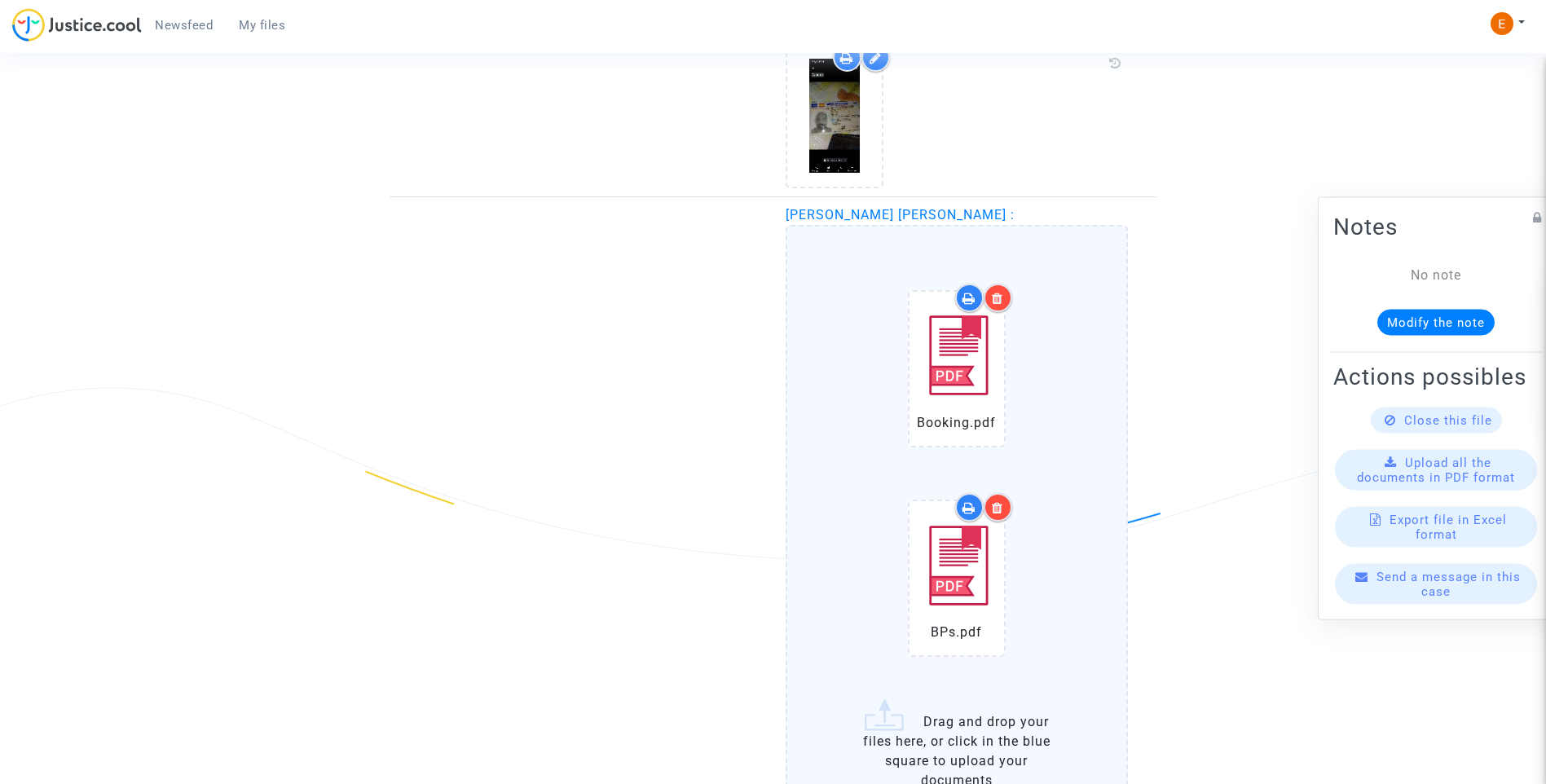
drag, startPoint x: 271, startPoint y: 22, endPoint x: 290, endPoint y: 35, distance: 23.0
click at [271, 22] on span "My files" at bounding box center [261, 25] width 46 height 15
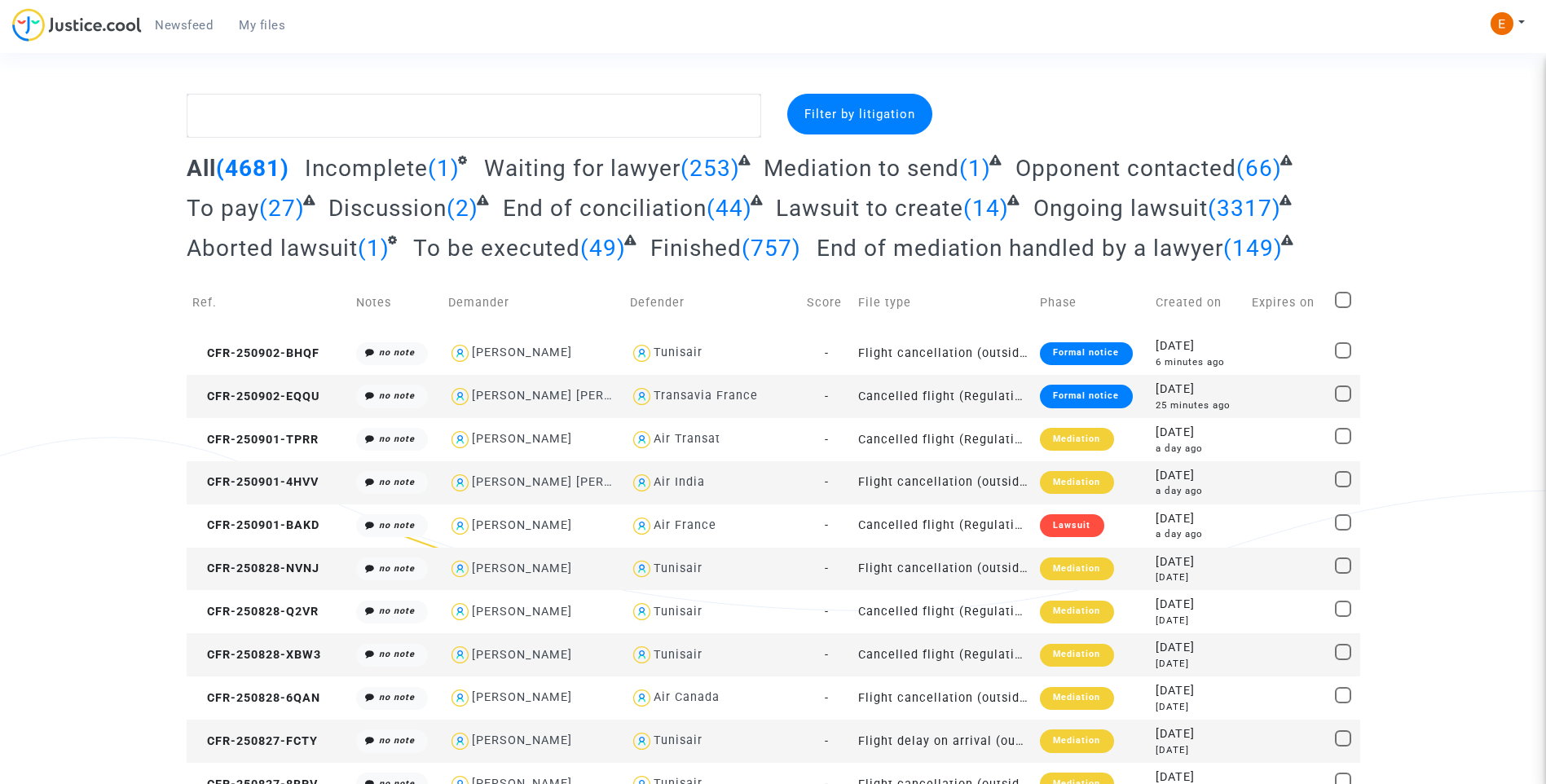
click at [1096, 393] on div "Formal notice" at bounding box center [1085, 395] width 92 height 23
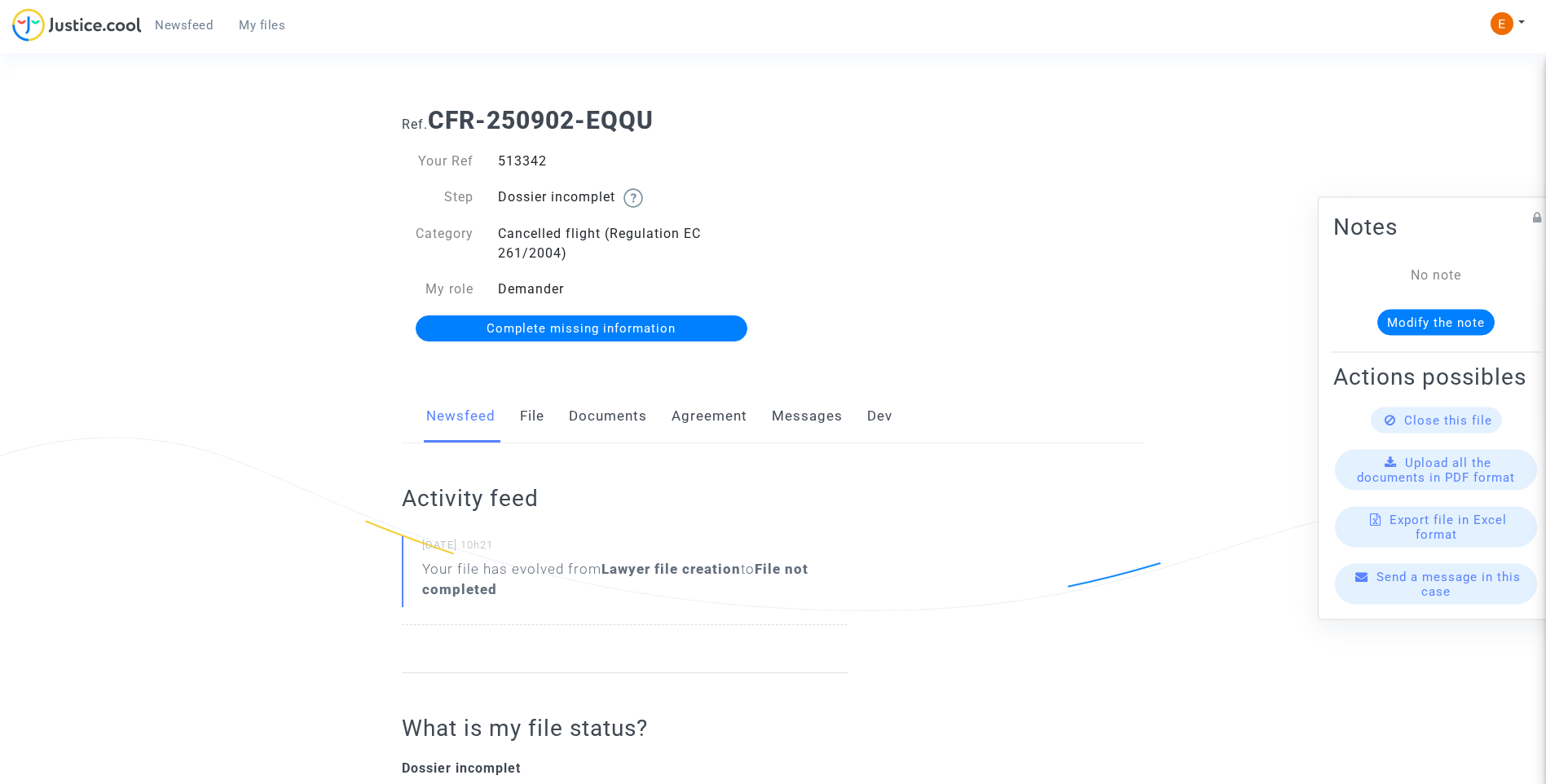
click at [635, 419] on link "Documents" at bounding box center [607, 416] width 78 height 54
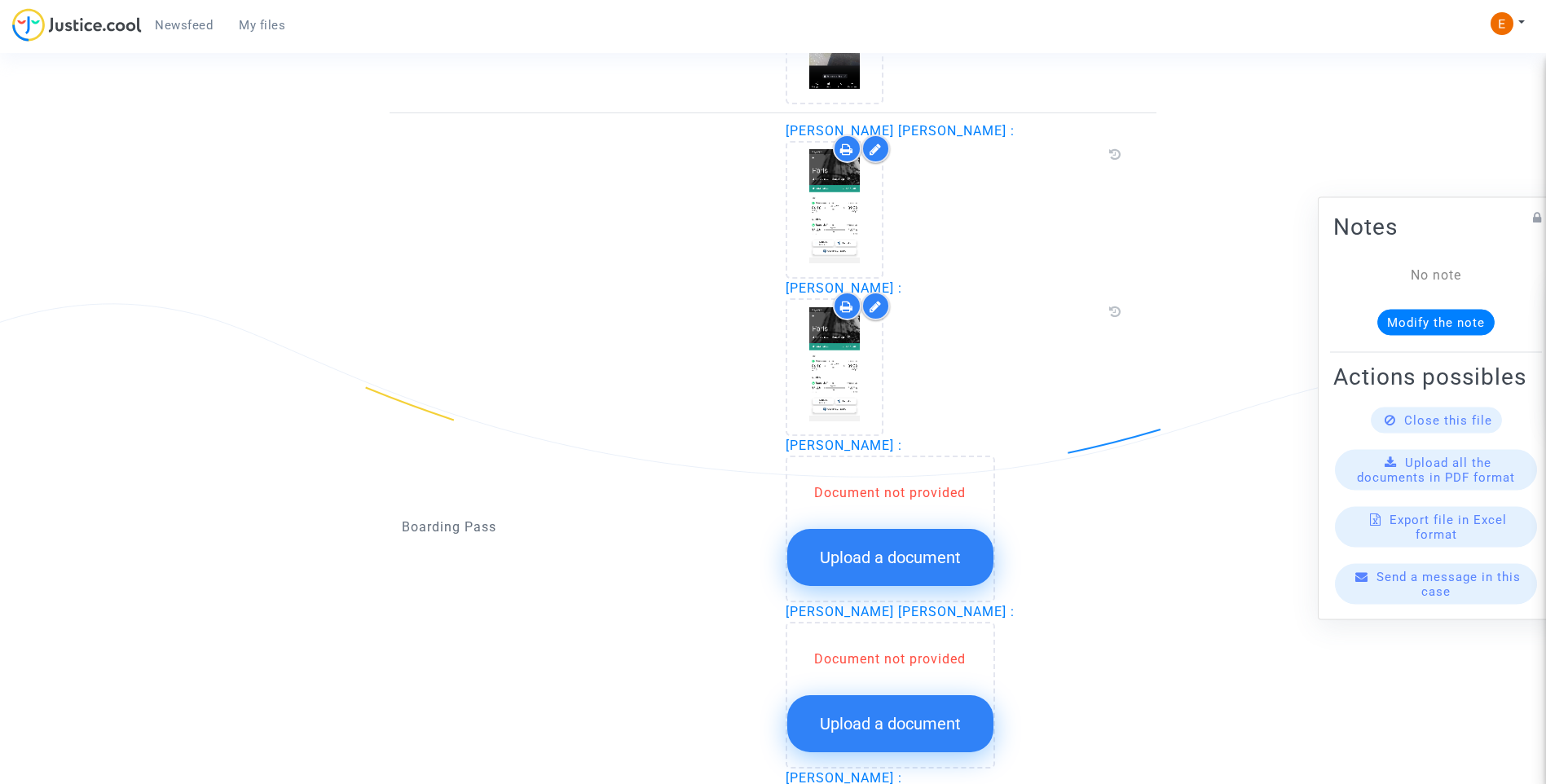
scroll to position [1955, 0]
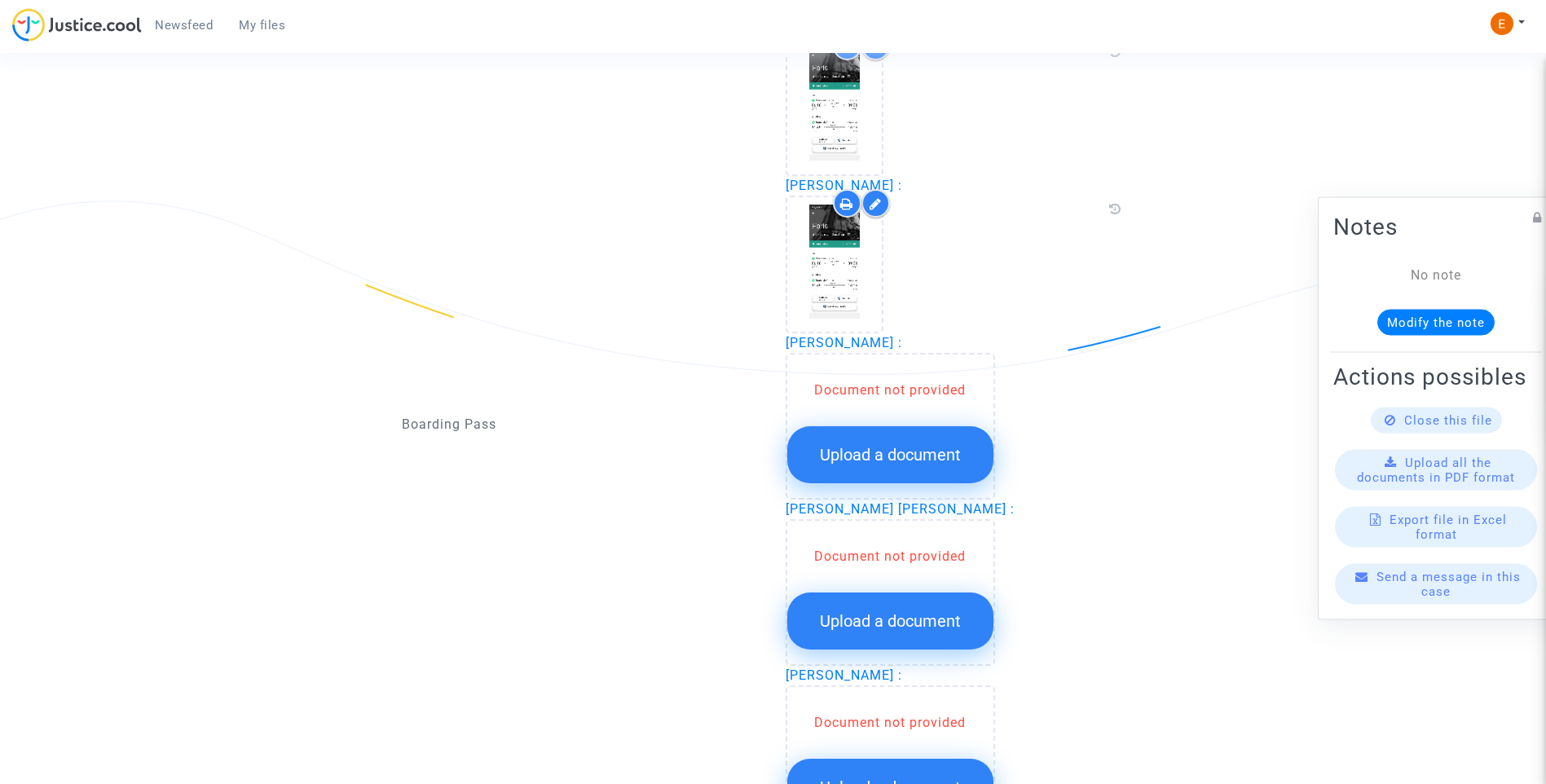
click at [883, 441] on button "Upload a document" at bounding box center [890, 455] width 206 height 57
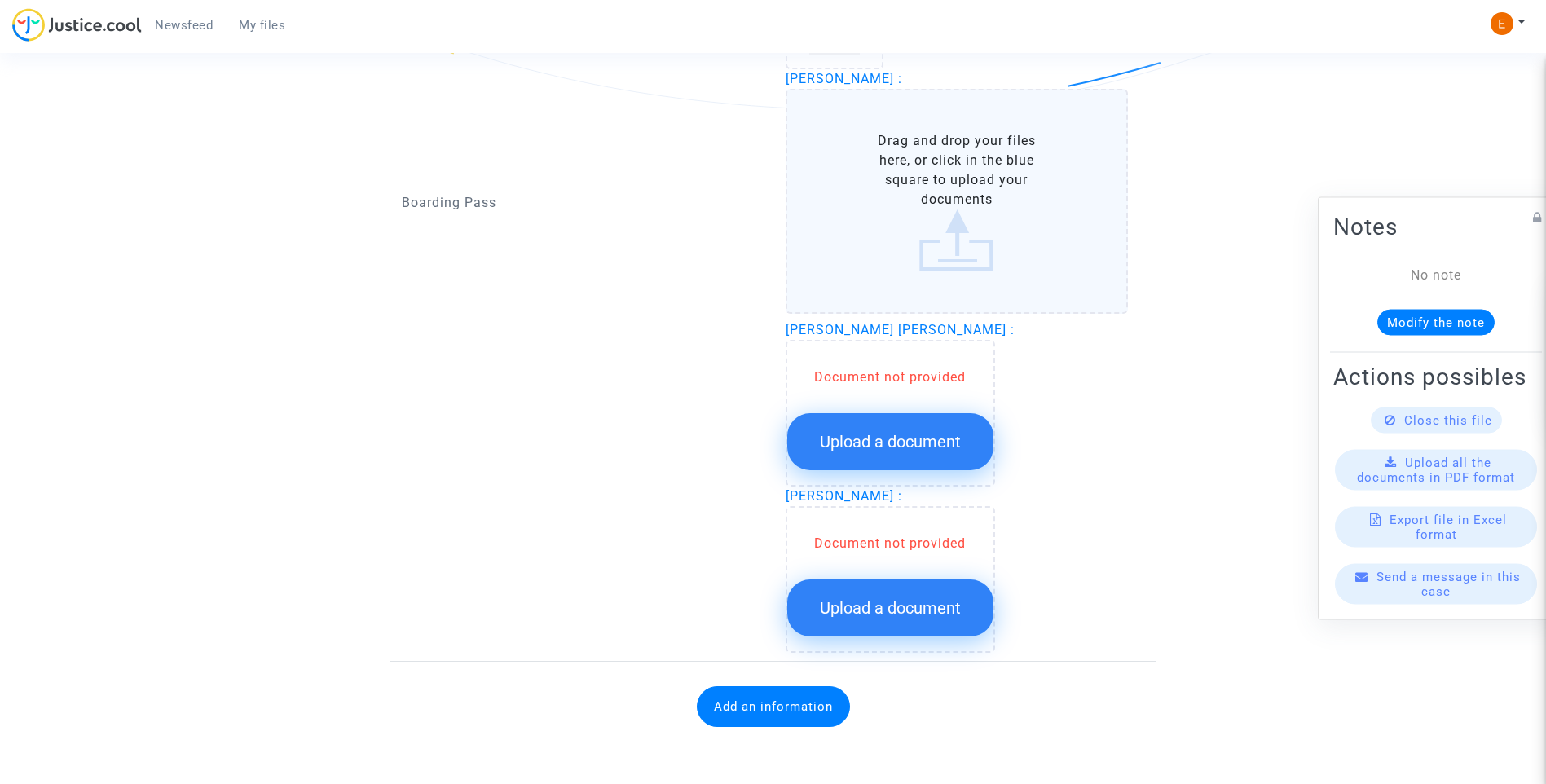
scroll to position [2220, 0]
click at [882, 459] on button "Upload a document" at bounding box center [890, 440] width 206 height 57
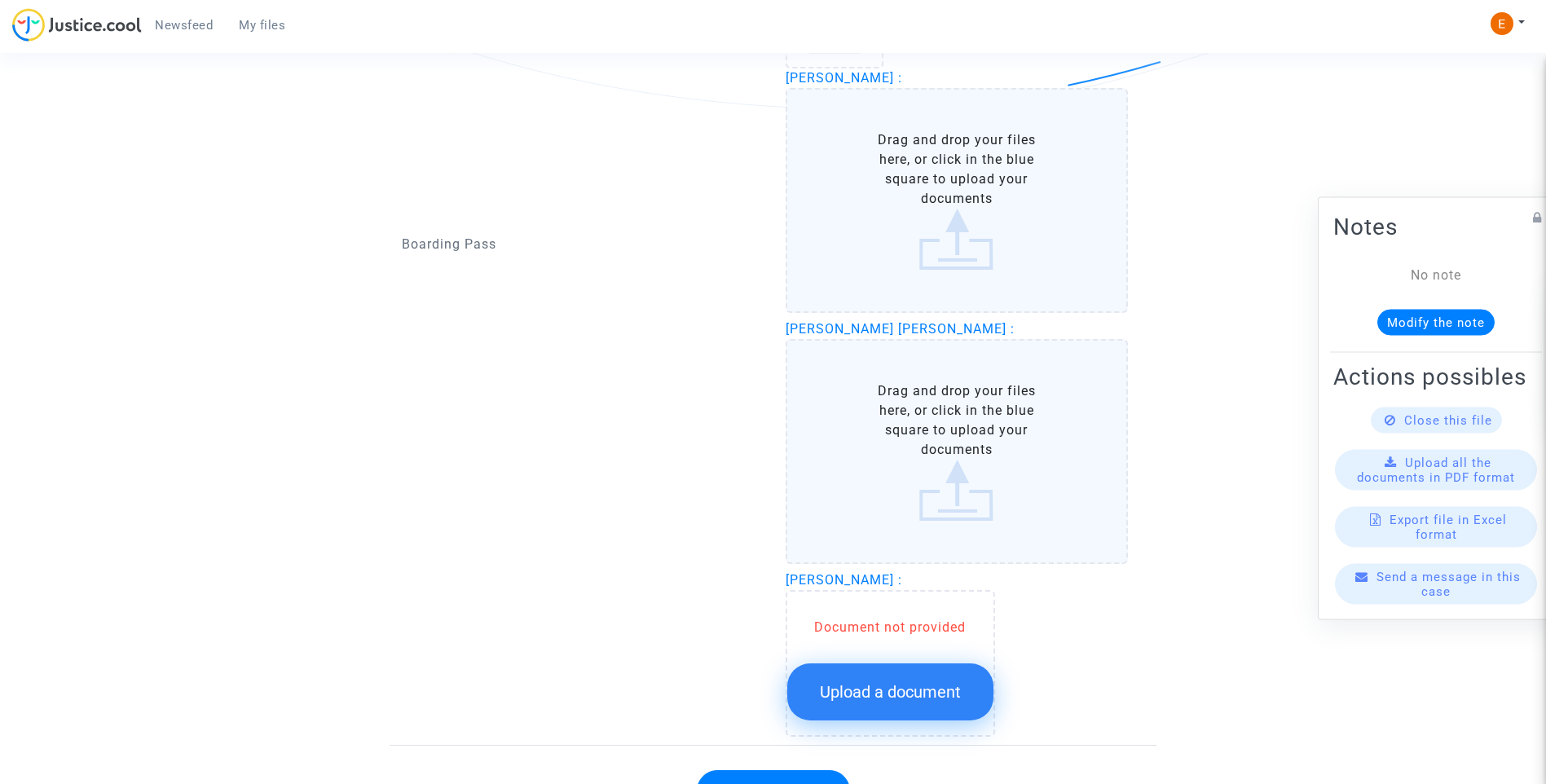
click at [903, 665] on button "Upload a document" at bounding box center [890, 691] width 206 height 57
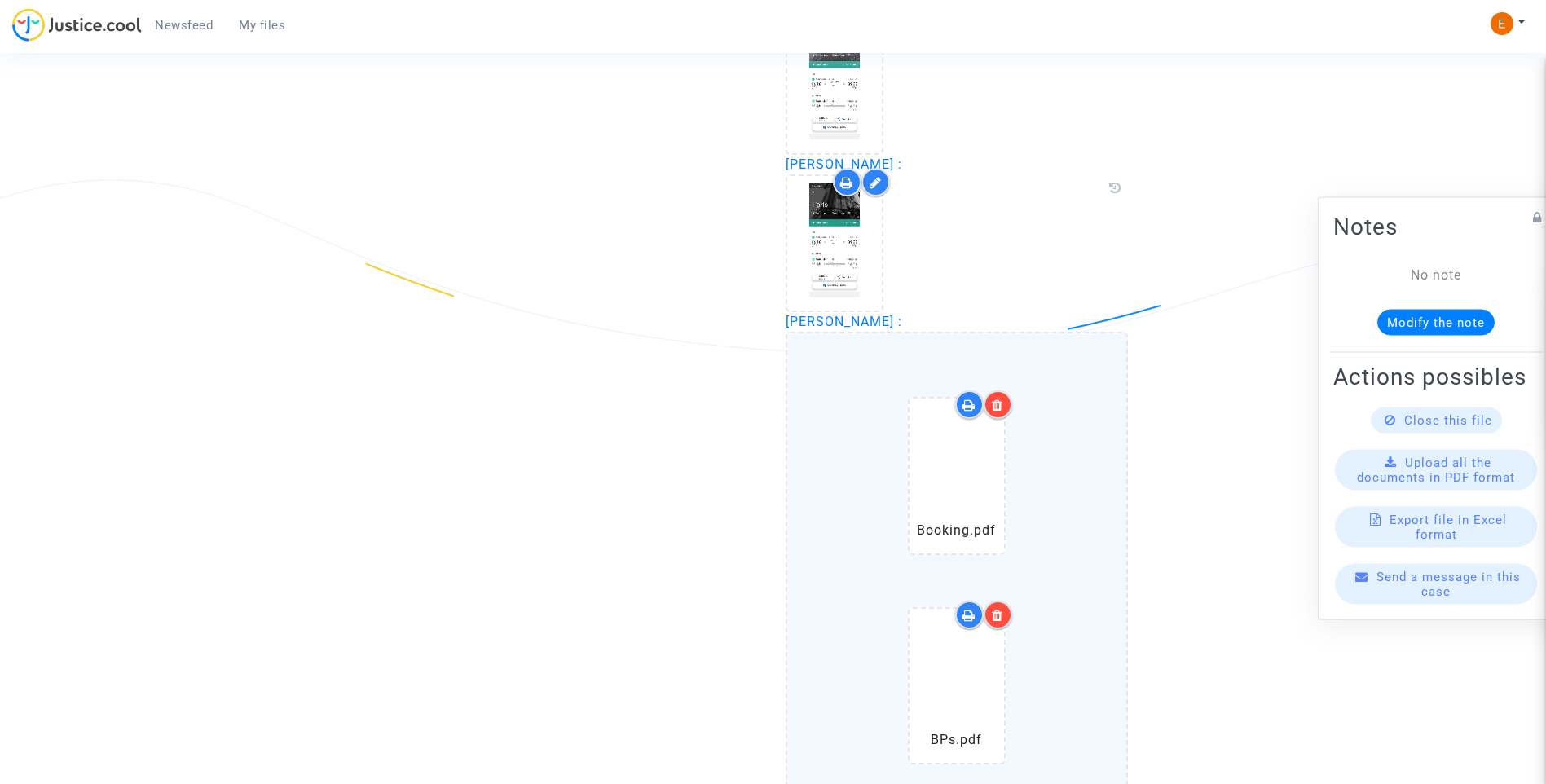
scroll to position [1976, 0]
click at [996, 412] on icon at bounding box center [997, 405] width 12 height 13
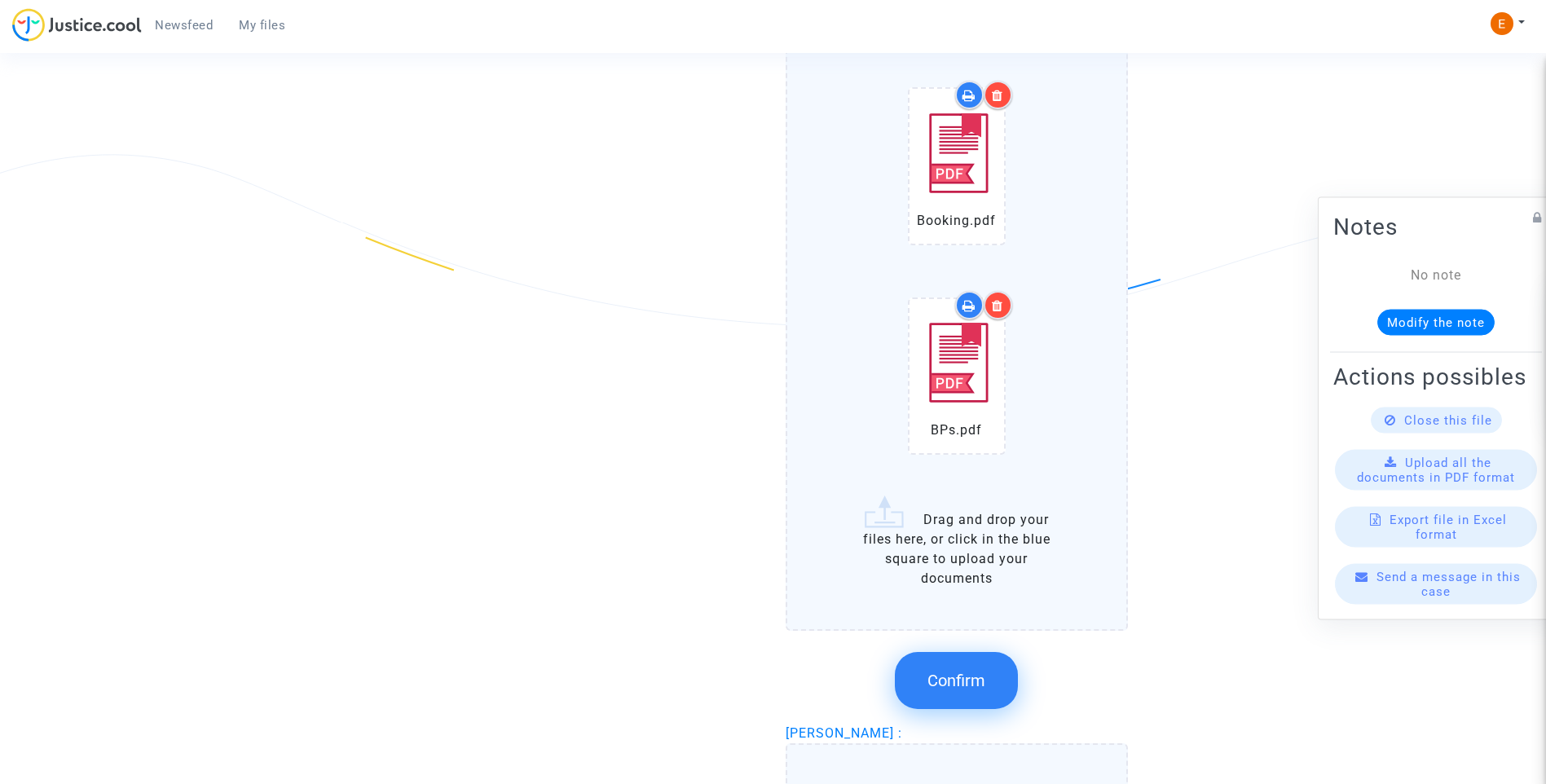
scroll to position [2953, 0]
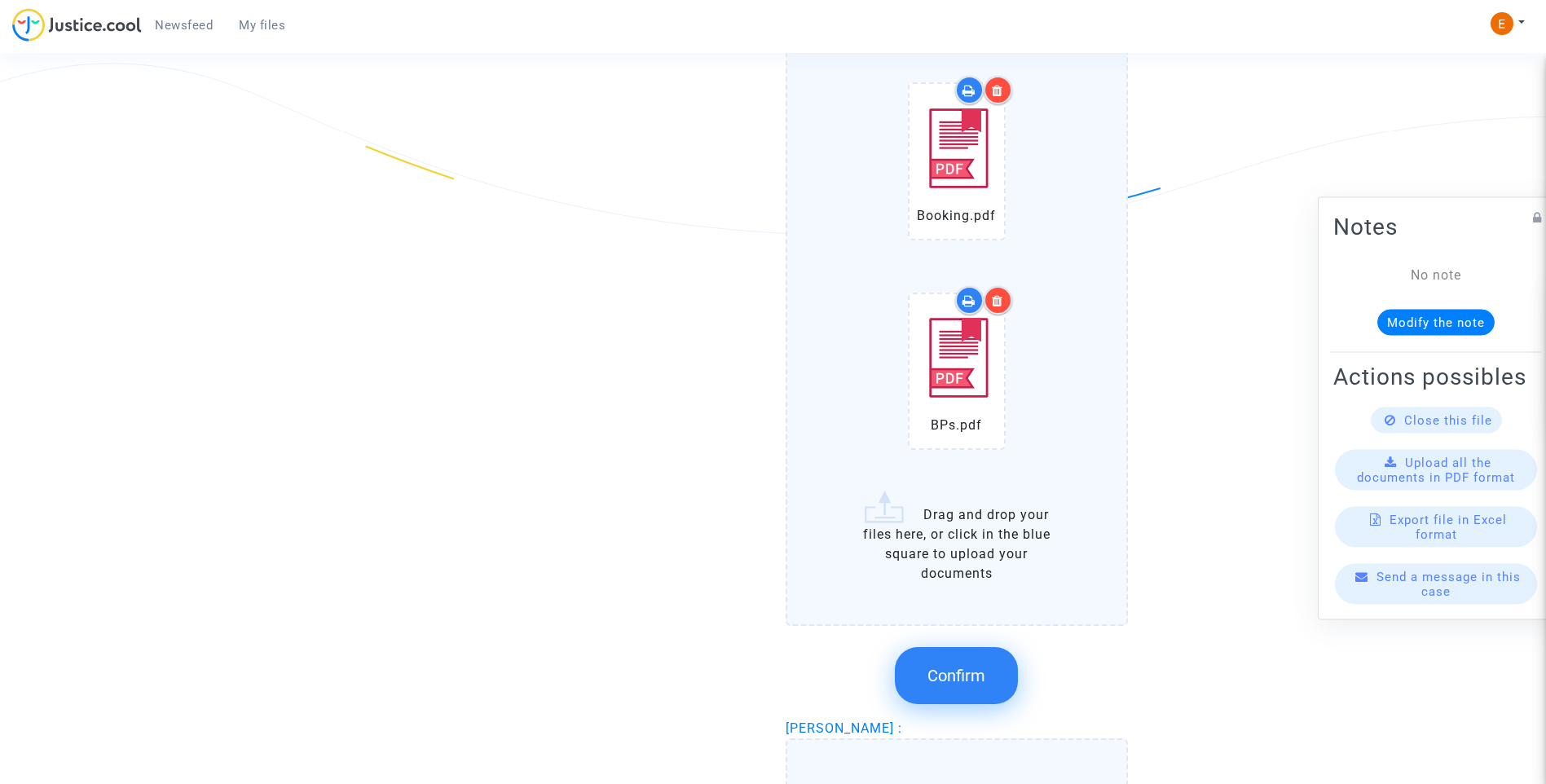
click at [968, 684] on span "Confirm" at bounding box center [956, 676] width 58 height 20
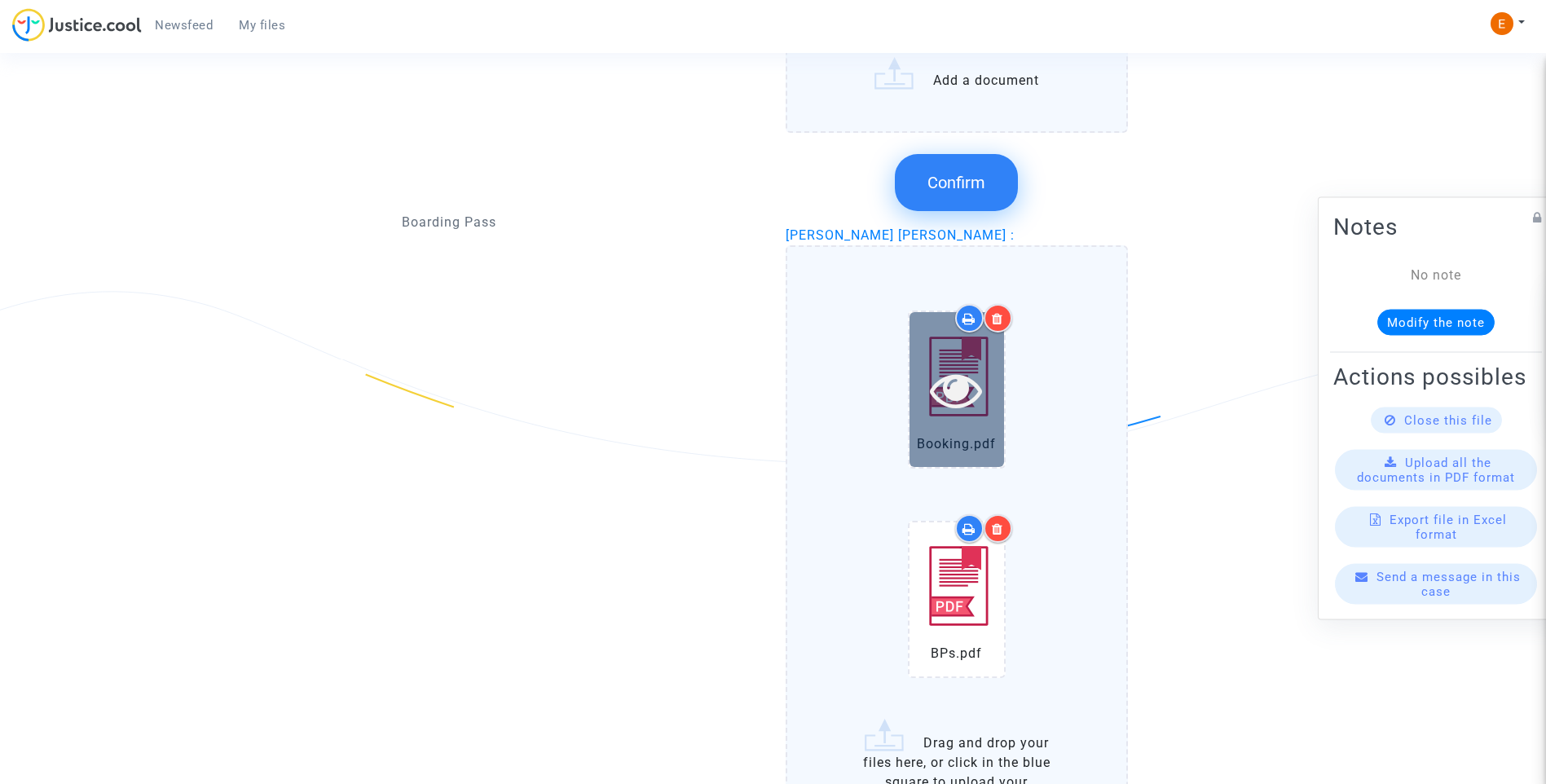
scroll to position [2464, 0]
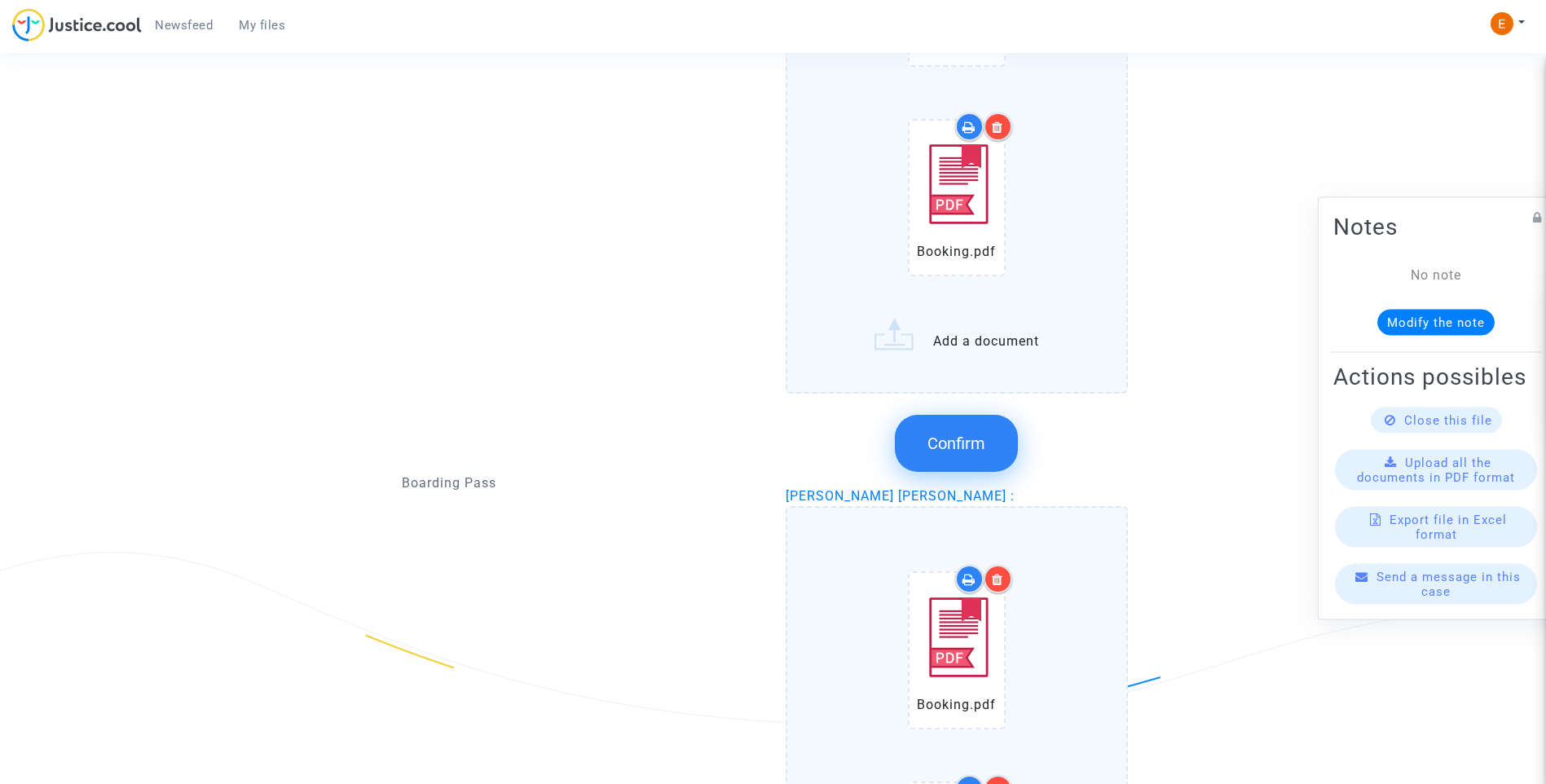
click at [977, 451] on span "Confirm" at bounding box center [956, 443] width 58 height 20
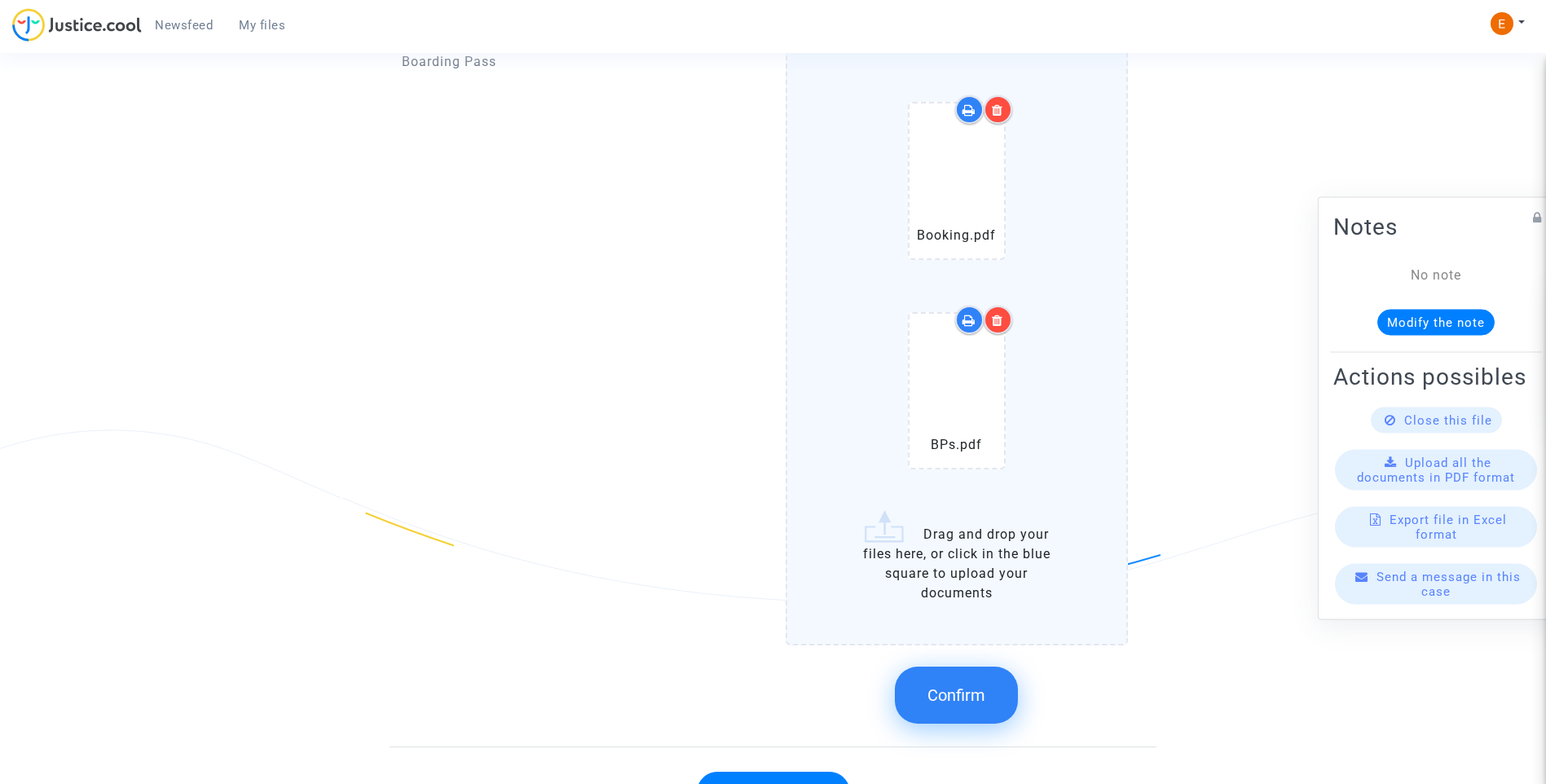
scroll to position [2672, 0]
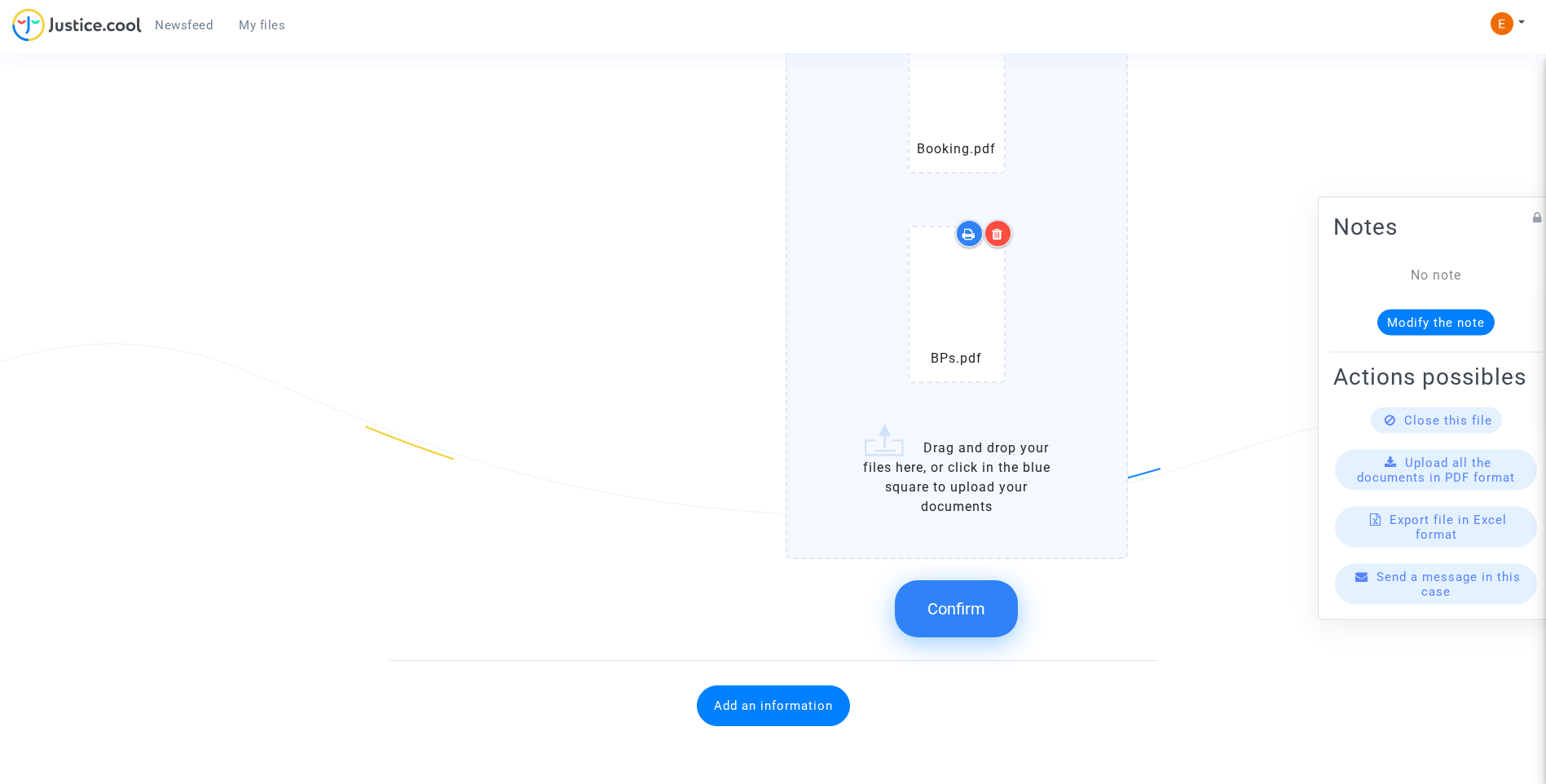
click at [985, 604] on span "Confirm" at bounding box center [956, 609] width 58 height 20
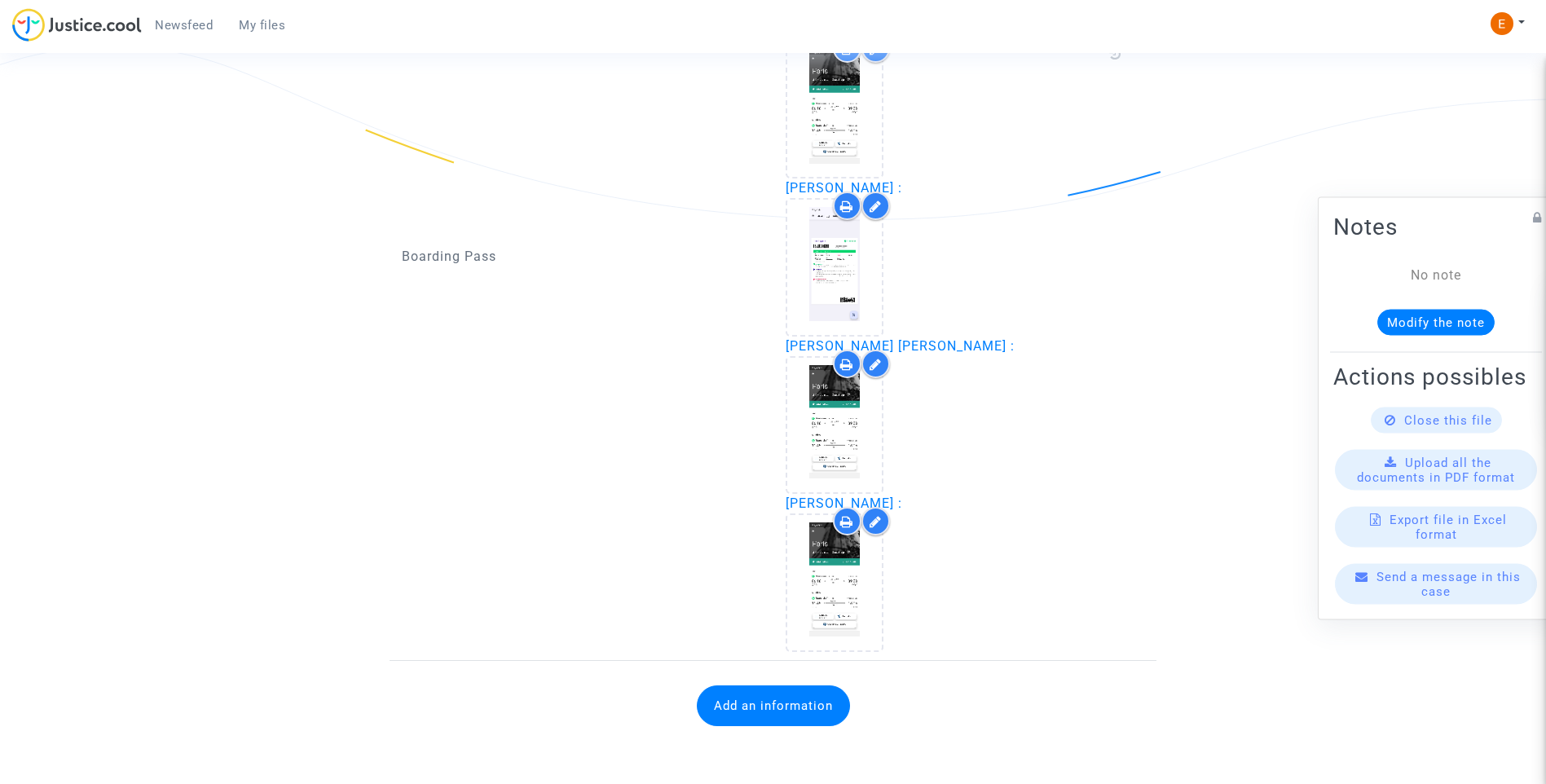
click at [752, 699] on button "Add an information" at bounding box center [773, 705] width 153 height 40
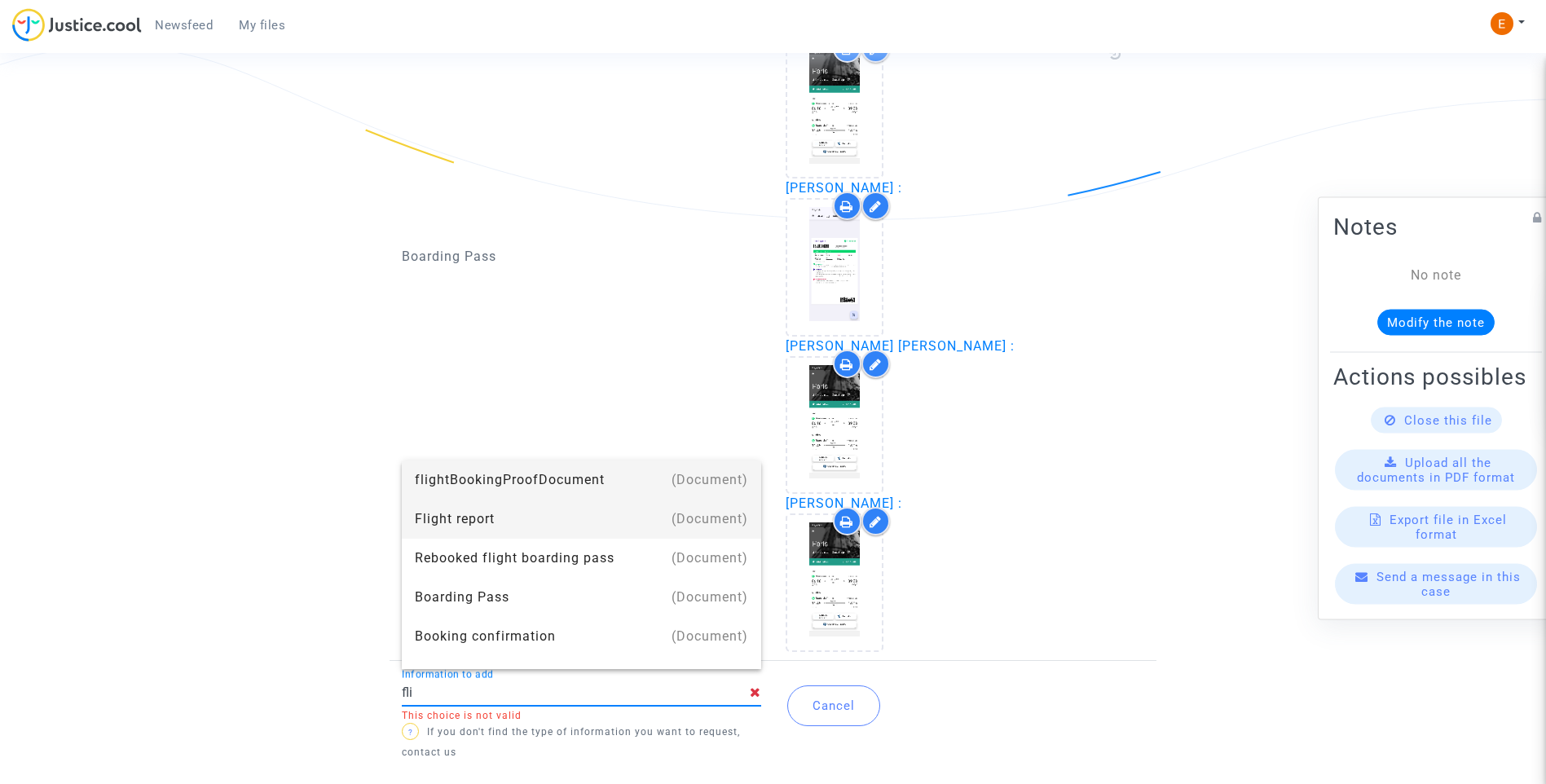
click at [564, 520] on div "Flight report" at bounding box center [581, 519] width 333 height 39
type input "Flight report"
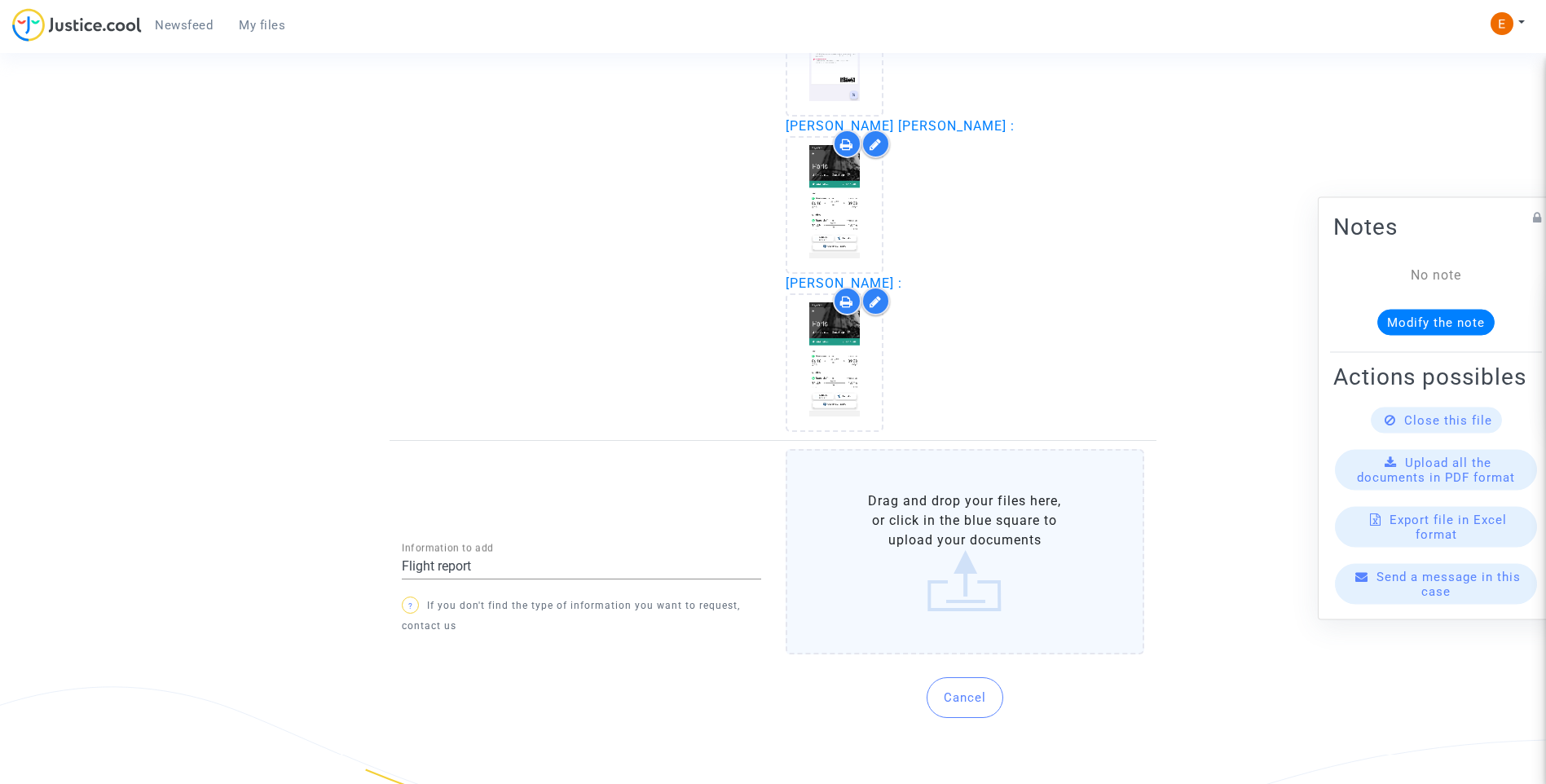
scroll to position [2291, 0]
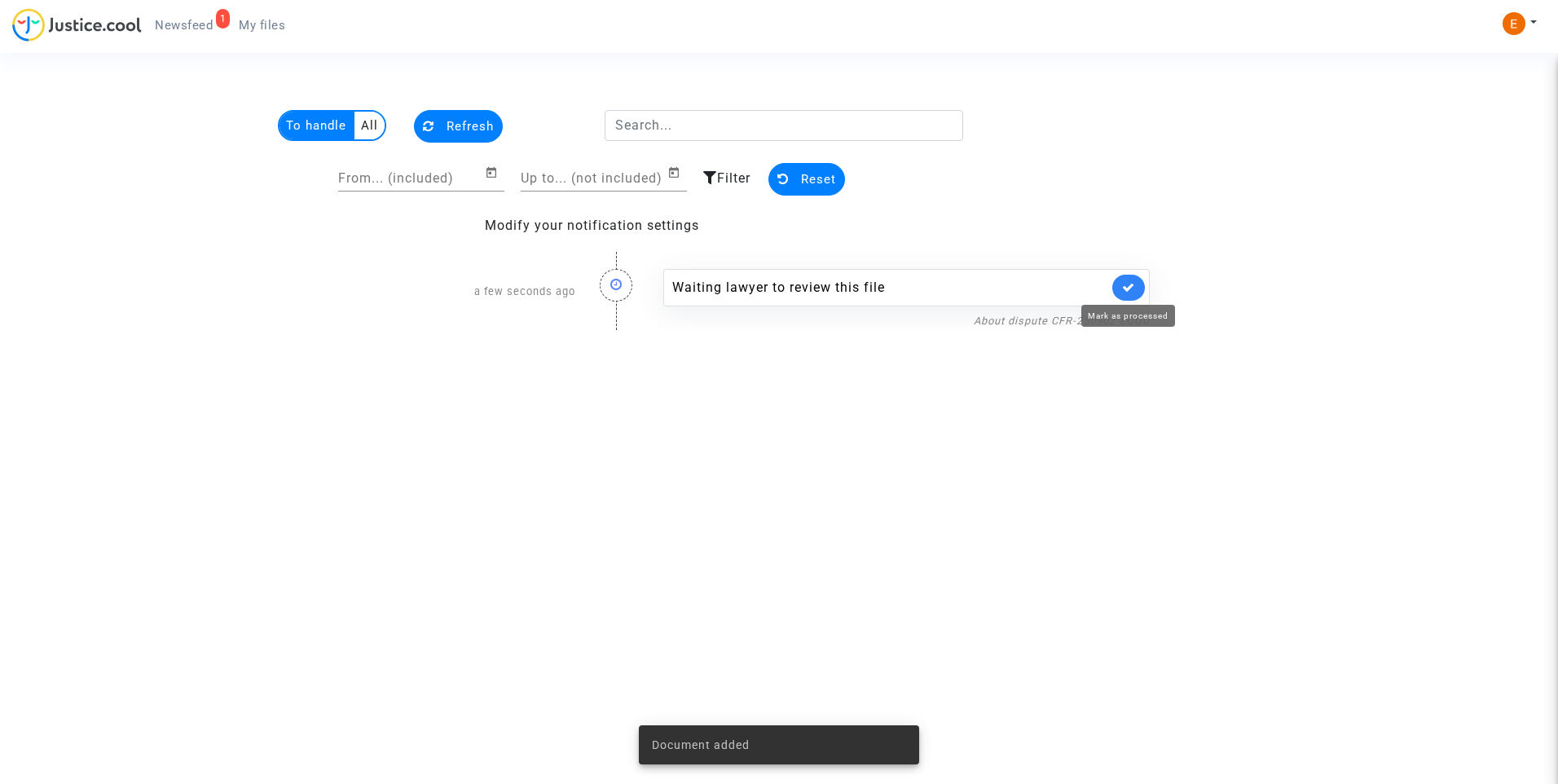
click at [1128, 290] on icon at bounding box center [1128, 287] width 13 height 12
